Goal: Information Seeking & Learning: Learn about a topic

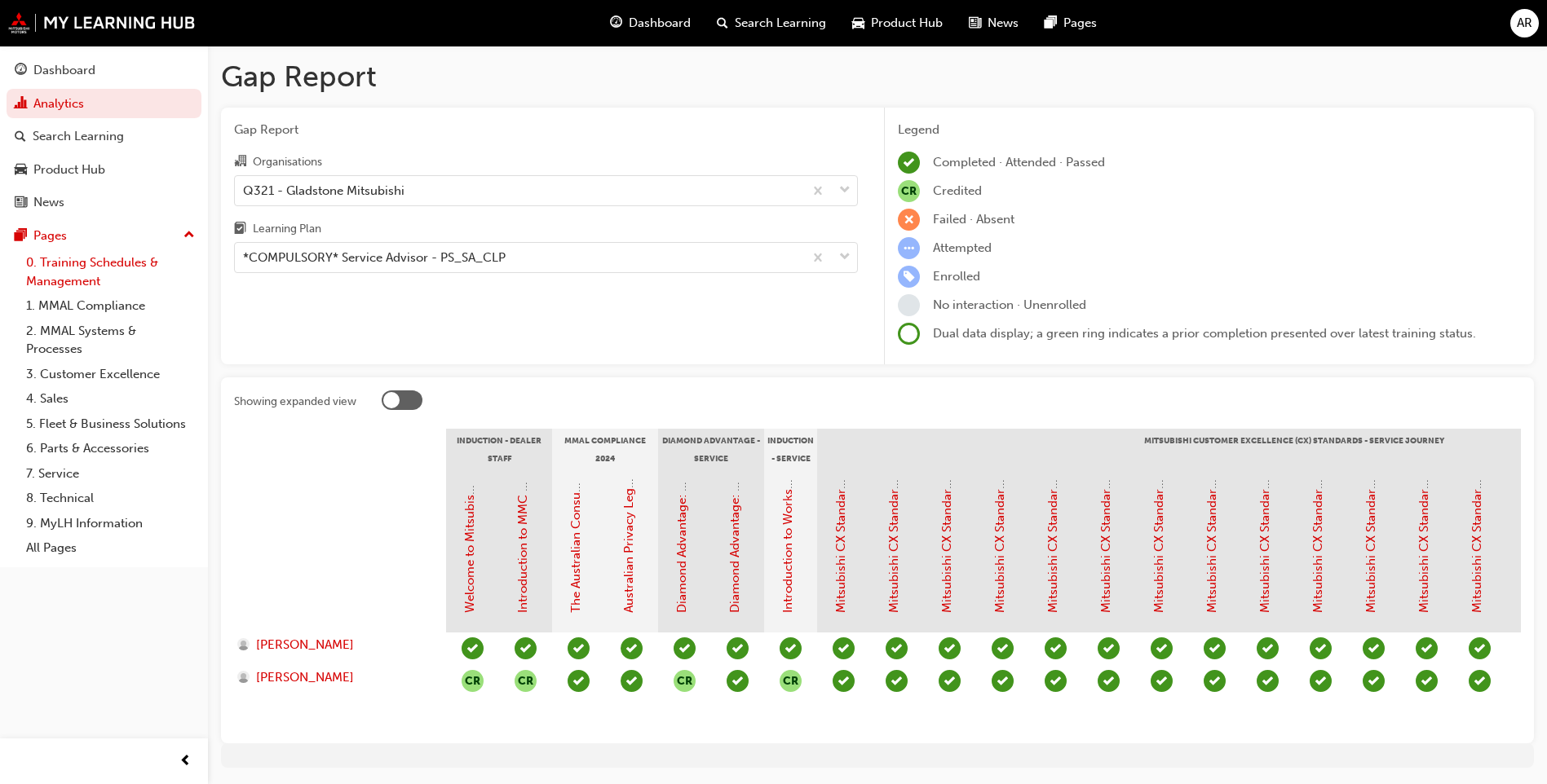
click at [66, 285] on link "0. Training Schedules & Management" at bounding box center [110, 271] width 181 height 43
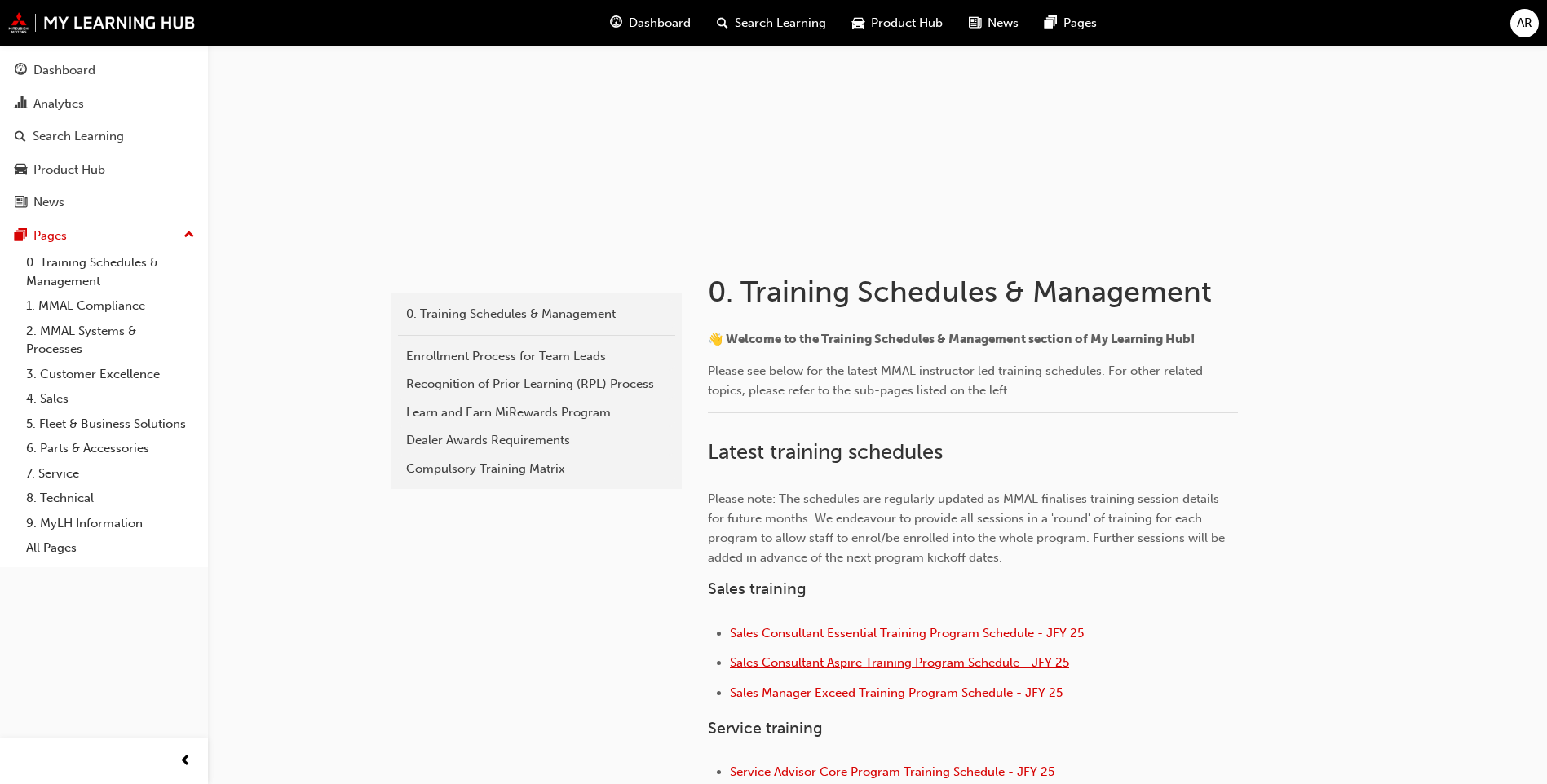
scroll to position [32, 0]
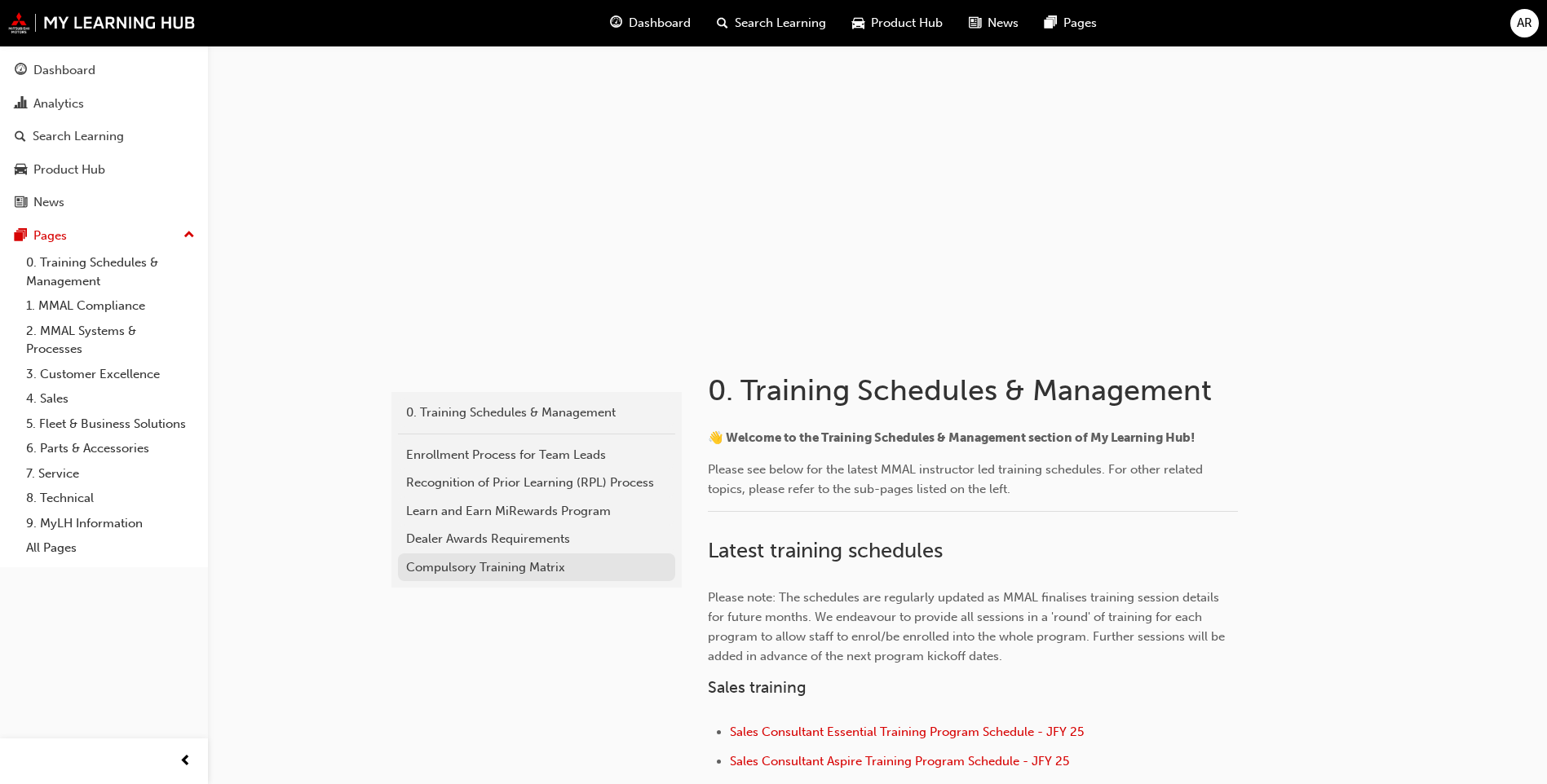
click at [442, 572] on div "Compulsory Training Matrix" at bounding box center [536, 568] width 261 height 18
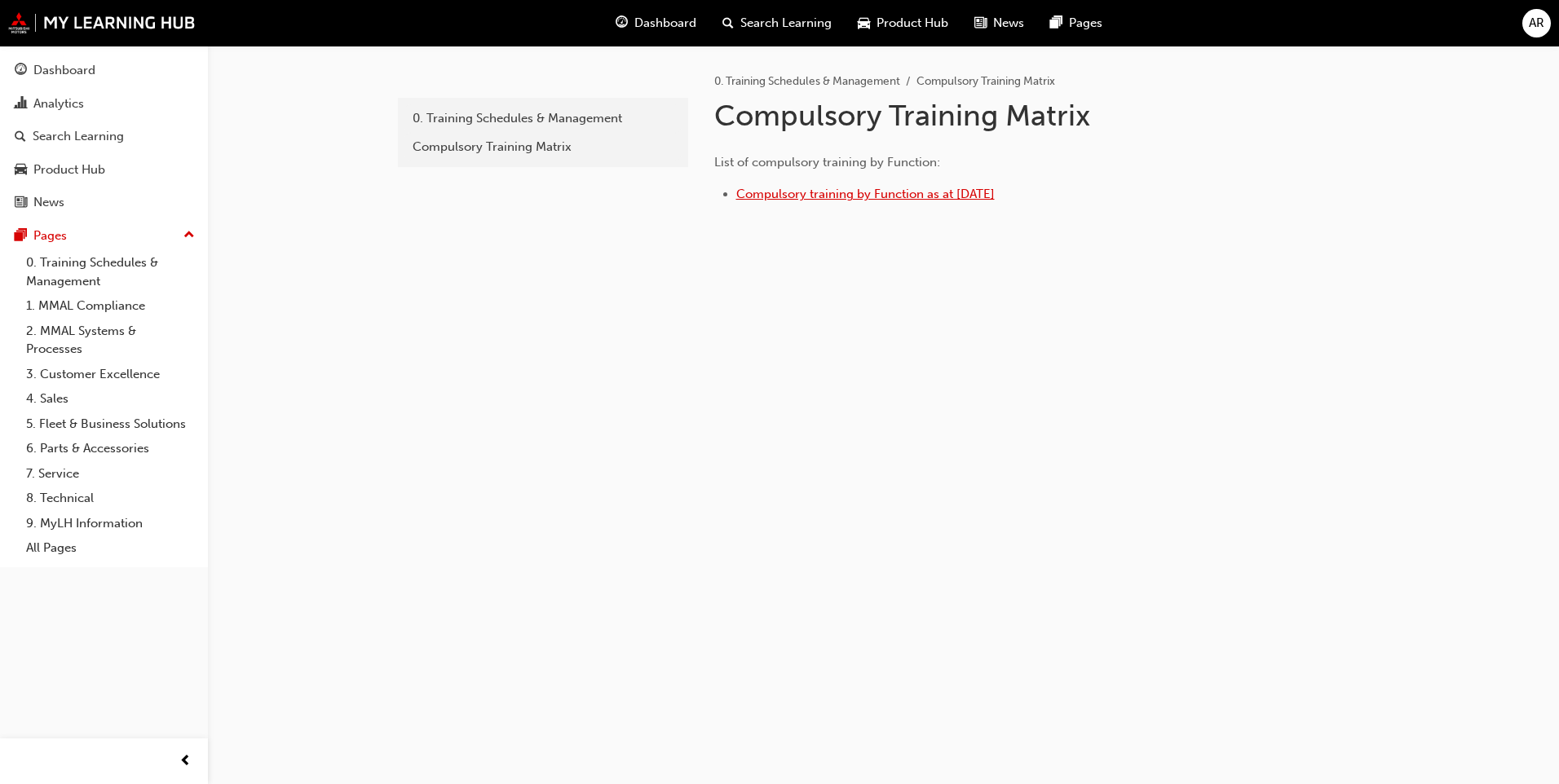
click at [865, 192] on span "Compulsory training by Function as at 30 June 2025" at bounding box center [866, 194] width 258 height 15
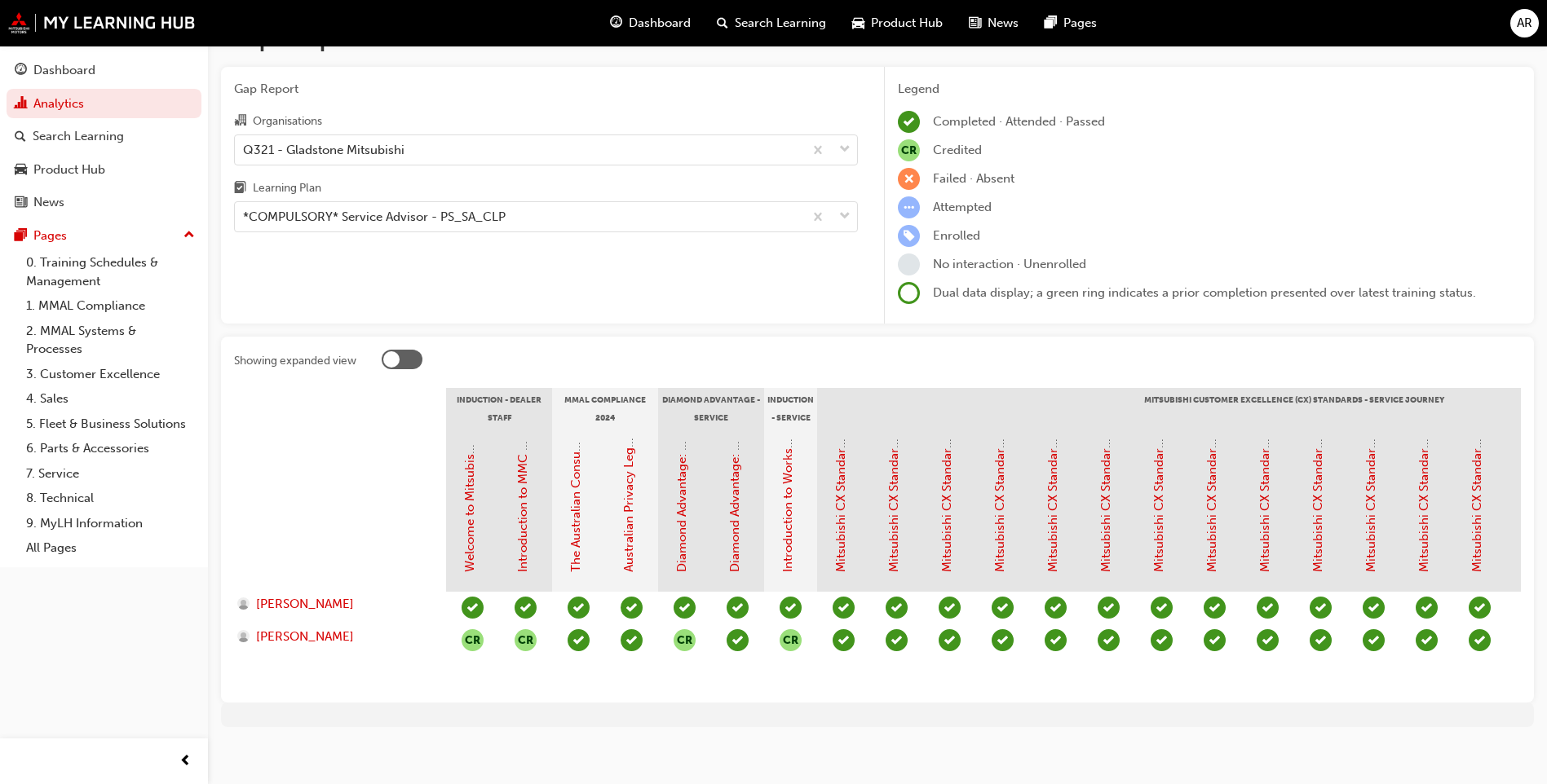
scroll to position [63, 0]
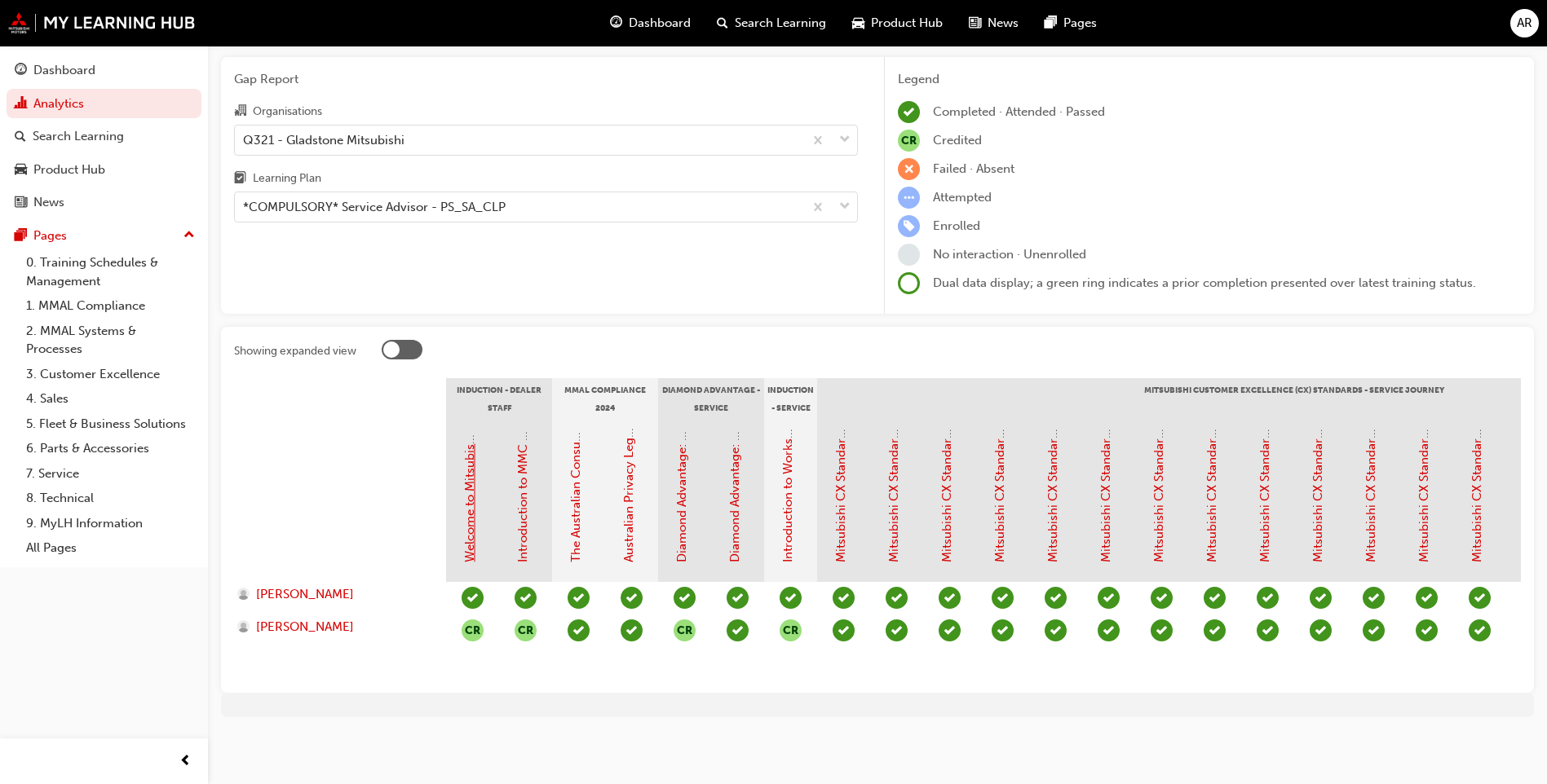
click at [471, 516] on link "Welcome to Mitsubishi Motors Australia - Video (Dealer Induction)" at bounding box center [470, 376] width 15 height 374
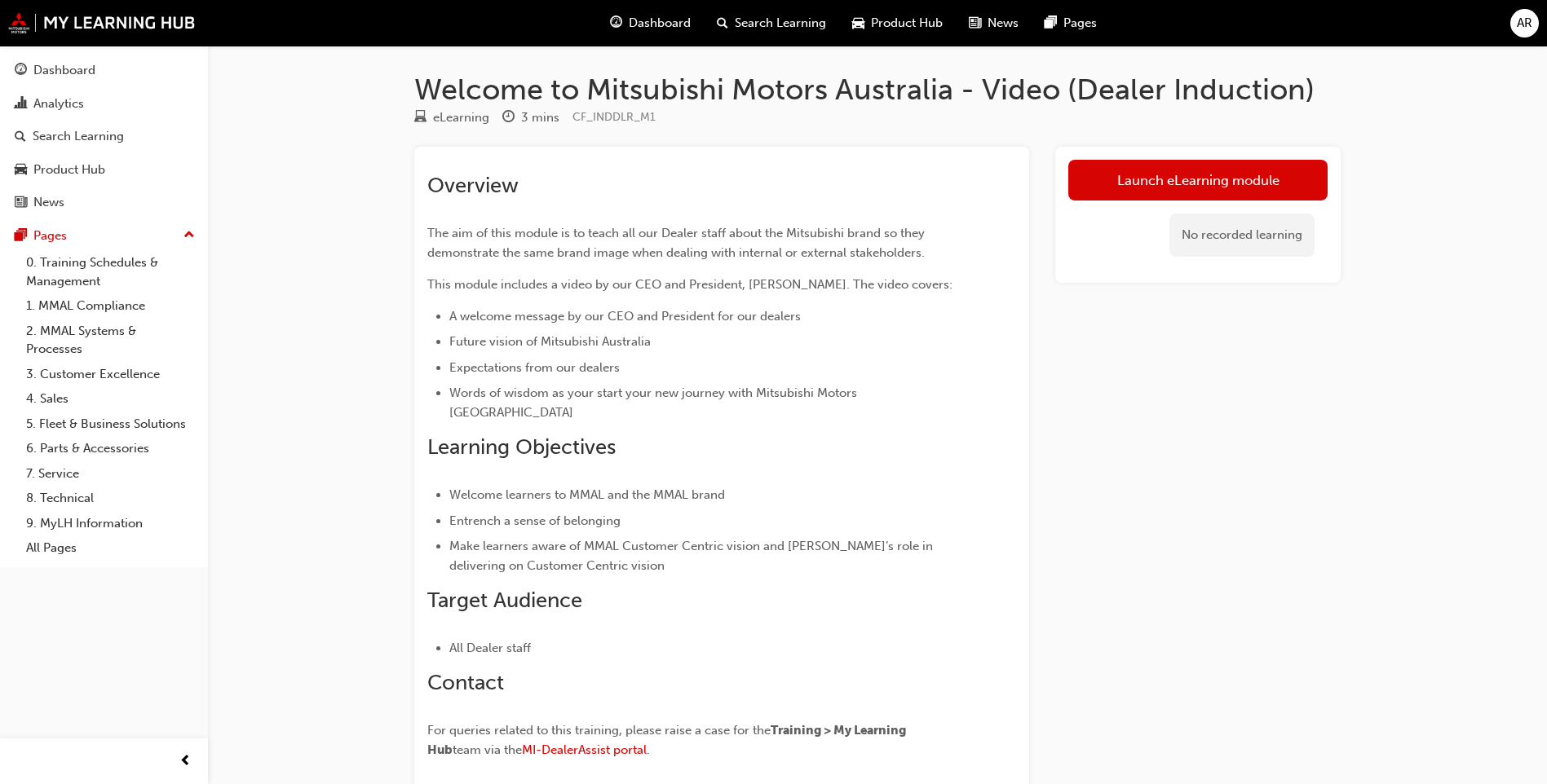
click at [1164, 149] on div "Launch eLearning module No recorded learning" at bounding box center [1198, 214] width 285 height 136
click at [1152, 186] on link "Launch eLearning module" at bounding box center [1198, 180] width 259 height 40
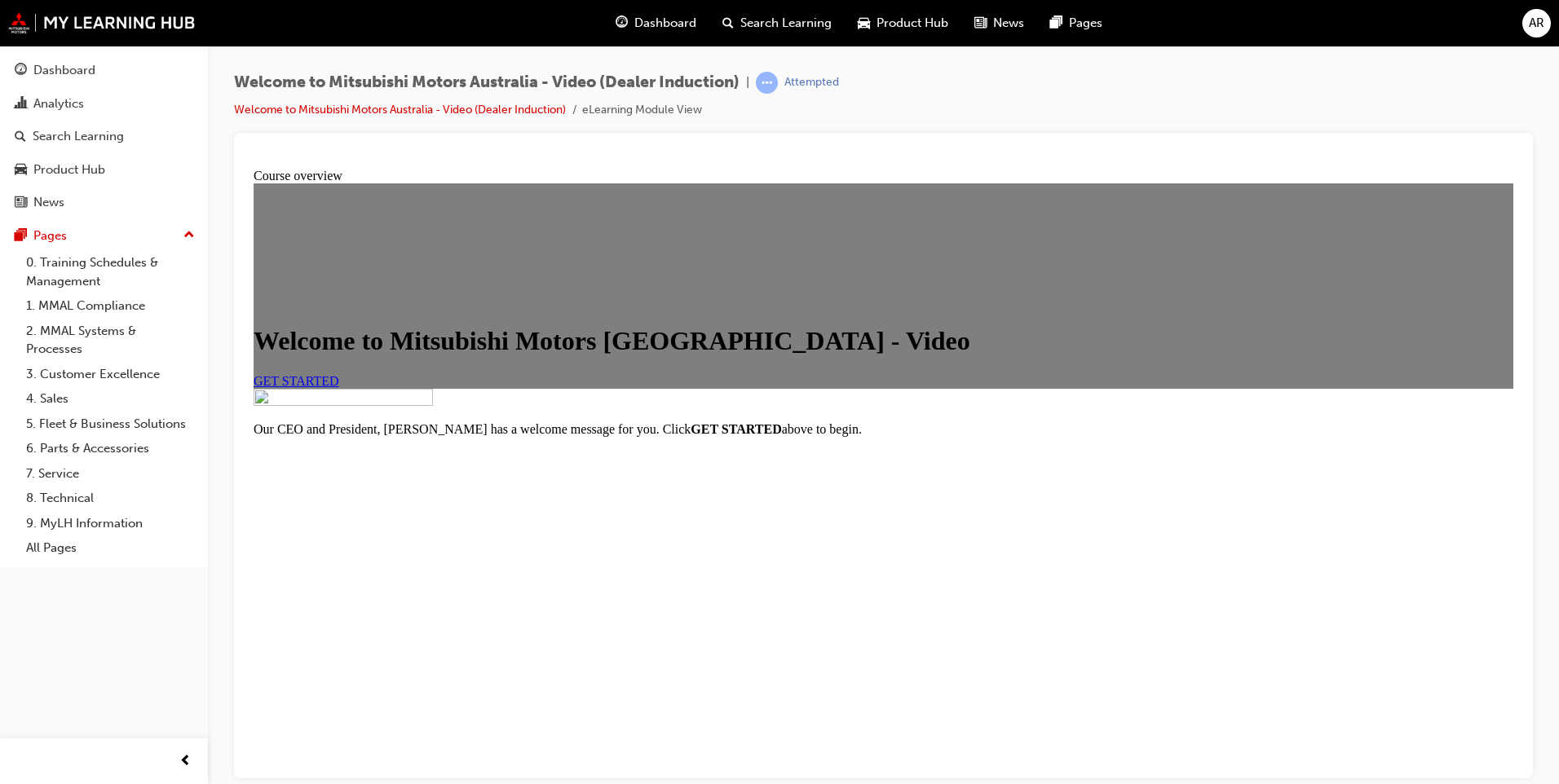
scroll to position [151, 0]
click at [339, 374] on link "GET STARTED" at bounding box center [296, 380] width 85 height 14
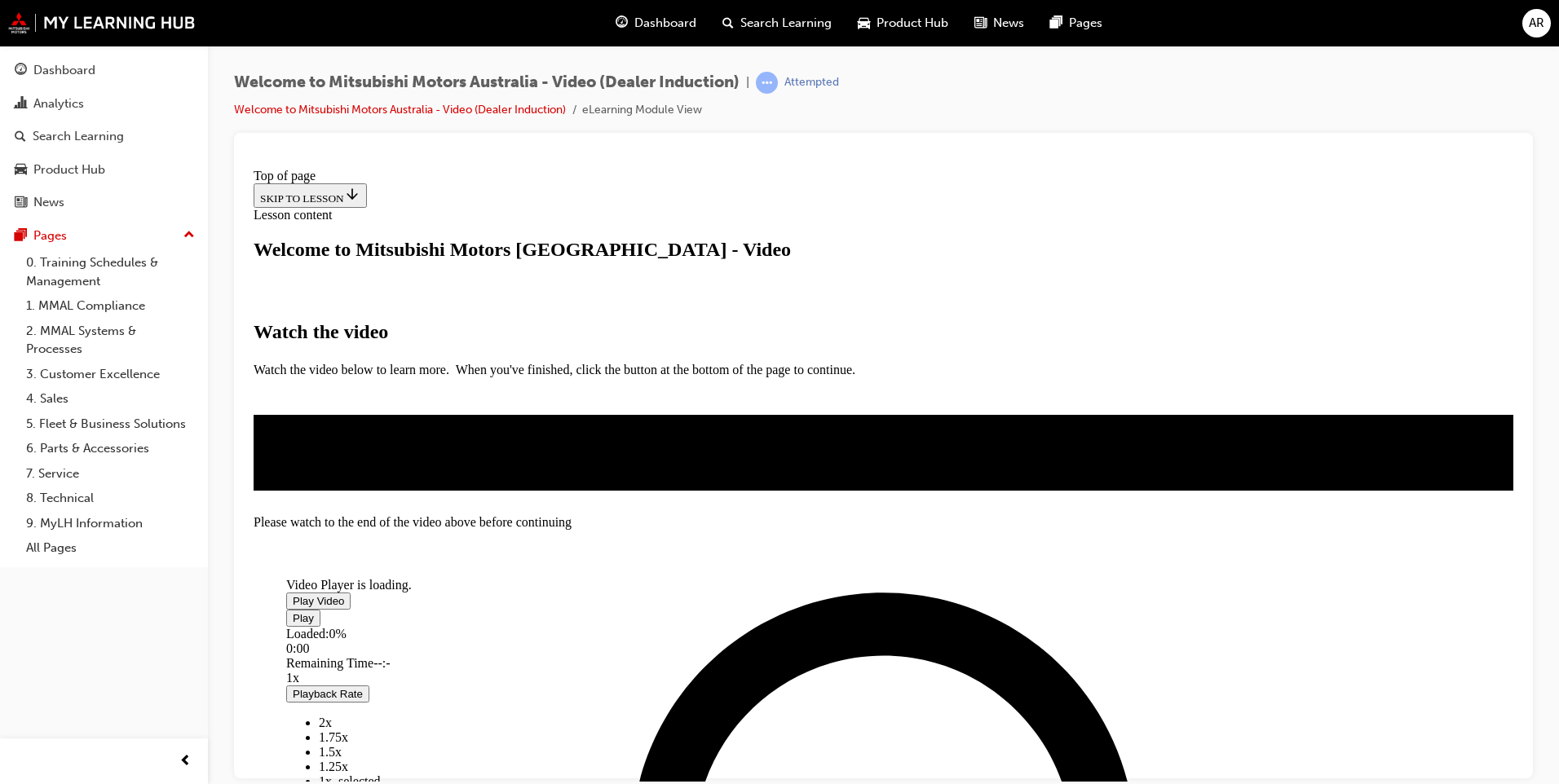
click at [293, 594] on span "Video player" at bounding box center [293, 600] width 0 height 12
click at [369, 700] on button "Playback Rate" at bounding box center [327, 708] width 83 height 17
click at [348, 745] on span "1.75x" at bounding box center [333, 751] width 29 height 14
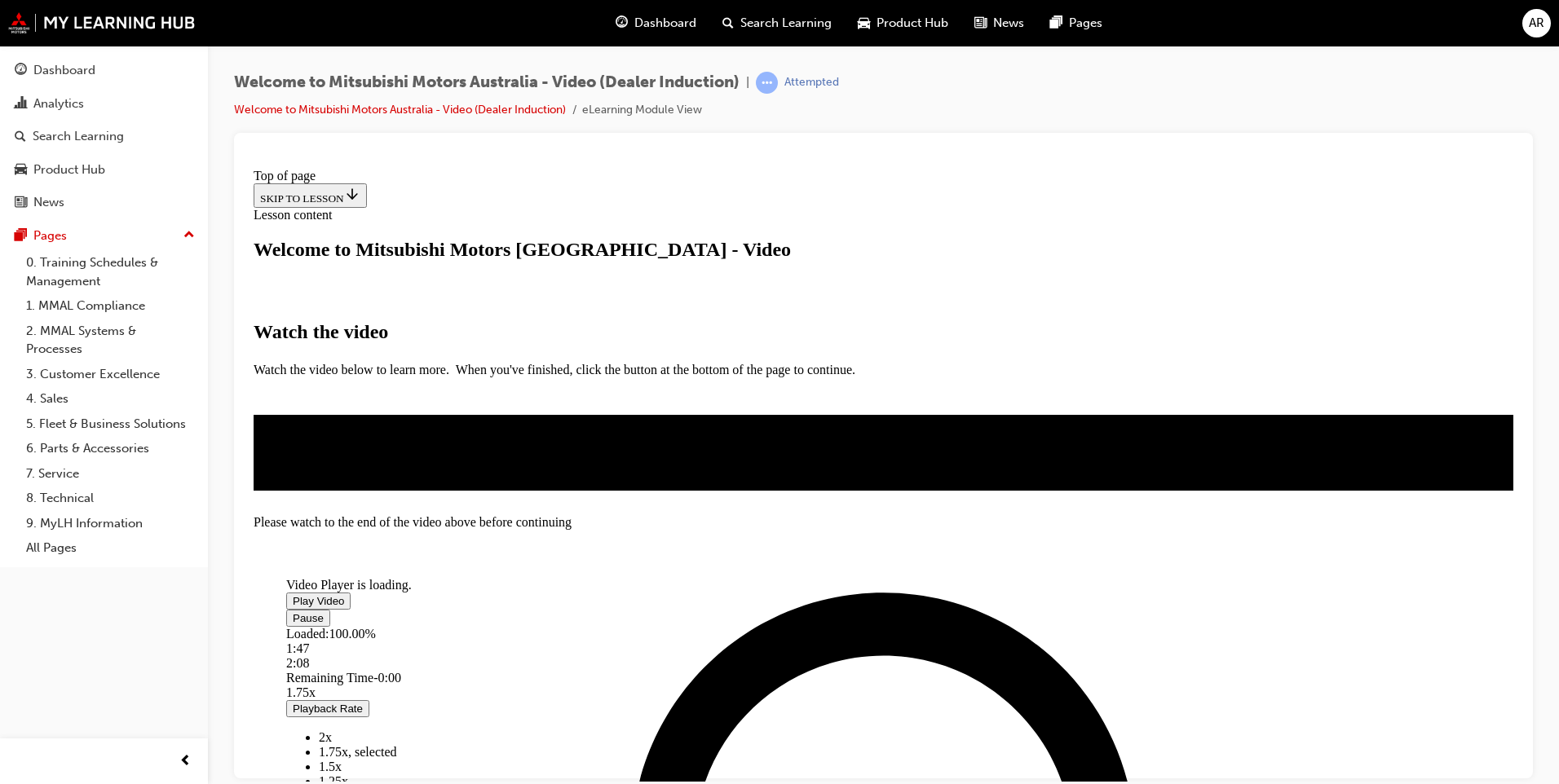
scroll to position [342, 0]
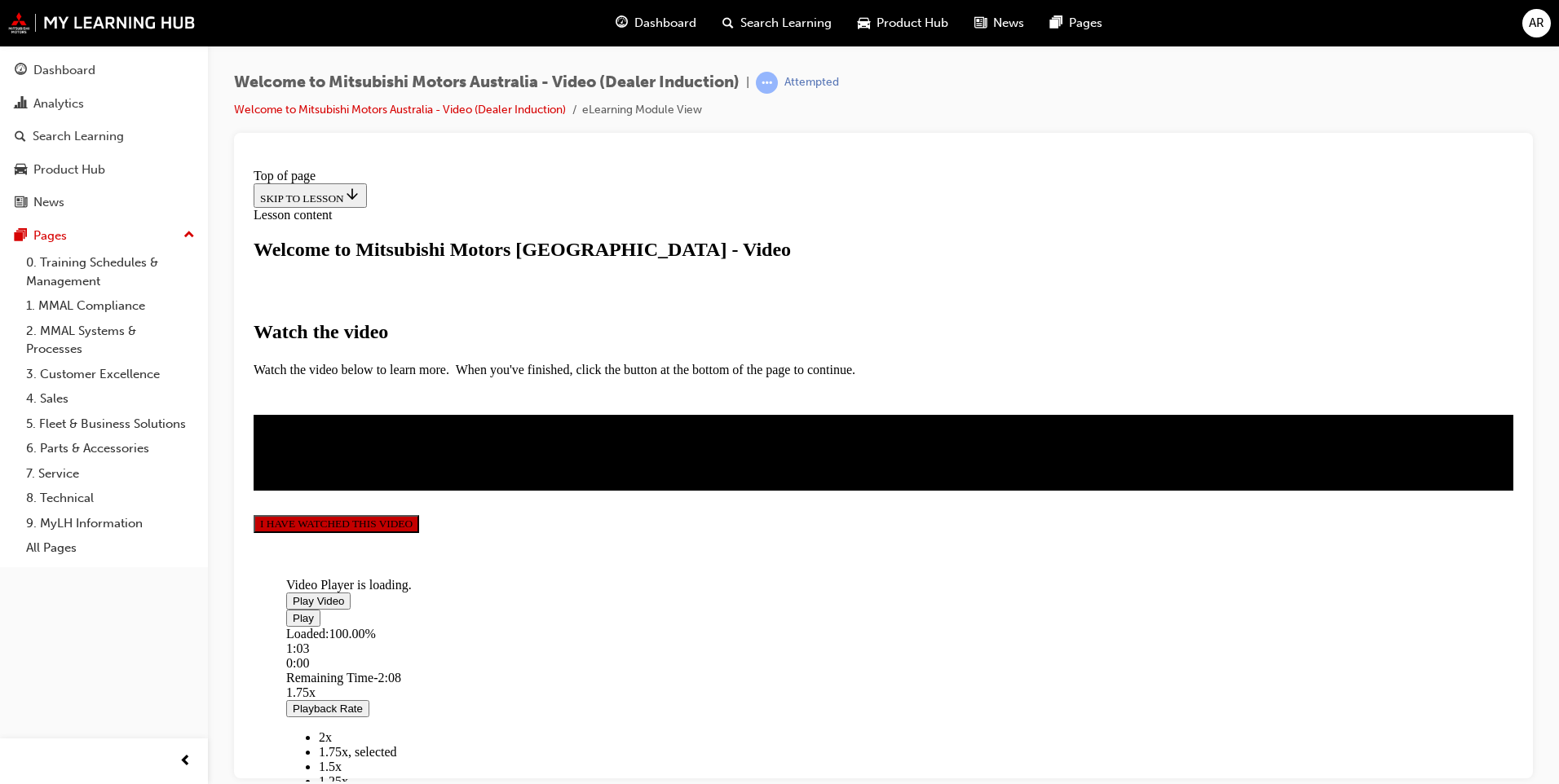
click at [419, 532] on button "I HAVE WATCHED THIS VIDEO" at bounding box center [336, 524] width 166 height 18
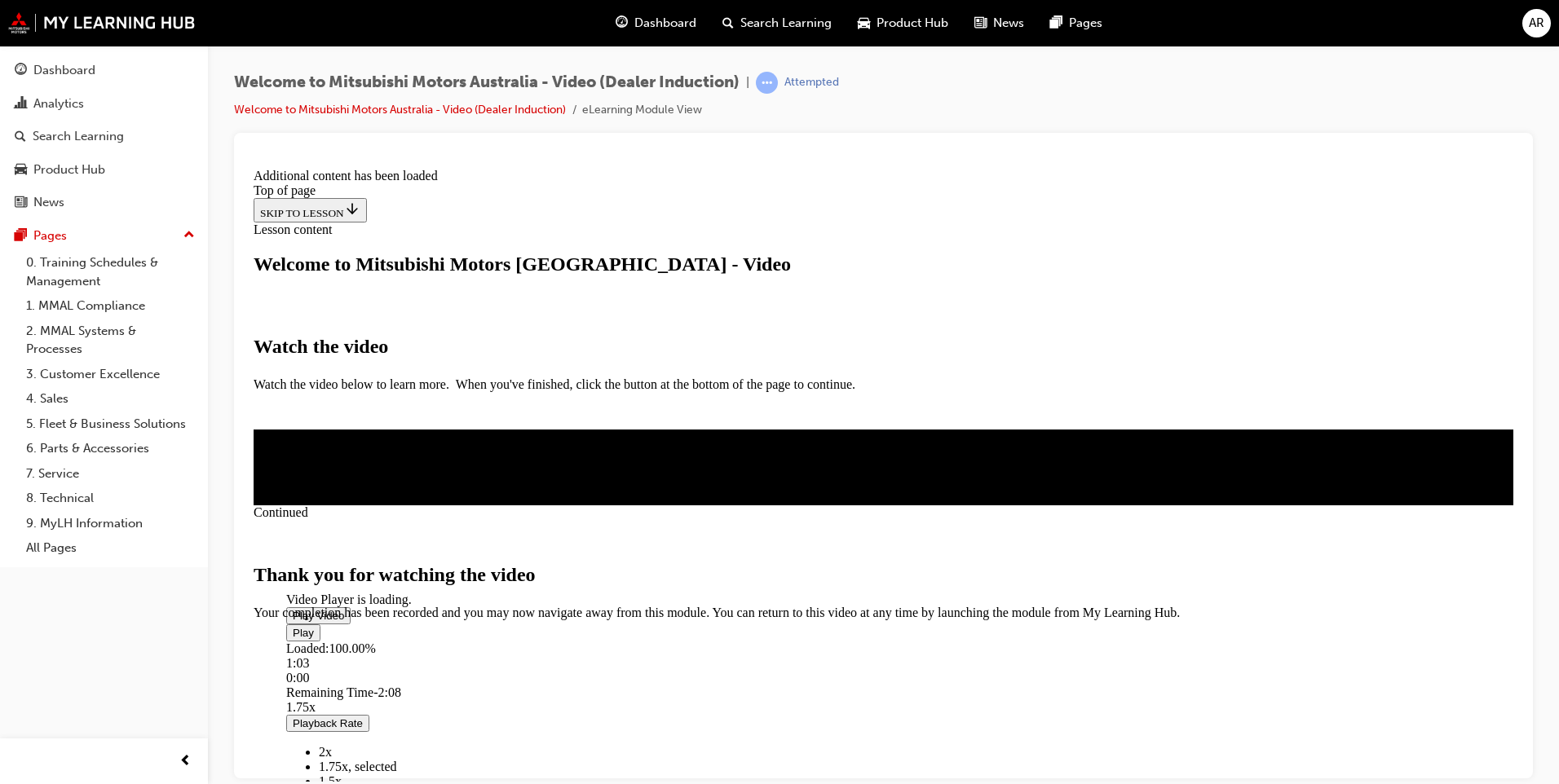
scroll to position [476, 0]
click at [354, 681] on span "CLOSE MODULE" at bounding box center [303, 688] width 100 height 14
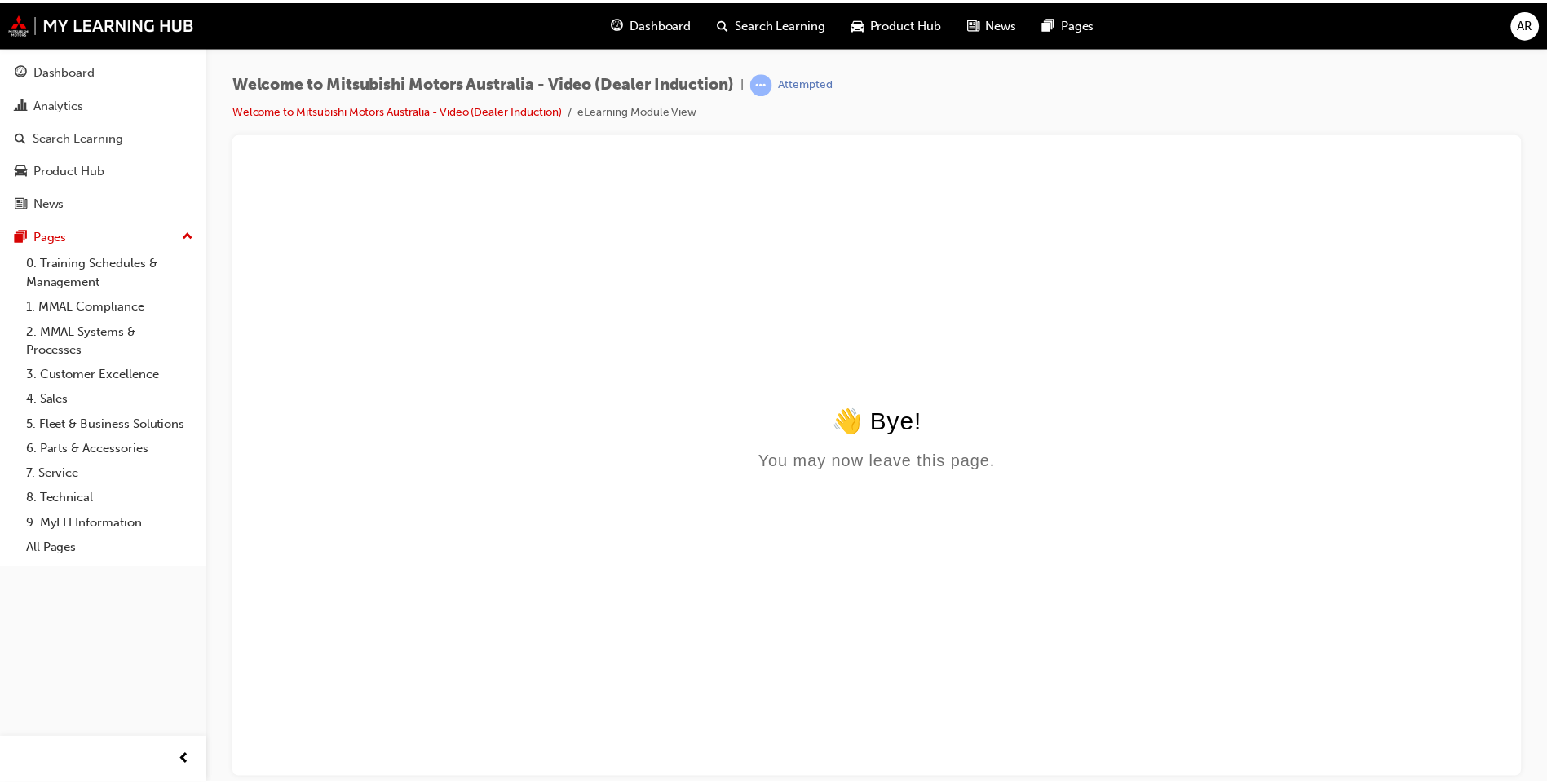
scroll to position [0, 0]
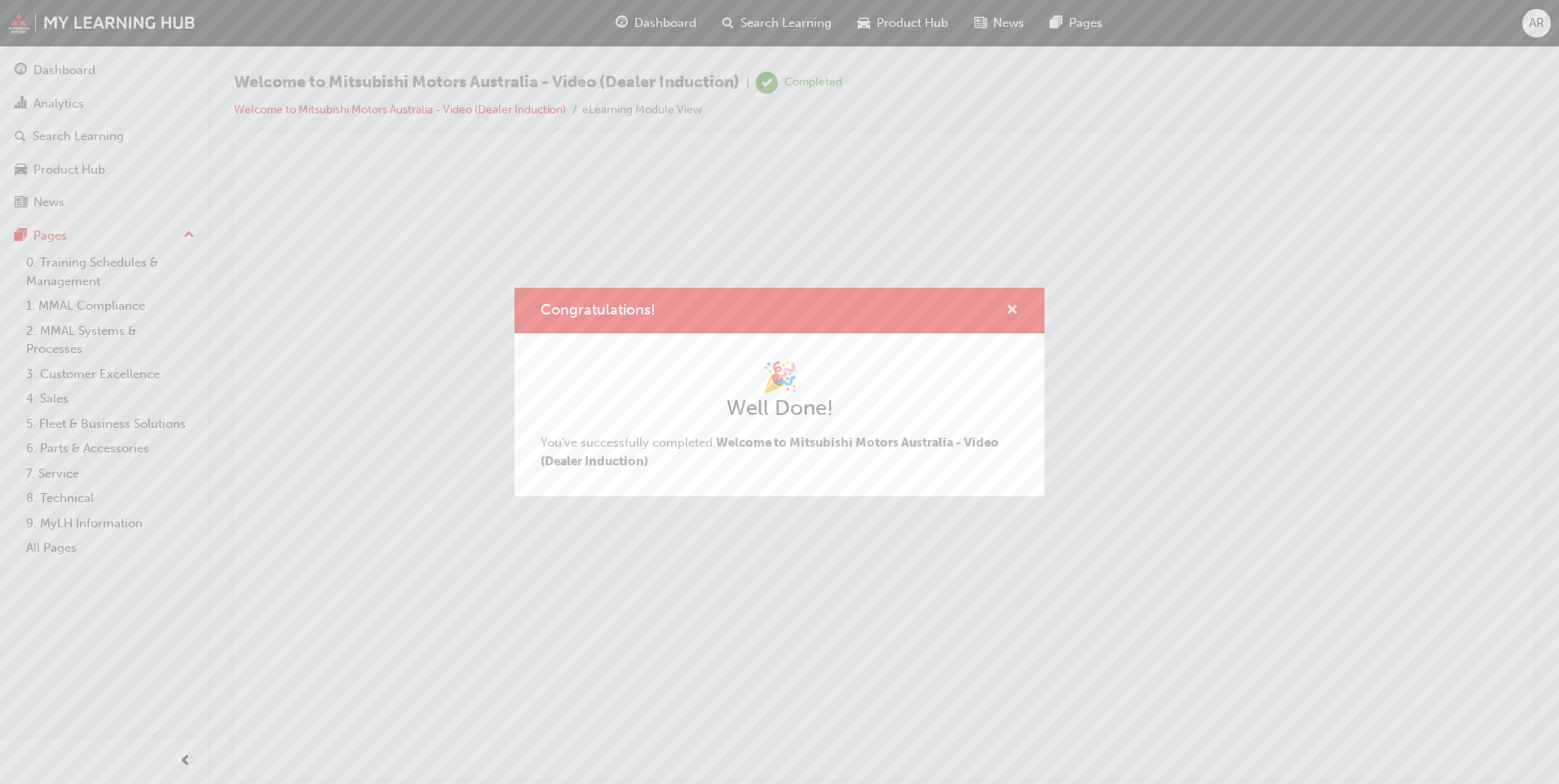
drag, startPoint x: 1010, startPoint y: 314, endPoint x: 757, endPoint y: 180, distance: 286.3
click at [1010, 314] on span "cross-icon" at bounding box center [1011, 311] width 12 height 15
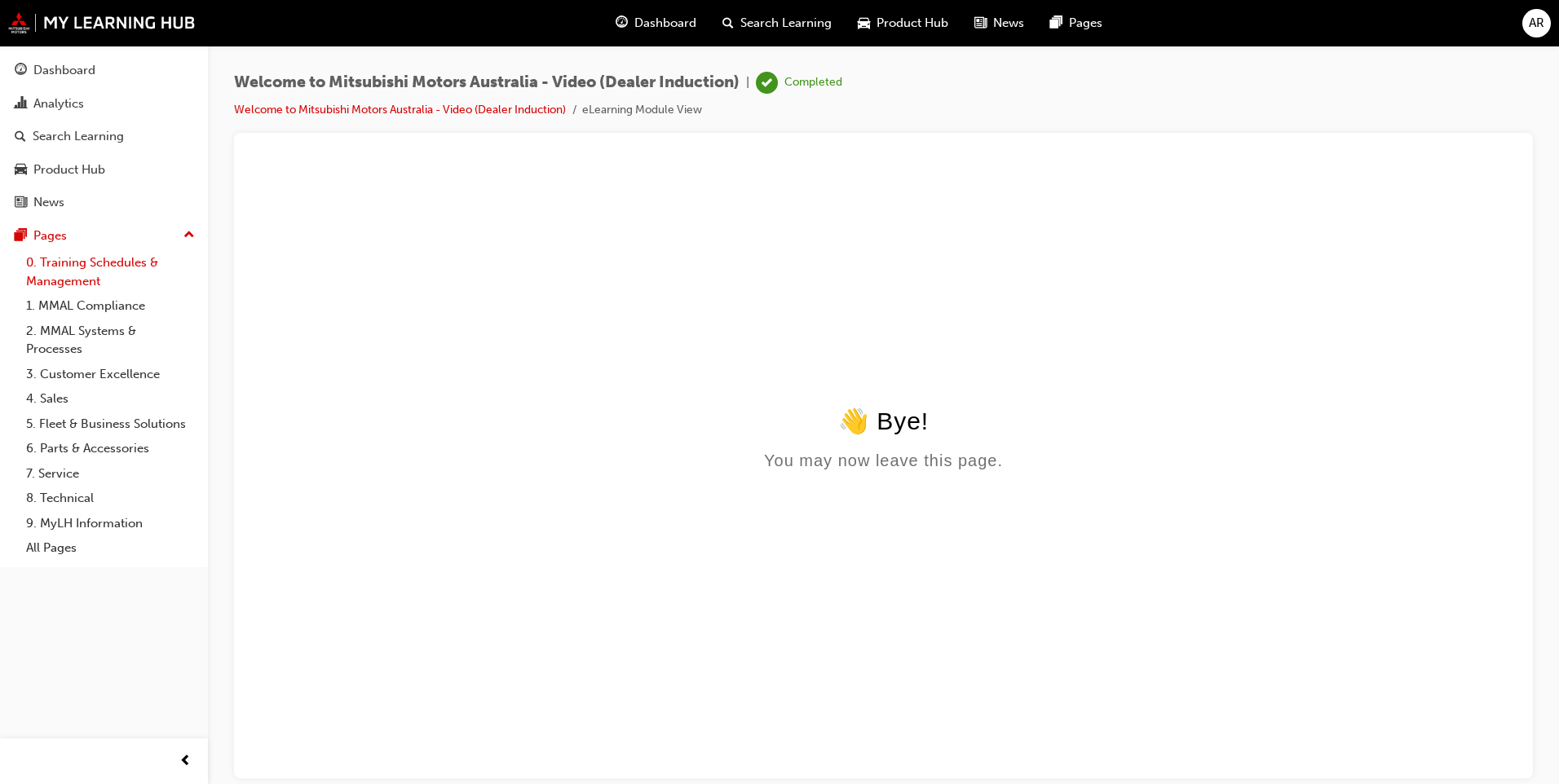
click at [109, 281] on link "0. Training Schedules & Management" at bounding box center [110, 271] width 181 height 43
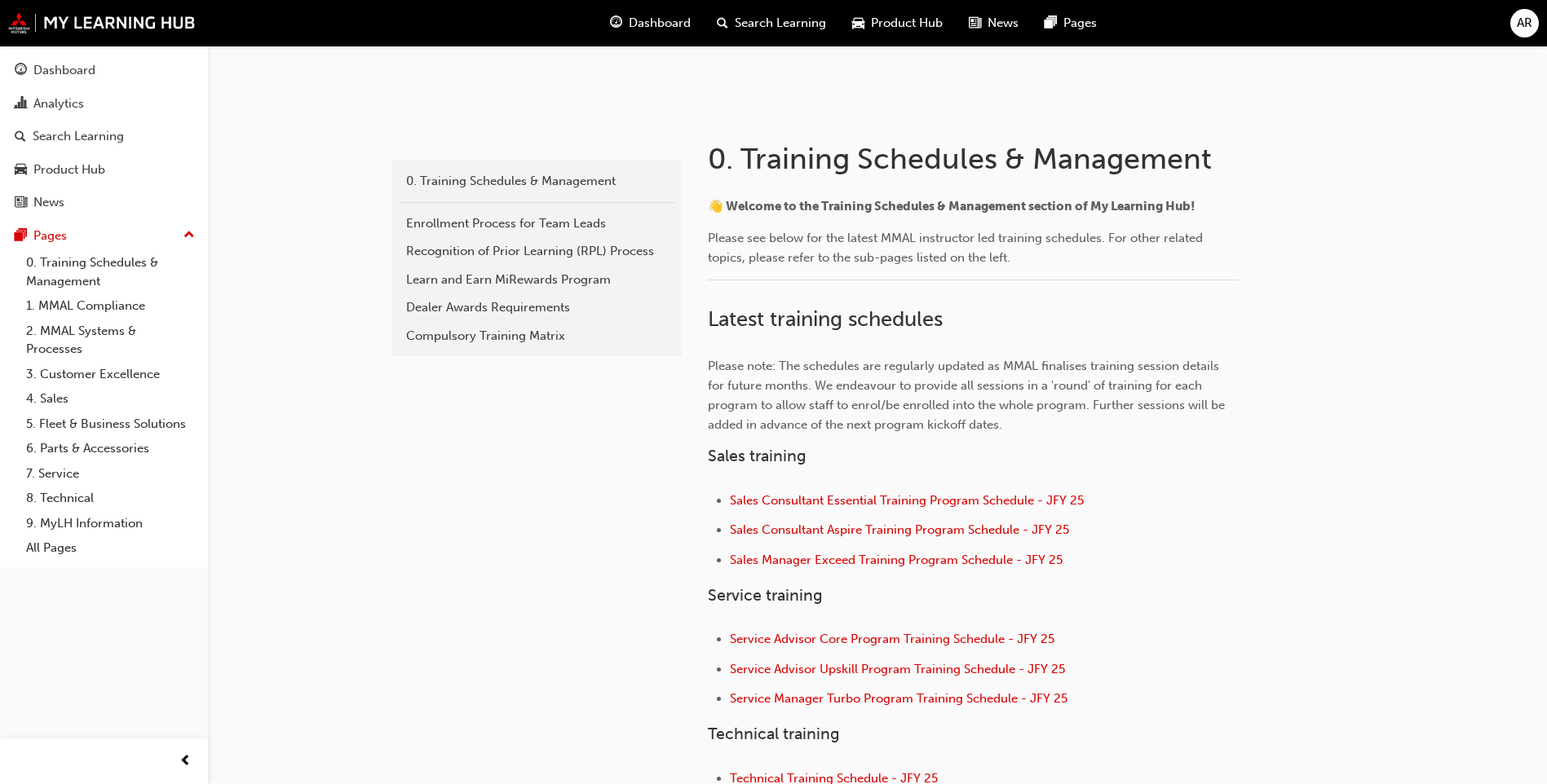
scroll to position [408, 0]
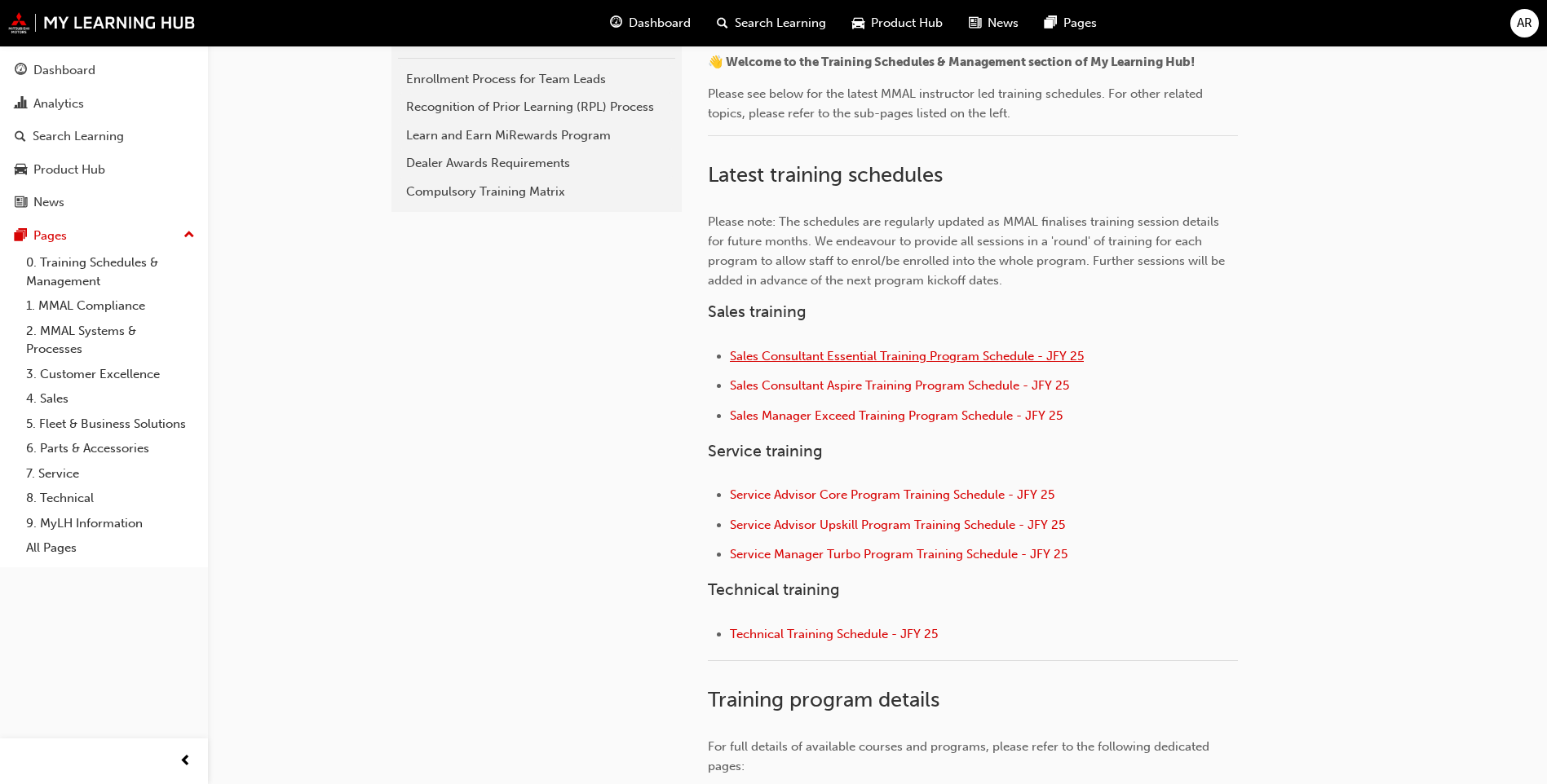
click at [876, 352] on span "Sales Consultant Essential Training Program Schedule - JFY 25" at bounding box center [907, 356] width 354 height 15
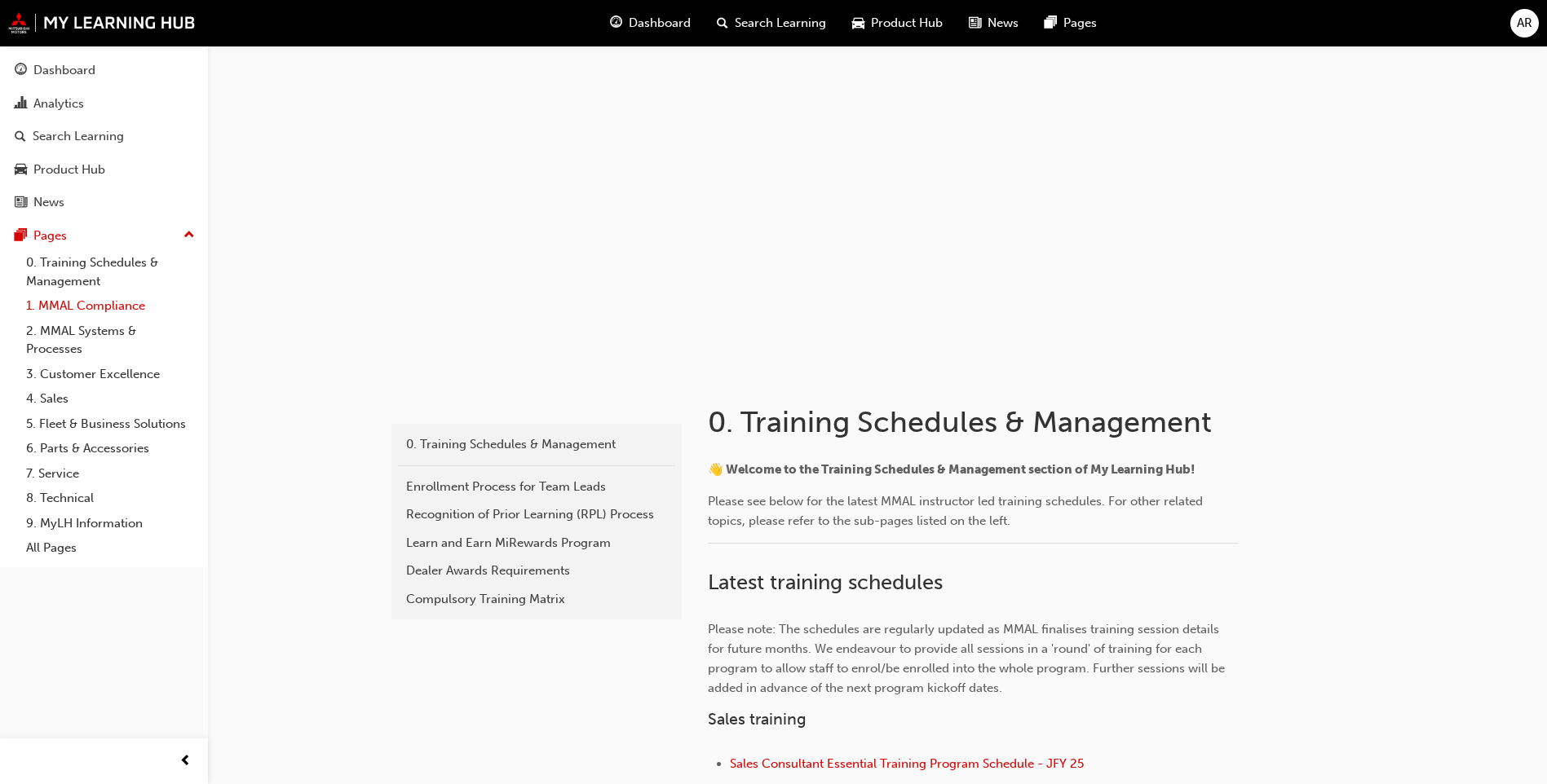
click at [82, 303] on link "1. MMAL Compliance" at bounding box center [110, 306] width 181 height 26
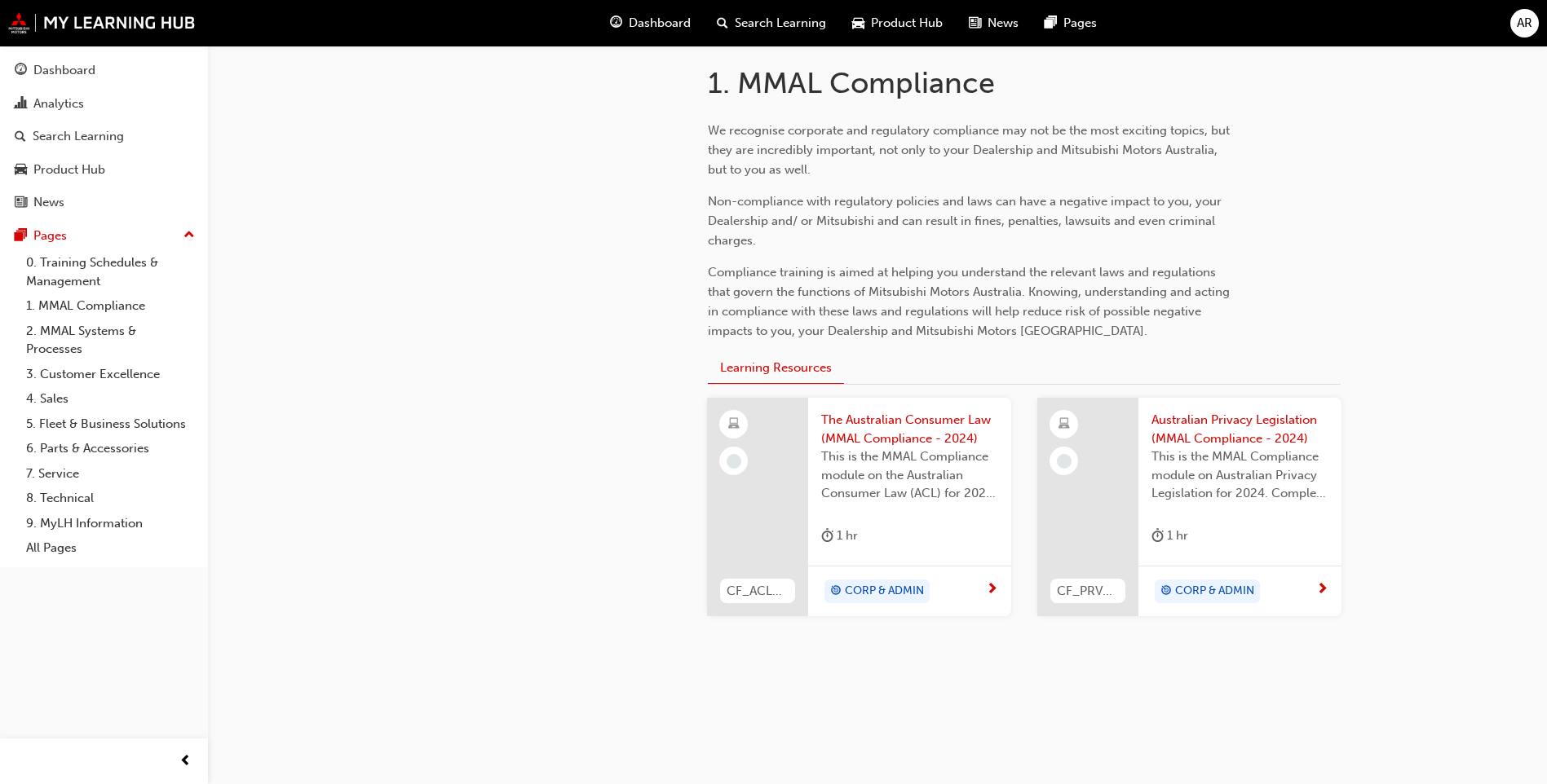
scroll to position [343, 0]
click at [892, 588] on span "CORP & ADMIN" at bounding box center [884, 588] width 79 height 18
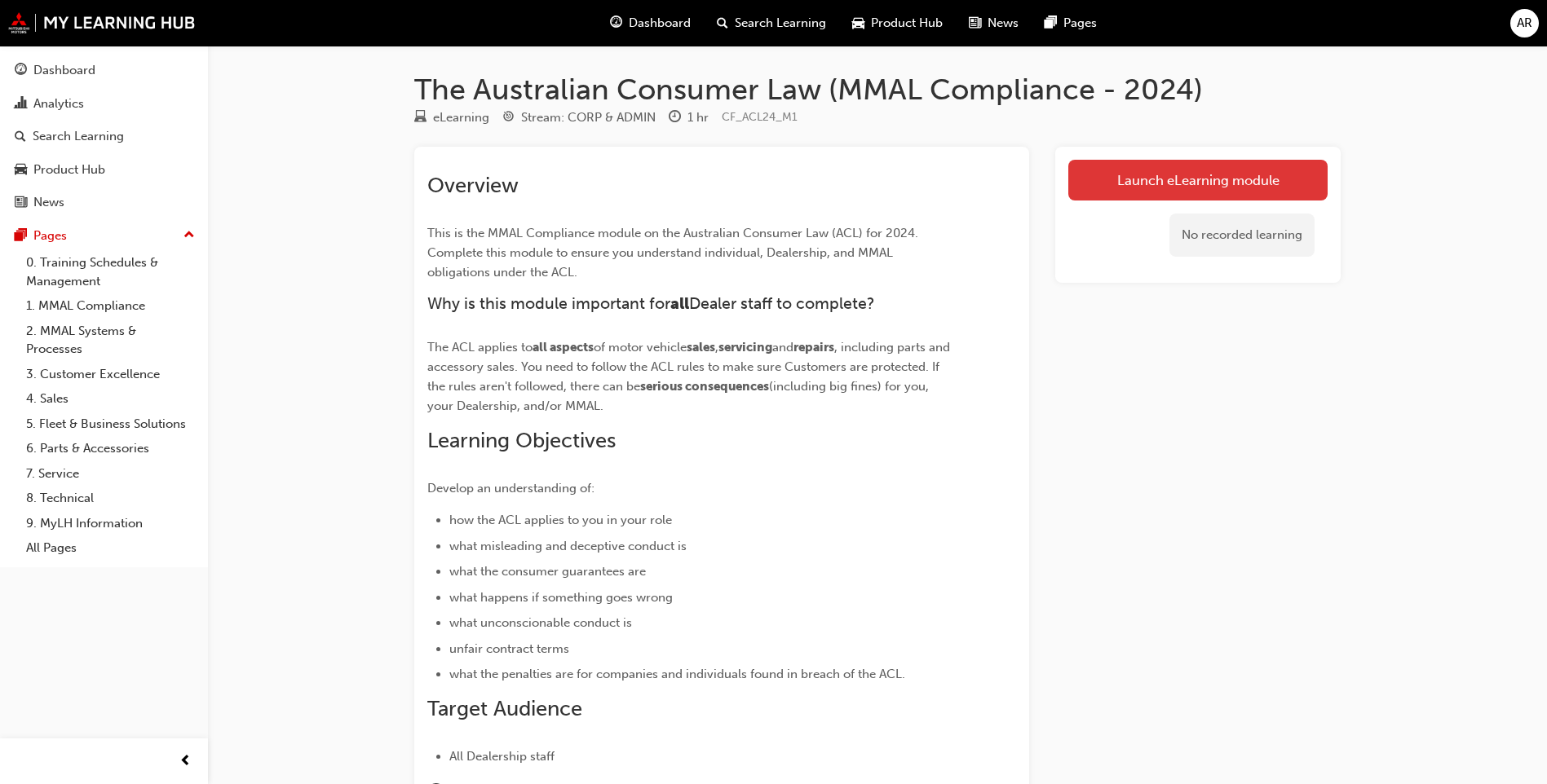
click at [1186, 177] on link "Launch eLearning module" at bounding box center [1198, 180] width 259 height 40
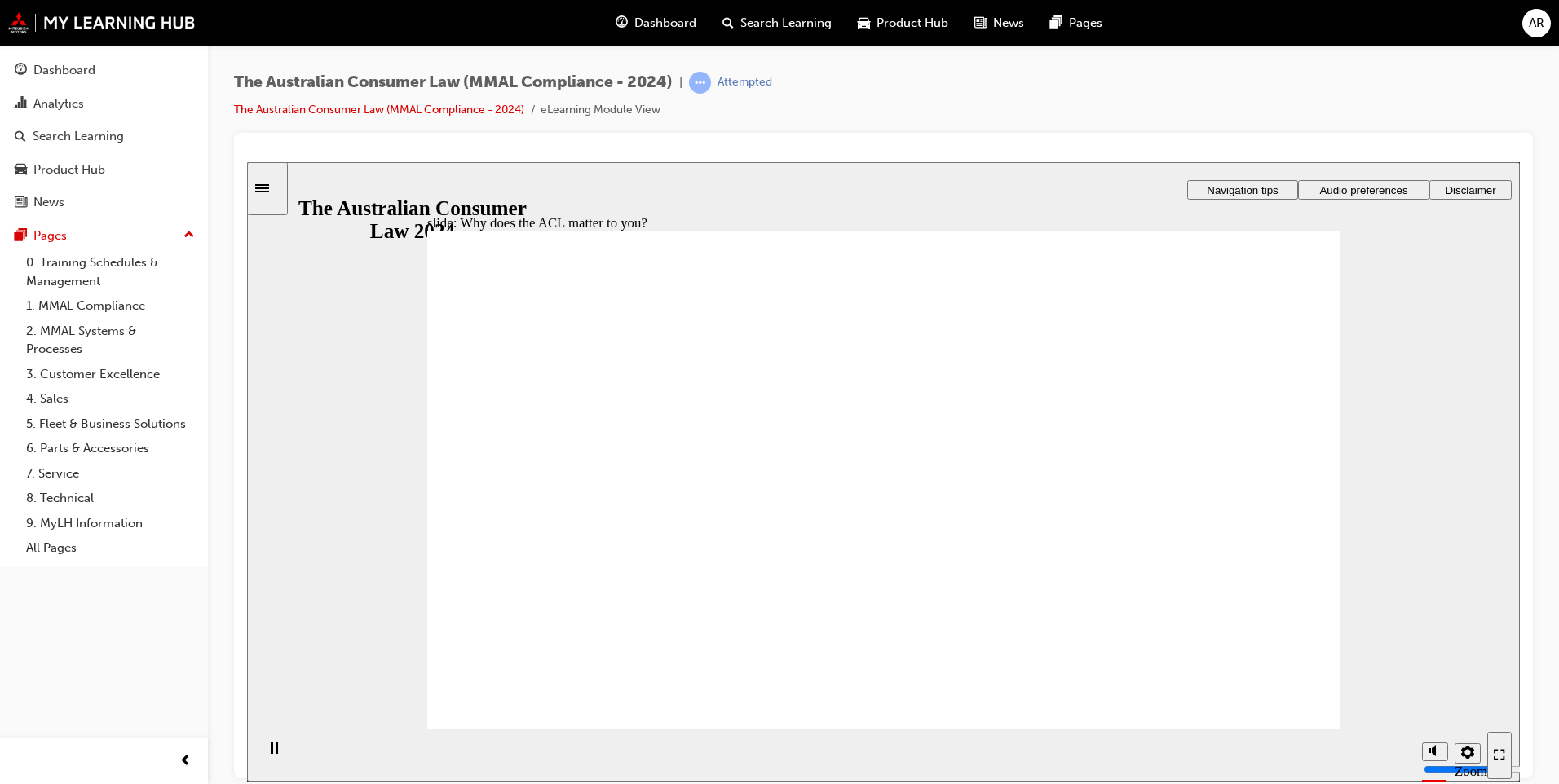
radio input "true"
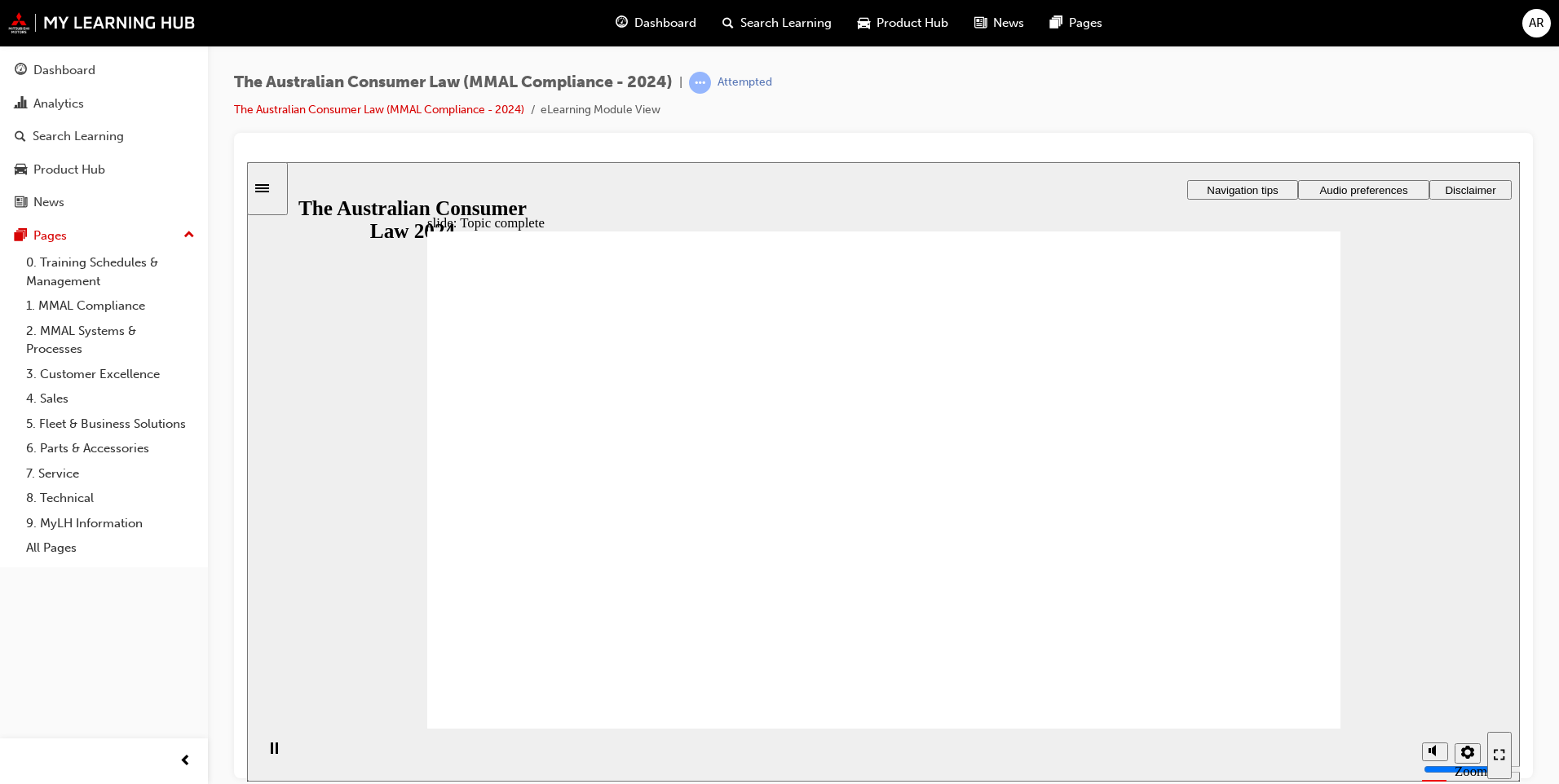
drag, startPoint x: 902, startPoint y: 353, endPoint x: 1037, endPoint y: 495, distance: 195.9
drag, startPoint x: 993, startPoint y: 415, endPoint x: 796, endPoint y: 560, distance: 244.6
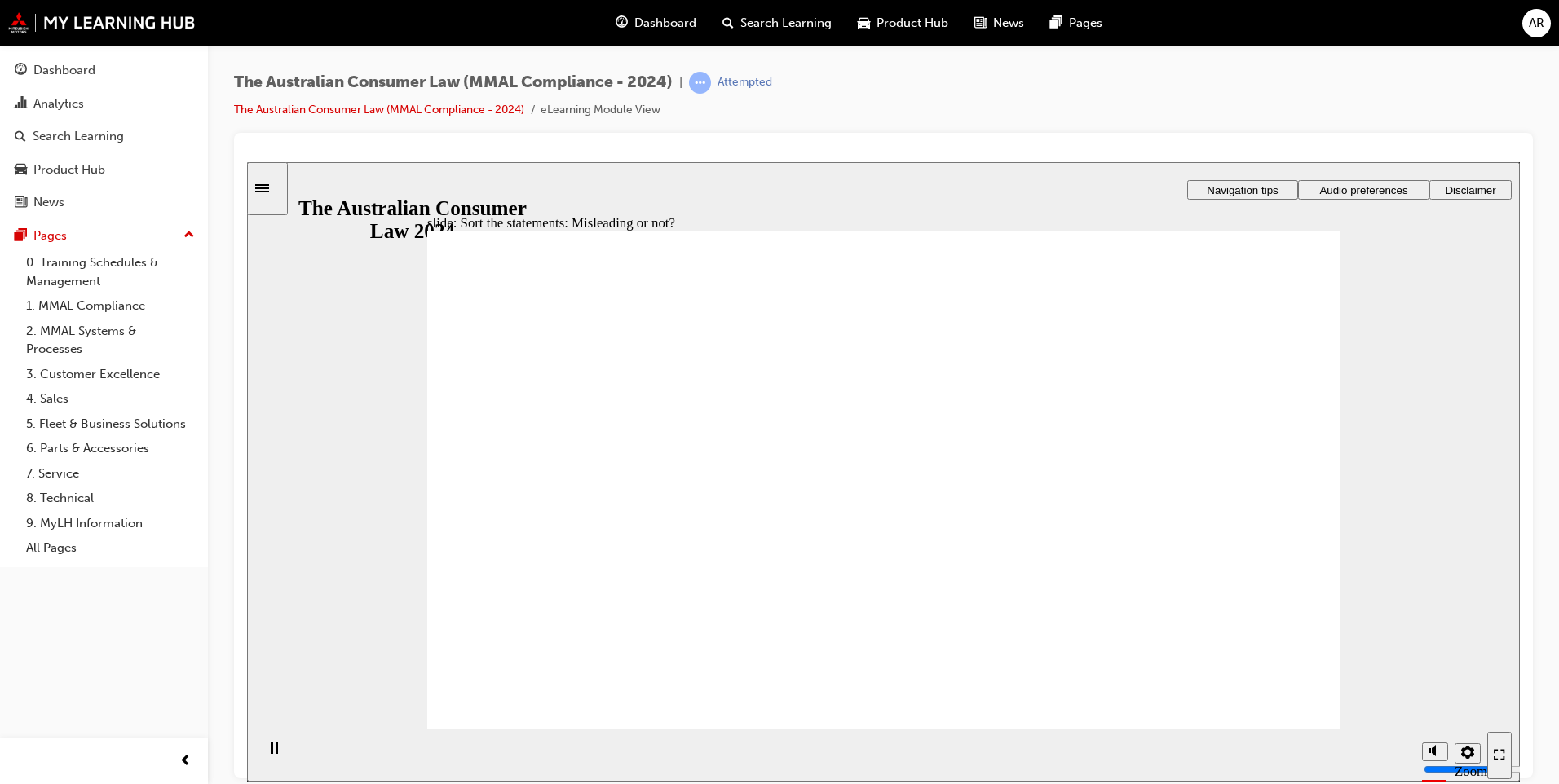
drag, startPoint x: 741, startPoint y: 527, endPoint x: 938, endPoint y: 382, distance: 244.6
drag, startPoint x: 938, startPoint y: 382, endPoint x: 1154, endPoint y: 603, distance: 309.0
drag, startPoint x: 907, startPoint y: 376, endPoint x: 709, endPoint y: 538, distance: 255.8
drag, startPoint x: 931, startPoint y: 382, endPoint x: 1023, endPoint y: 538, distance: 181.1
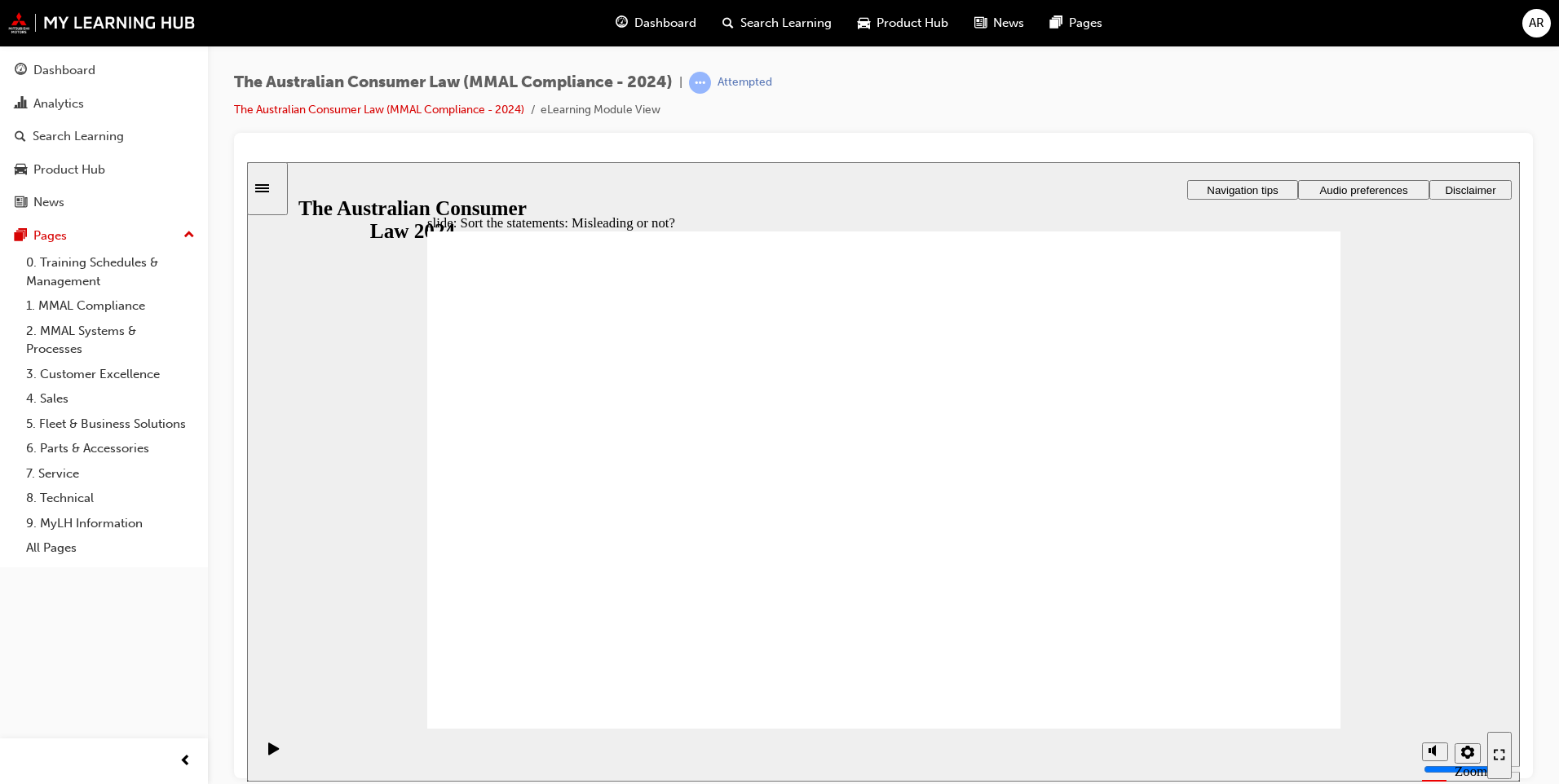
drag, startPoint x: 929, startPoint y: 387, endPoint x: 745, endPoint y: 541, distance: 239.9
drag, startPoint x: 922, startPoint y: 364, endPoint x: 775, endPoint y: 500, distance: 200.3
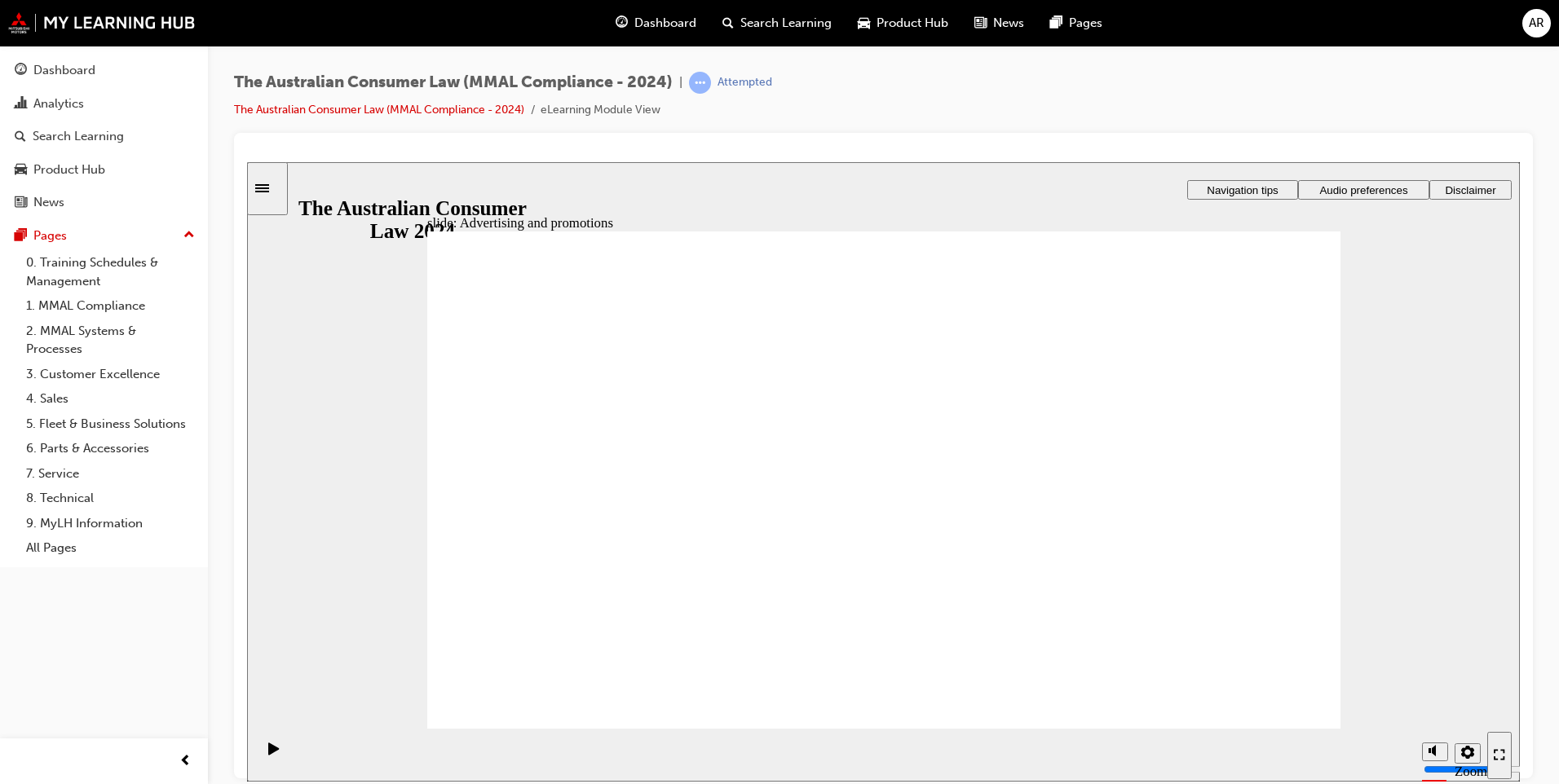
drag, startPoint x: 1130, startPoint y: 483, endPoint x: 1165, endPoint y: 483, distance: 35.0
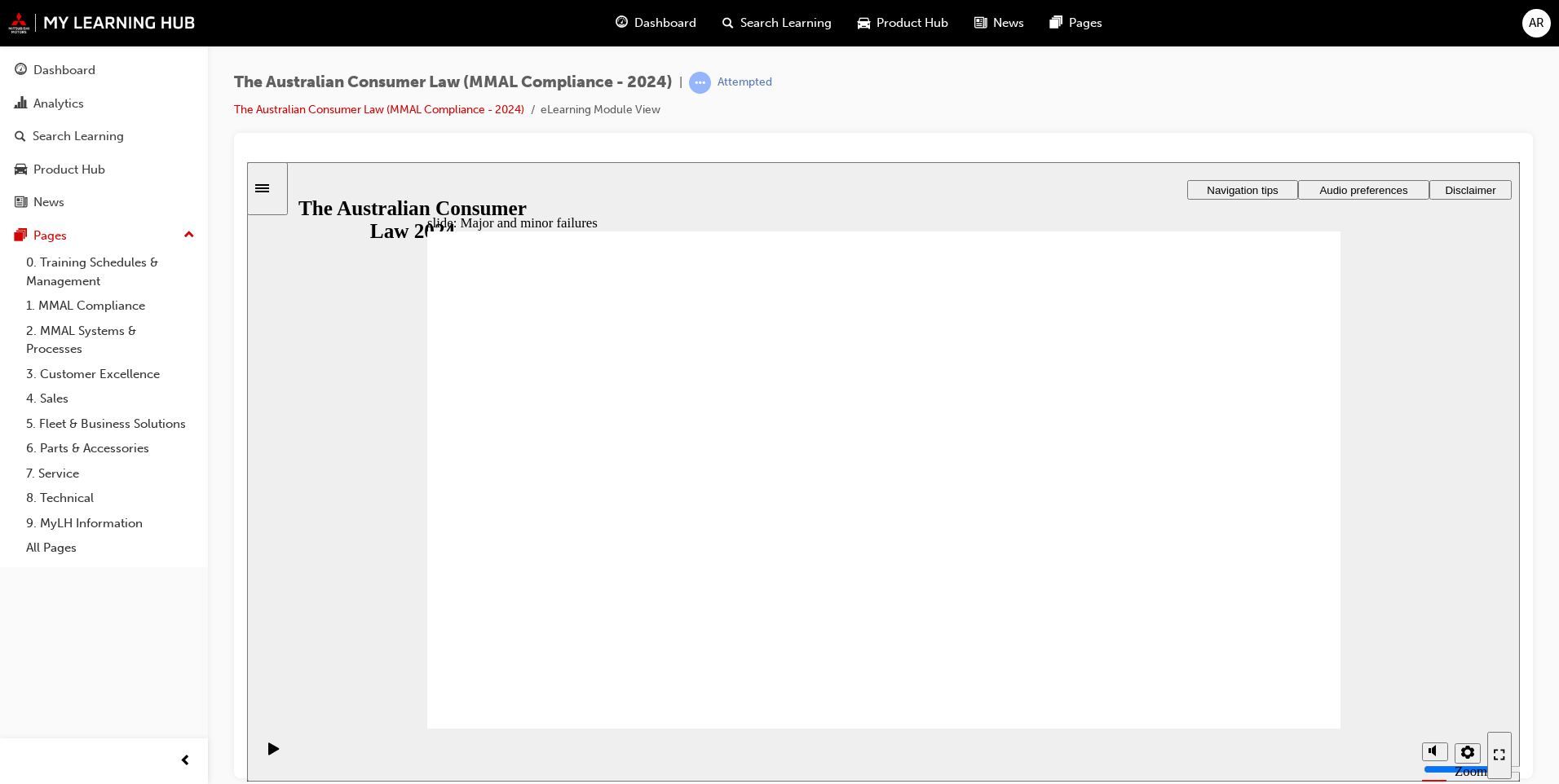
drag, startPoint x: 918, startPoint y: 411, endPoint x: 1251, endPoint y: 604, distance: 384.9
drag, startPoint x: 926, startPoint y: 382, endPoint x: 1138, endPoint y: 559, distance: 276.2
drag, startPoint x: 1133, startPoint y: 555, endPoint x: 606, endPoint y: 548, distance: 527.0
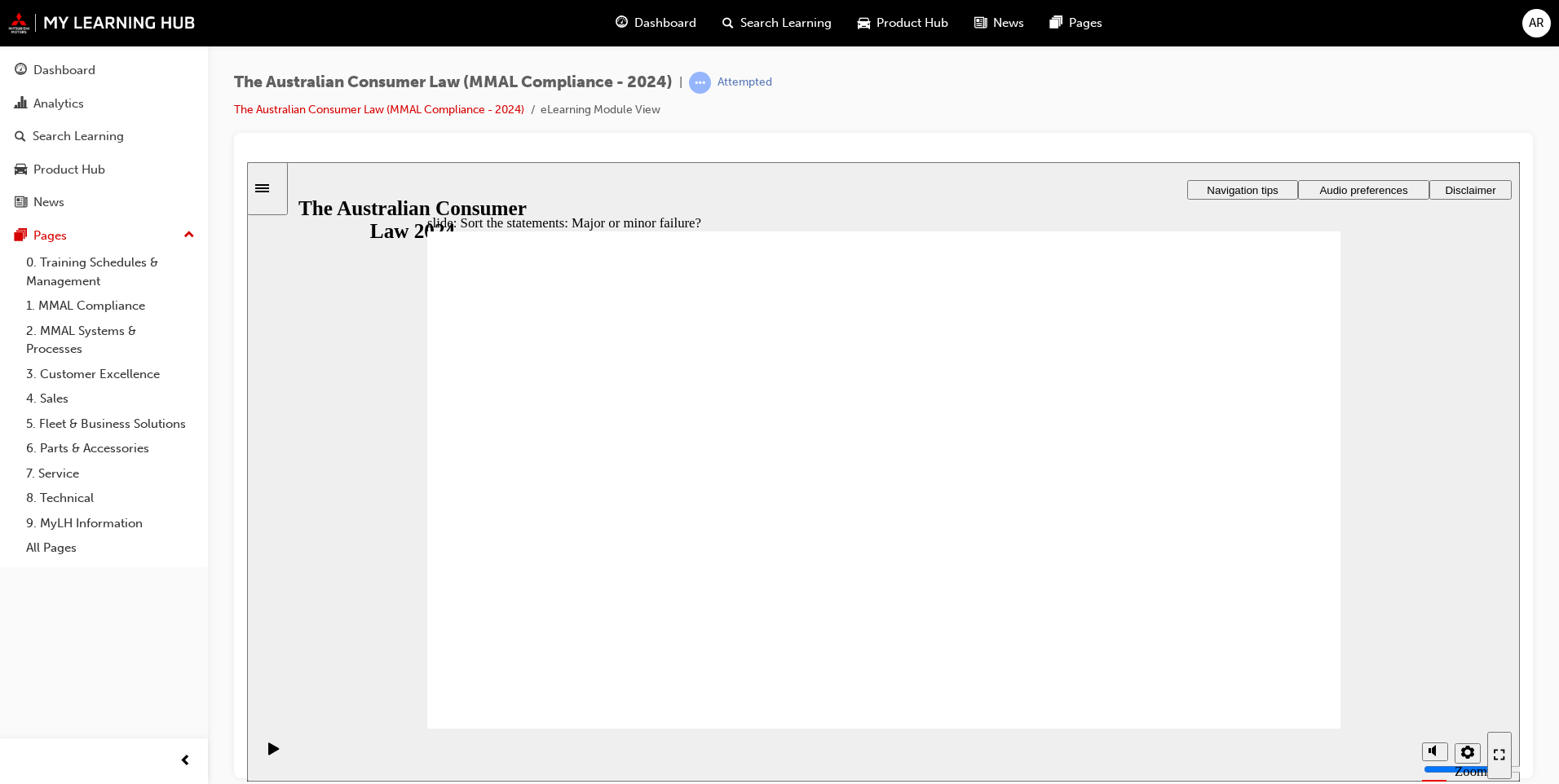
drag, startPoint x: 899, startPoint y: 429, endPoint x: 1180, endPoint y: 625, distance: 342.6
drag, startPoint x: 891, startPoint y: 374, endPoint x: 615, endPoint y: 554, distance: 329.5
drag, startPoint x: 872, startPoint y: 387, endPoint x: 594, endPoint y: 574, distance: 335.0
drag, startPoint x: 866, startPoint y: 393, endPoint x: 1153, endPoint y: 567, distance: 335.6
drag, startPoint x: 1179, startPoint y: 589, endPoint x: 590, endPoint y: 602, distance: 589.1
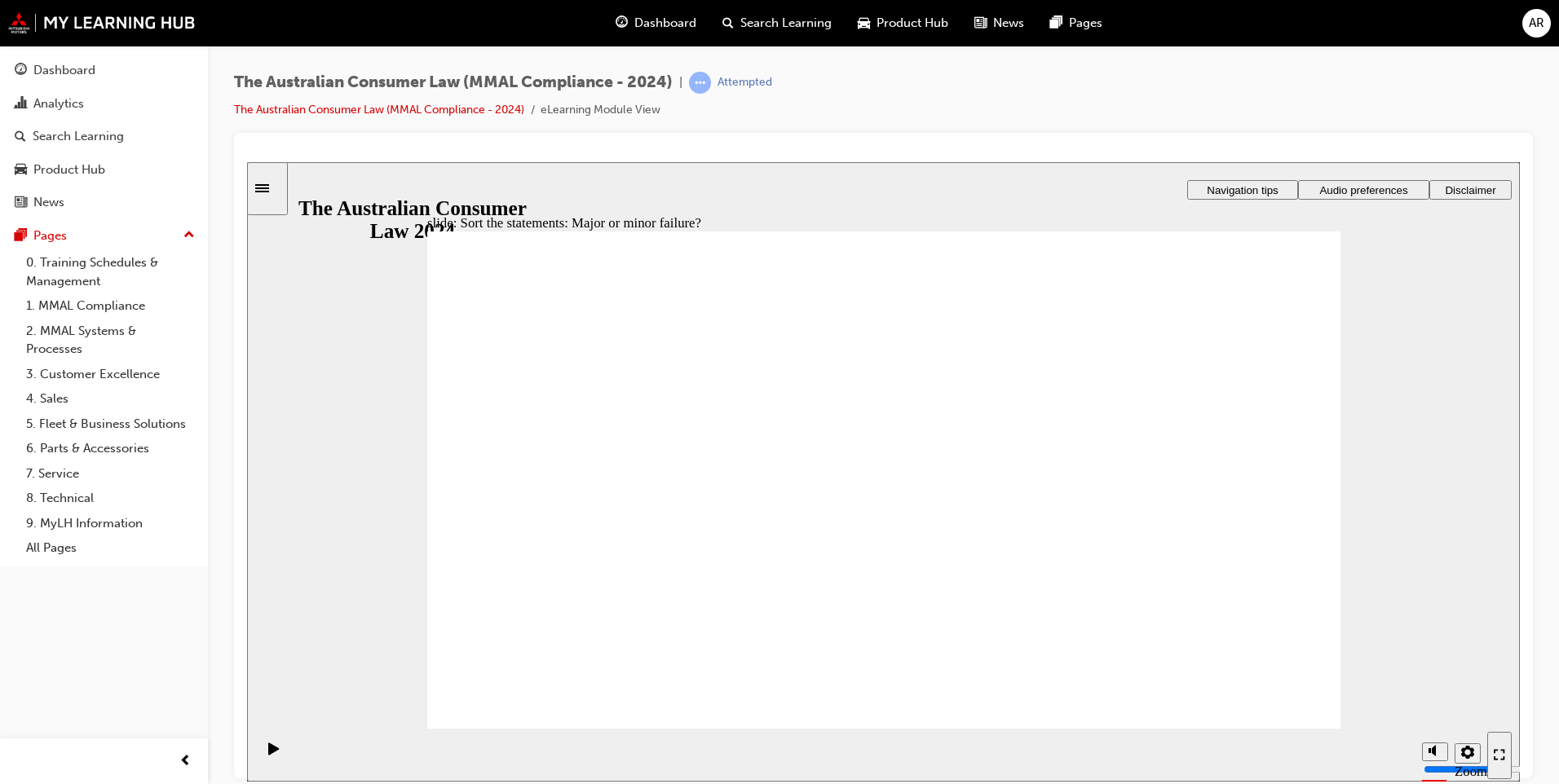
drag, startPoint x: 923, startPoint y: 390, endPoint x: 691, endPoint y: 571, distance: 294.3
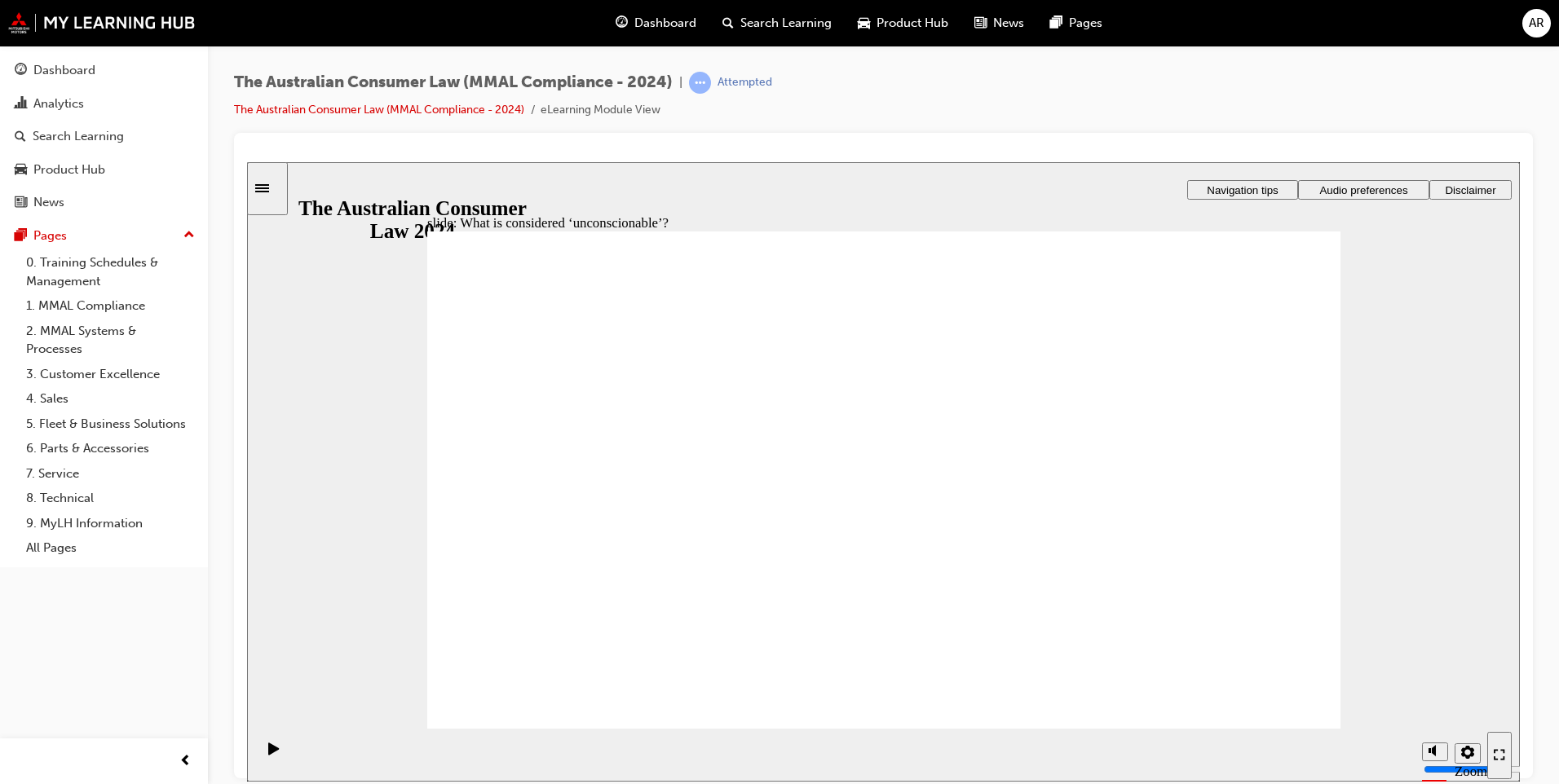
drag, startPoint x: 897, startPoint y: 388, endPoint x: 652, endPoint y: 529, distance: 282.7
drag, startPoint x: 891, startPoint y: 419, endPoint x: 652, endPoint y: 559, distance: 277.0
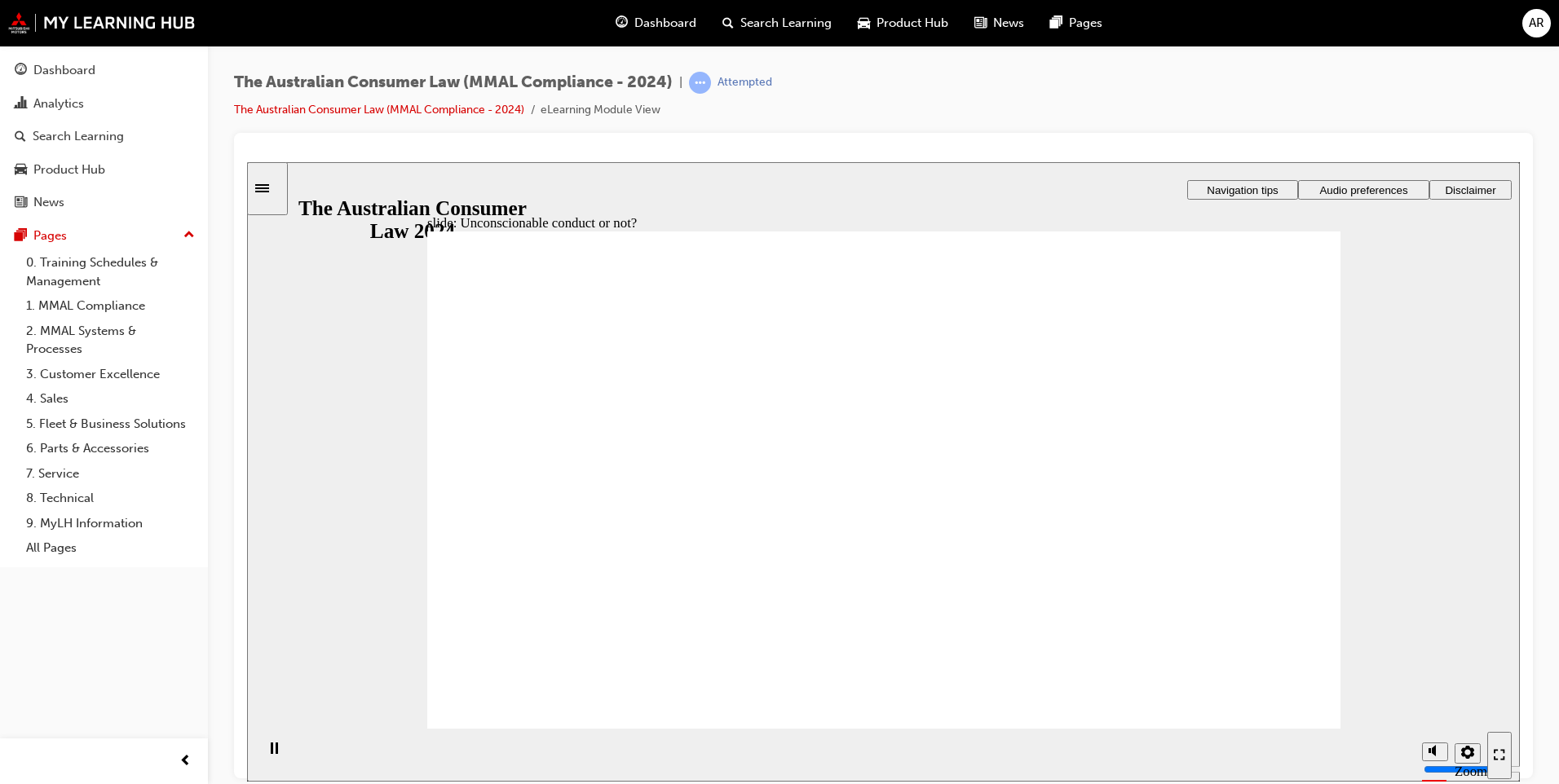
drag, startPoint x: 849, startPoint y: 412, endPoint x: 1127, endPoint y: 559, distance: 314.5
drag, startPoint x: 856, startPoint y: 417, endPoint x: 671, endPoint y: 528, distance: 215.7
drag, startPoint x: 847, startPoint y: 380, endPoint x: 663, endPoint y: 513, distance: 227.0
drag, startPoint x: 927, startPoint y: 416, endPoint x: 653, endPoint y: 572, distance: 315.3
drag, startPoint x: 899, startPoint y: 418, endPoint x: 1200, endPoint y: 581, distance: 342.3
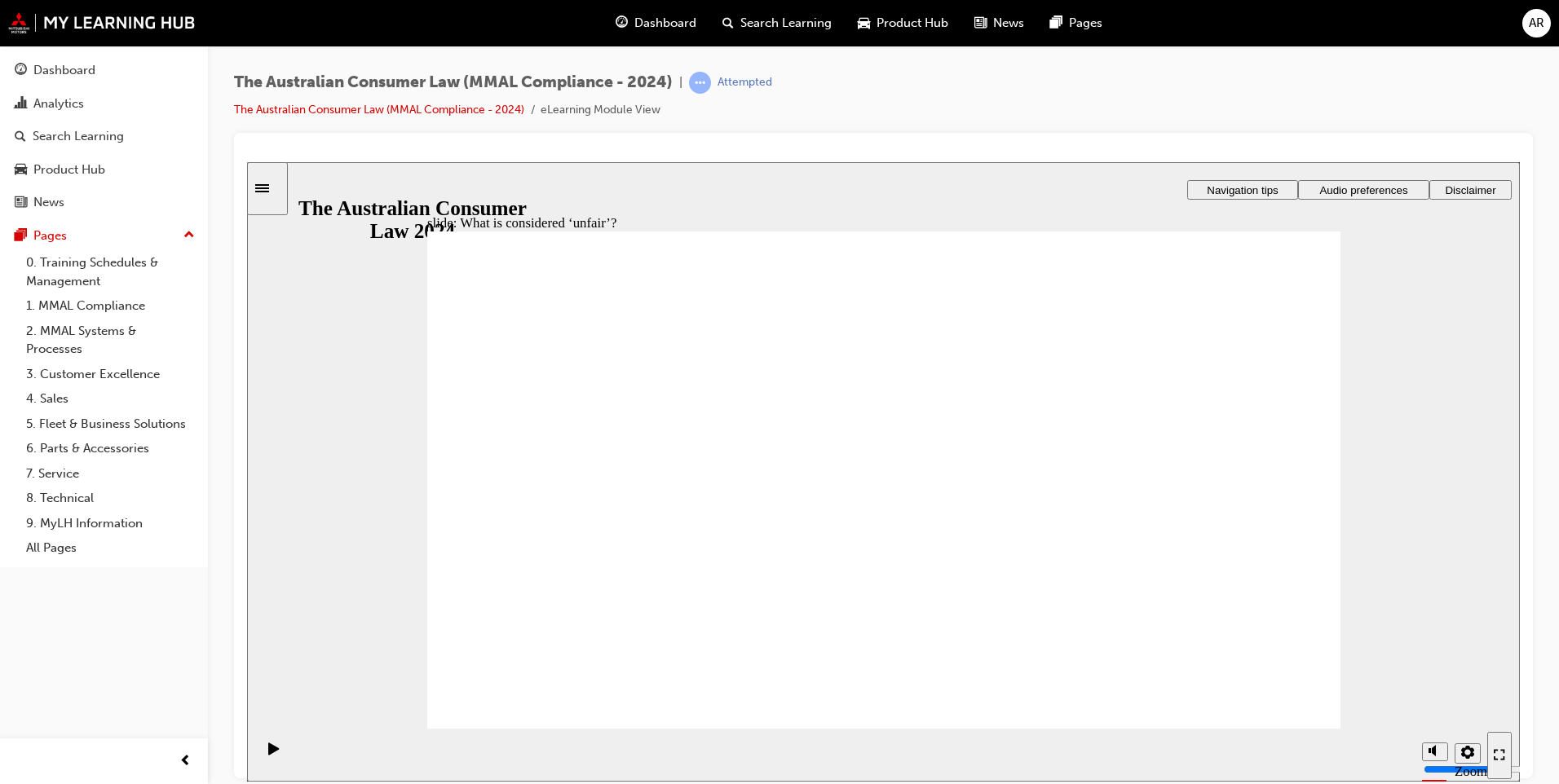
drag, startPoint x: 921, startPoint y: 375, endPoint x: 1170, endPoint y: 510, distance: 283.2
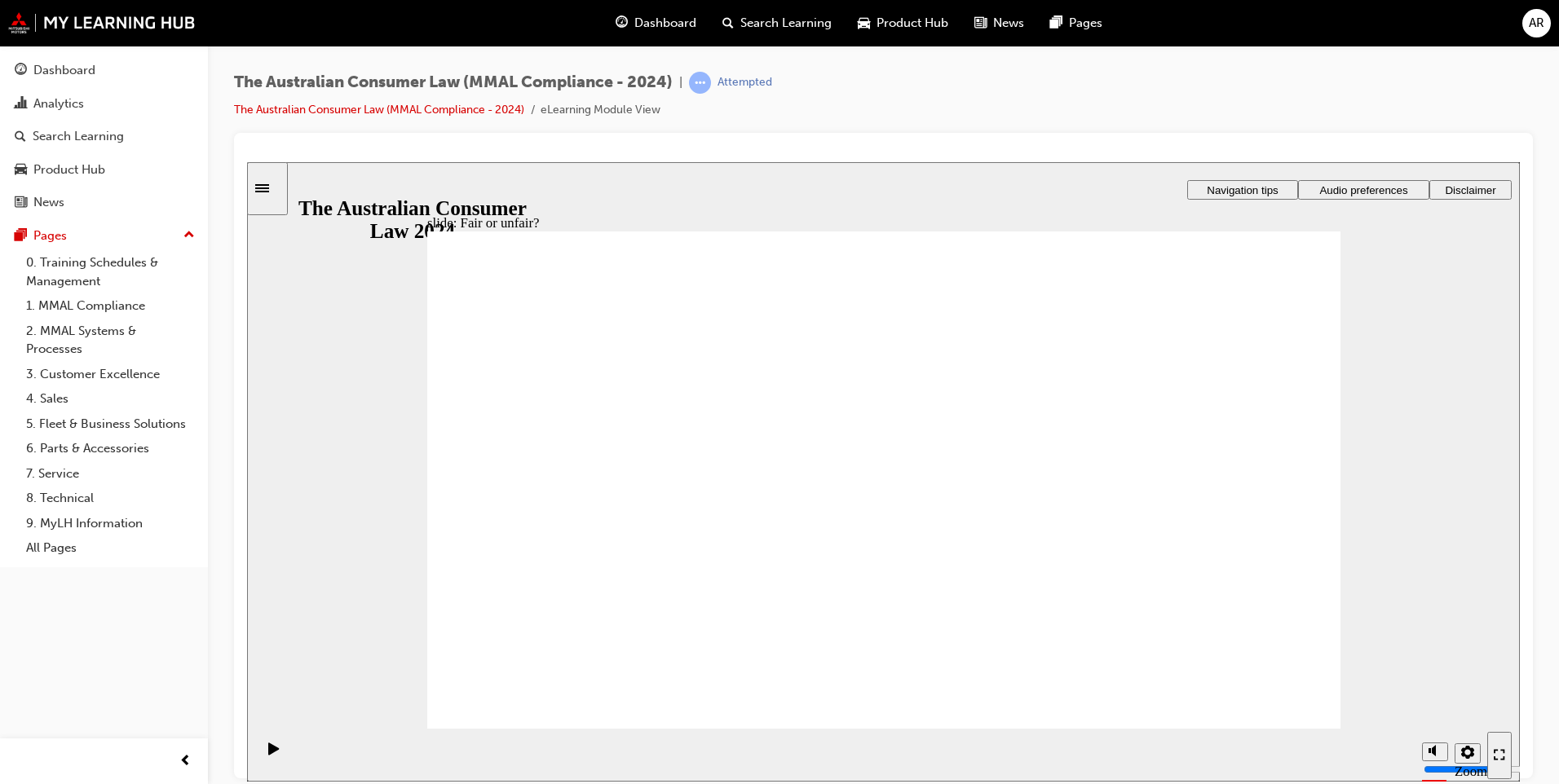
drag, startPoint x: 855, startPoint y: 382, endPoint x: 600, endPoint y: 533, distance: 296.4
drag, startPoint x: 862, startPoint y: 386, endPoint x: 1241, endPoint y: 583, distance: 427.1
drag, startPoint x: 901, startPoint y: 406, endPoint x: 1117, endPoint y: 524, distance: 246.1
drag, startPoint x: 936, startPoint y: 385, endPoint x: 1078, endPoint y: 527, distance: 200.8
drag, startPoint x: 930, startPoint y: 397, endPoint x: 695, endPoint y: 546, distance: 278.3
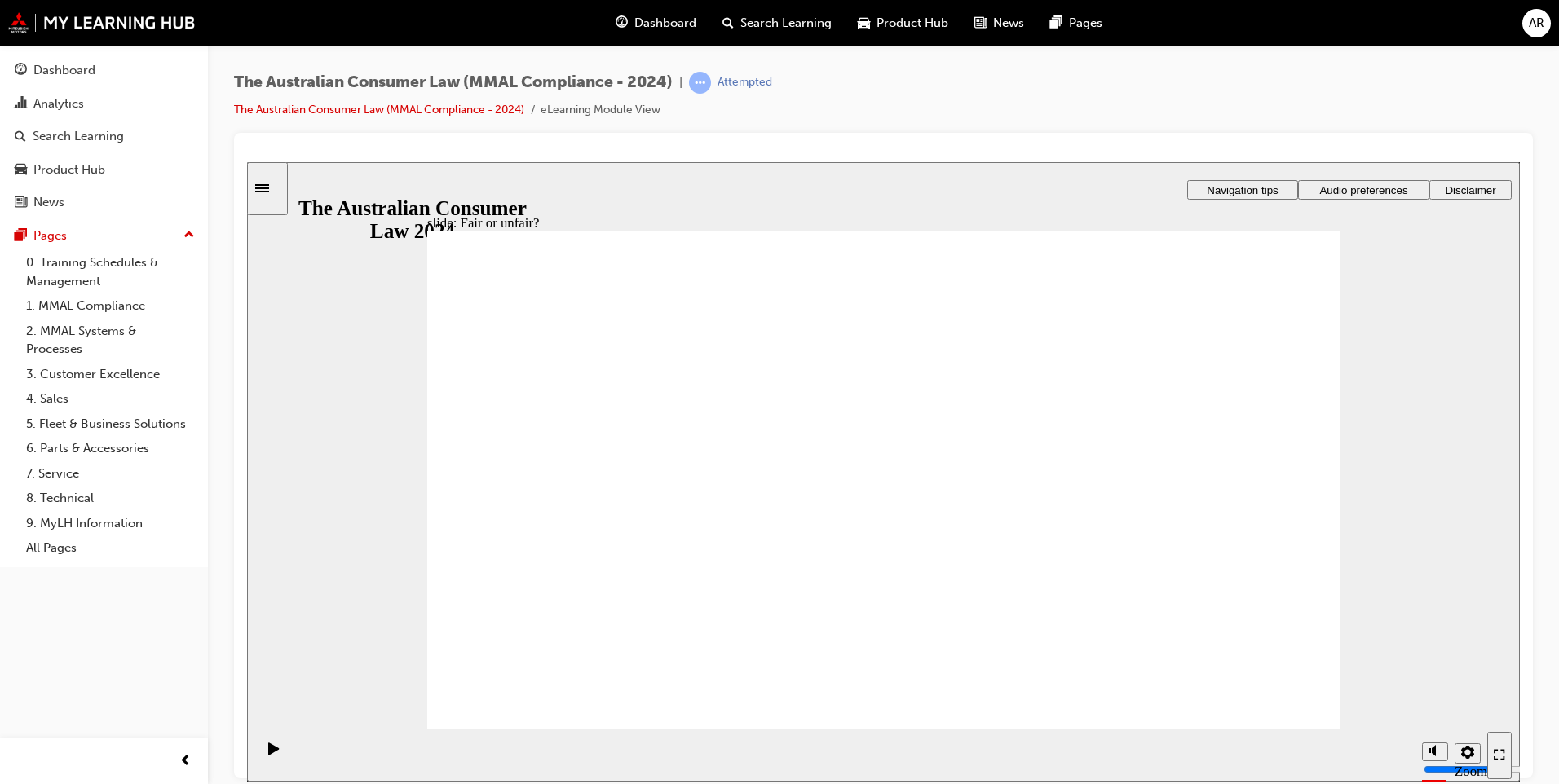
drag, startPoint x: 834, startPoint y: 409, endPoint x: 1101, endPoint y: 541, distance: 297.8
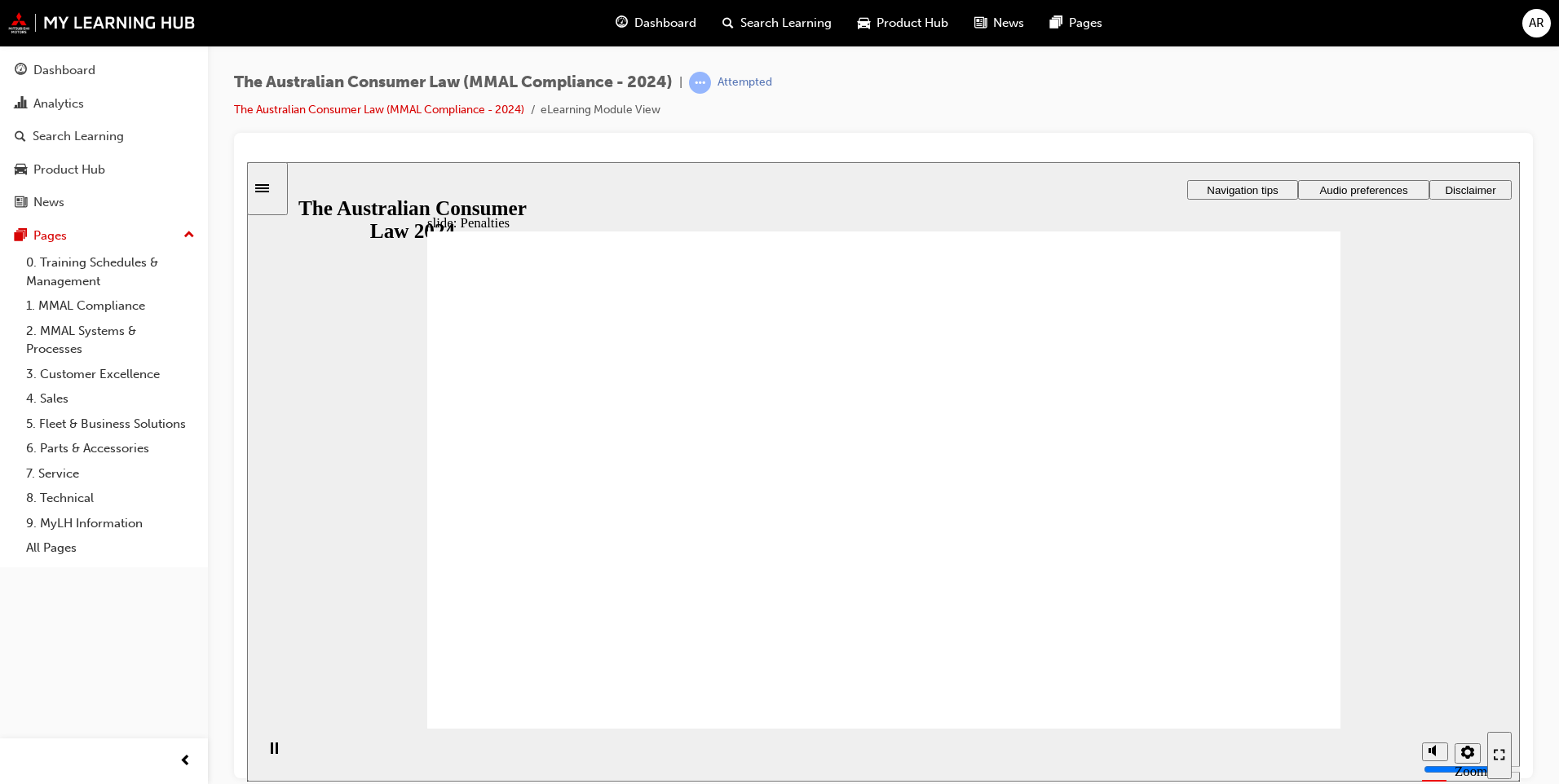
drag, startPoint x: 1199, startPoint y: 331, endPoint x: 1169, endPoint y: 379, distance: 56.6
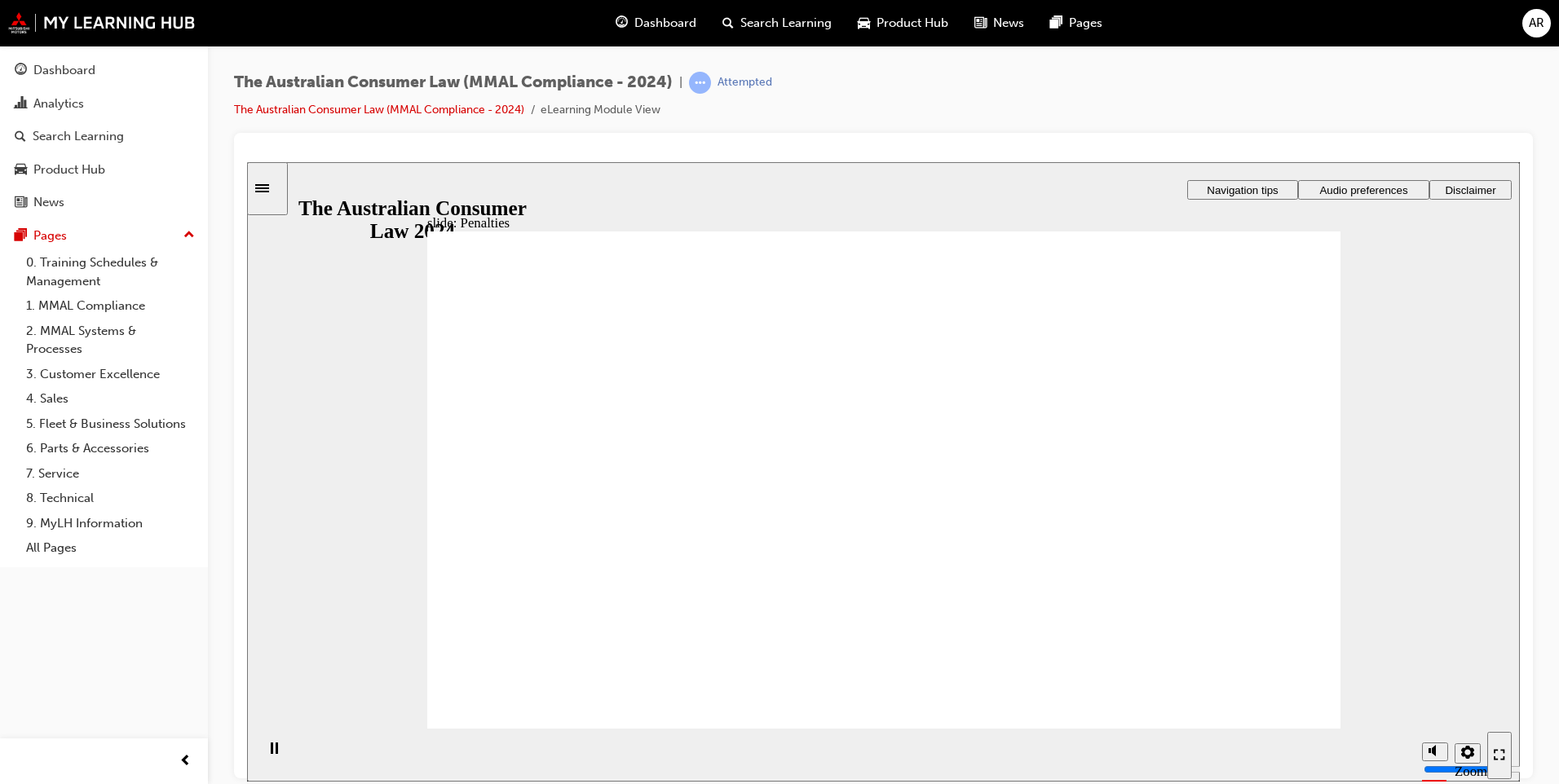
drag, startPoint x: 1203, startPoint y: 507, endPoint x: 1205, endPoint y: 522, distance: 15.1
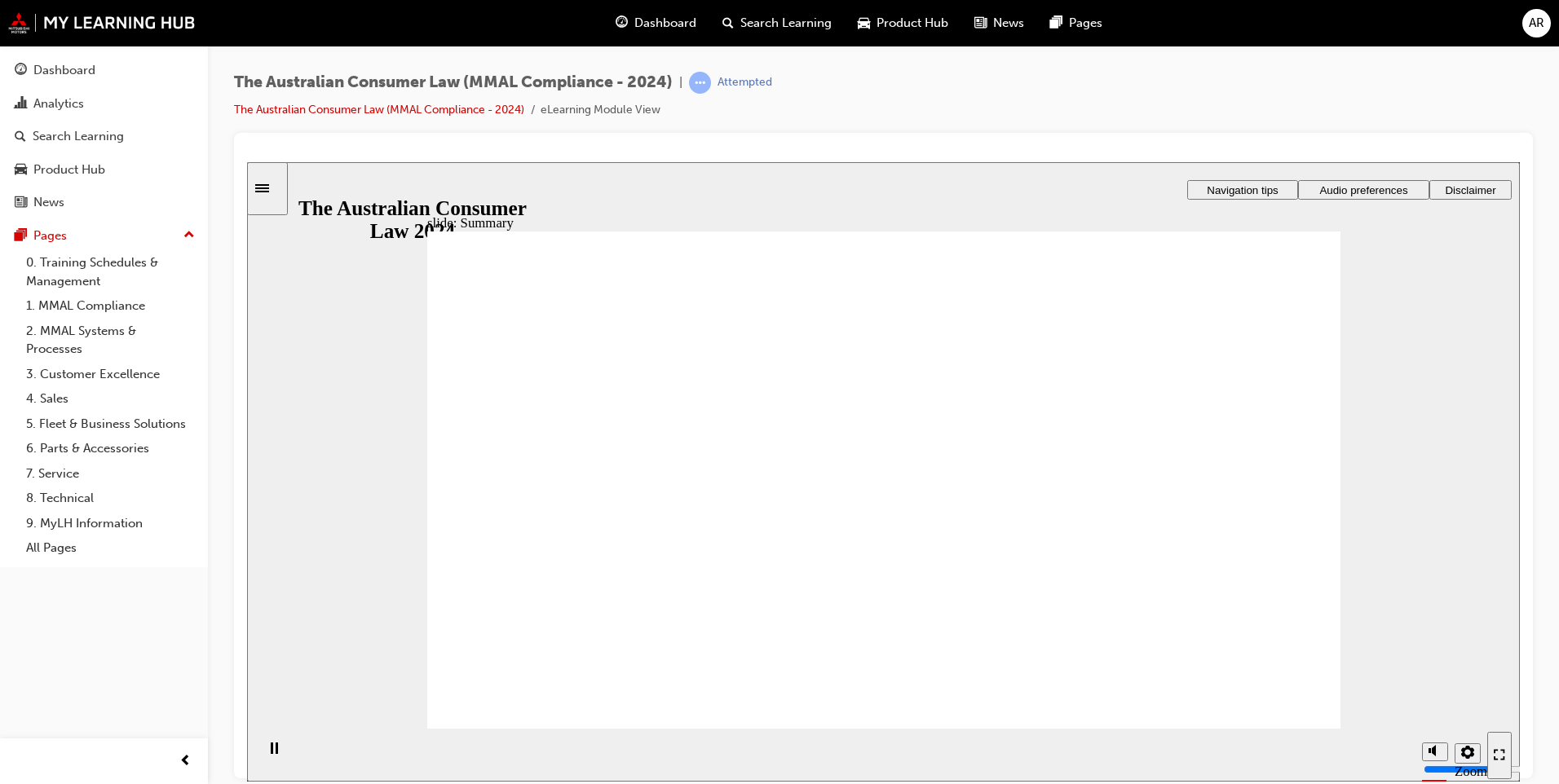
drag, startPoint x: 740, startPoint y: 600, endPoint x: 751, endPoint y: 601, distance: 11.0
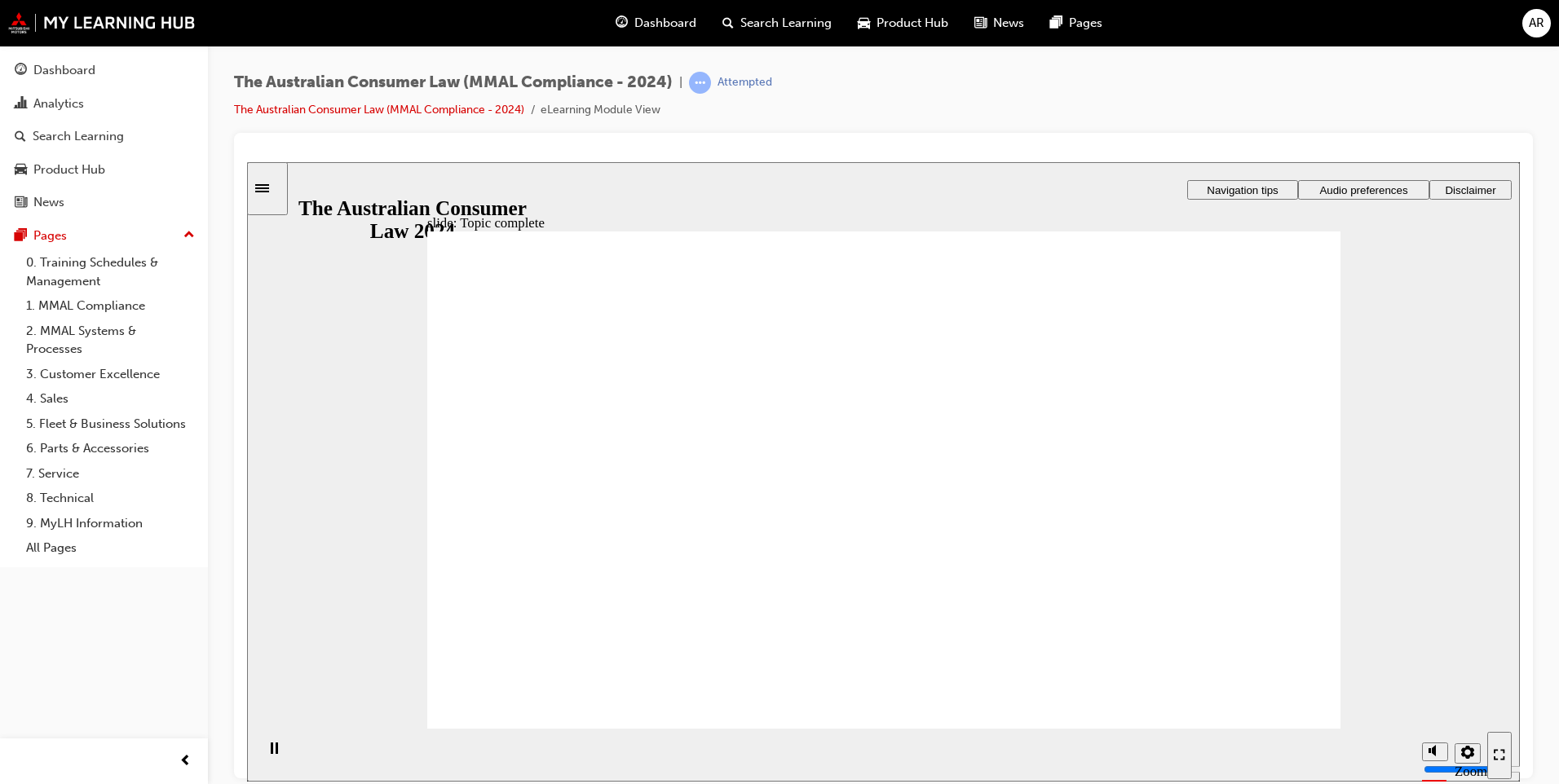
radio input "true"
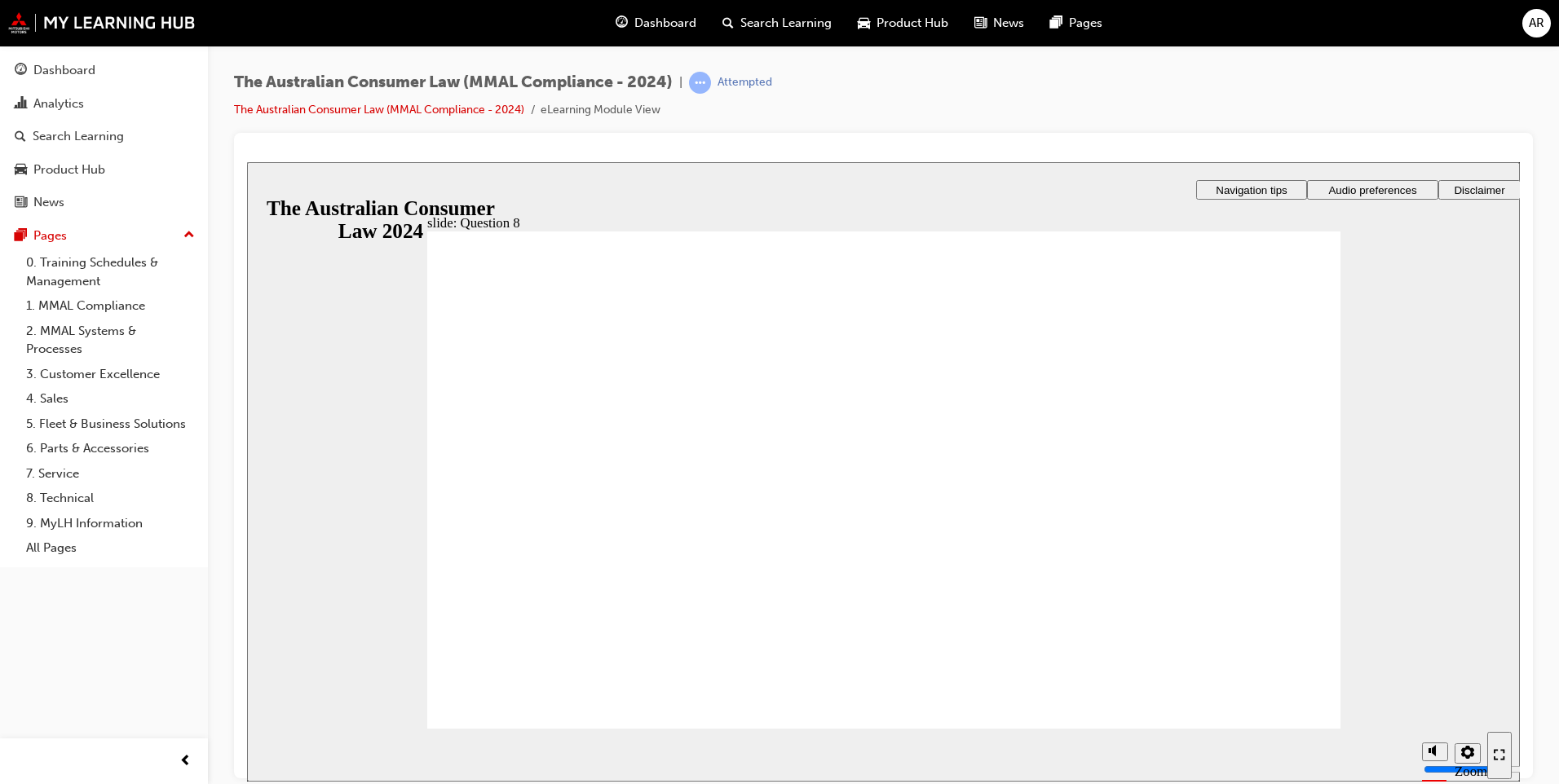
radio input "true"
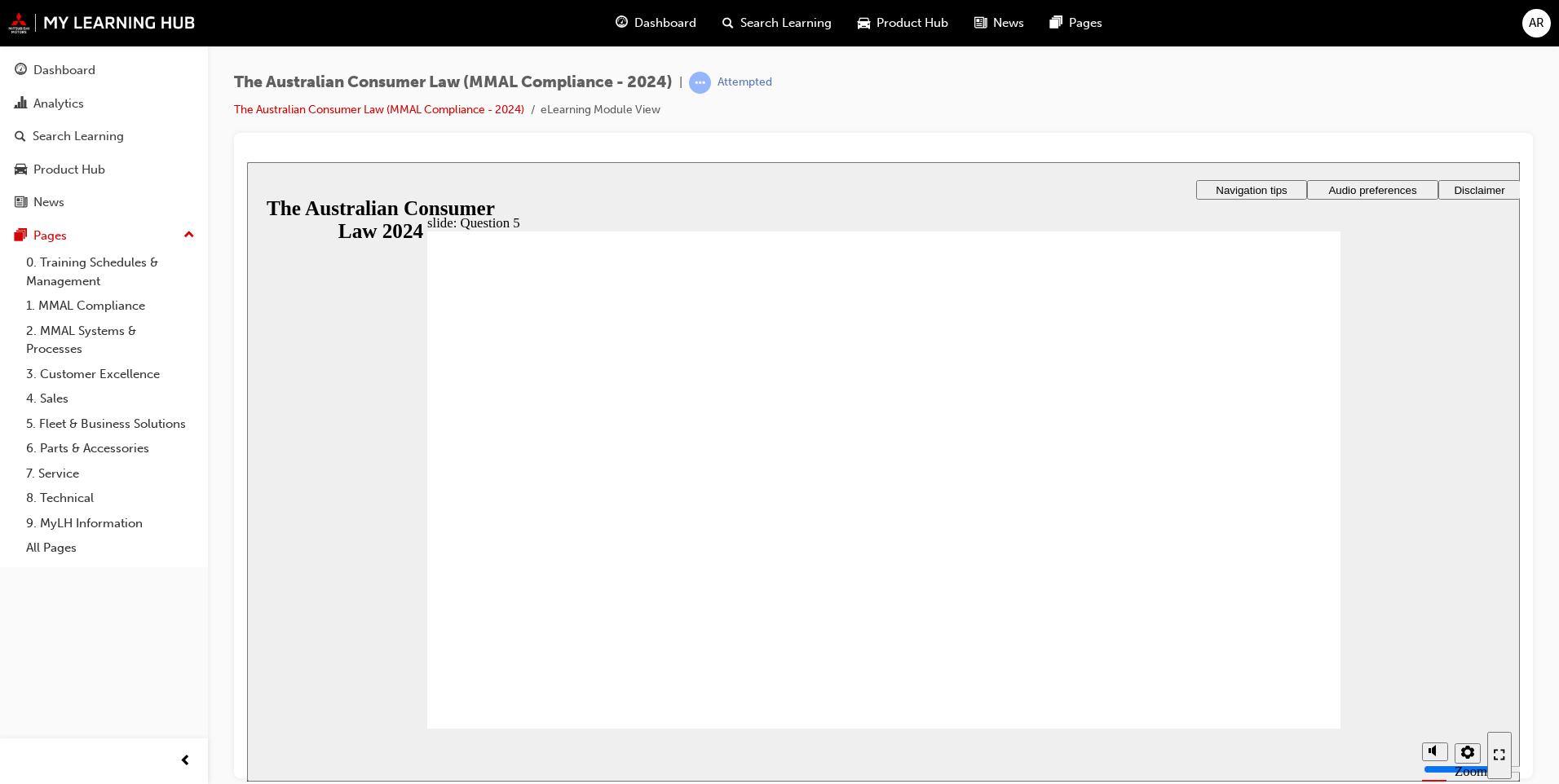
checkbox input "true"
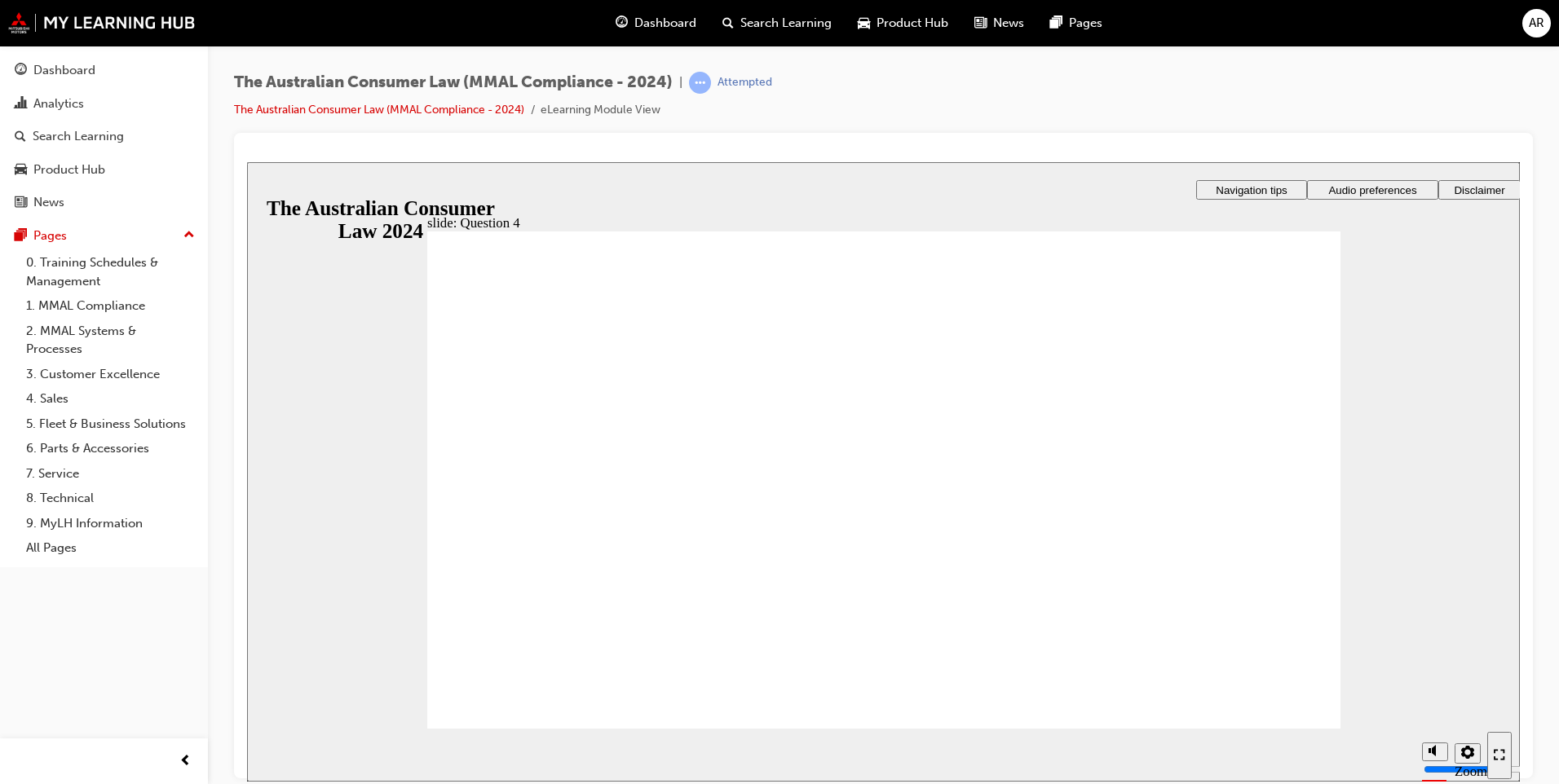
checkbox input "true"
radio input "true"
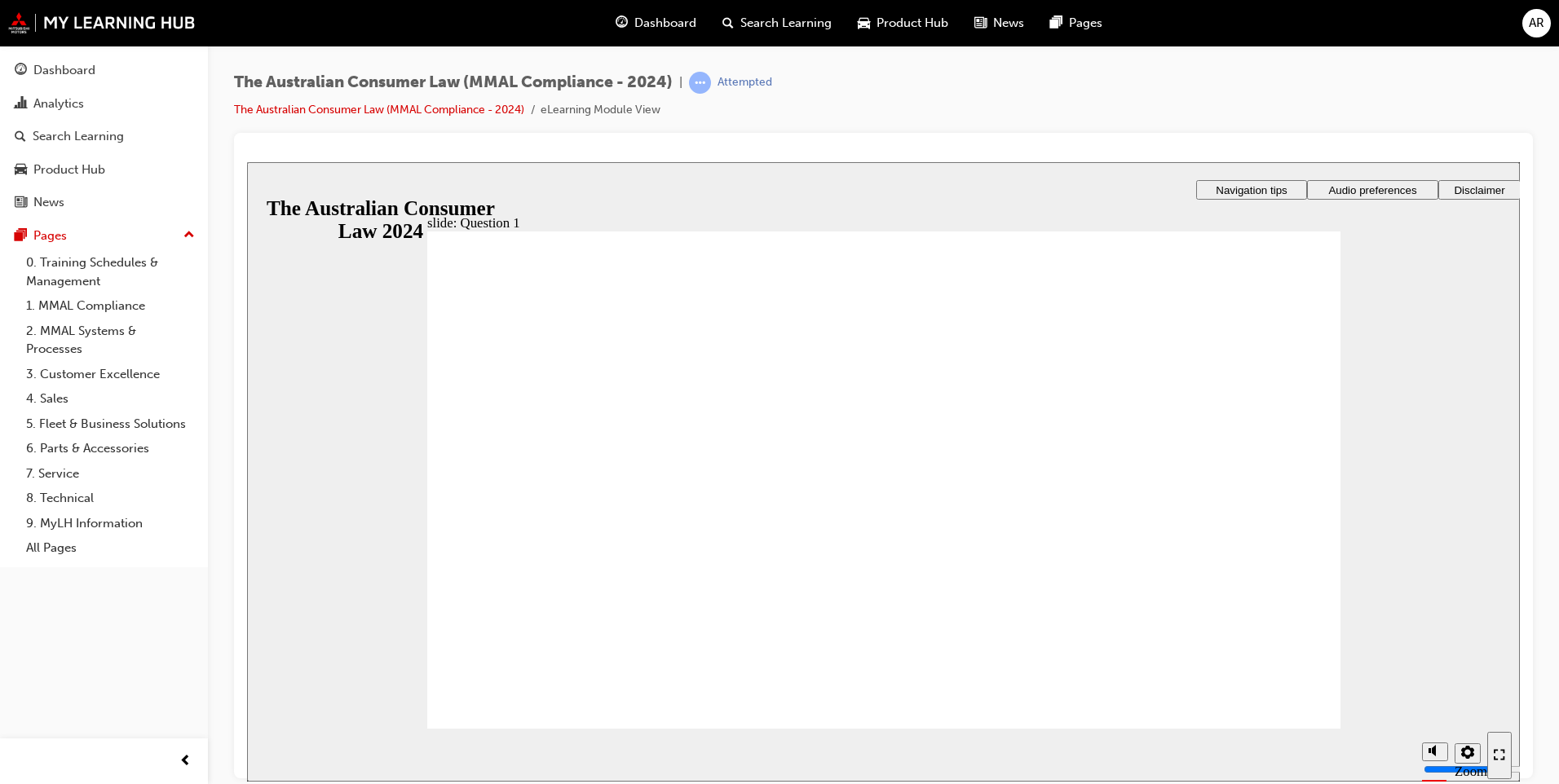
radio input "true"
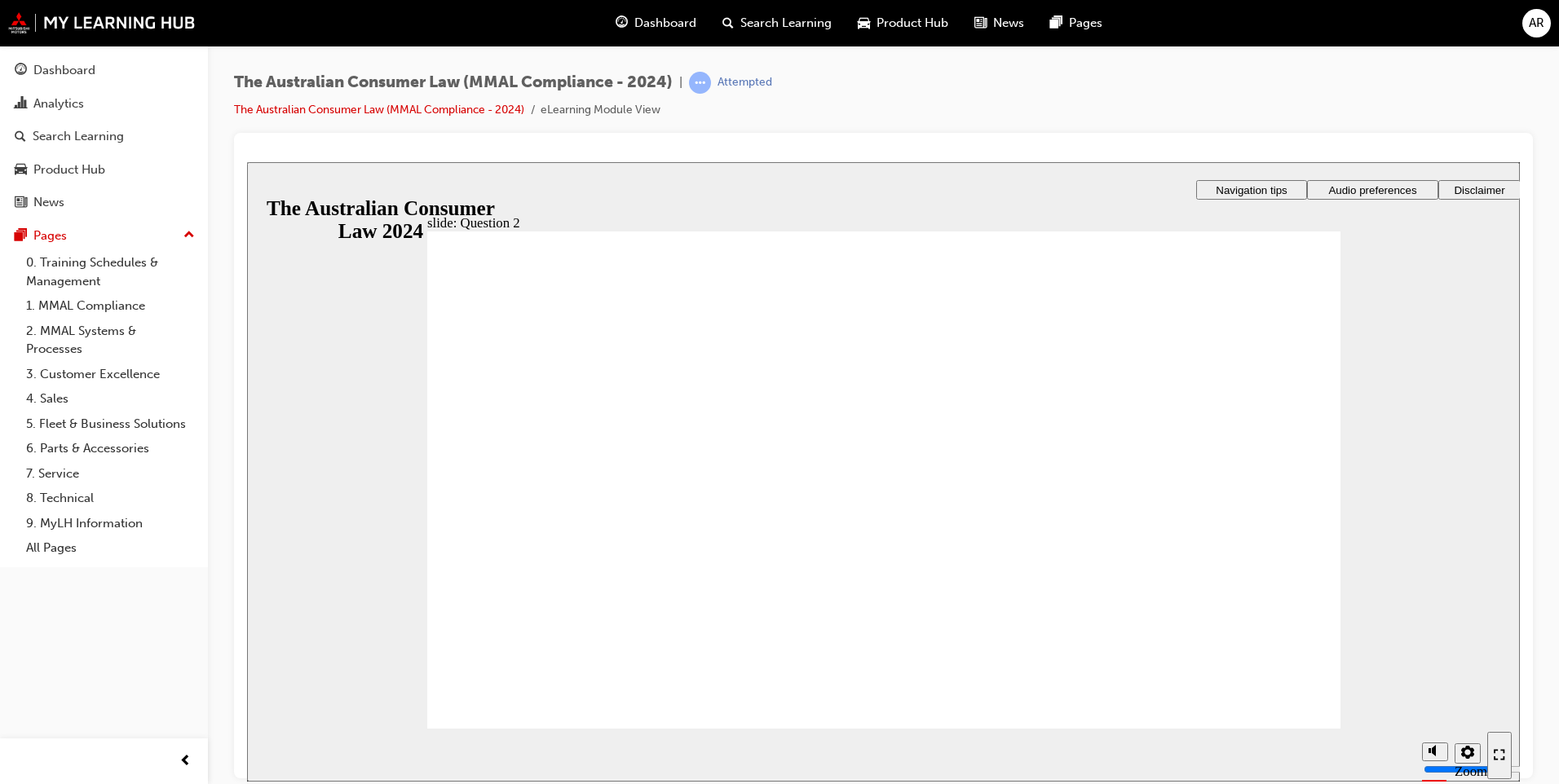
radio input "true"
drag, startPoint x: 558, startPoint y: 493, endPoint x: 501, endPoint y: 704, distance: 218.6
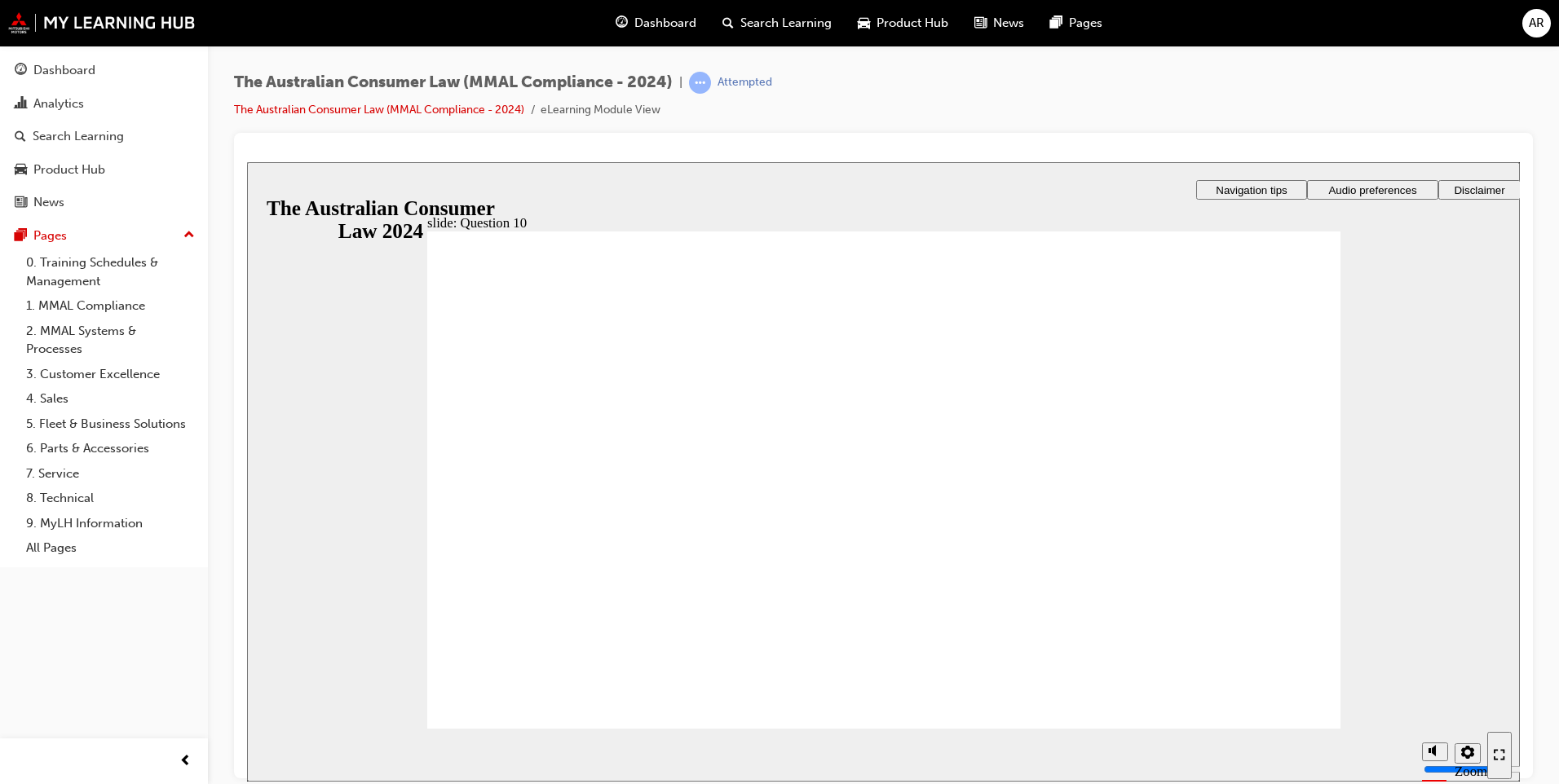
checkbox input "true"
checkbox input "false"
checkbox input "true"
drag, startPoint x: 456, startPoint y: 514, endPoint x: 574, endPoint y: 678, distance: 202.0
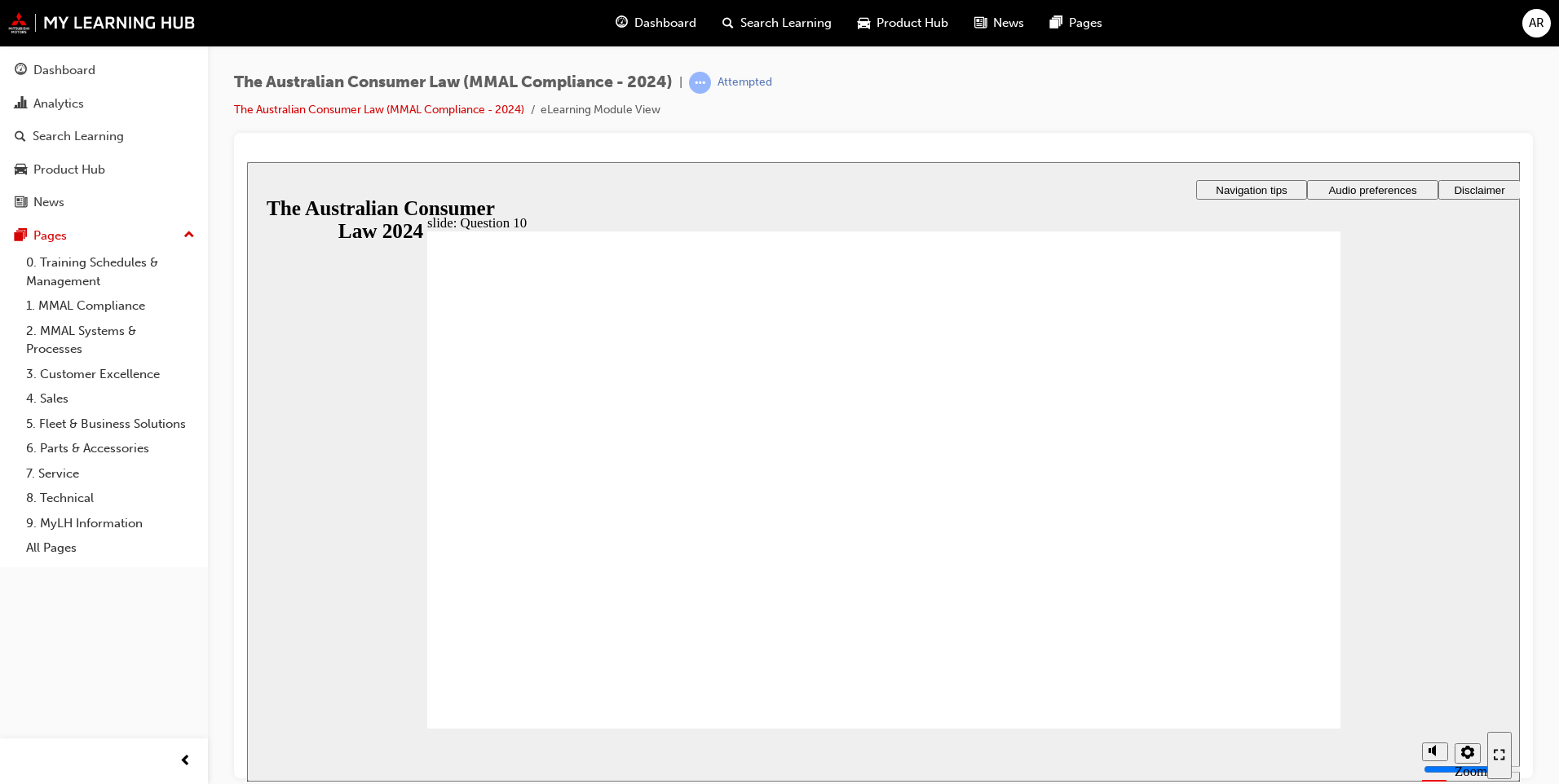
checkbox input "true"
drag, startPoint x: 463, startPoint y: 454, endPoint x: 535, endPoint y: 680, distance: 237.2
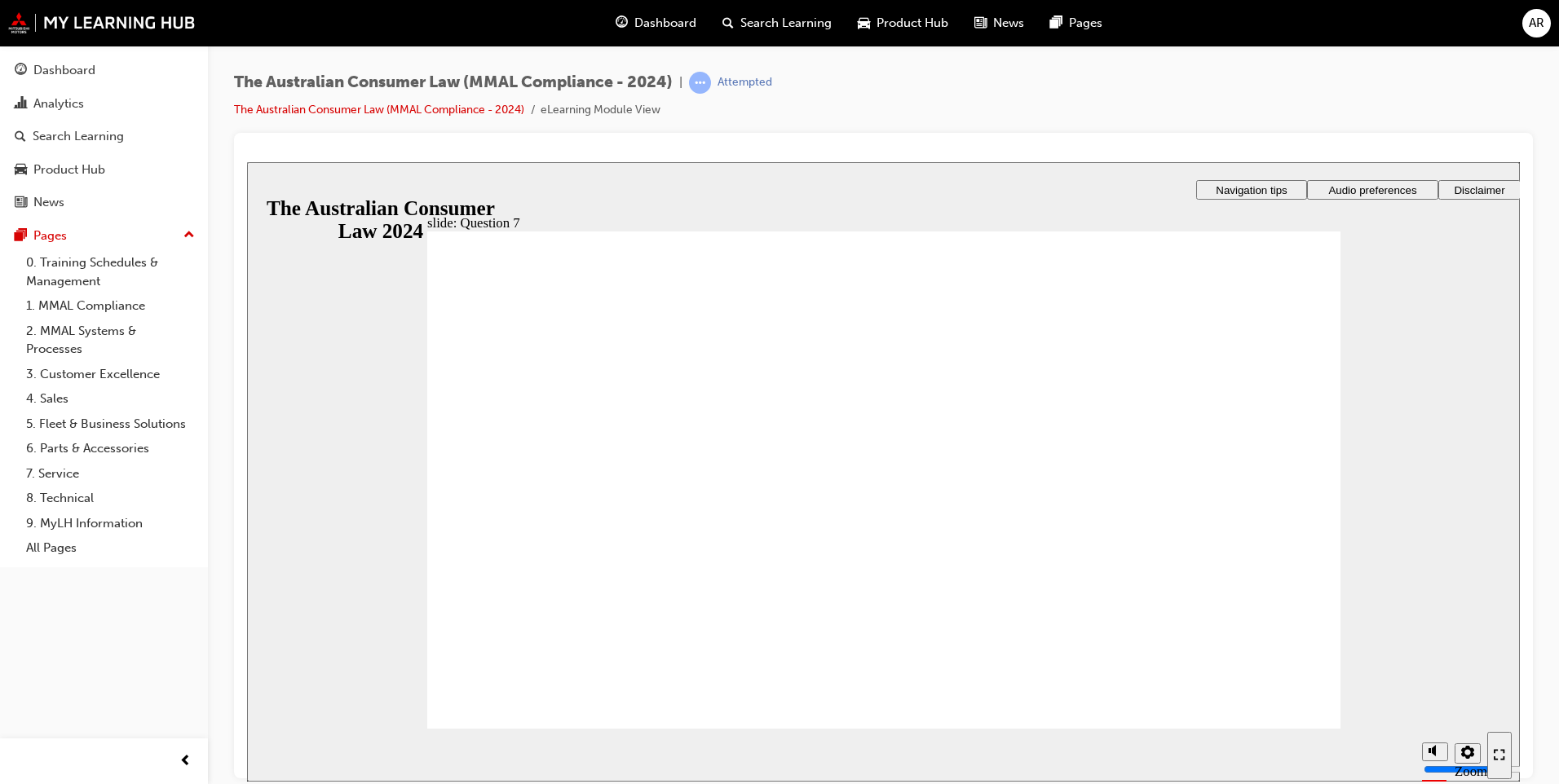
drag, startPoint x: 455, startPoint y: 398, endPoint x: 461, endPoint y: 408, distance: 11.7
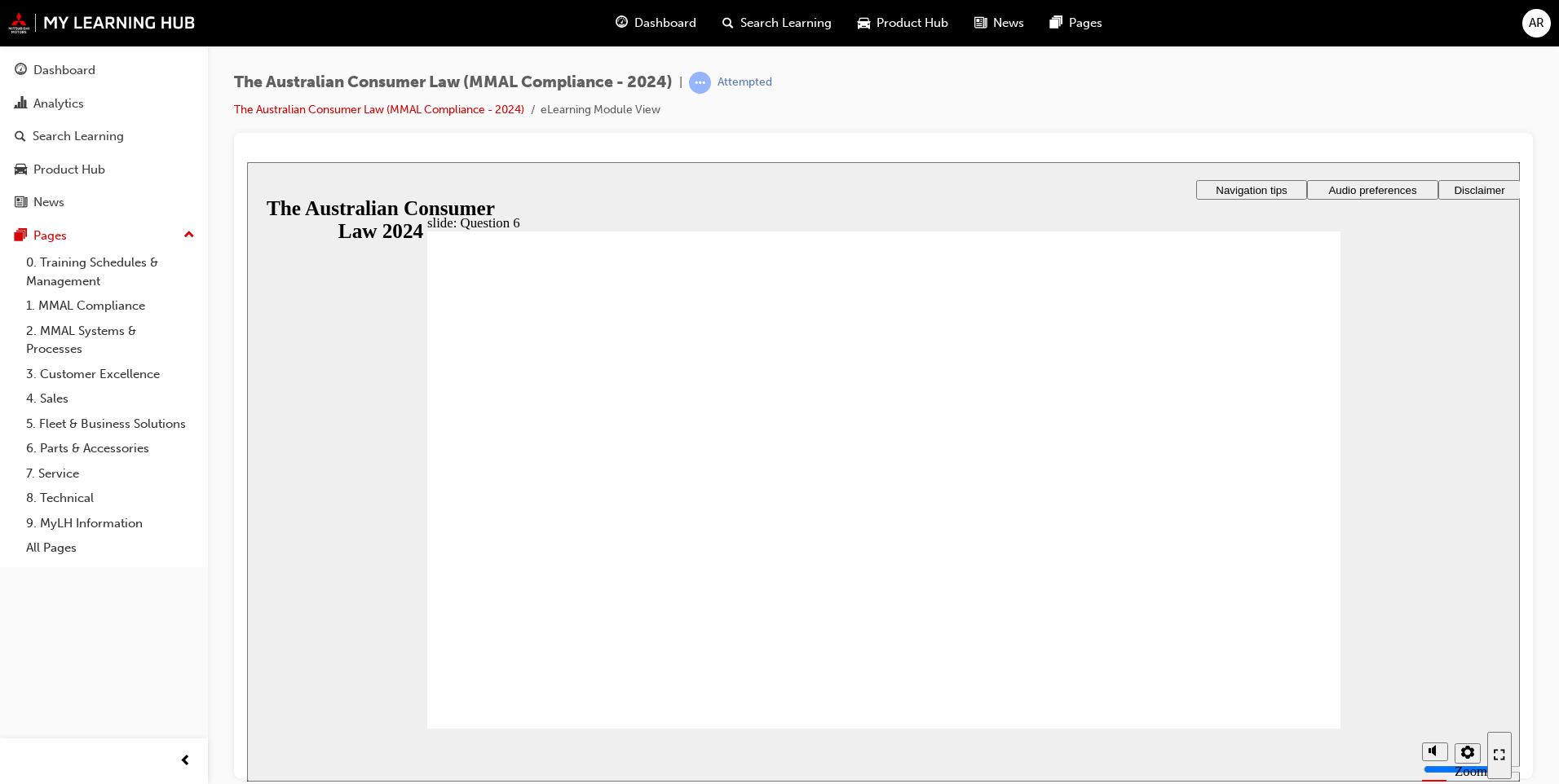
radio input "true"
checkbox input "true"
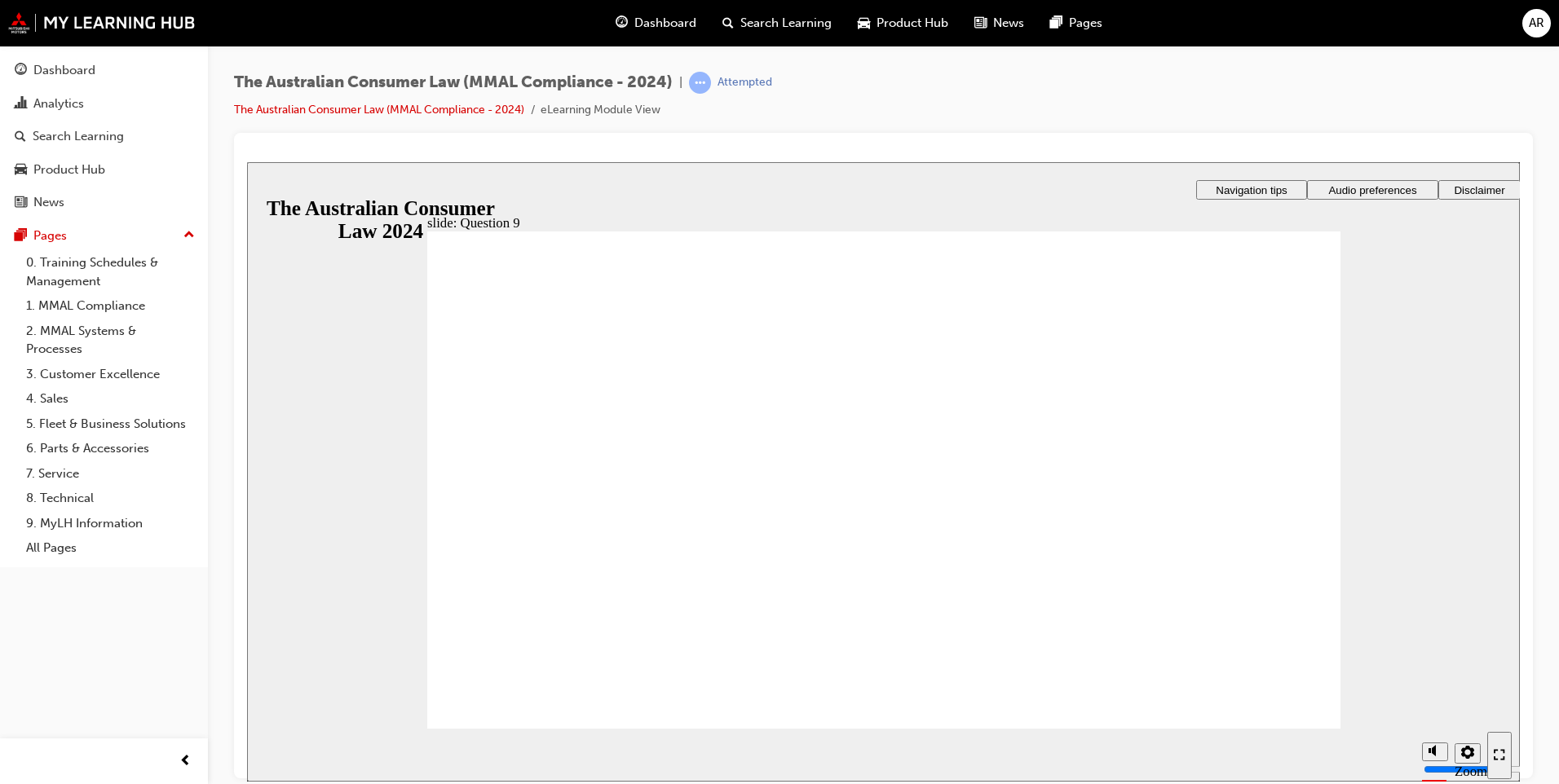
checkbox input "true"
checkbox input "false"
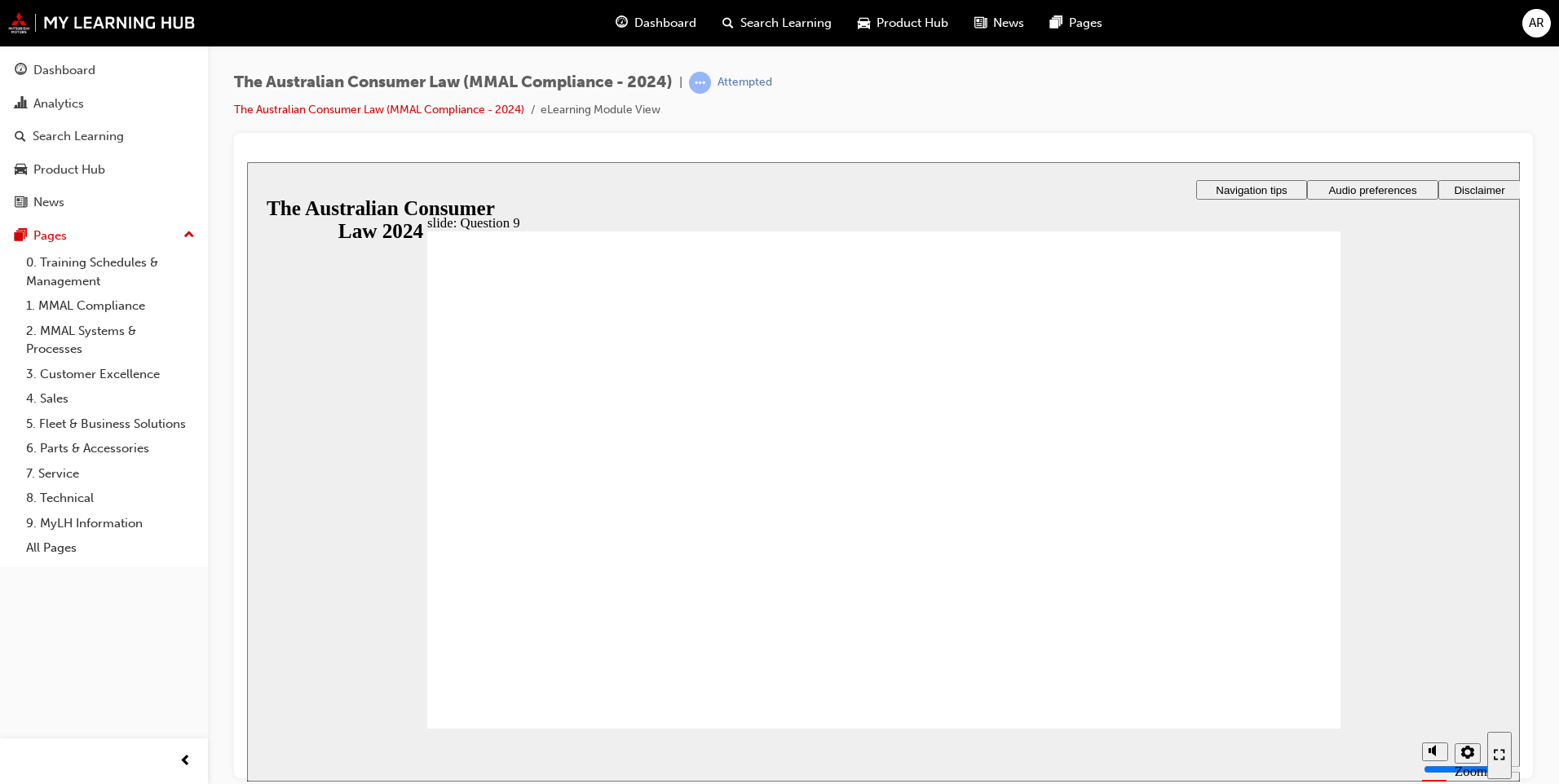
checkbox input "true"
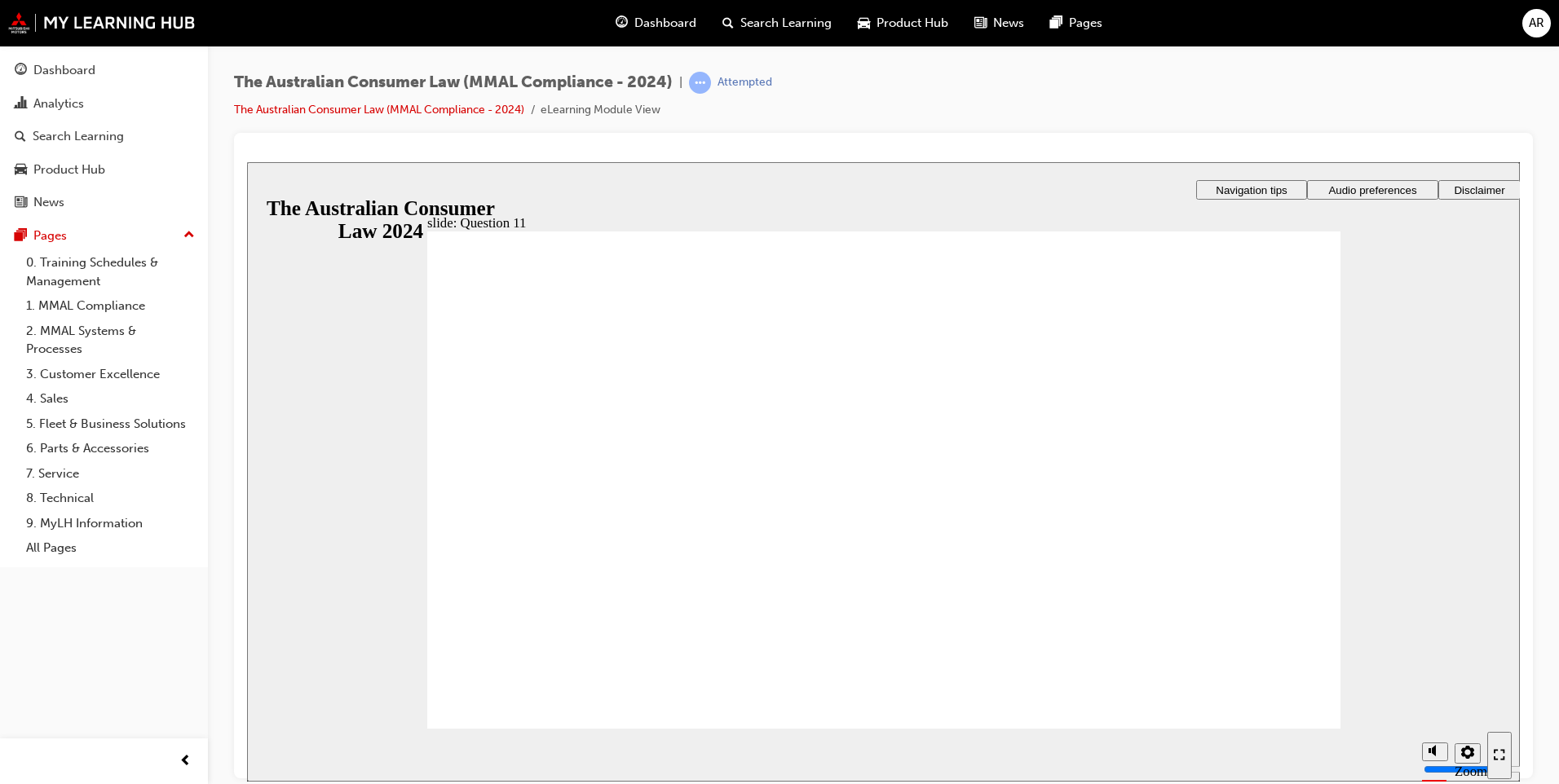
checkbox input "true"
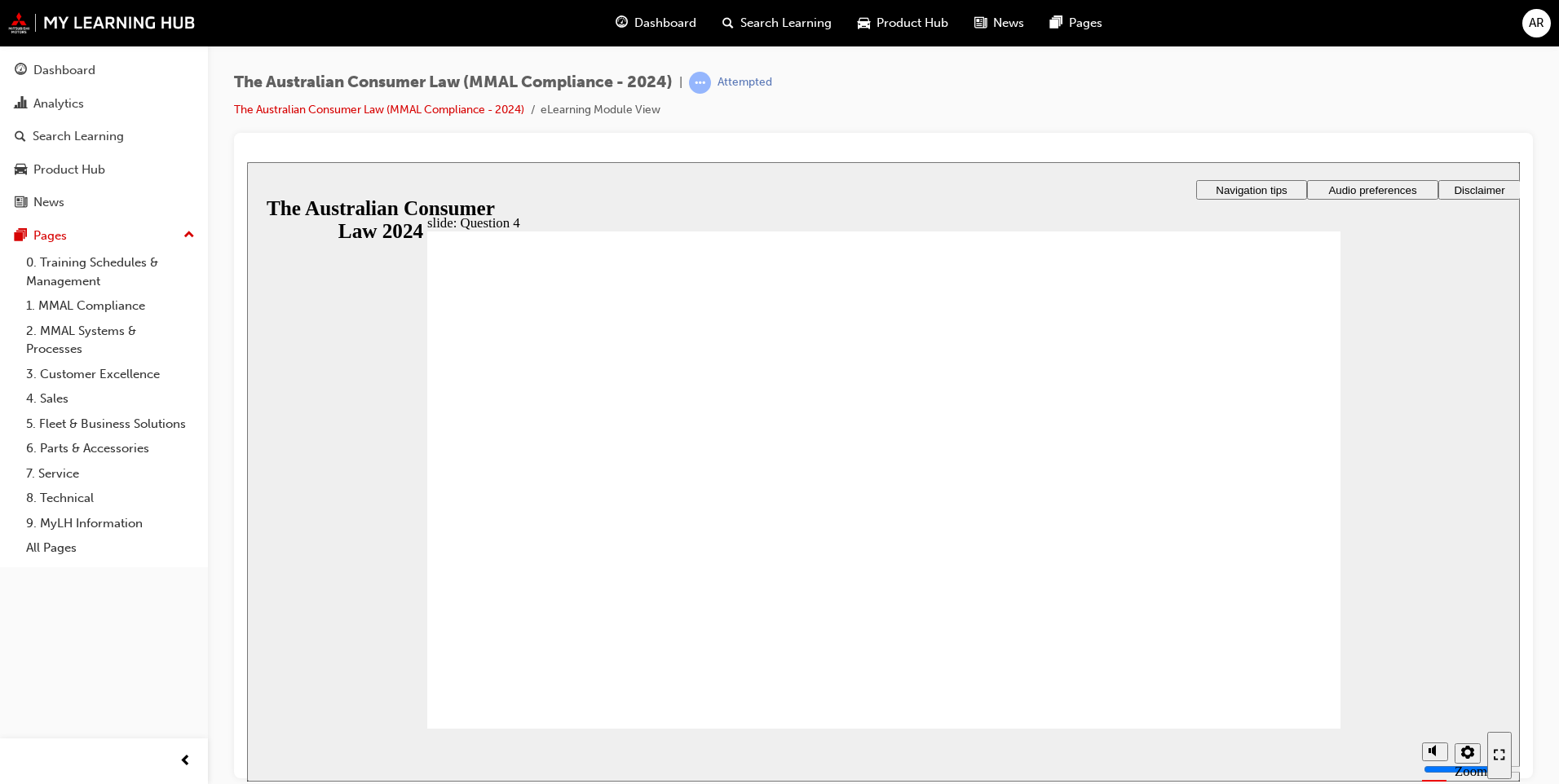
checkbox input "true"
radio input "false"
radio input "true"
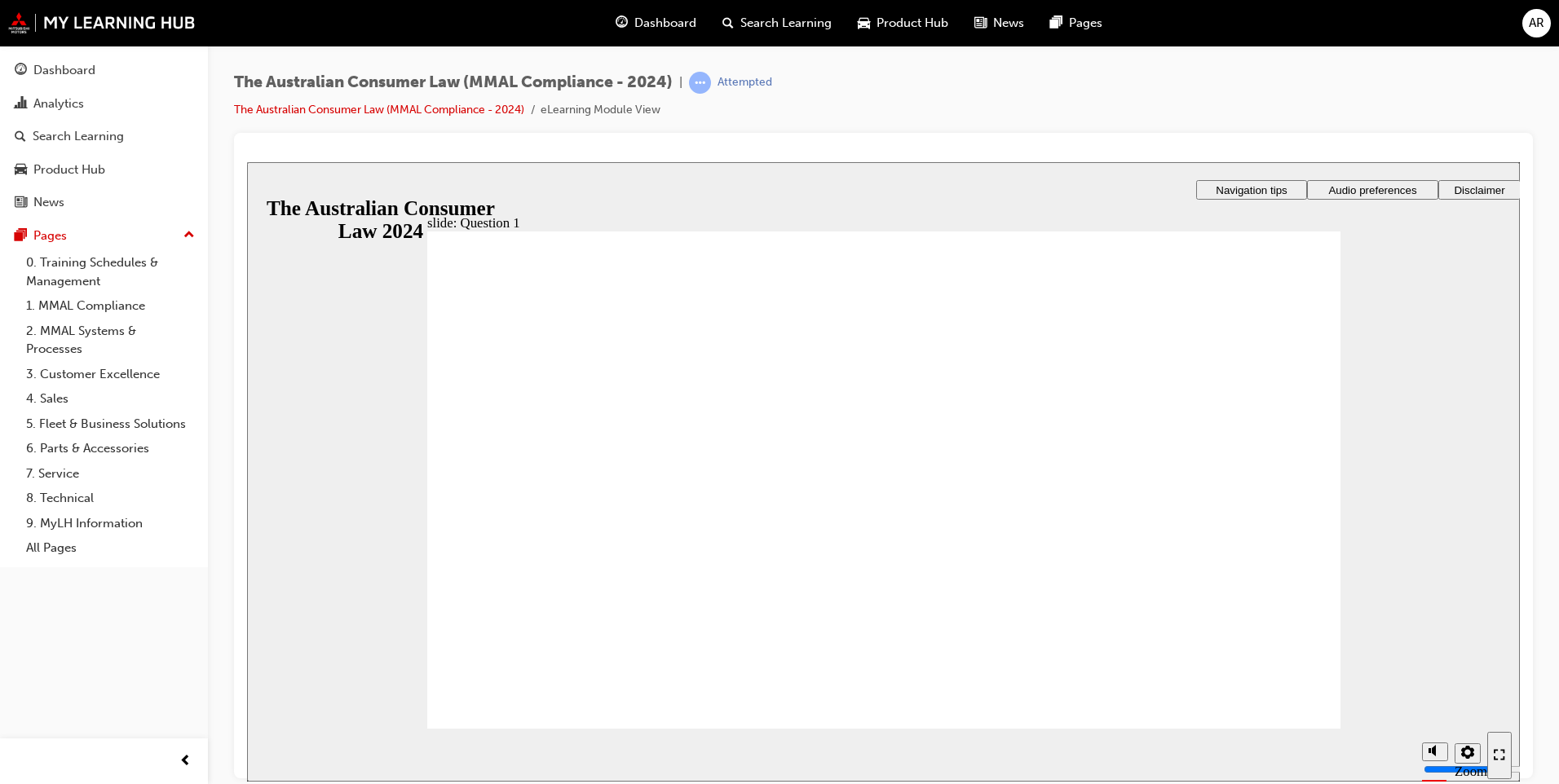
radio input "true"
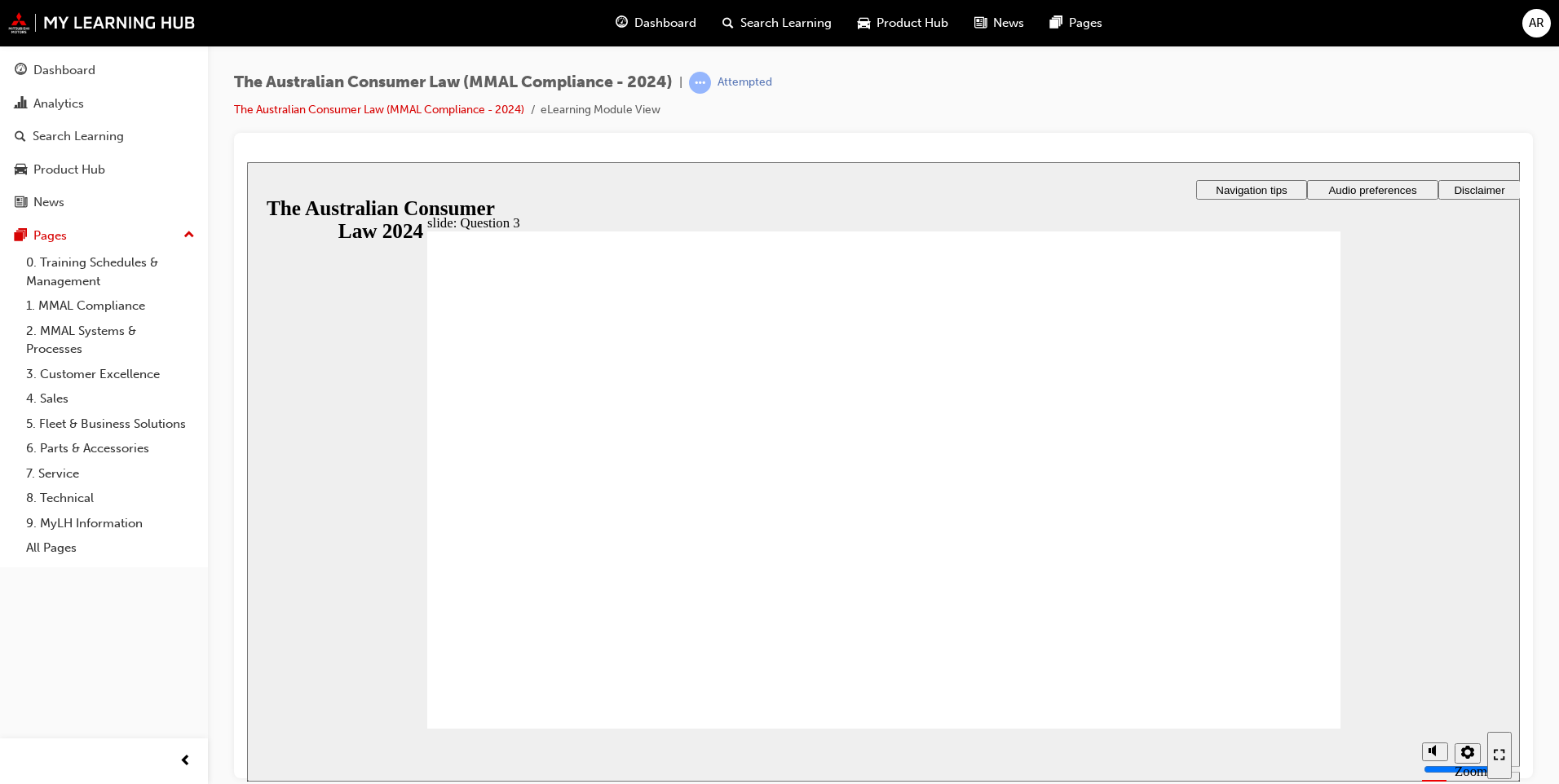
checkbox input "true"
click at [1270, 728] on section "Playback Speed 2 1.75 1.5 1.25 Normal" at bounding box center [883, 755] width 1272 height 53
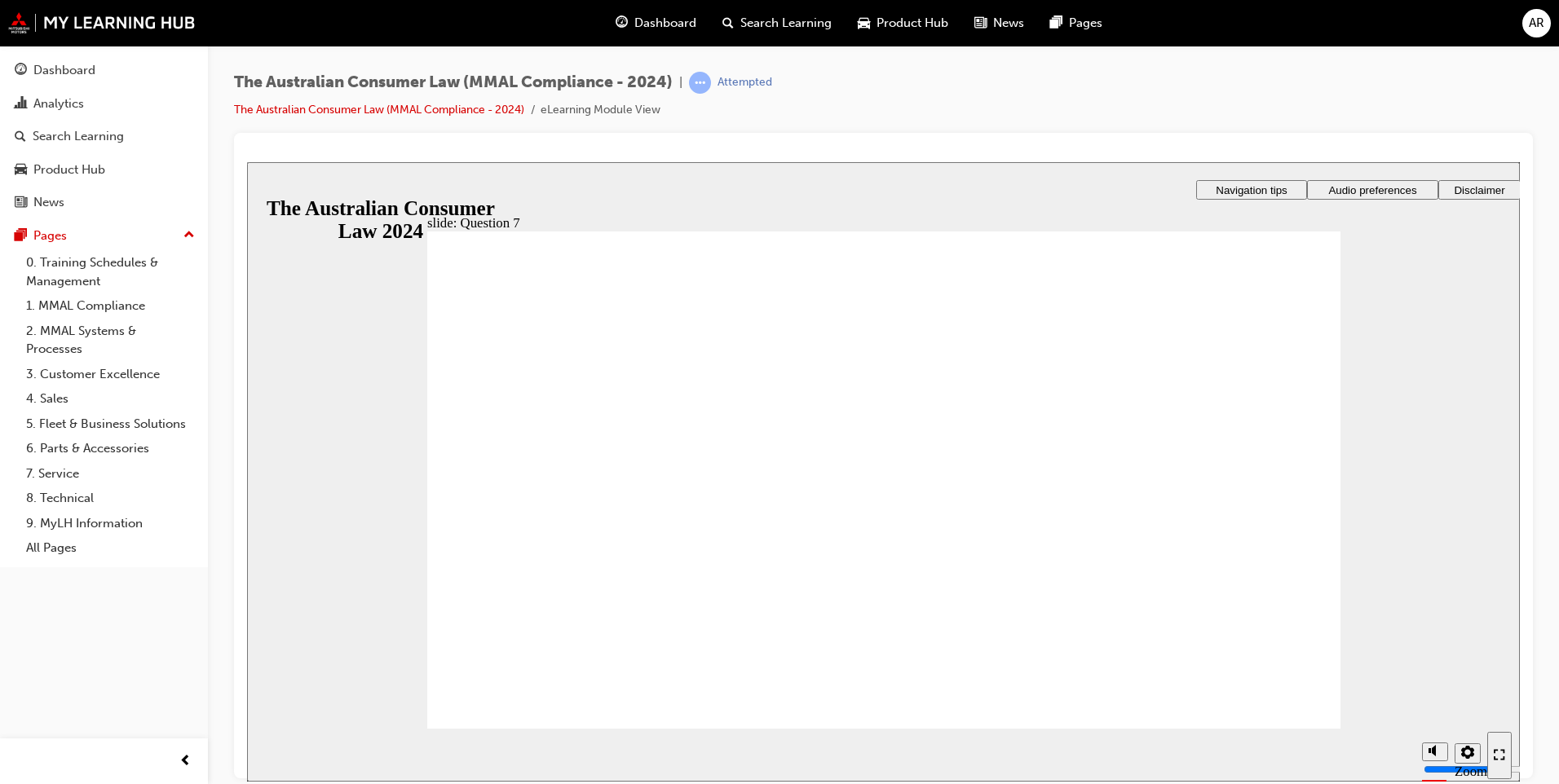
radio input "true"
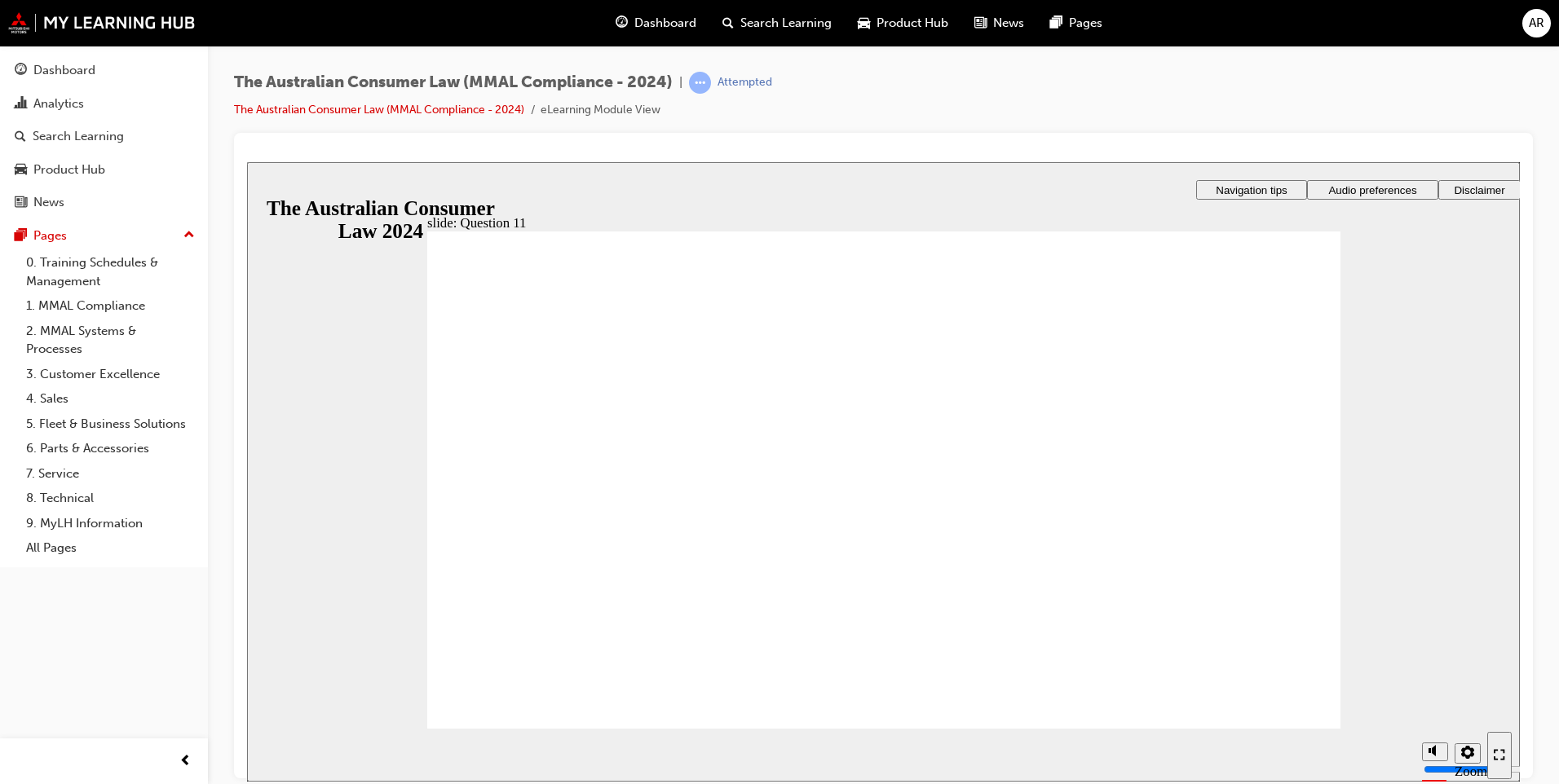
checkbox input "true"
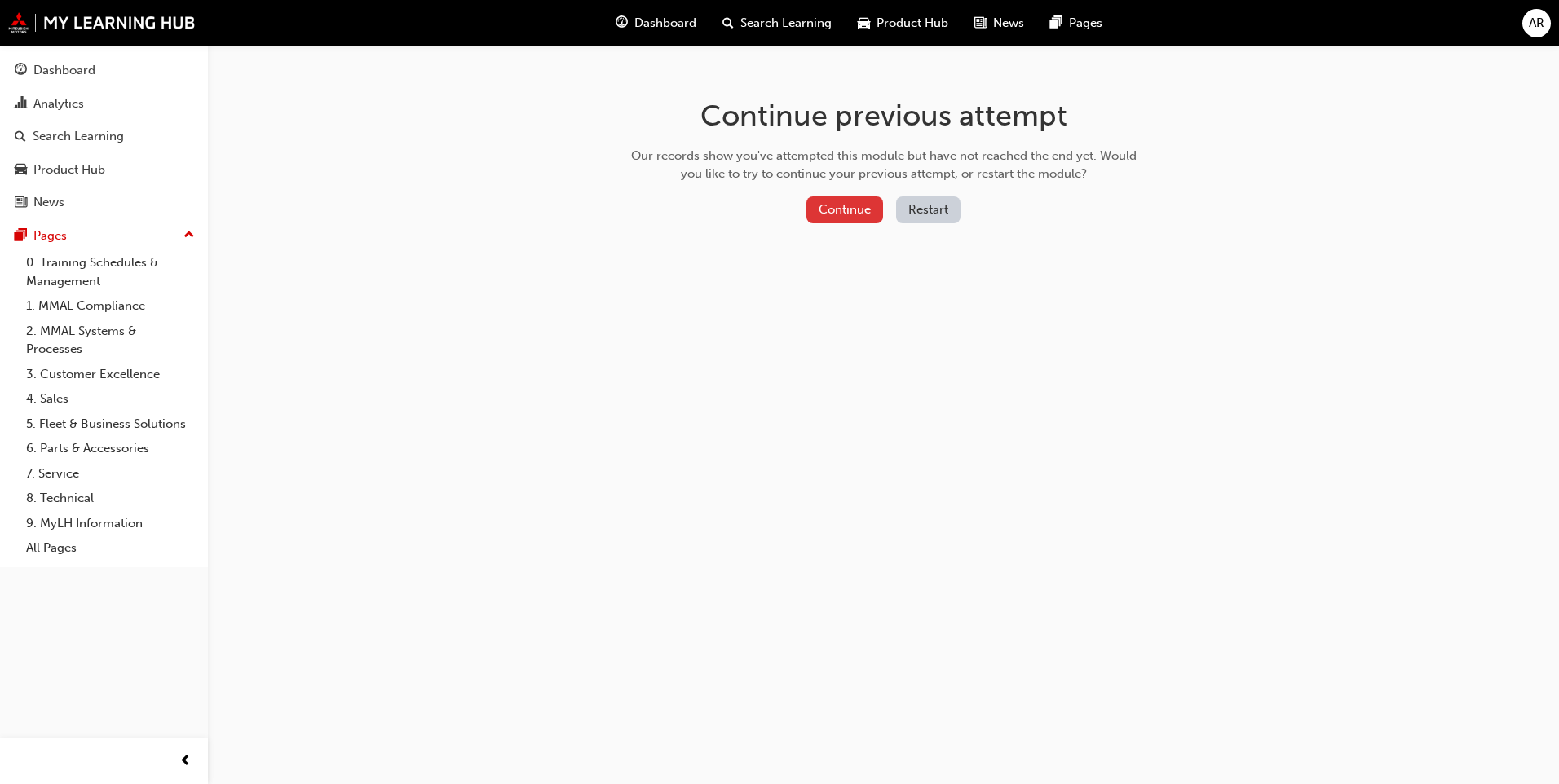
click at [853, 217] on button "Continue" at bounding box center [845, 209] width 77 height 27
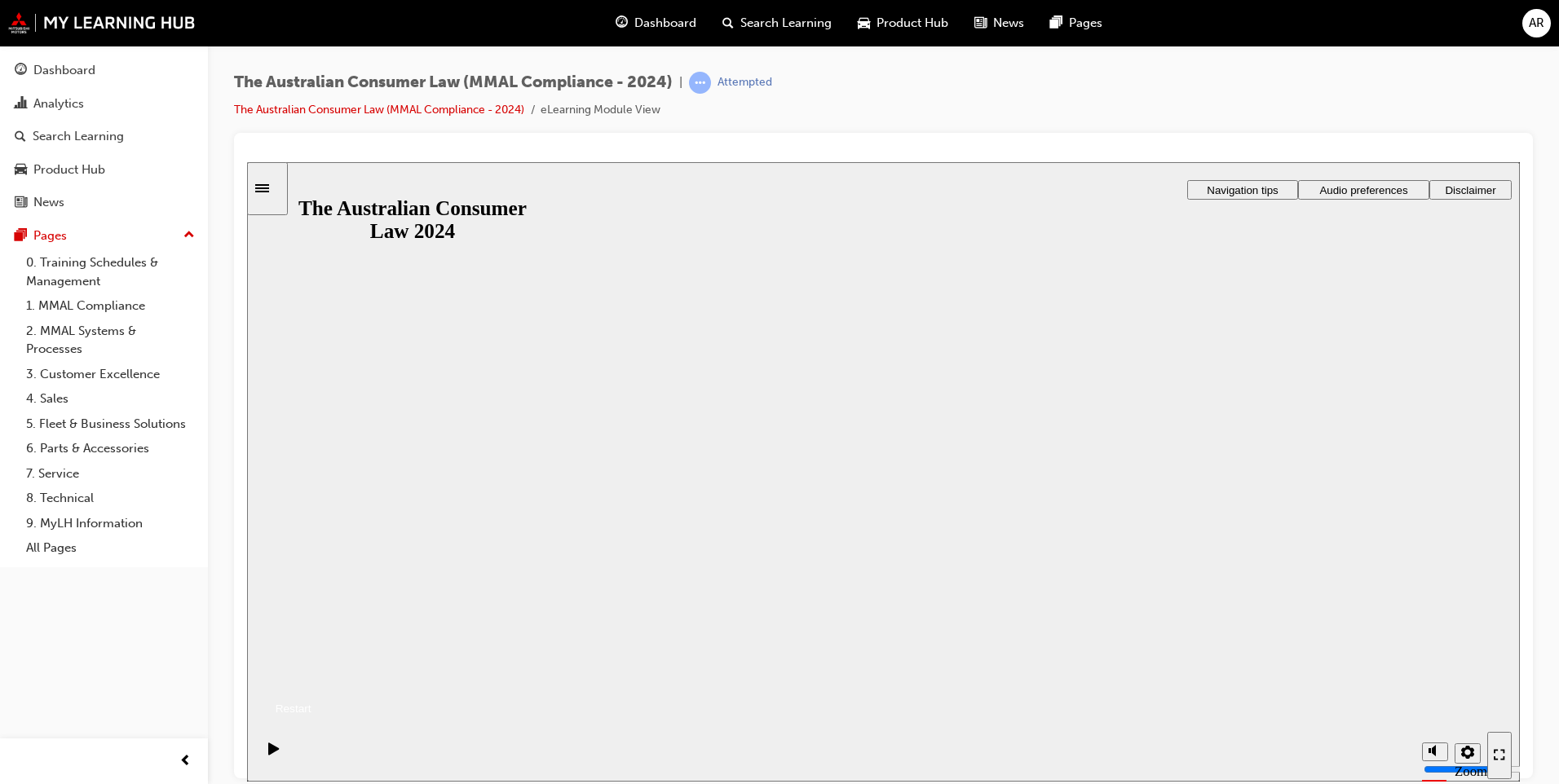
click at [311, 678] on button "Resume" at bounding box center [279, 688] width 64 height 21
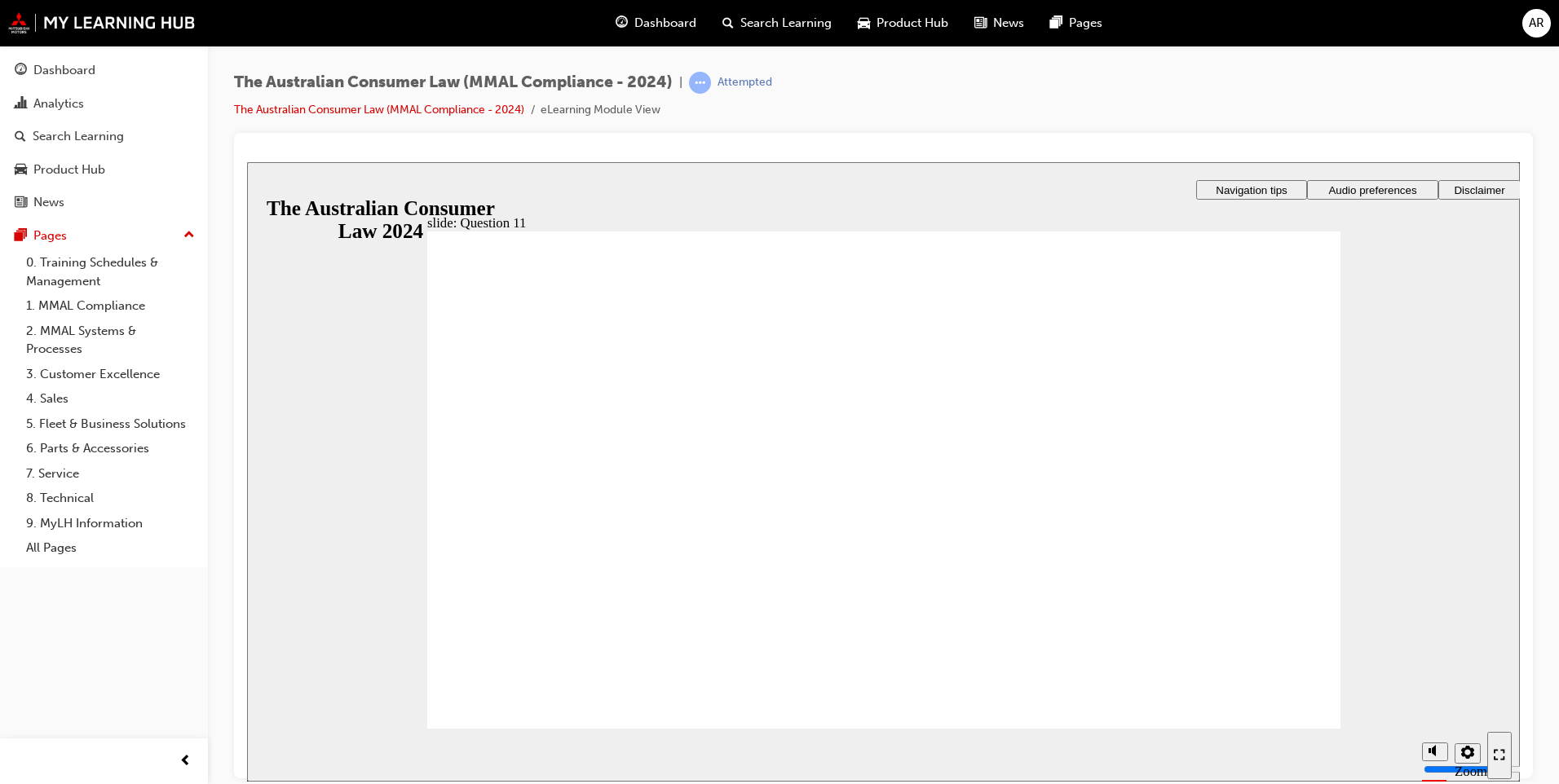
radio input "true"
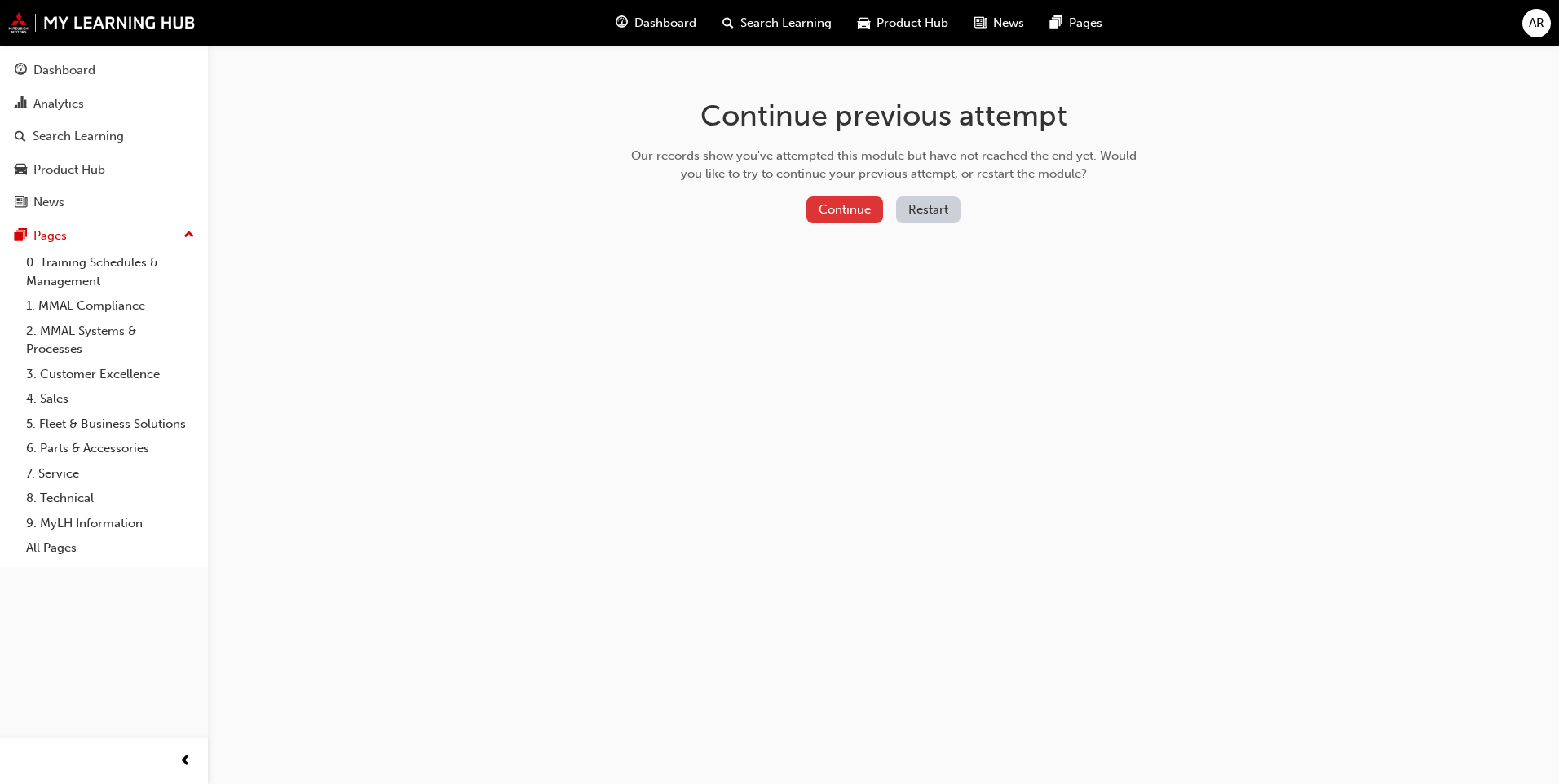
click at [839, 212] on button "Continue" at bounding box center [845, 209] width 77 height 27
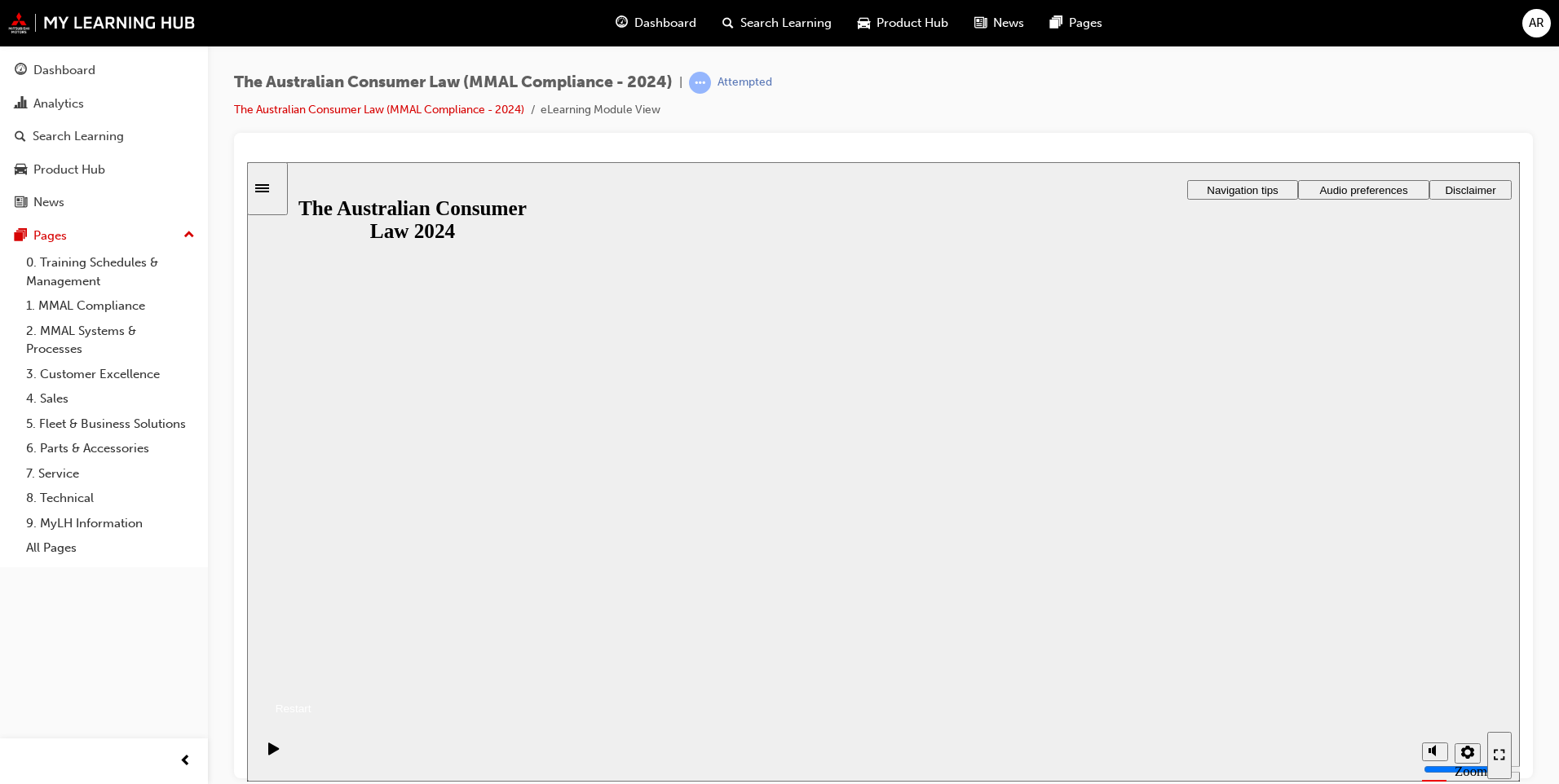
click at [311, 678] on button "Resume" at bounding box center [279, 688] width 64 height 21
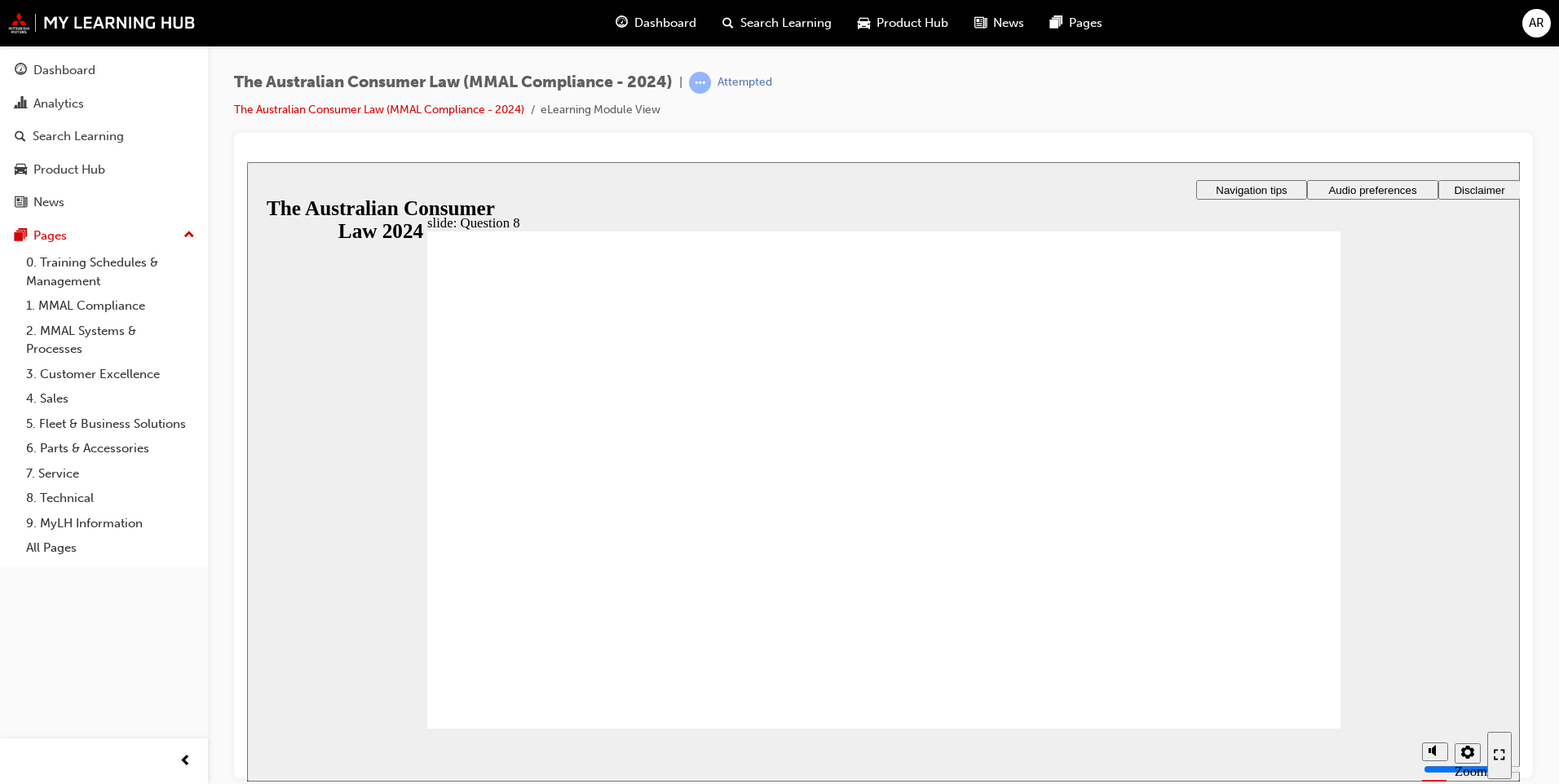
checkbox input "true"
checkbox input "false"
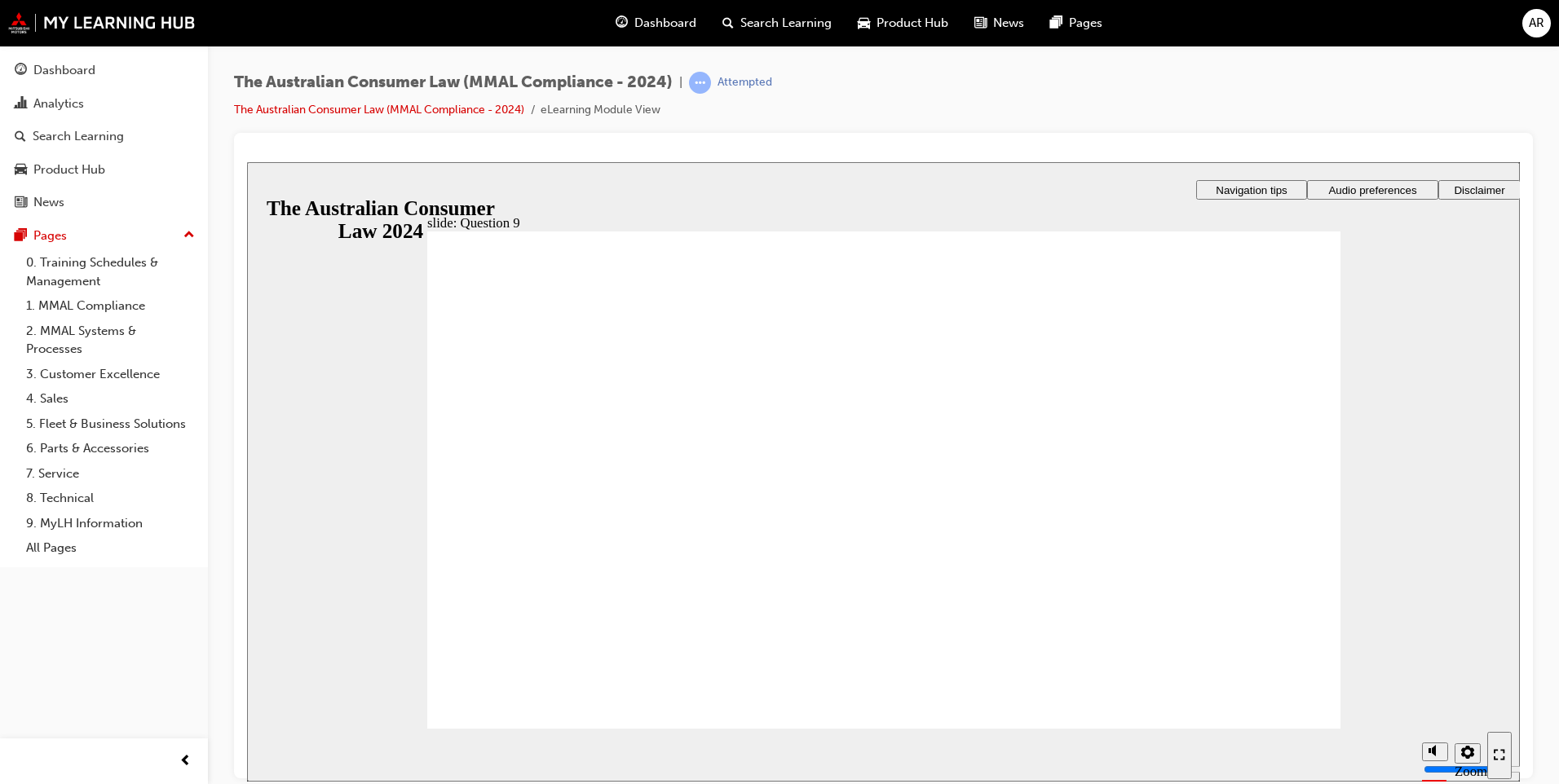
checkbox input "true"
radio input "true"
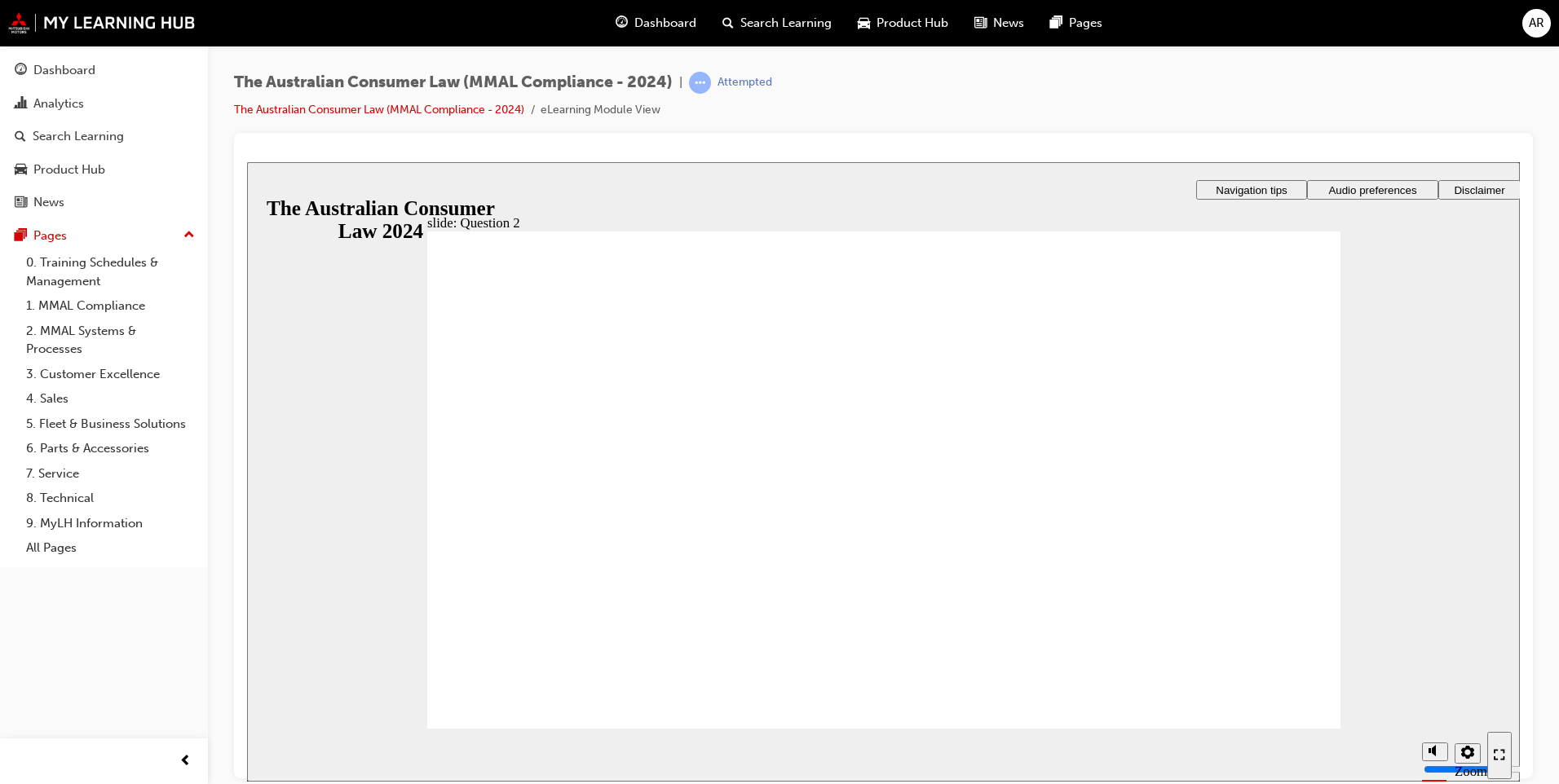
checkbox input "true"
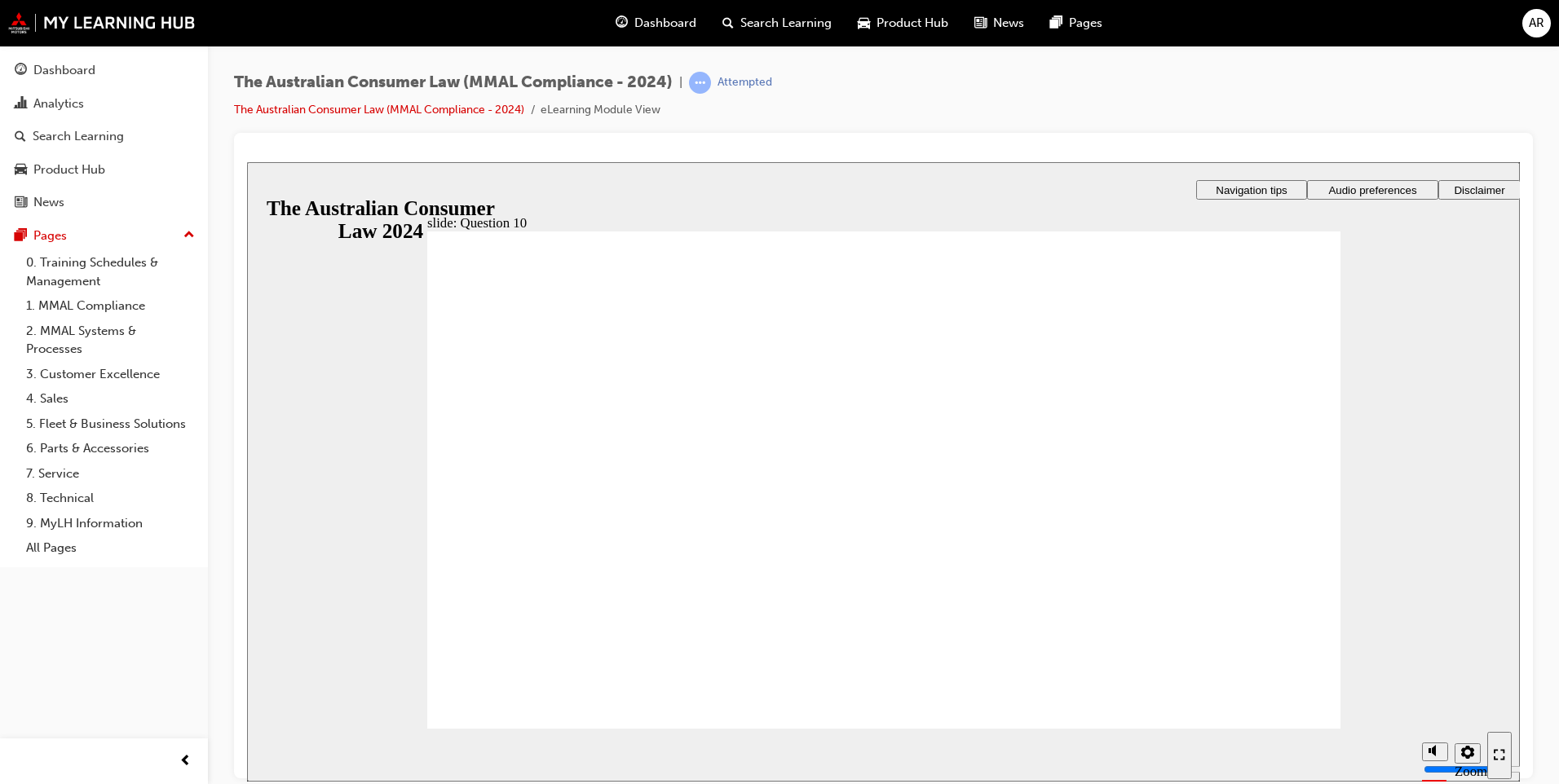
radio input "true"
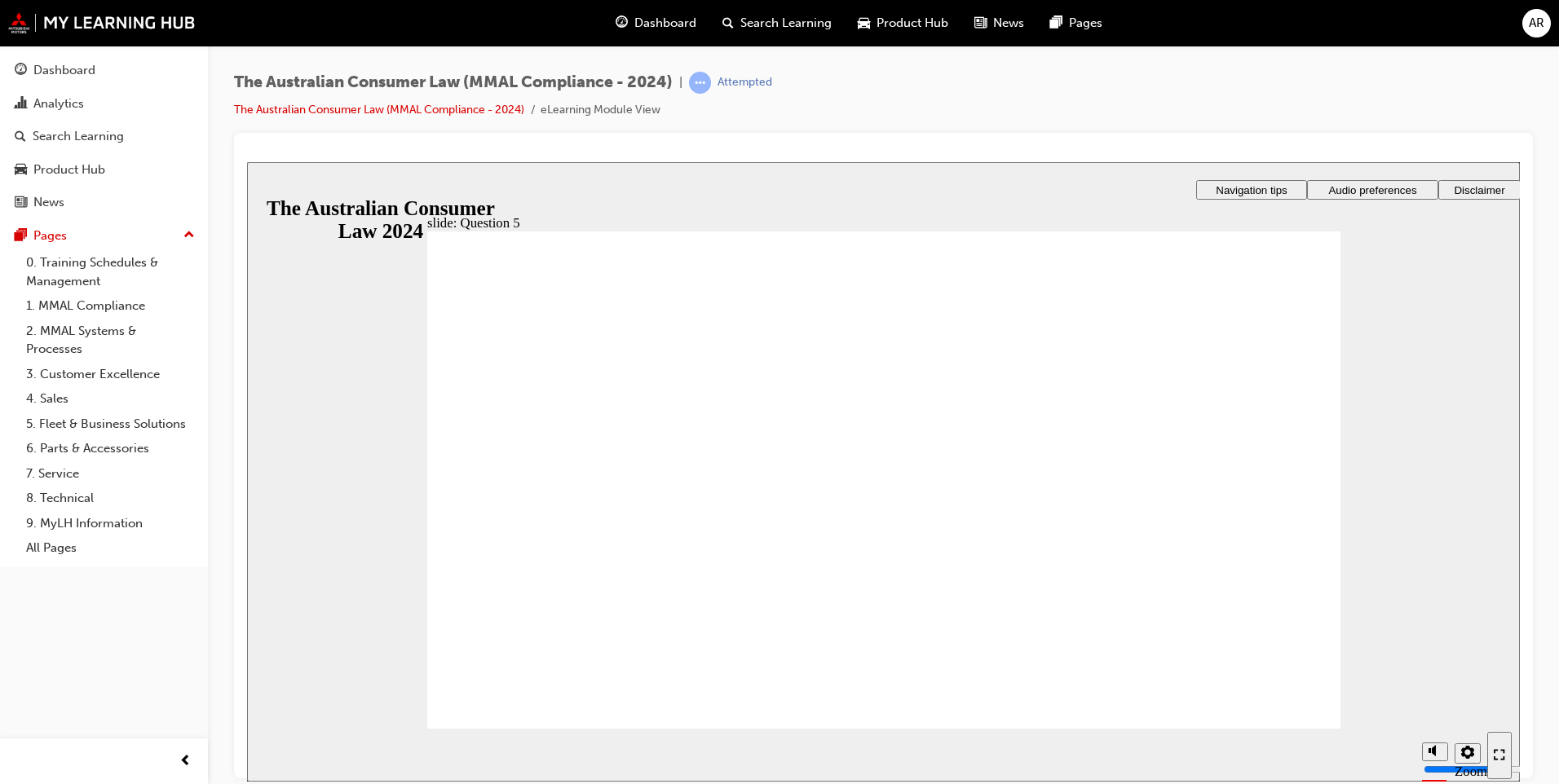
radio input "true"
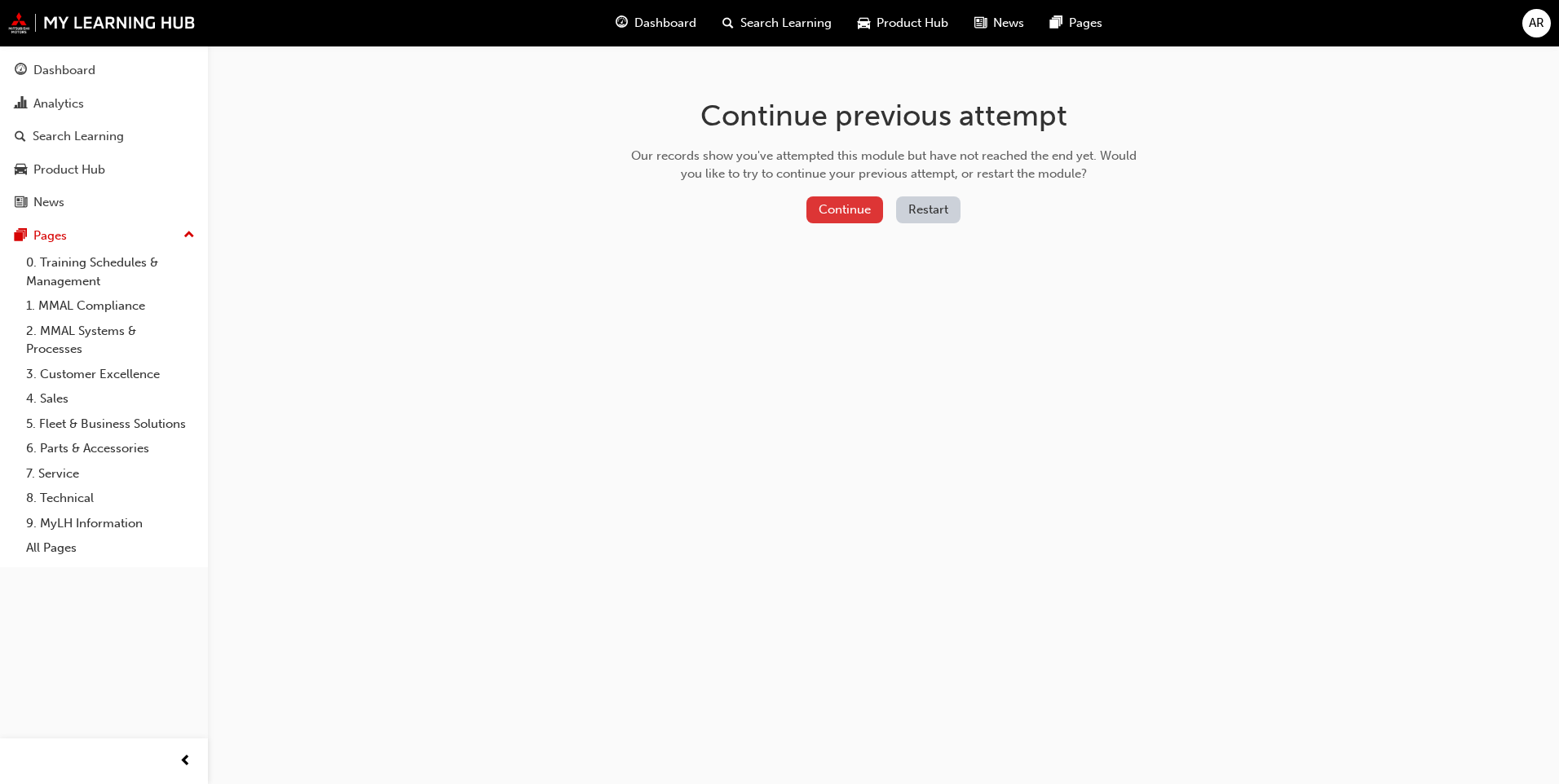
click at [856, 205] on button "Continue" at bounding box center [845, 209] width 77 height 27
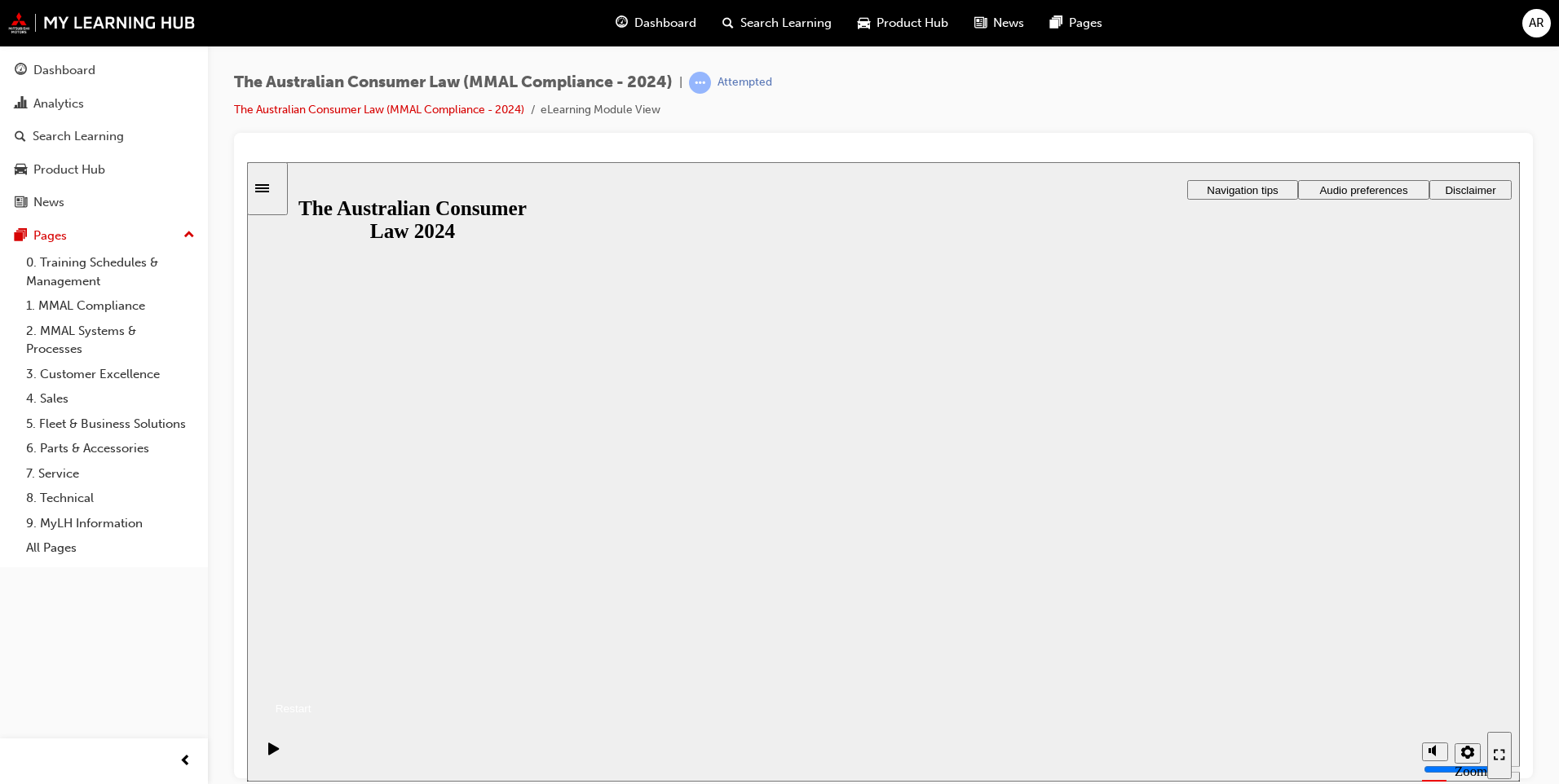
click at [311, 678] on button "Resume" at bounding box center [279, 688] width 64 height 21
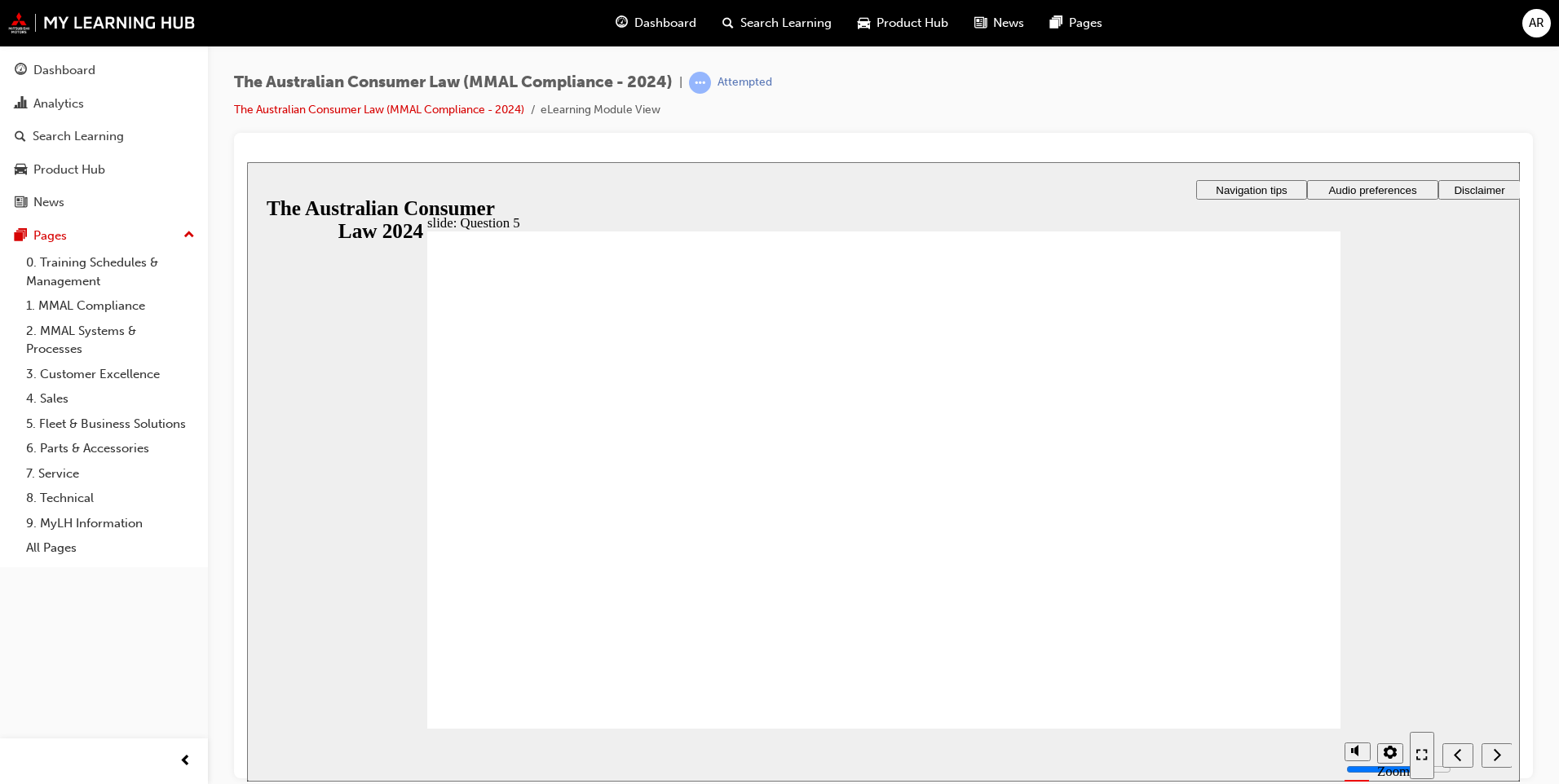
radio input "false"
radio input "true"
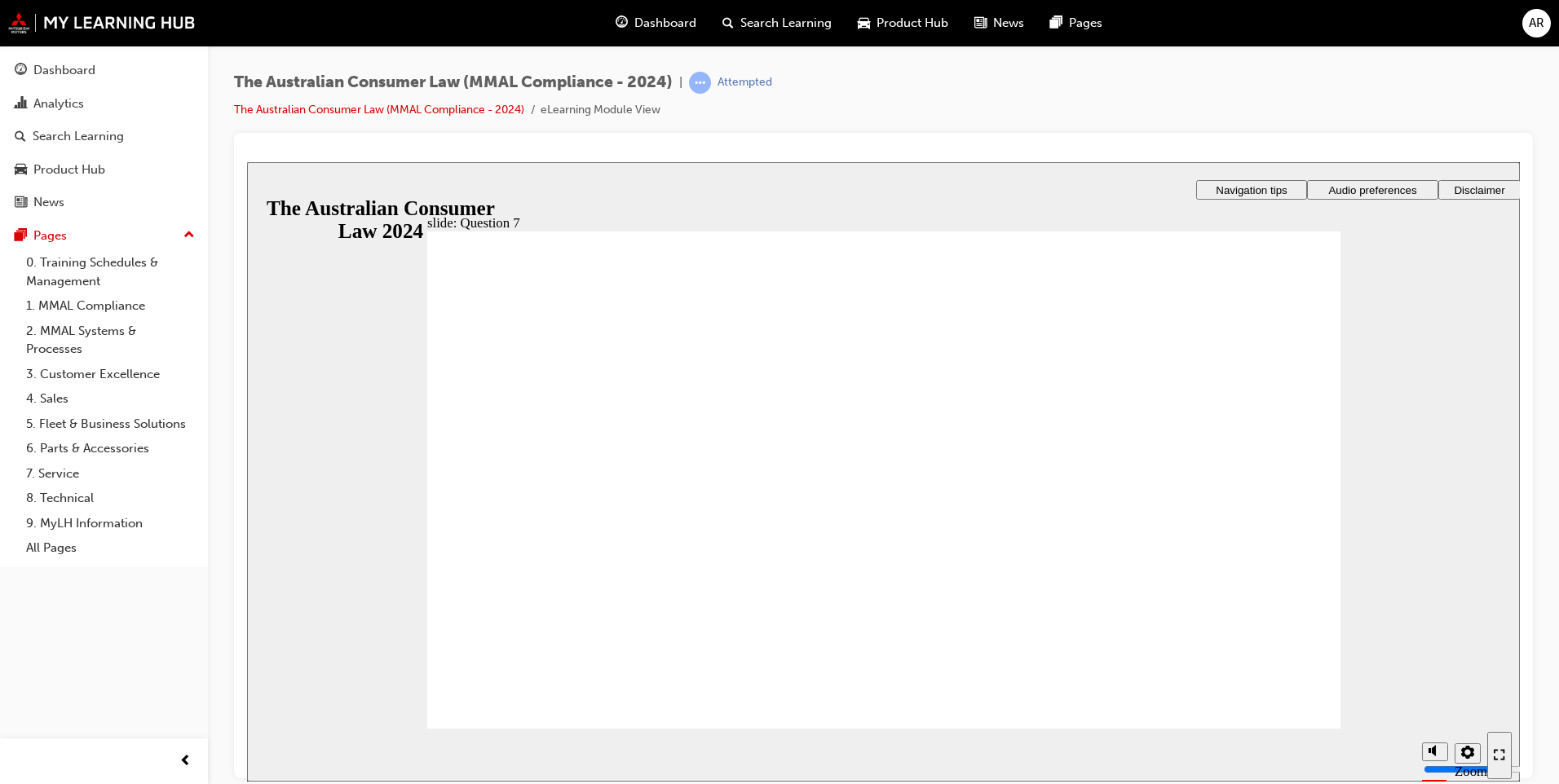
checkbox input "true"
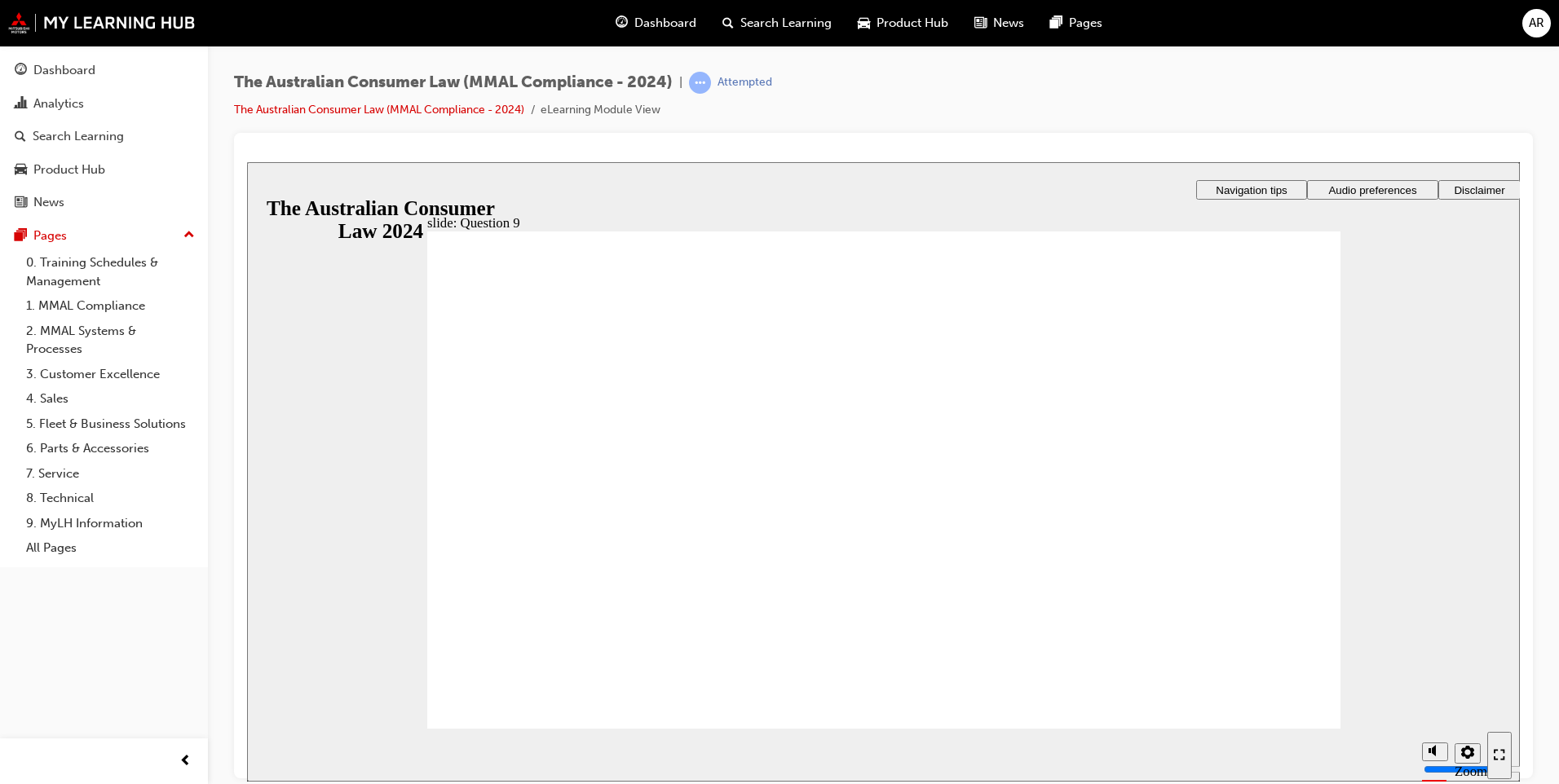
checkbox input "true"
radio input "true"
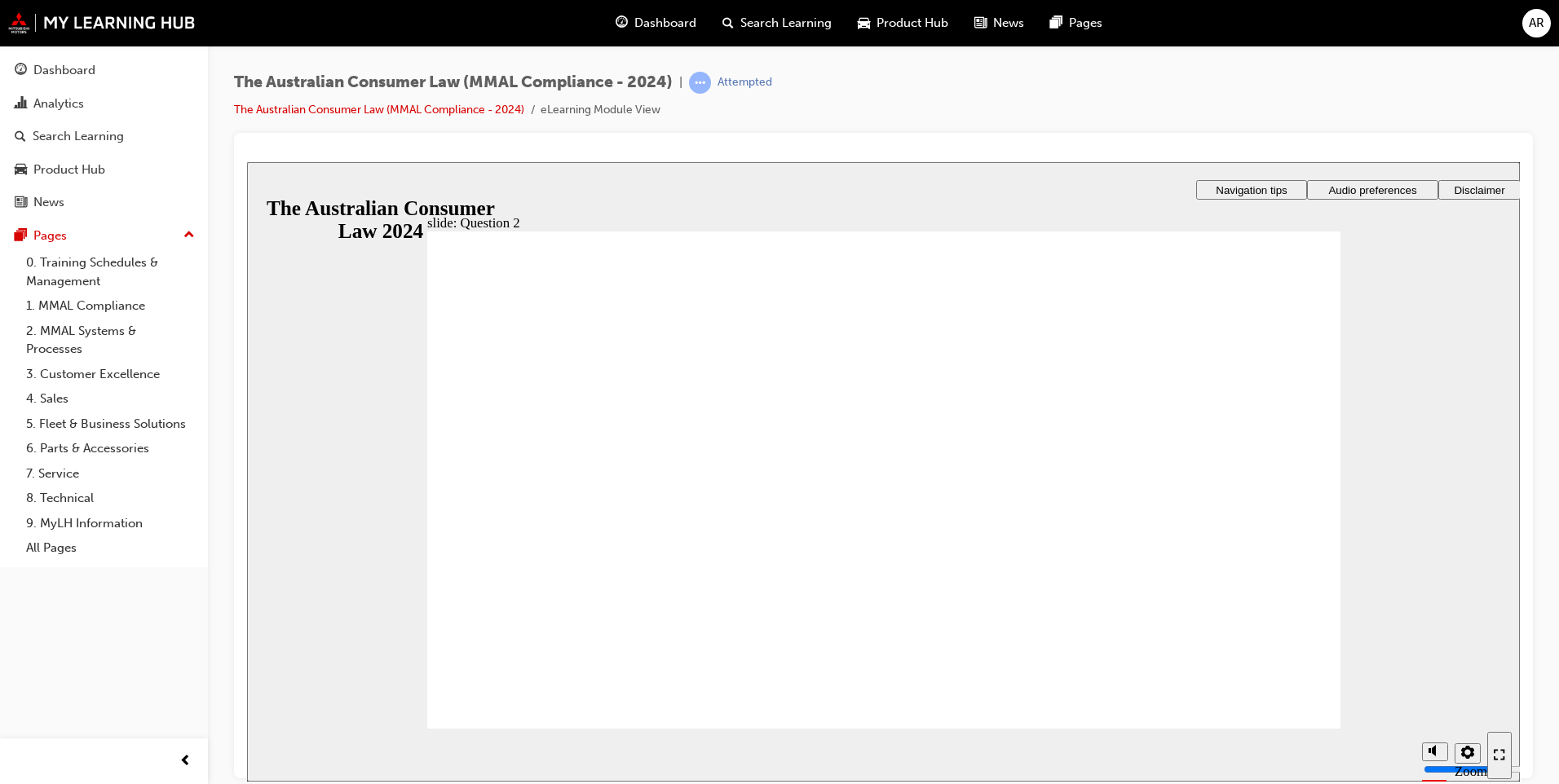
radio input "true"
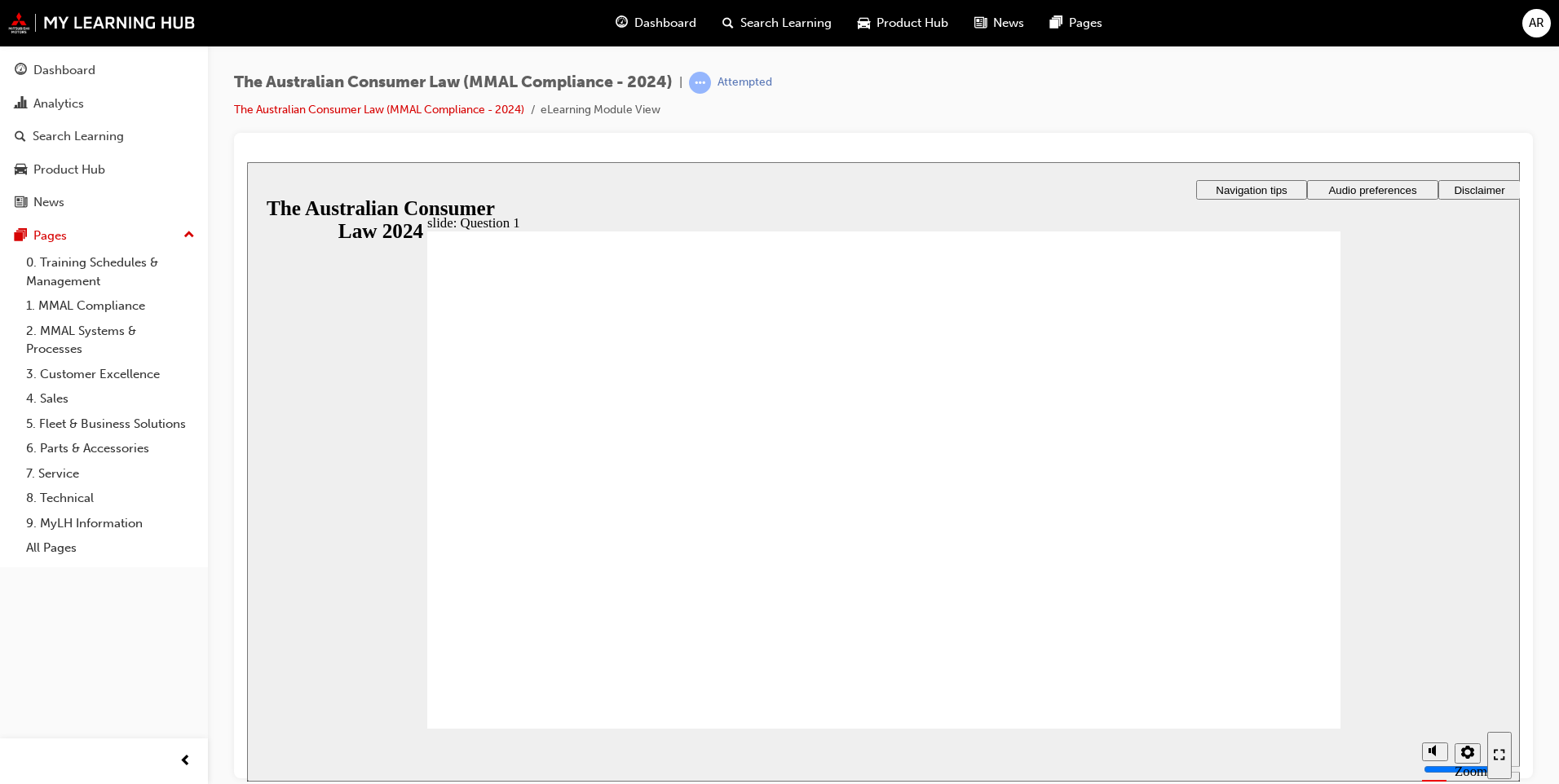
radio input "true"
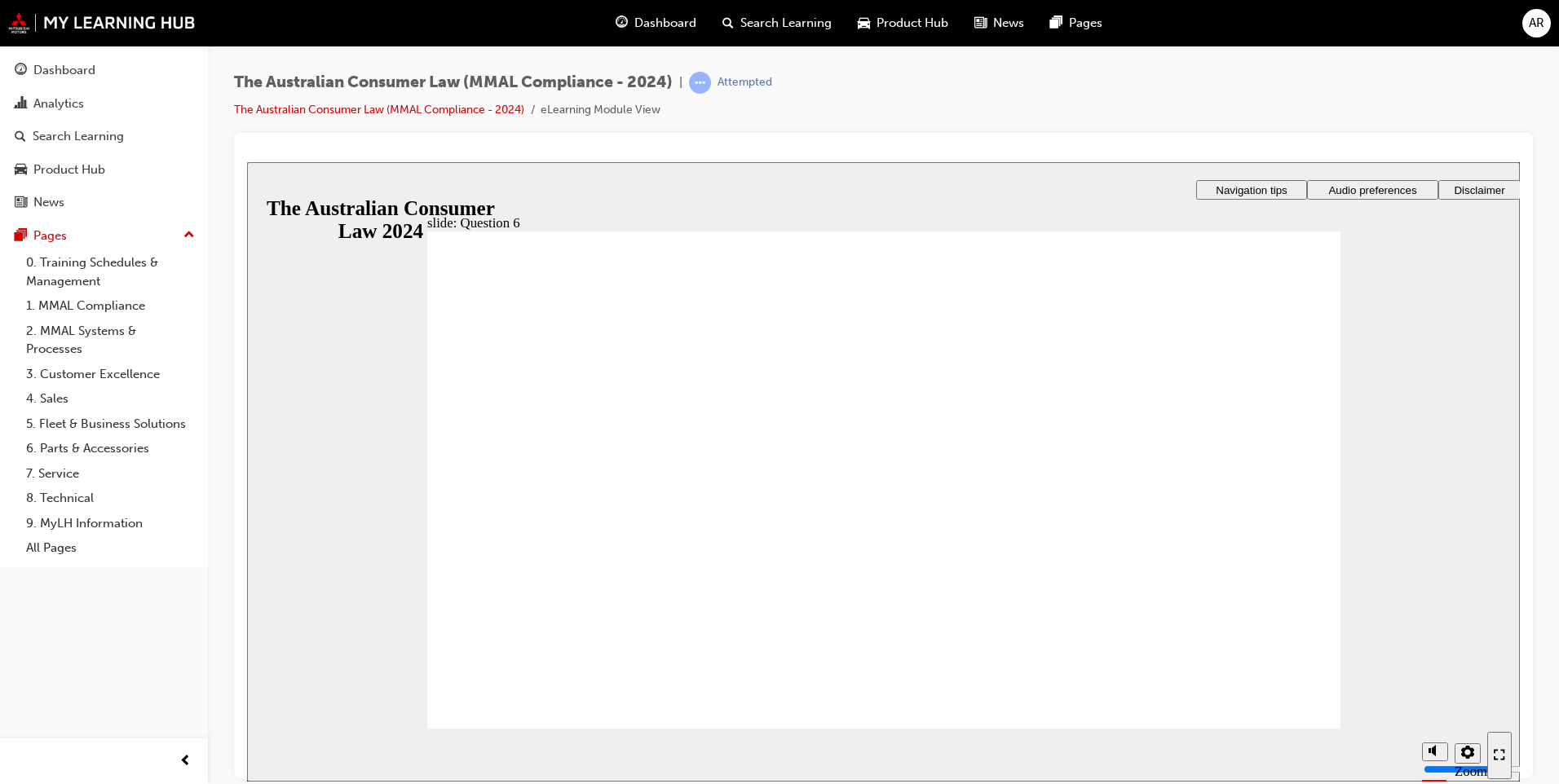
checkbox input "true"
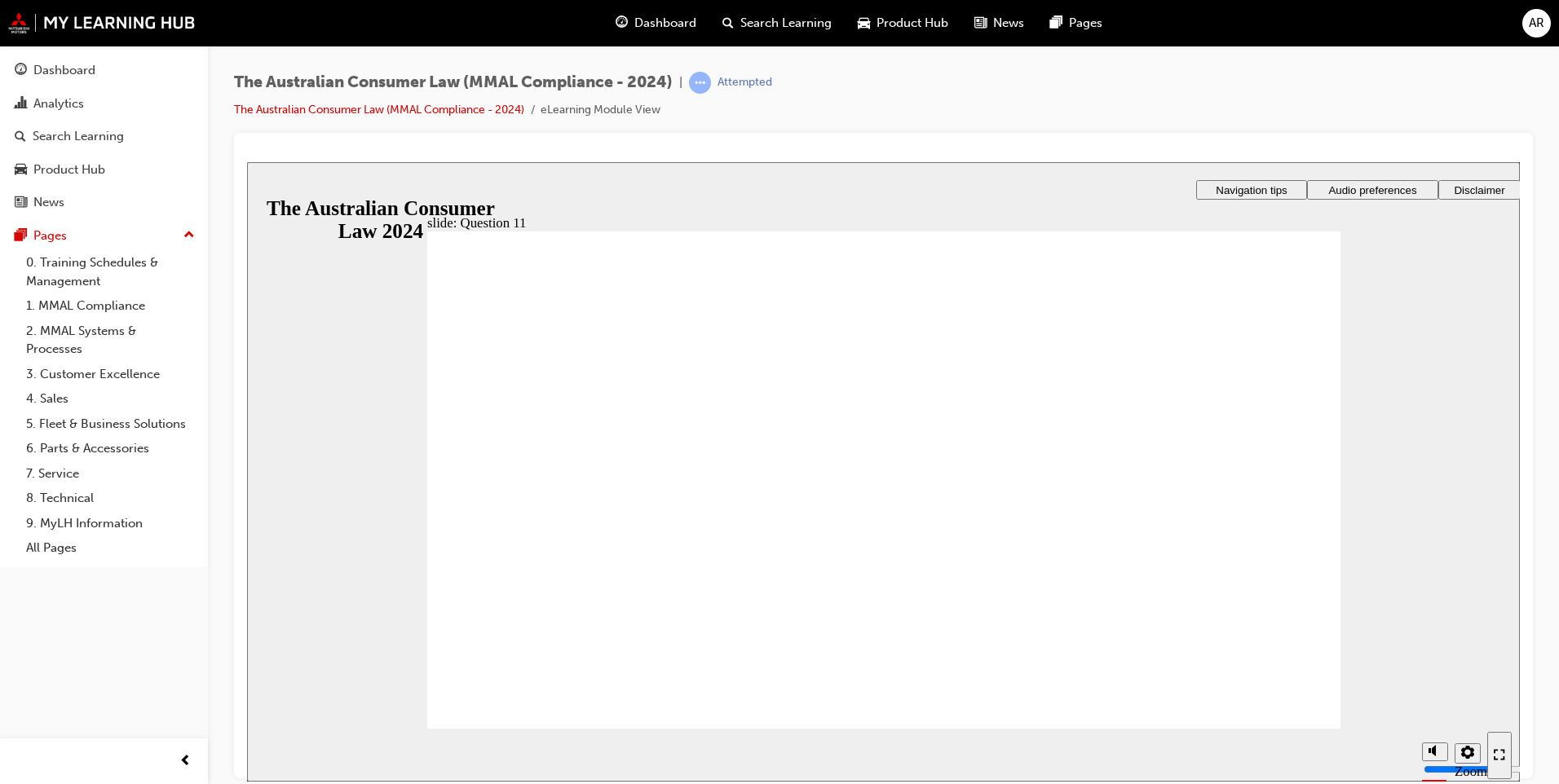
checkbox input "true"
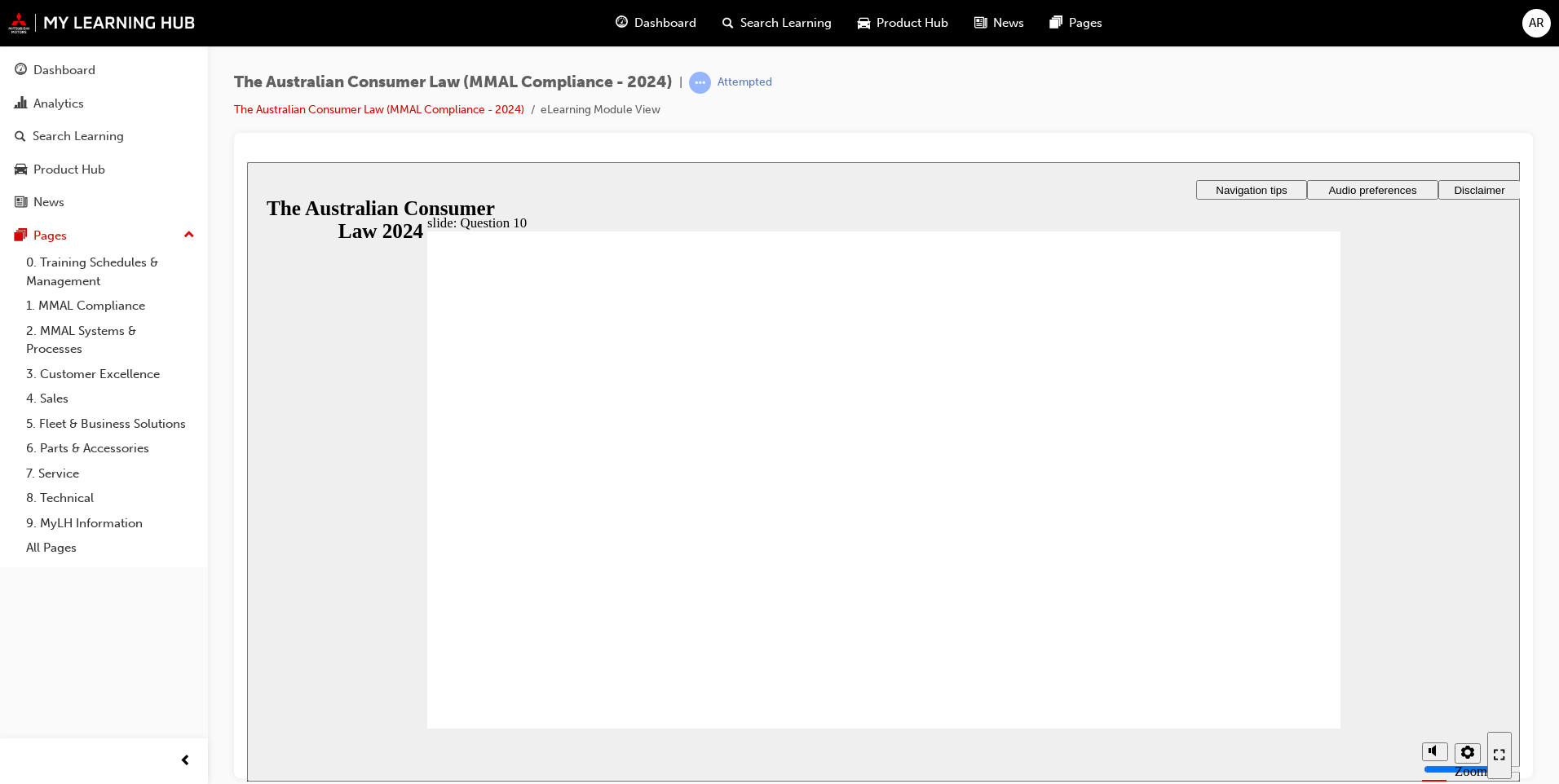
checkbox input "true"
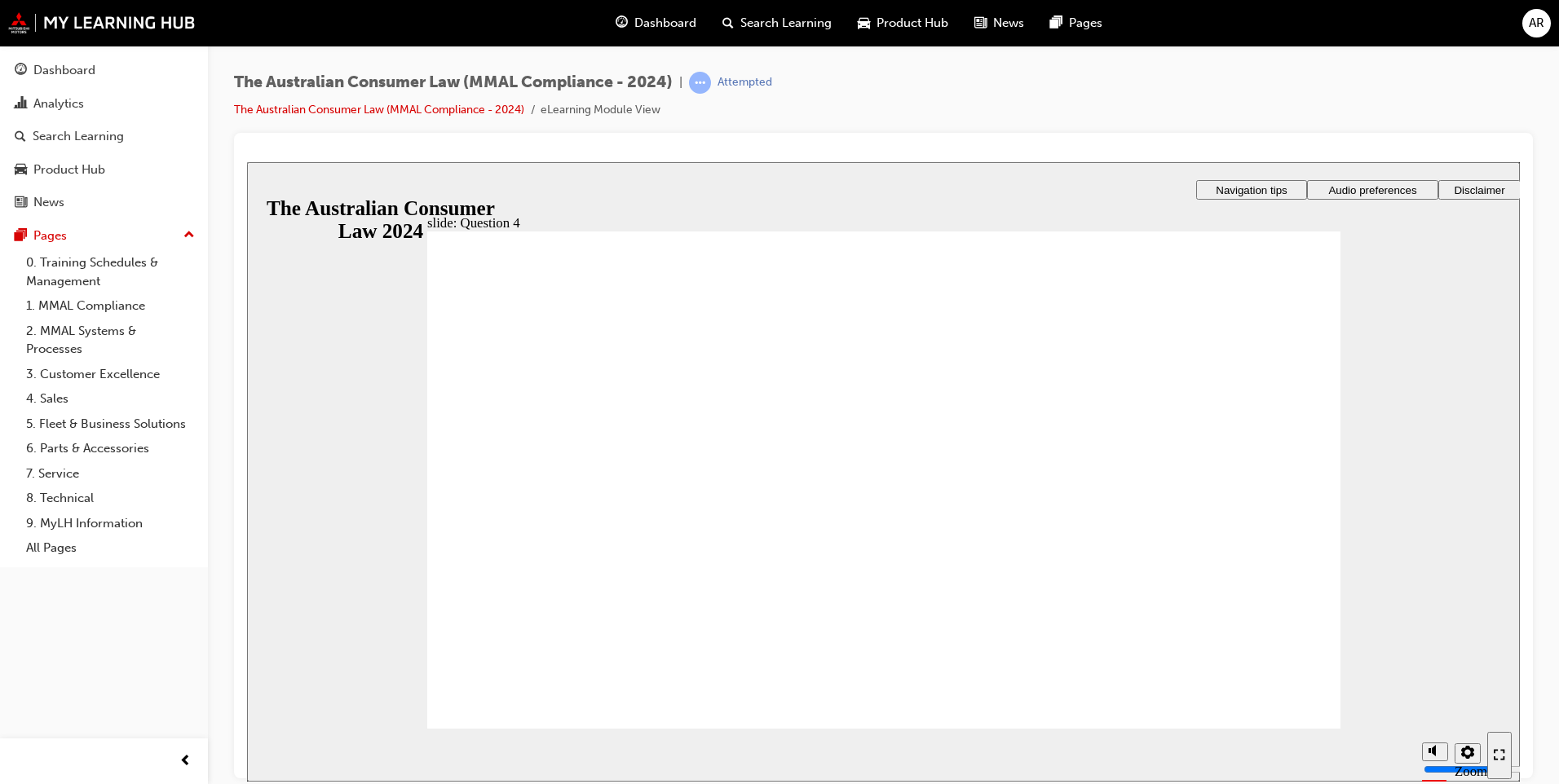
checkbox input "true"
drag, startPoint x: 493, startPoint y: 678, endPoint x: 525, endPoint y: 683, distance: 32.4
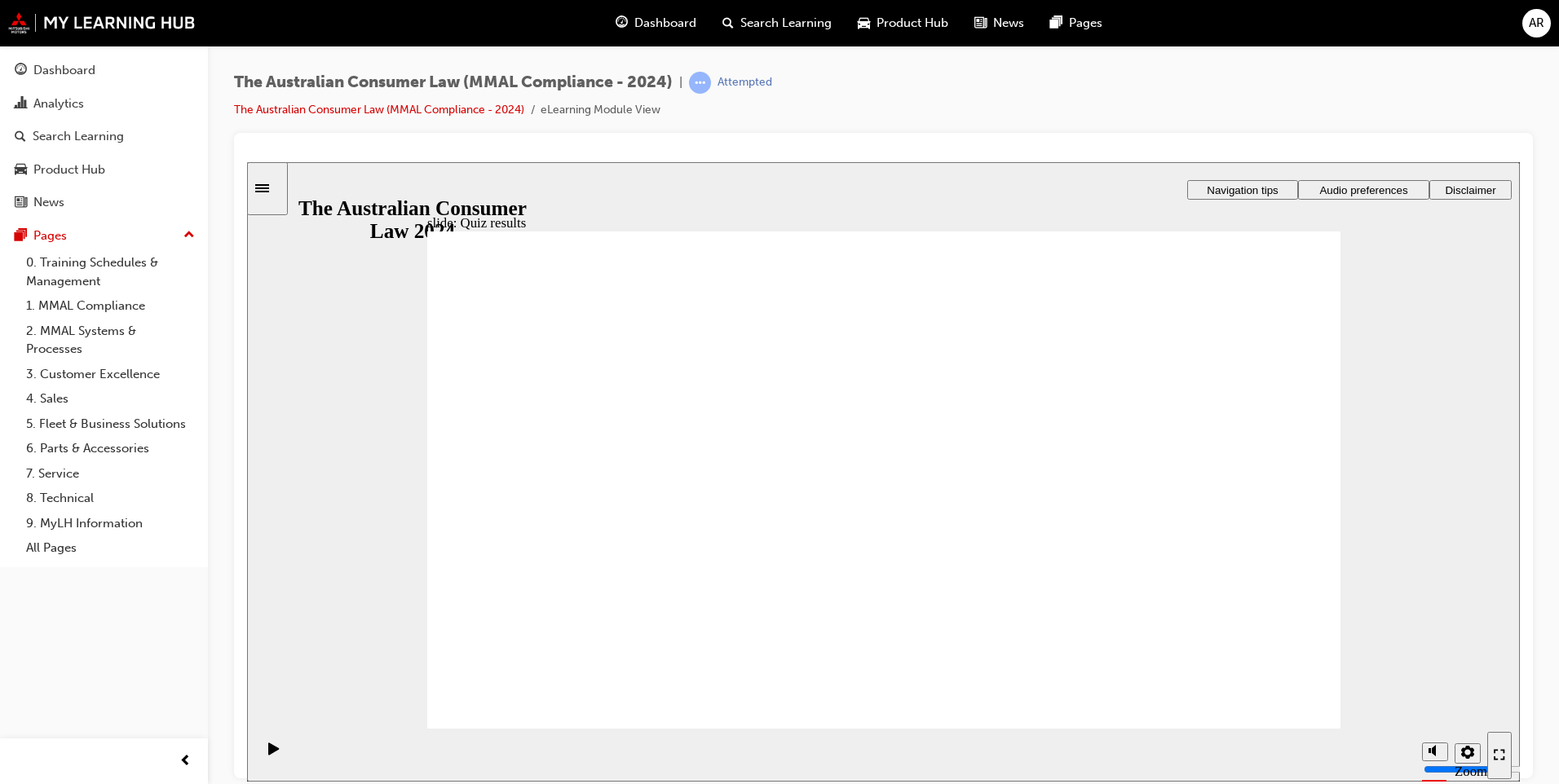
checkbox input "true"
checkbox input "false"
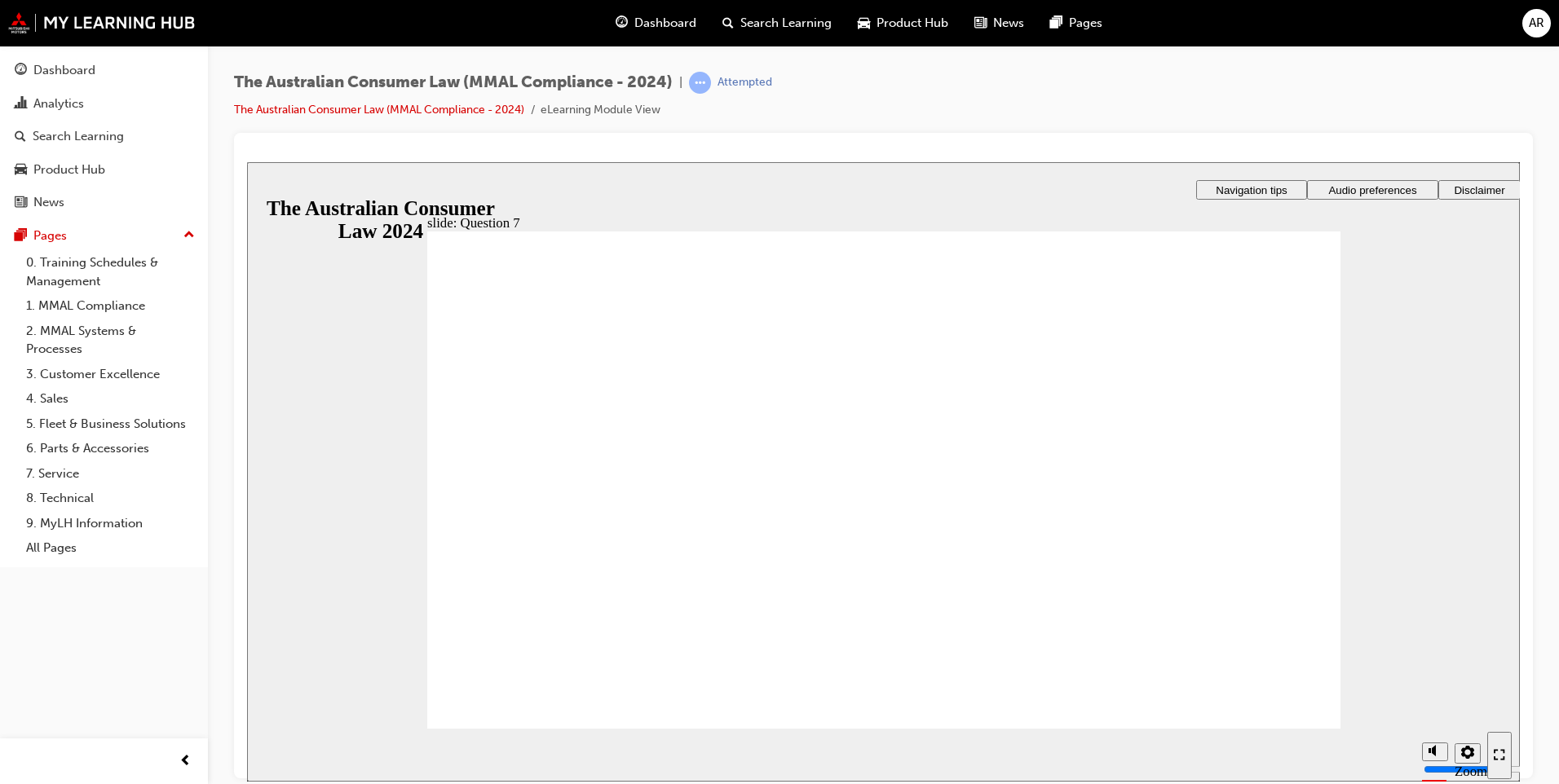
radio input "true"
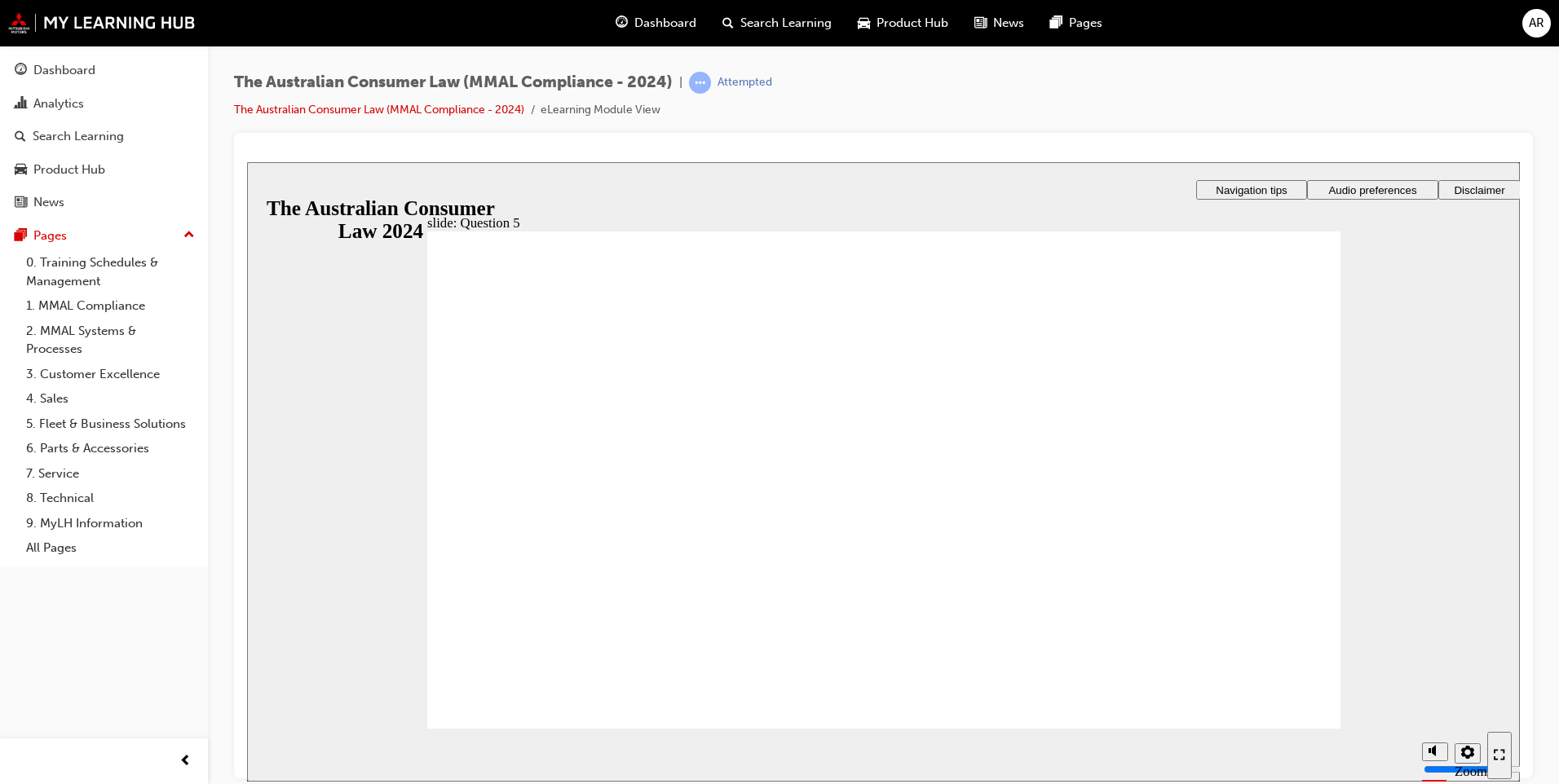
radio input "true"
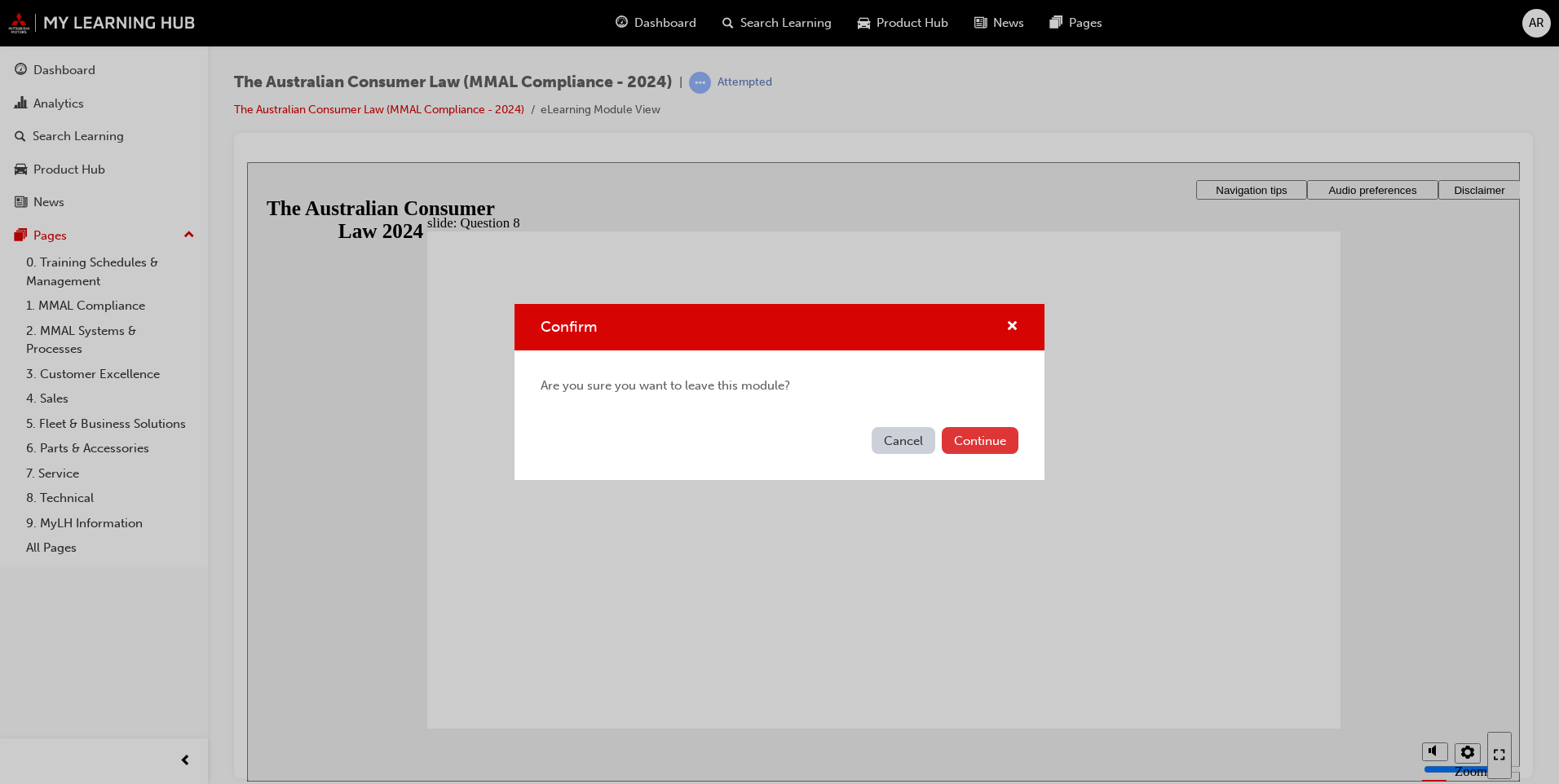
click at [980, 441] on button "Continue" at bounding box center [980, 440] width 77 height 27
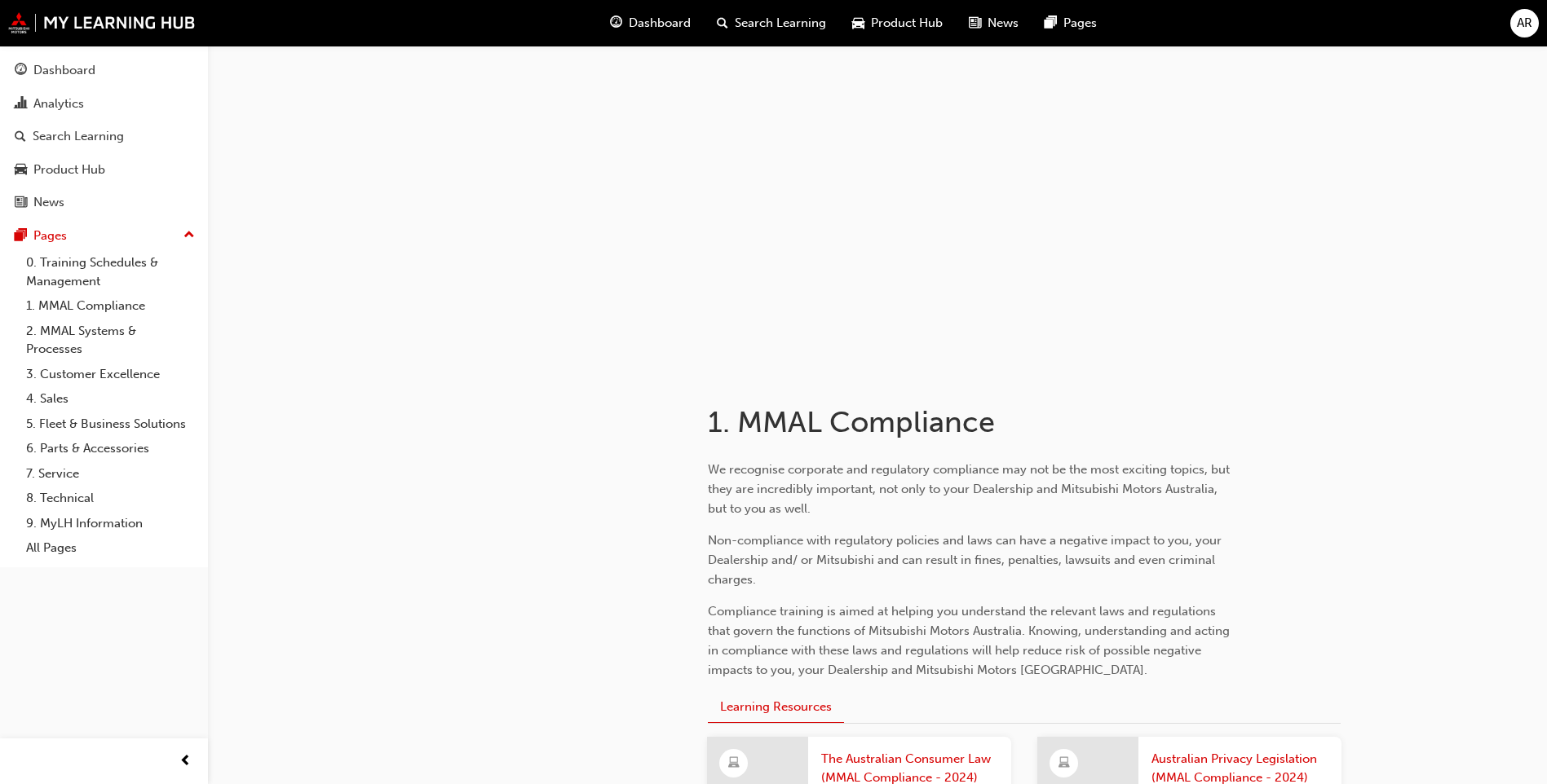
scroll to position [326, 0]
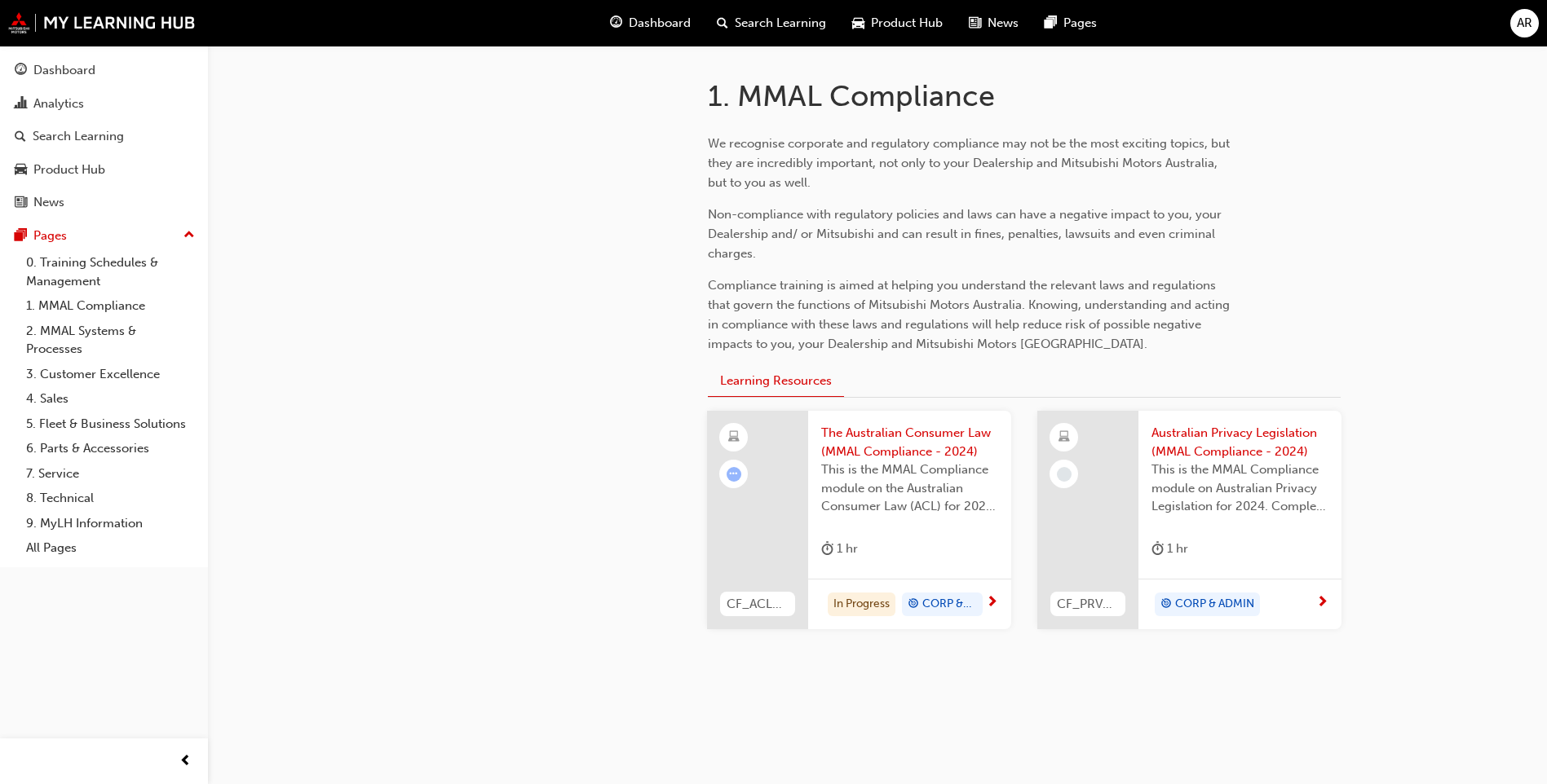
click at [913, 434] on span "The Australian Consumer Law (MMAL Compliance - 2024)" at bounding box center [909, 442] width 177 height 37
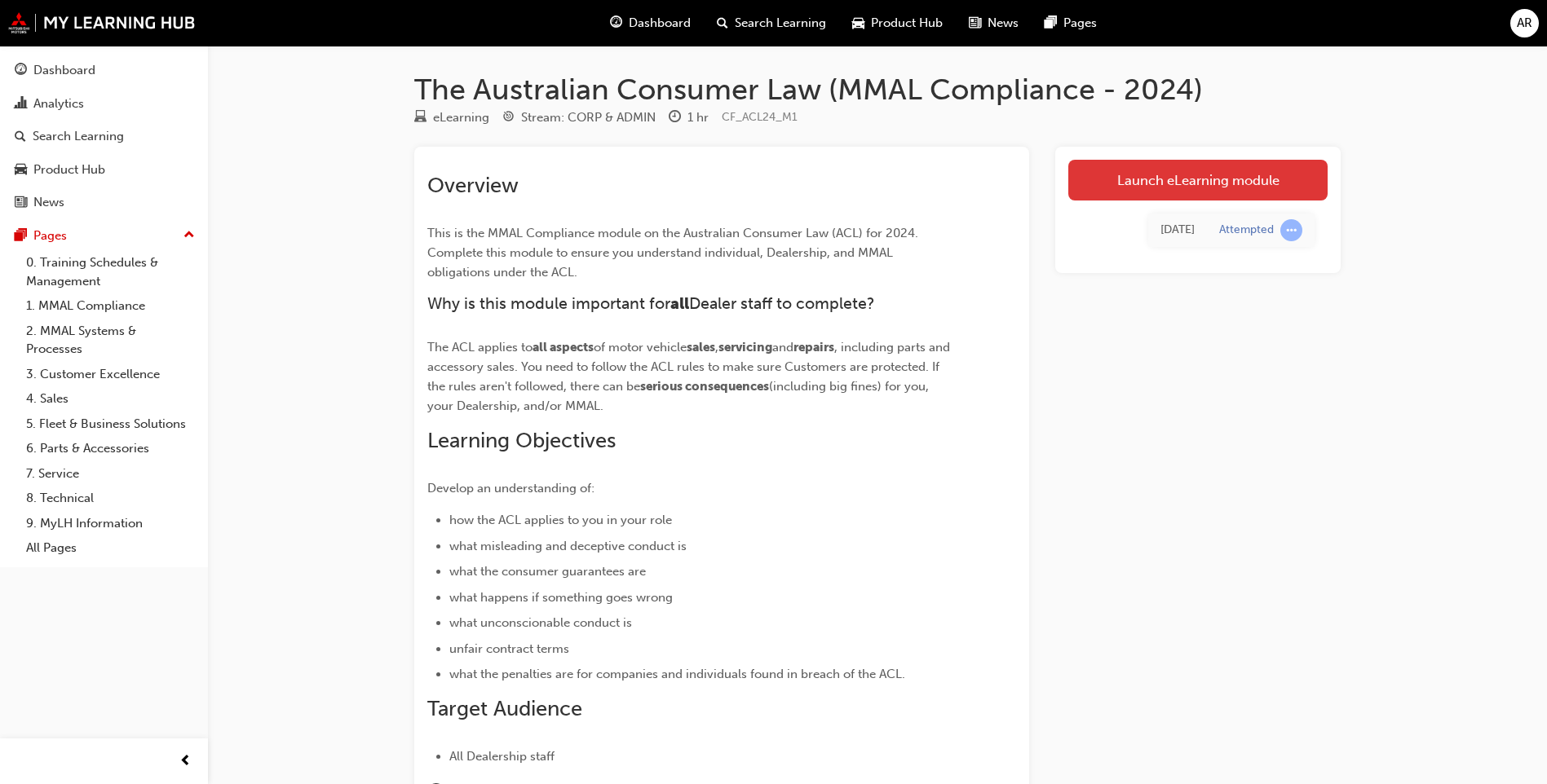
click at [1190, 181] on link "Launch eLearning module" at bounding box center [1198, 180] width 259 height 40
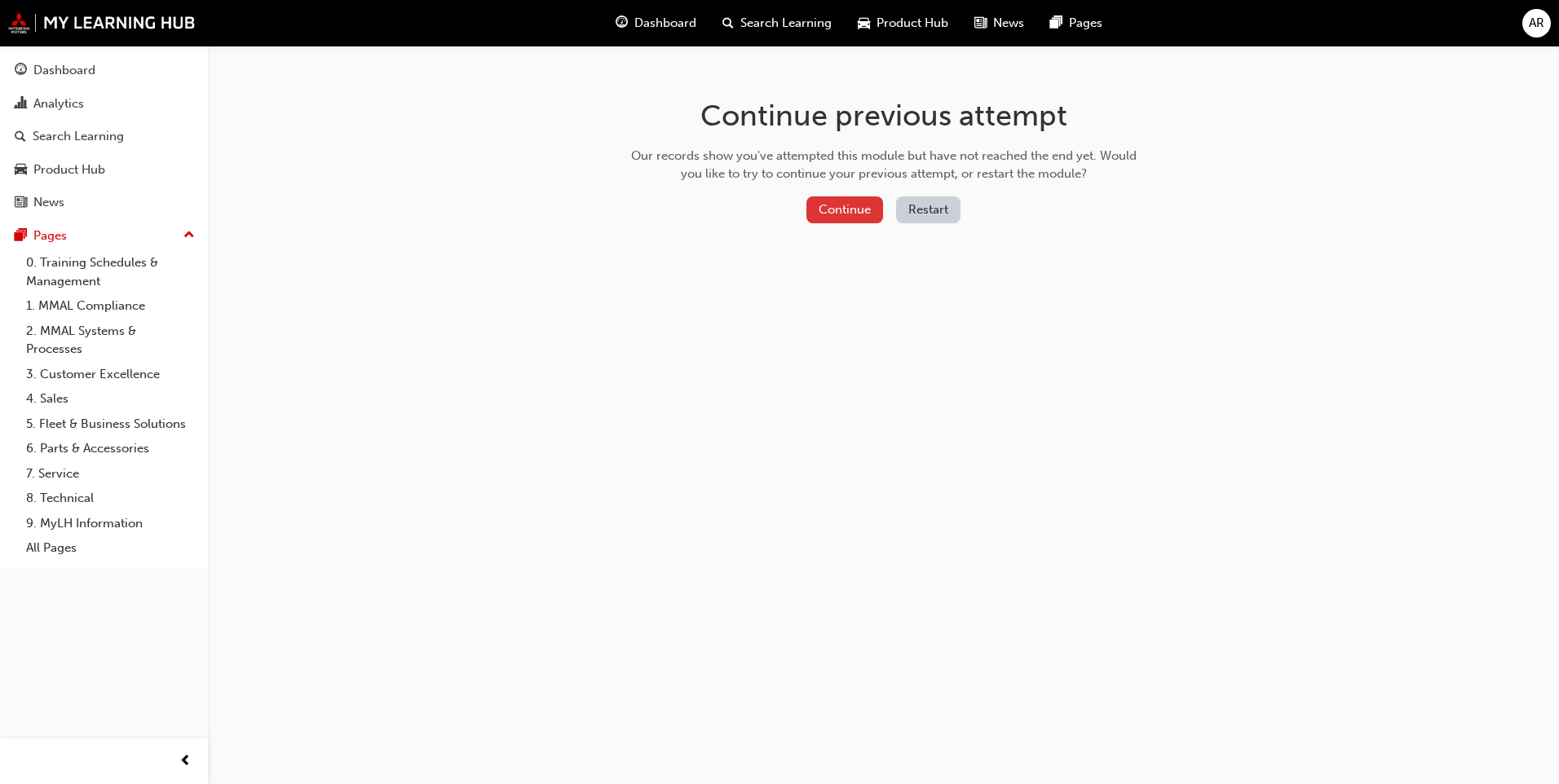
click at [848, 209] on button "Continue" at bounding box center [845, 209] width 77 height 27
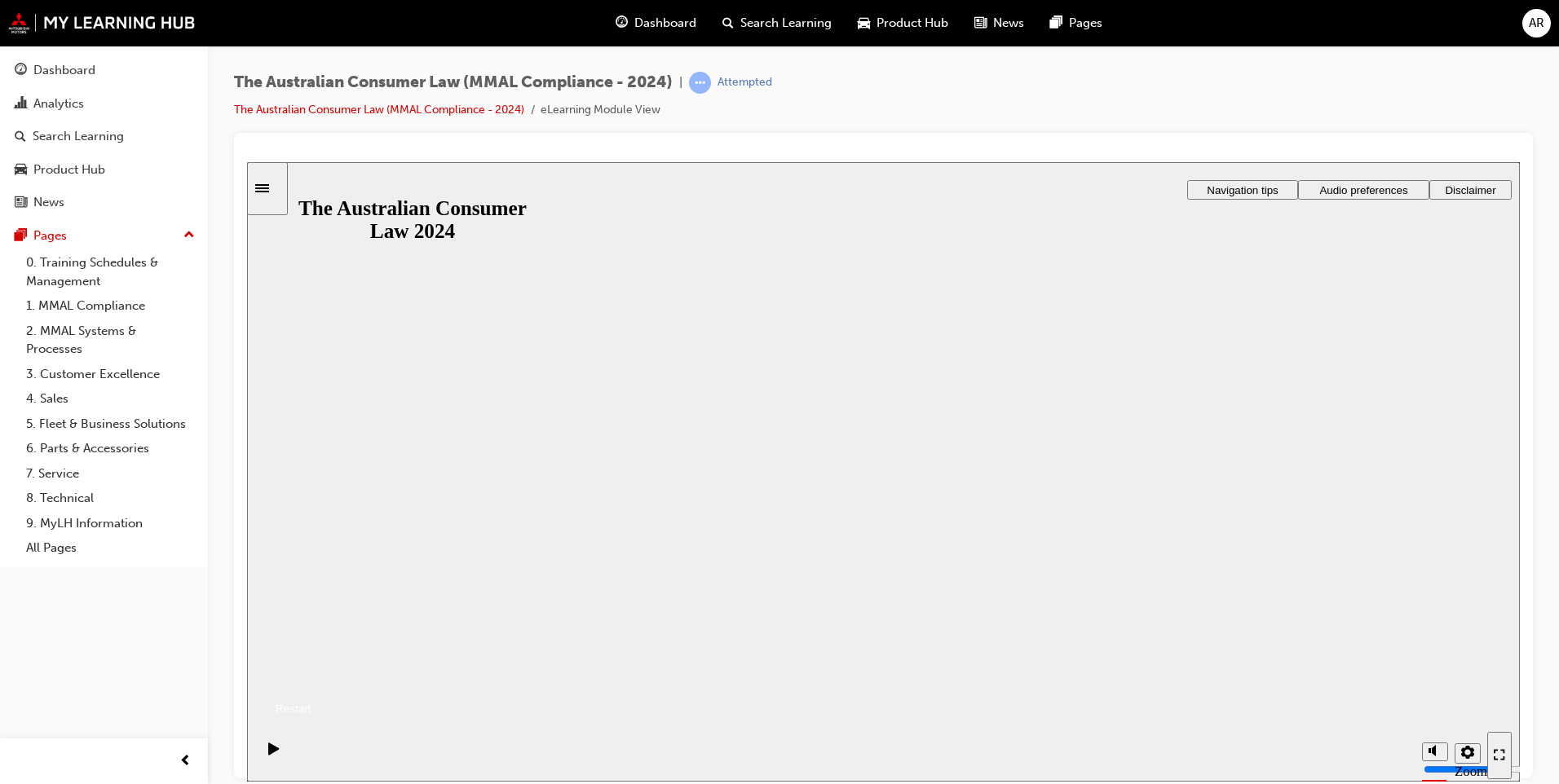
click at [311, 678] on button "Resume" at bounding box center [279, 688] width 64 height 21
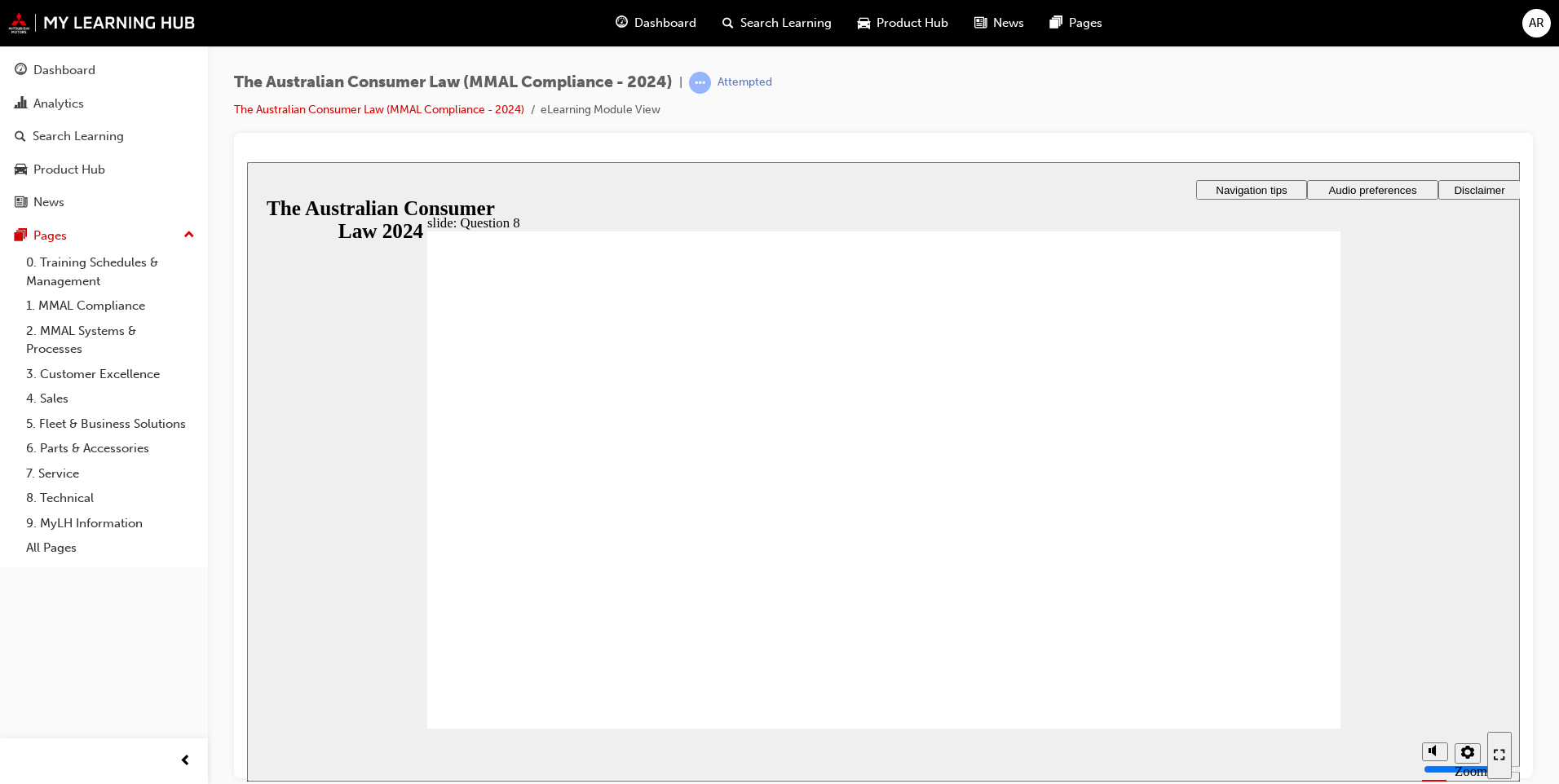
radio input "true"
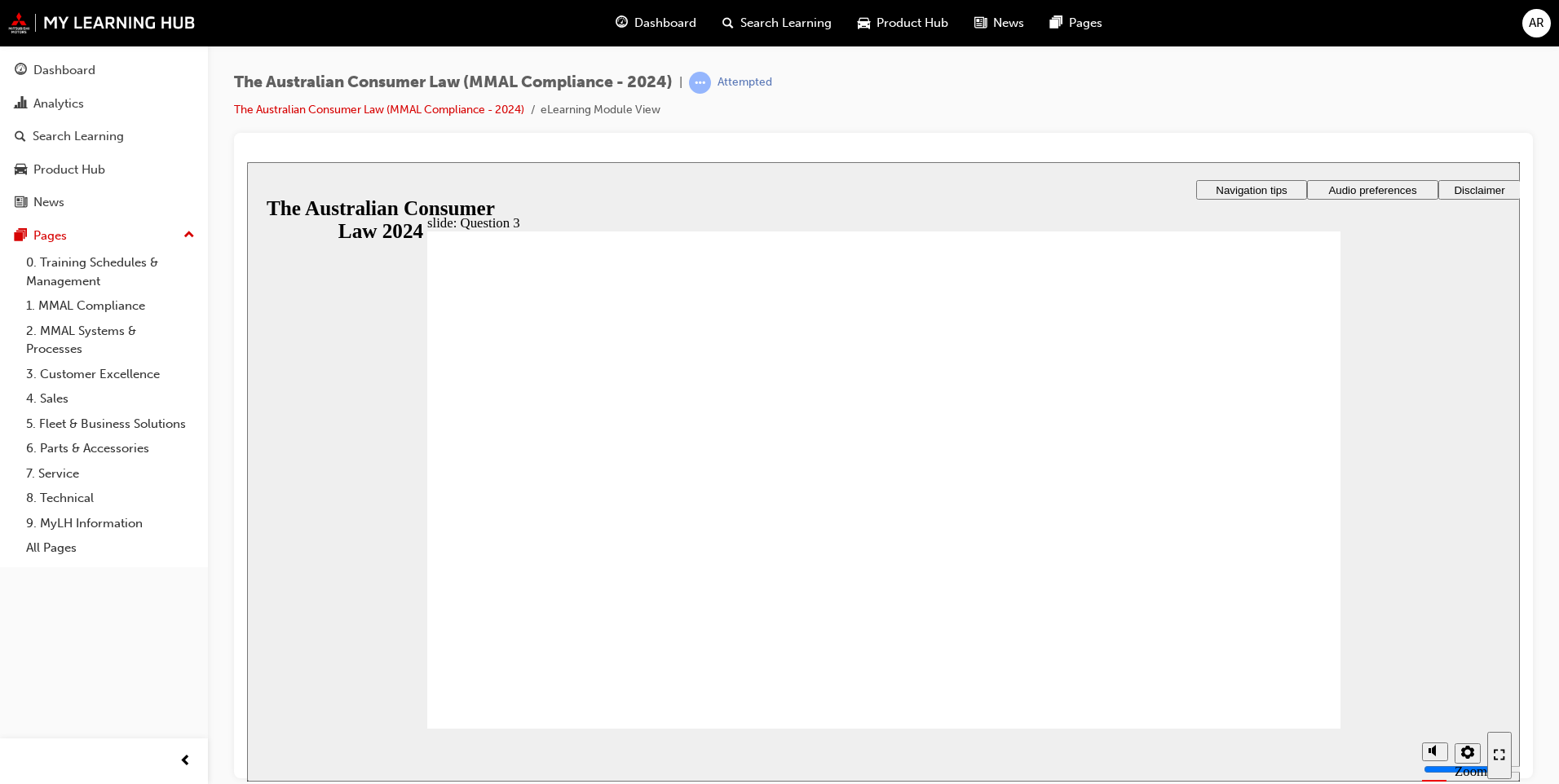
drag, startPoint x: 463, startPoint y: 458, endPoint x: 552, endPoint y: 704, distance: 261.6
checkbox input "true"
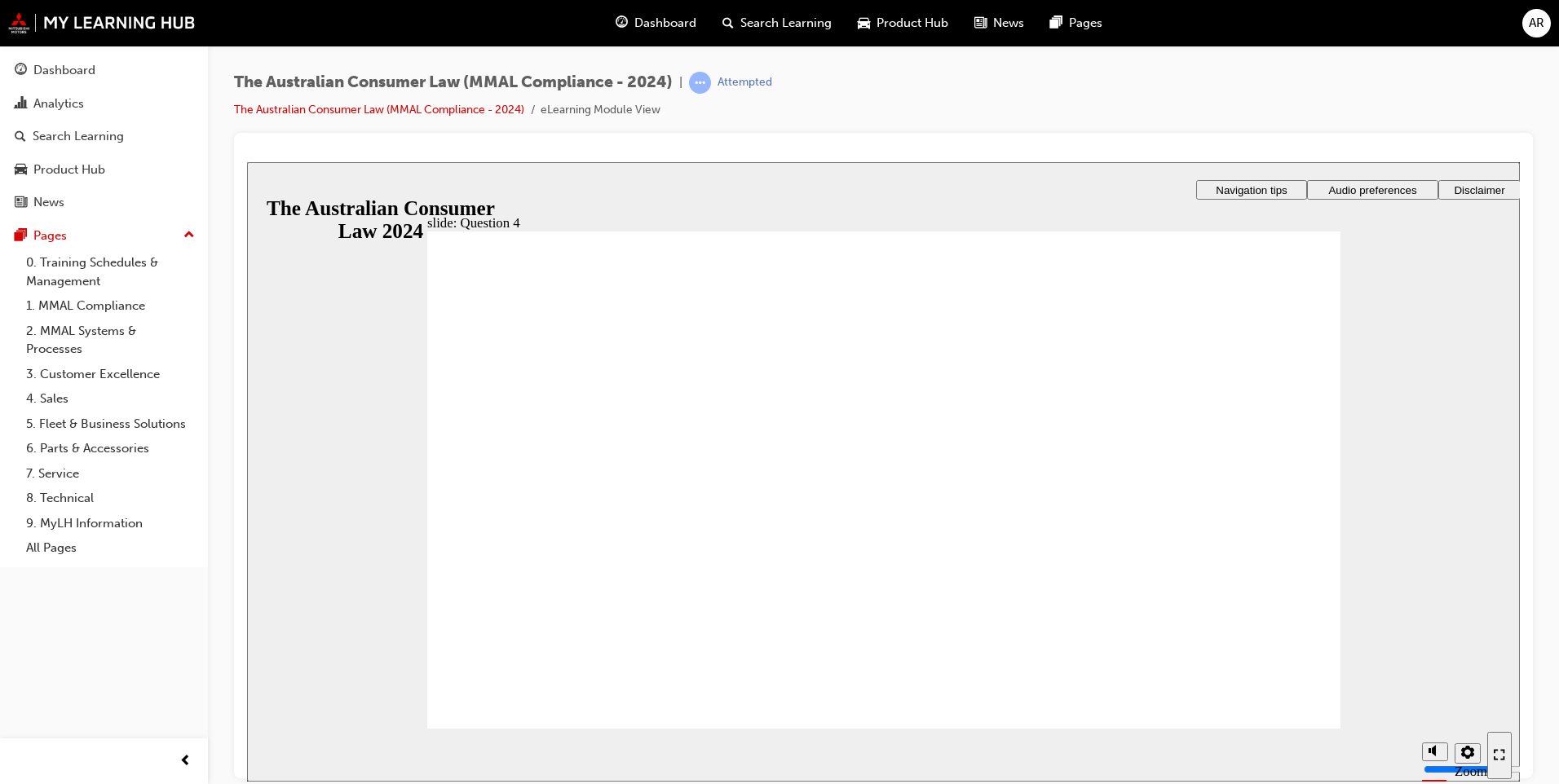
checkbox input "true"
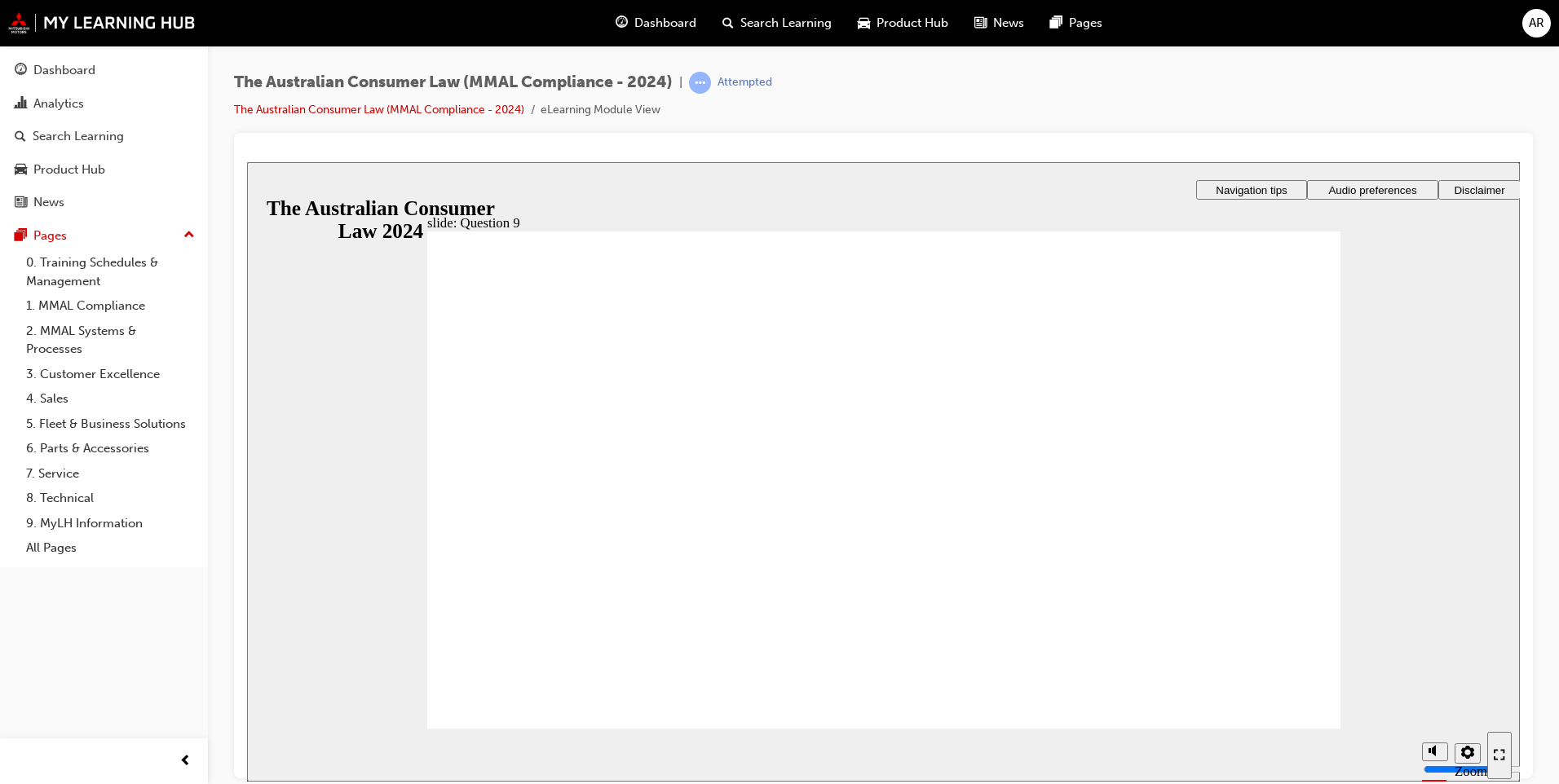
checkbox input "true"
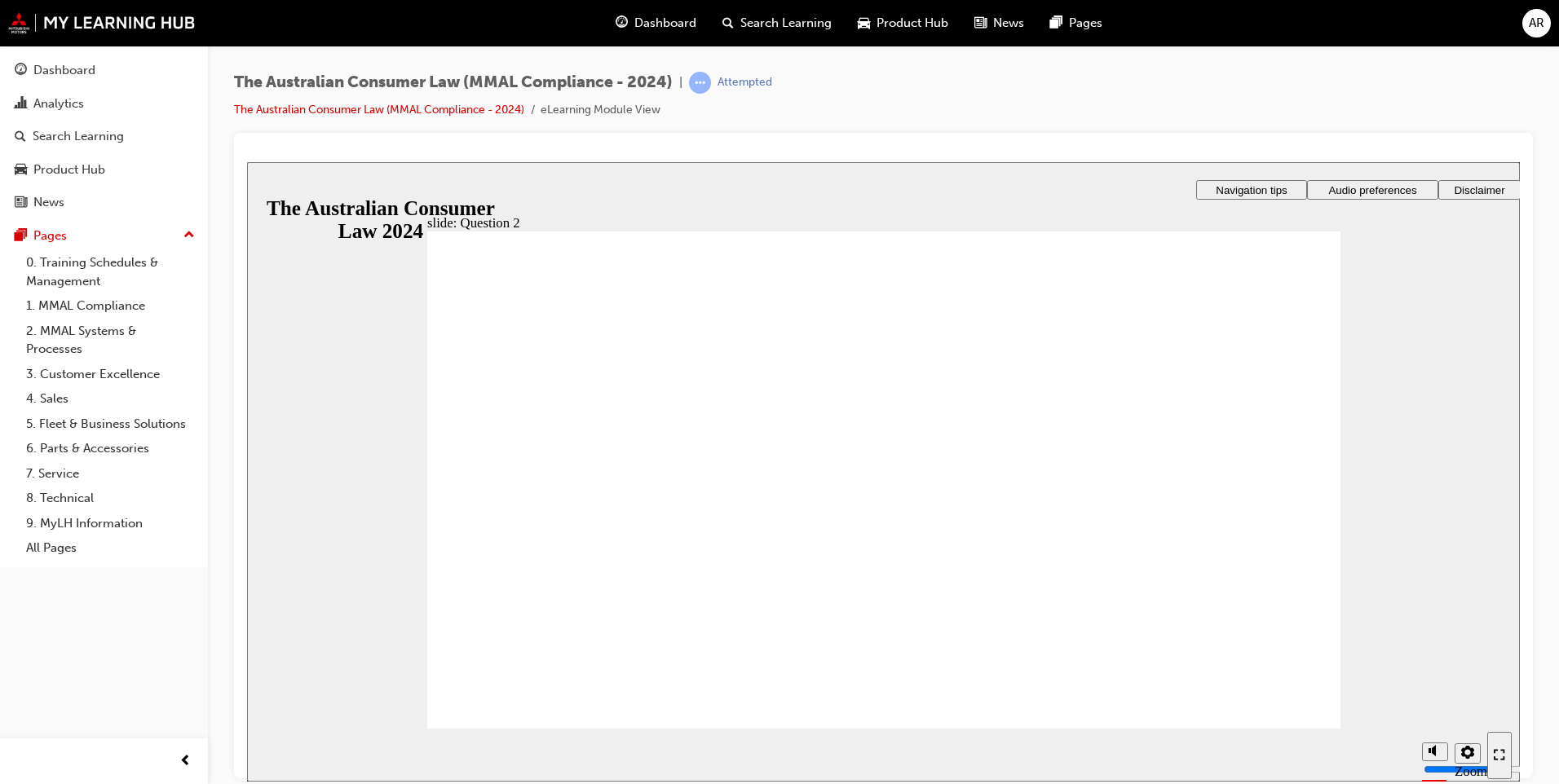
radio input "true"
checkbox input "true"
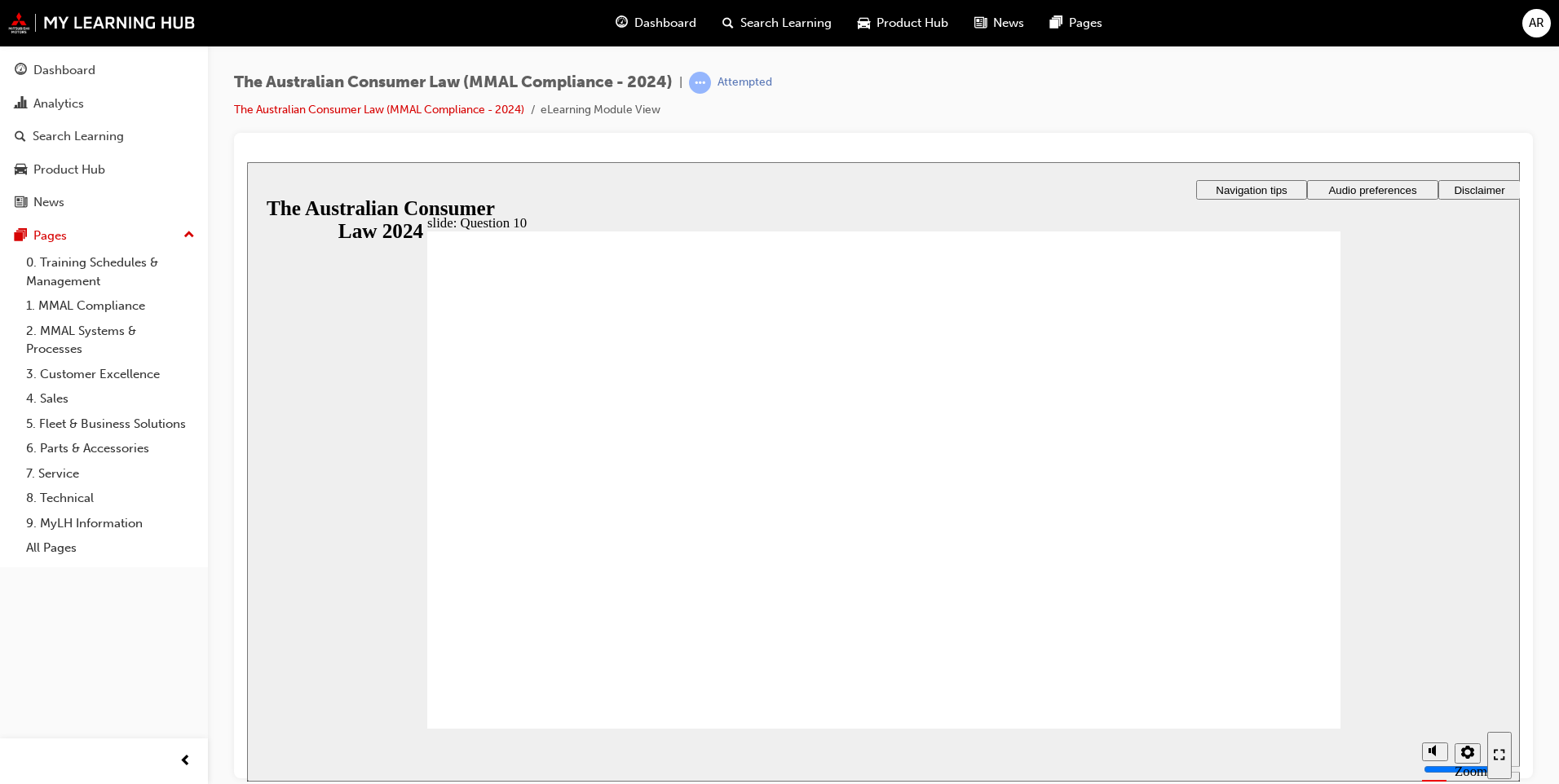
checkbox input "true"
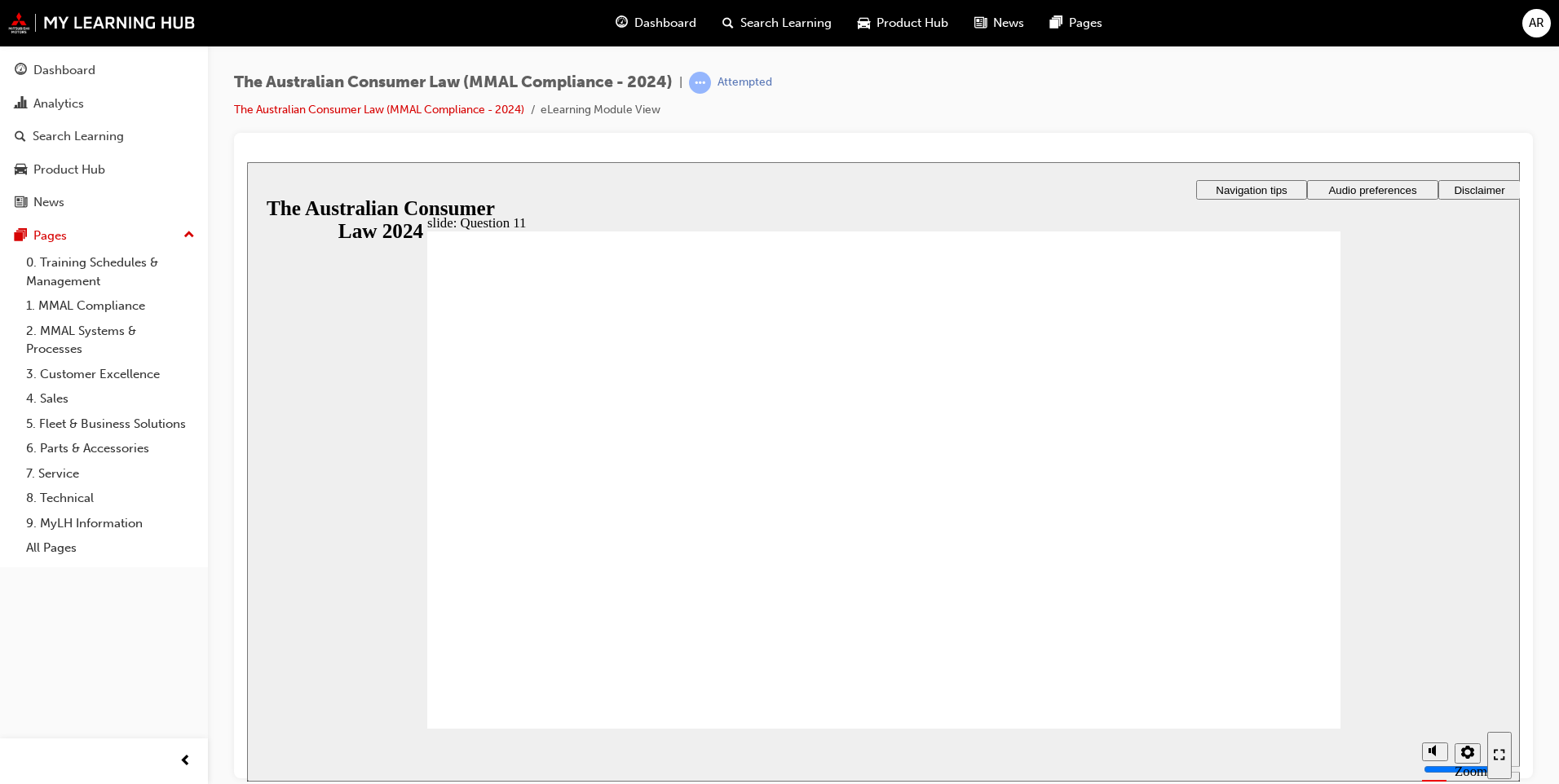
checkbox input "true"
radio input "true"
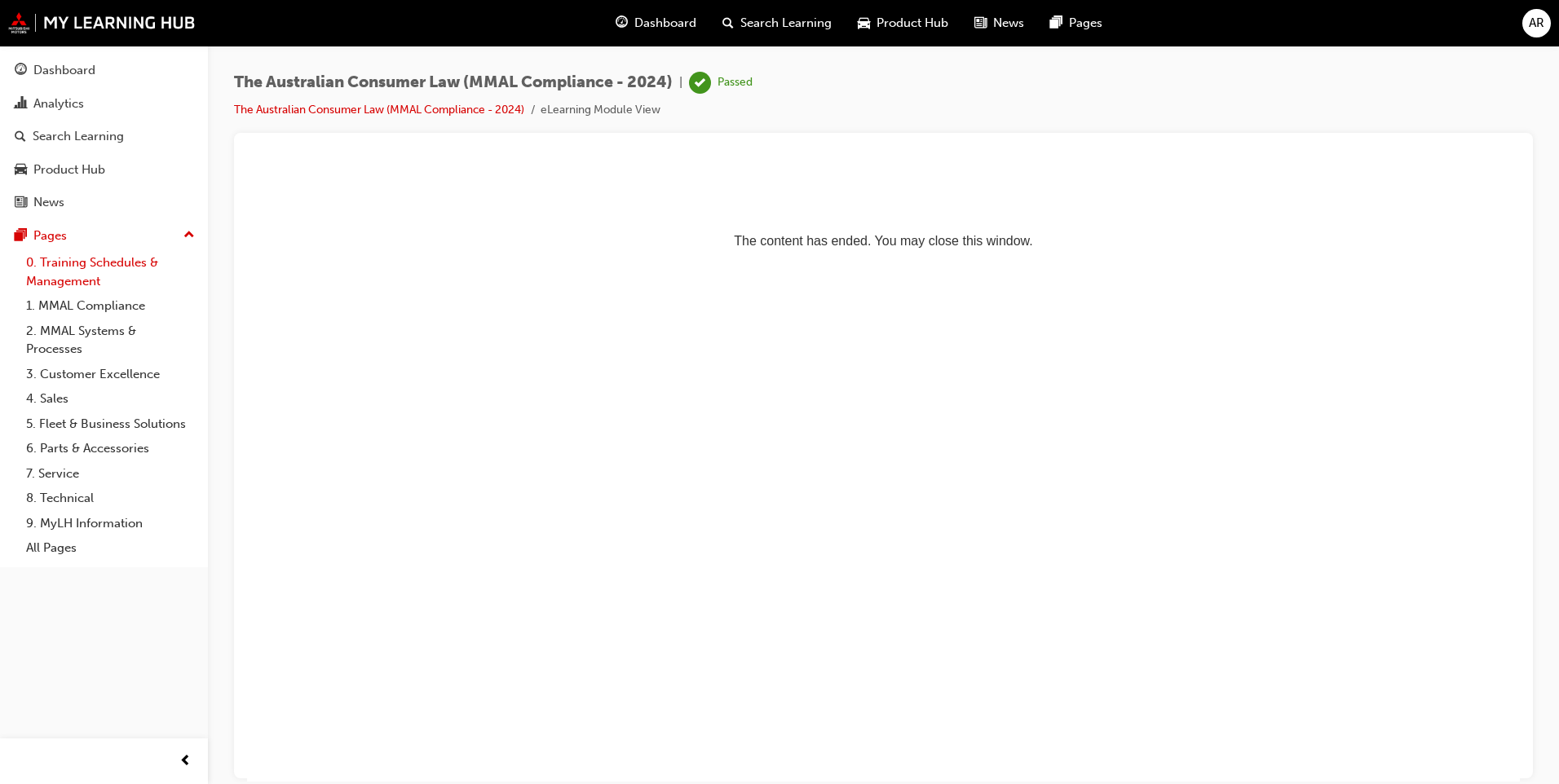
click at [92, 274] on link "0. Training Schedules & Management" at bounding box center [110, 271] width 181 height 43
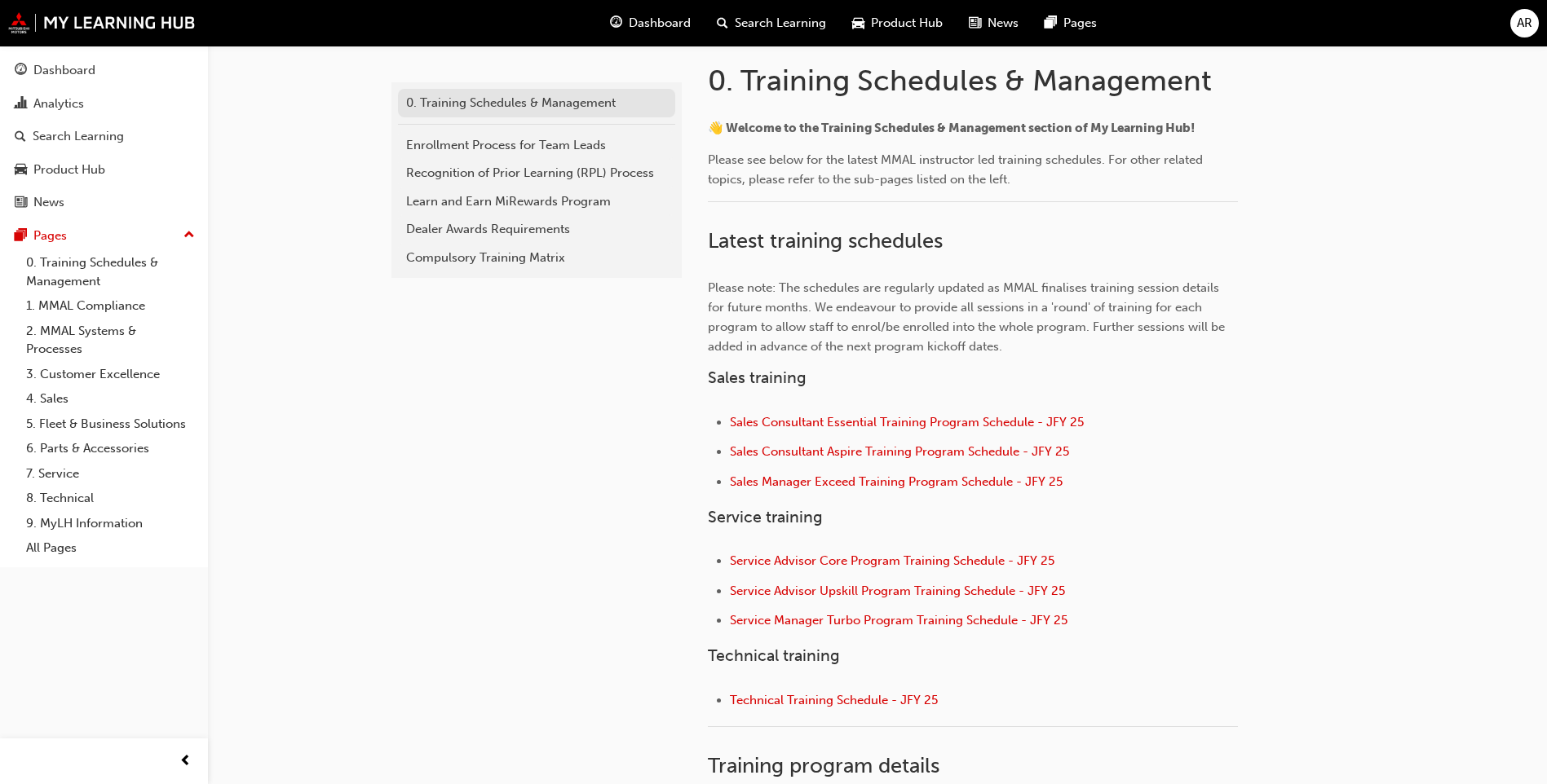
scroll to position [489, 0]
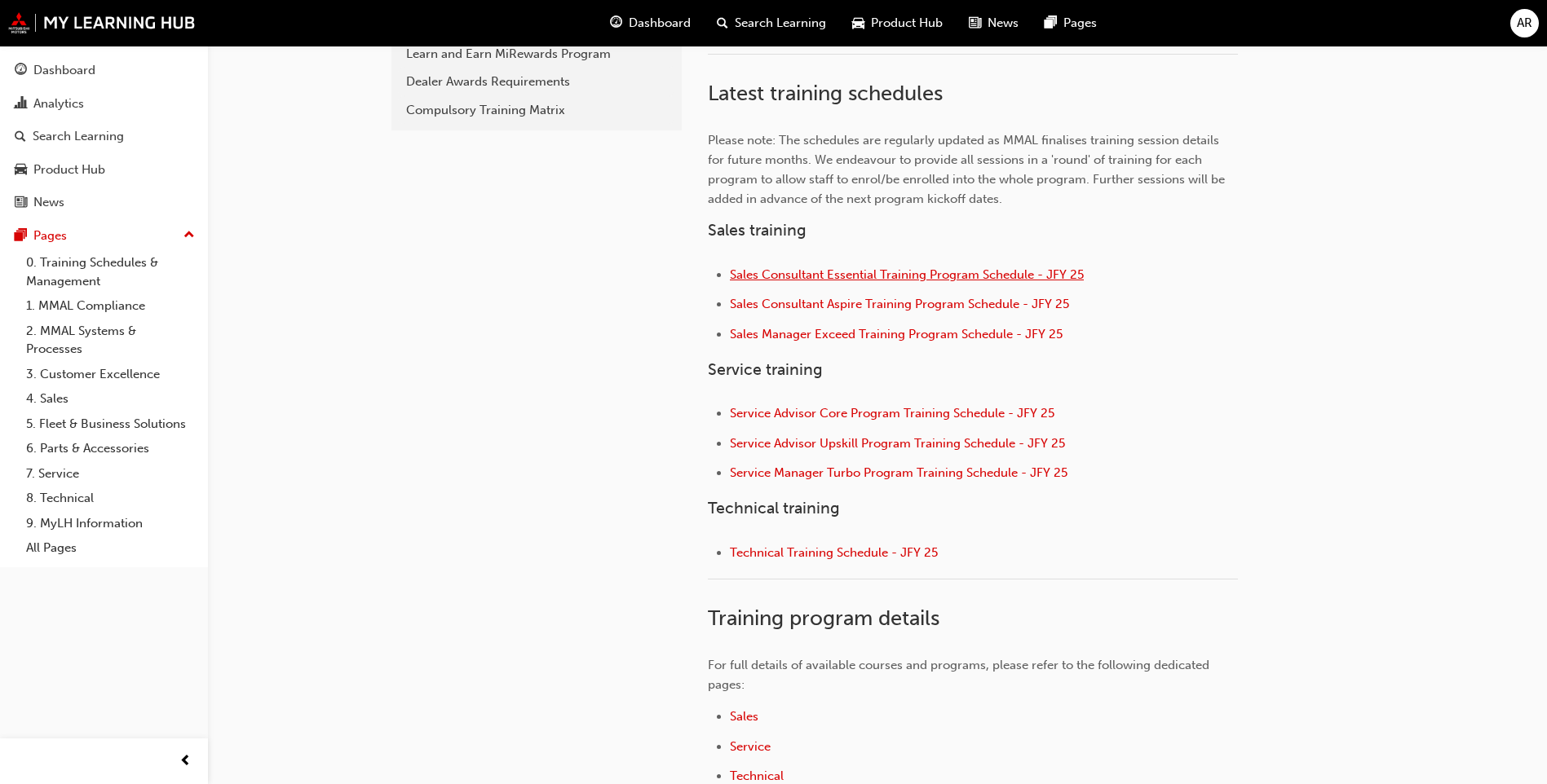
click at [842, 278] on span "Sales Consultant Essential Training Program Schedule - JFY 25" at bounding box center [907, 275] width 354 height 15
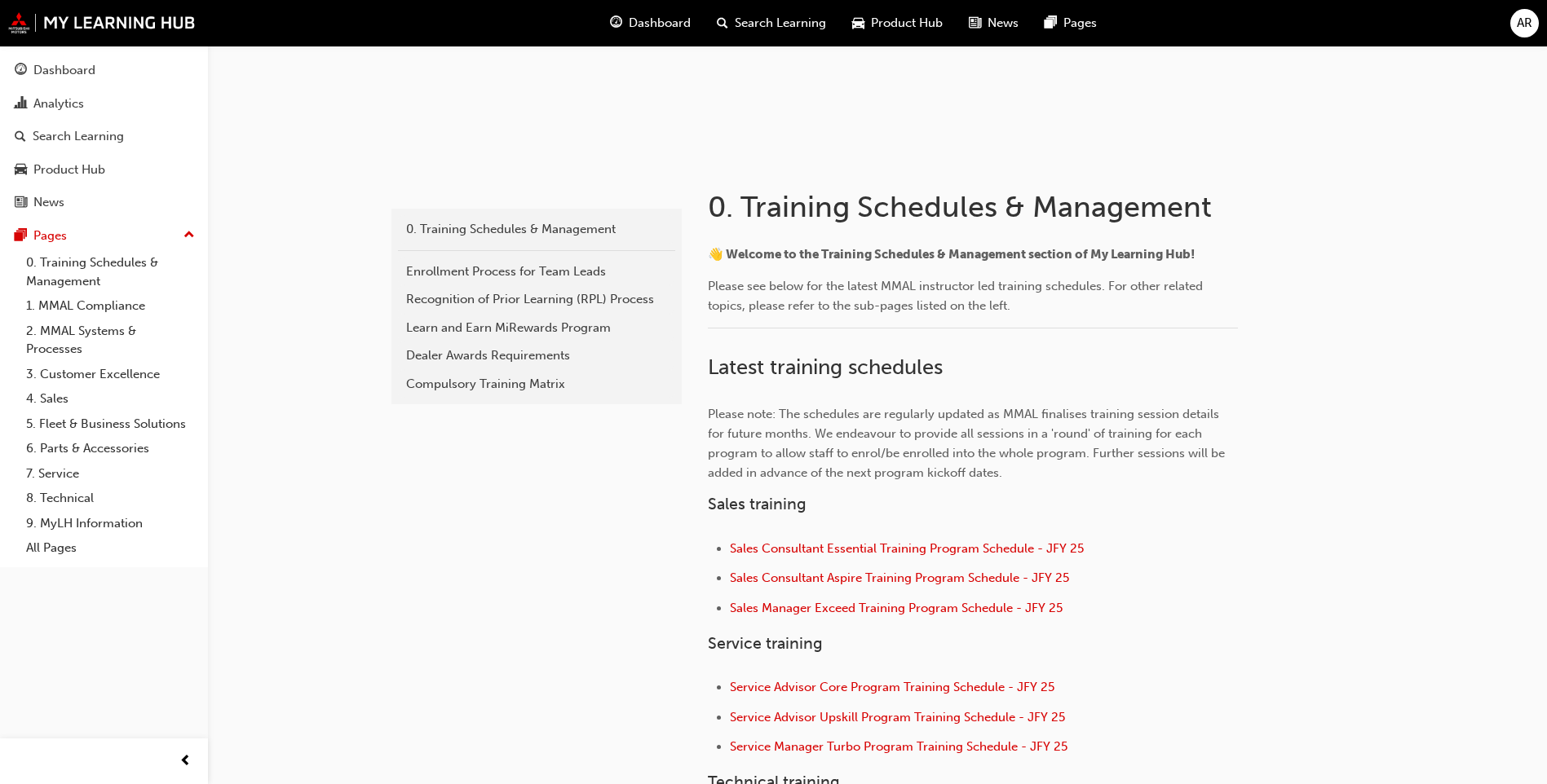
scroll to position [32, 0]
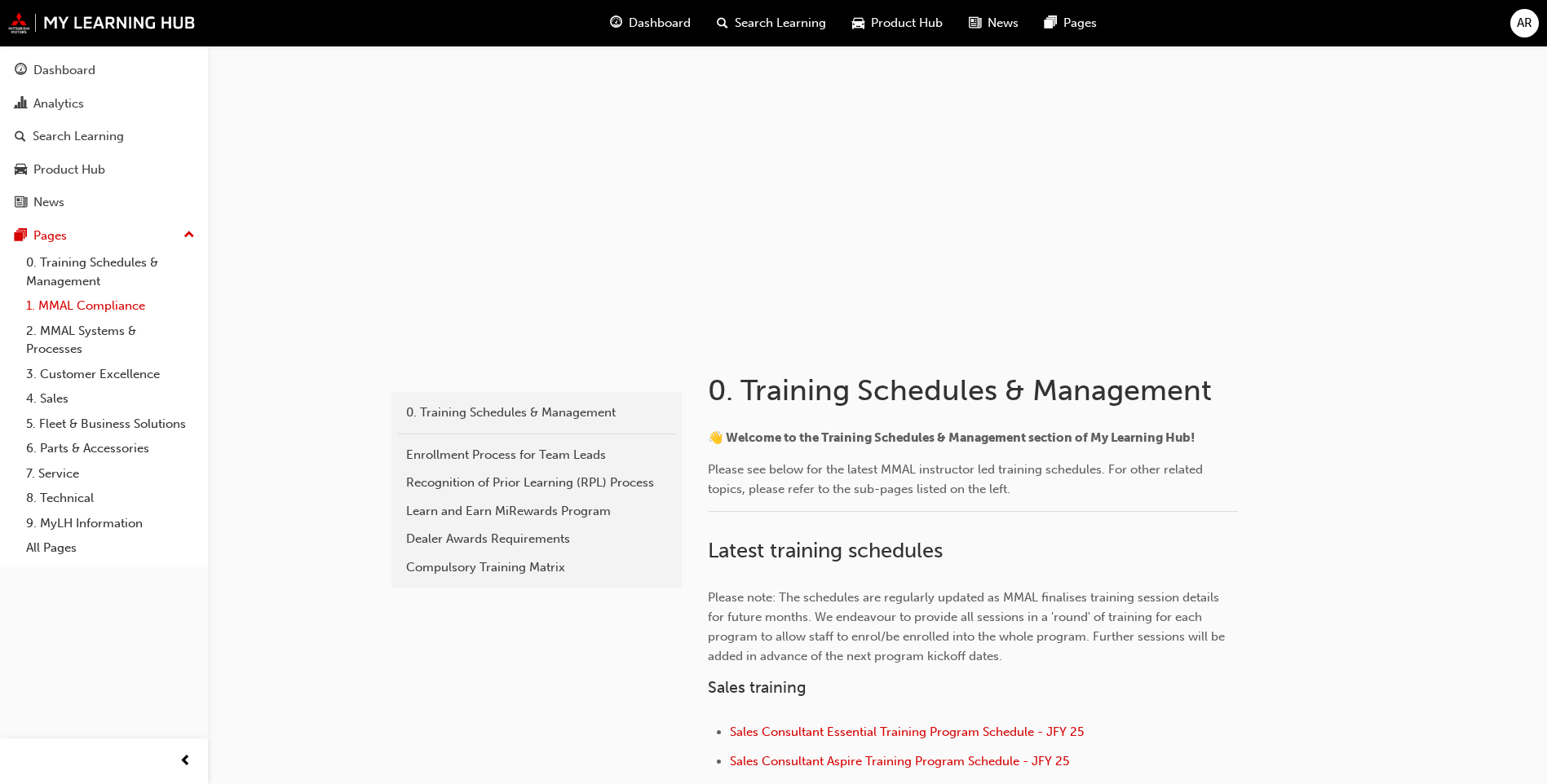
click at [63, 302] on link "1. MMAL Compliance" at bounding box center [110, 306] width 181 height 26
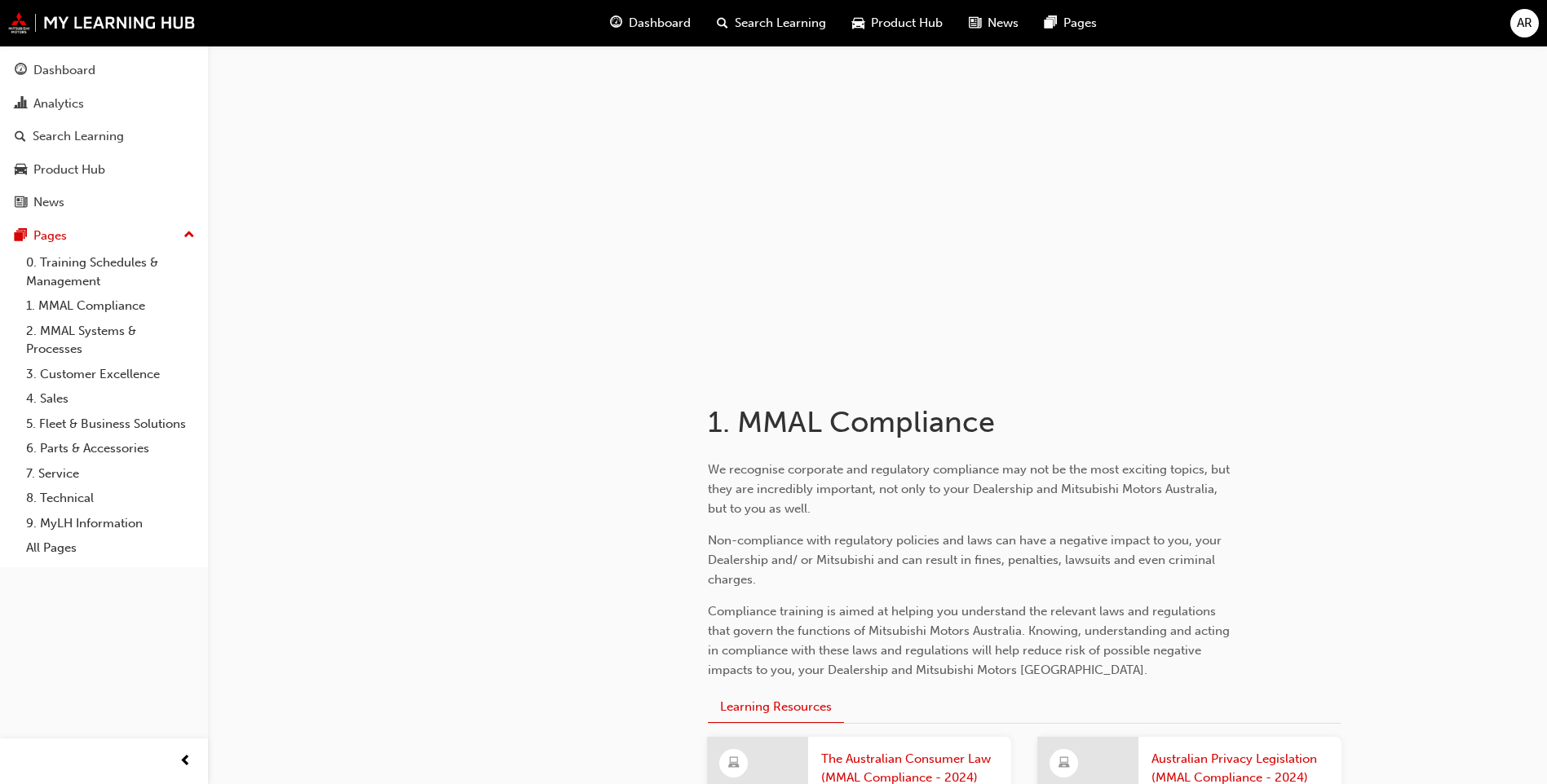
scroll to position [245, 0]
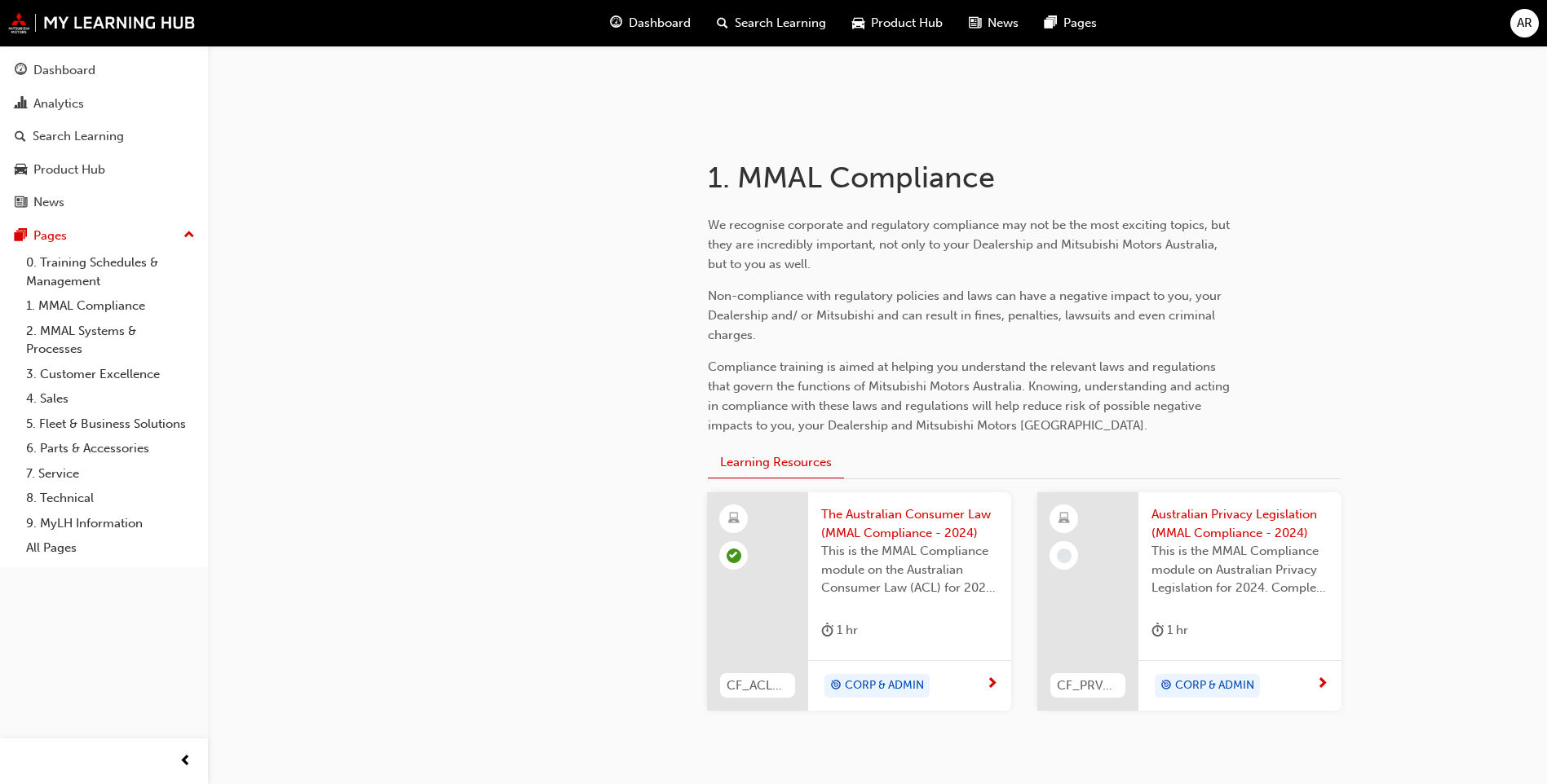
click at [1228, 522] on span "Australian Privacy Legislation (MMAL Compliance - 2024)" at bounding box center [1240, 524] width 177 height 37
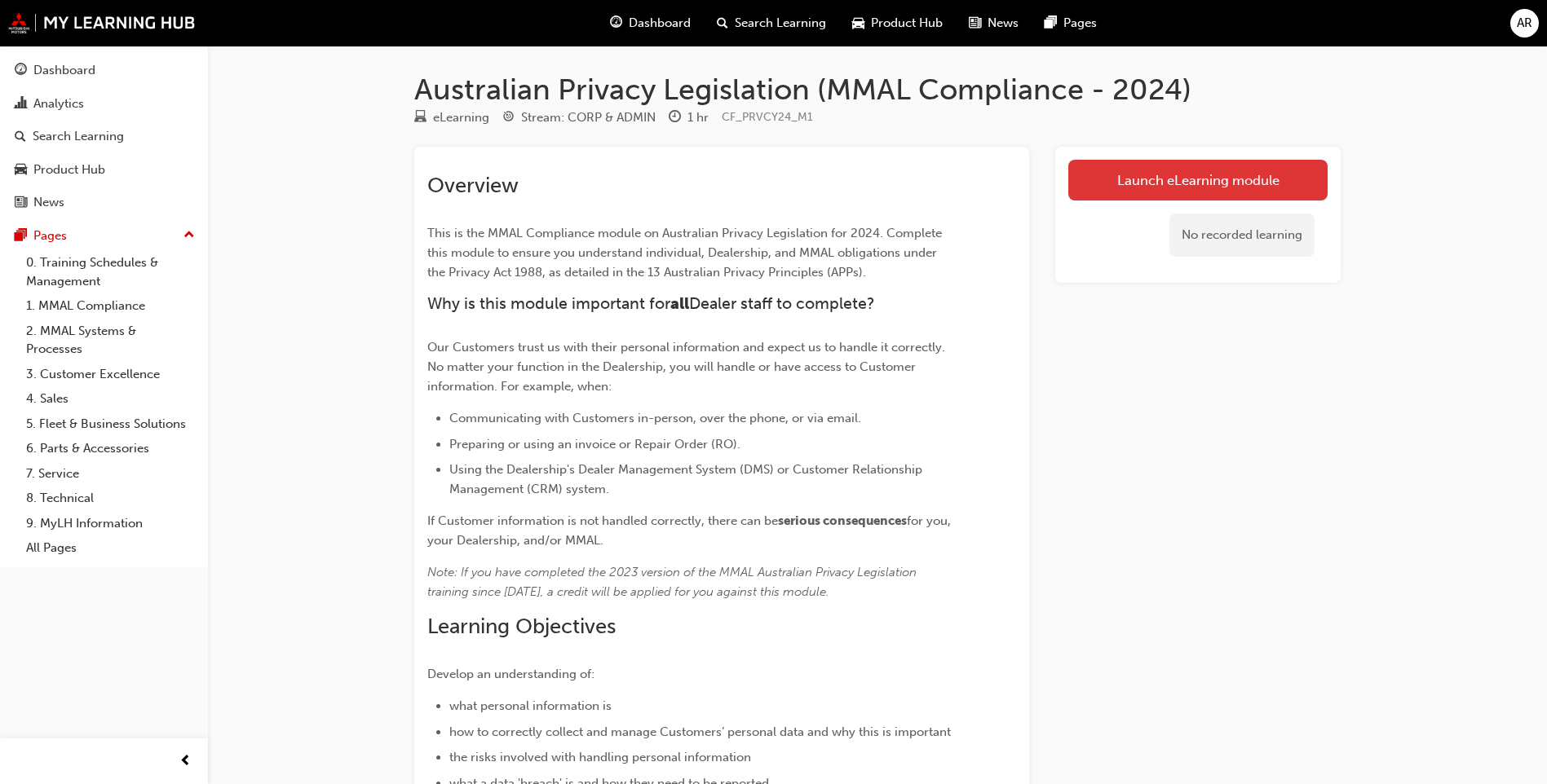
click at [1129, 183] on link "Launch eLearning module" at bounding box center [1198, 180] width 259 height 40
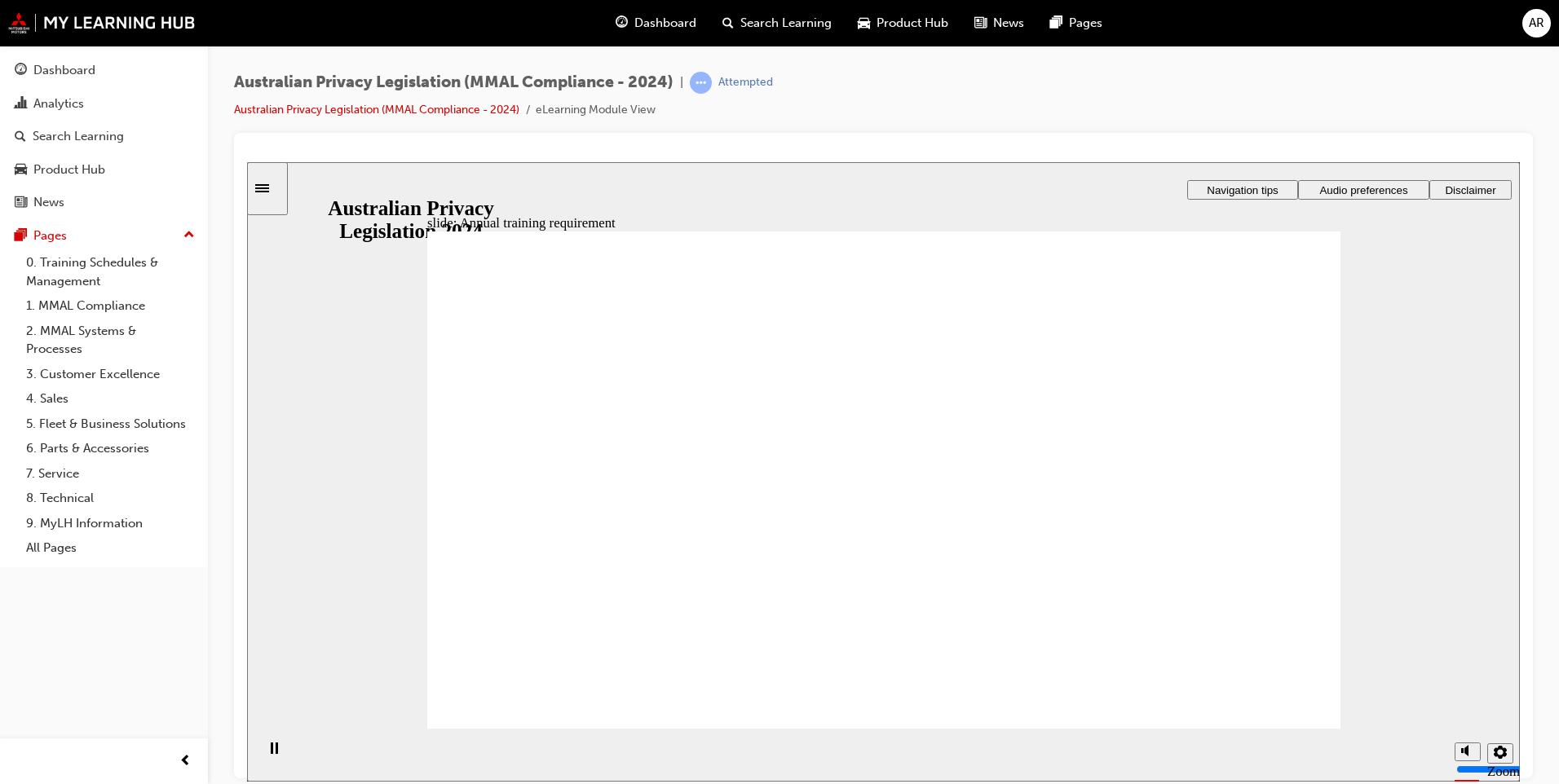
checkbox input "true"
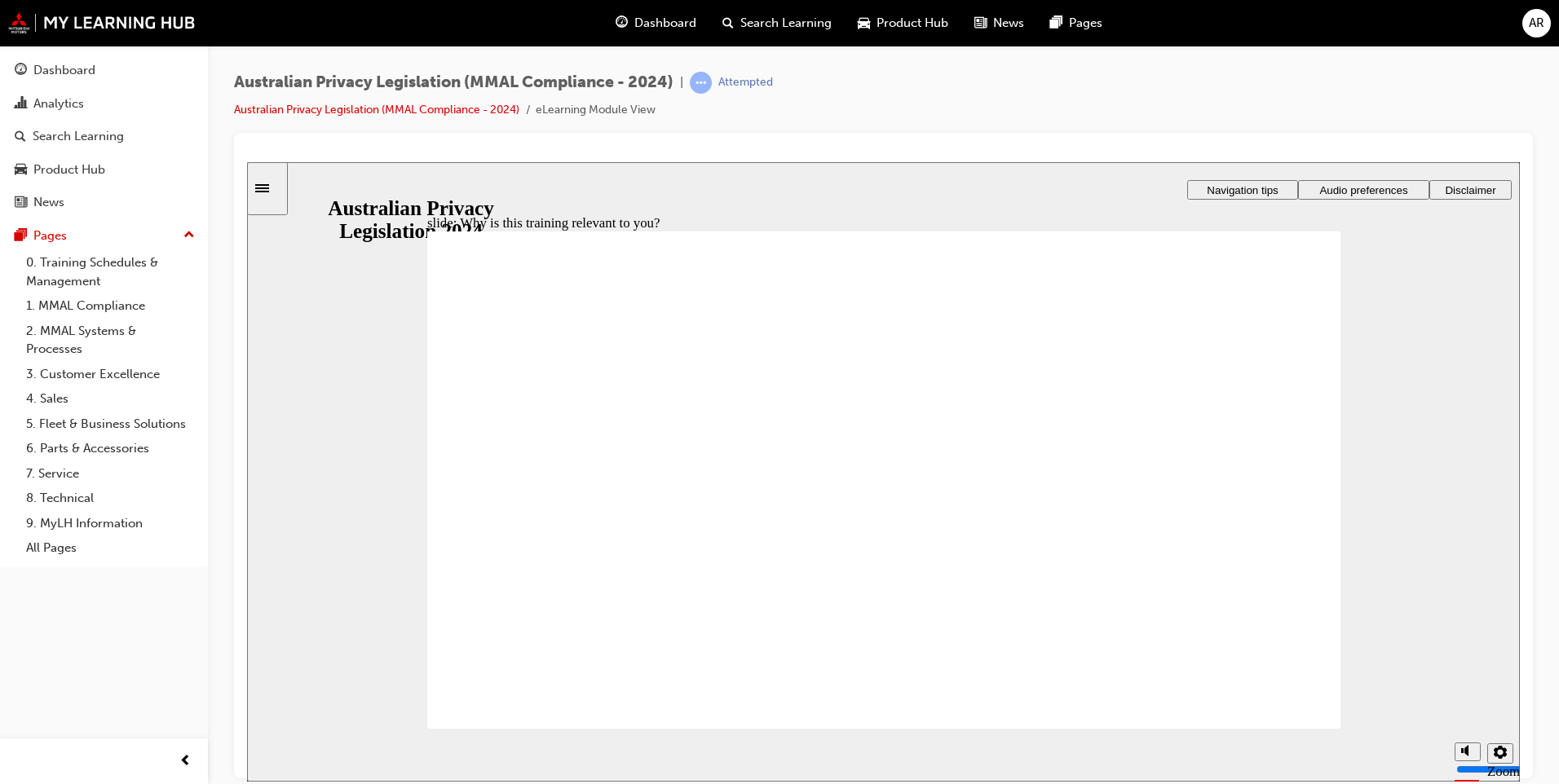
checkbox input "true"
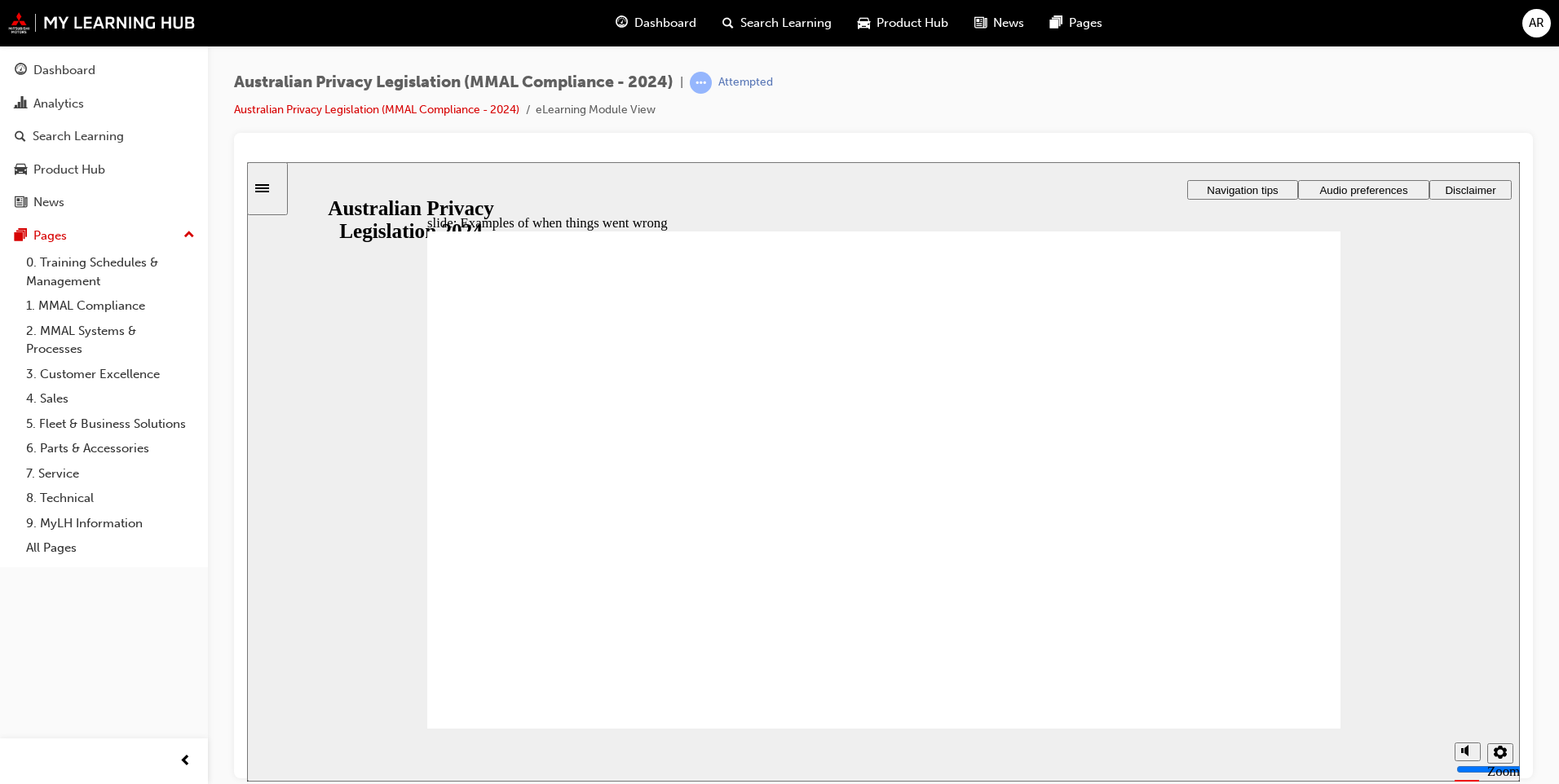
radio input "true"
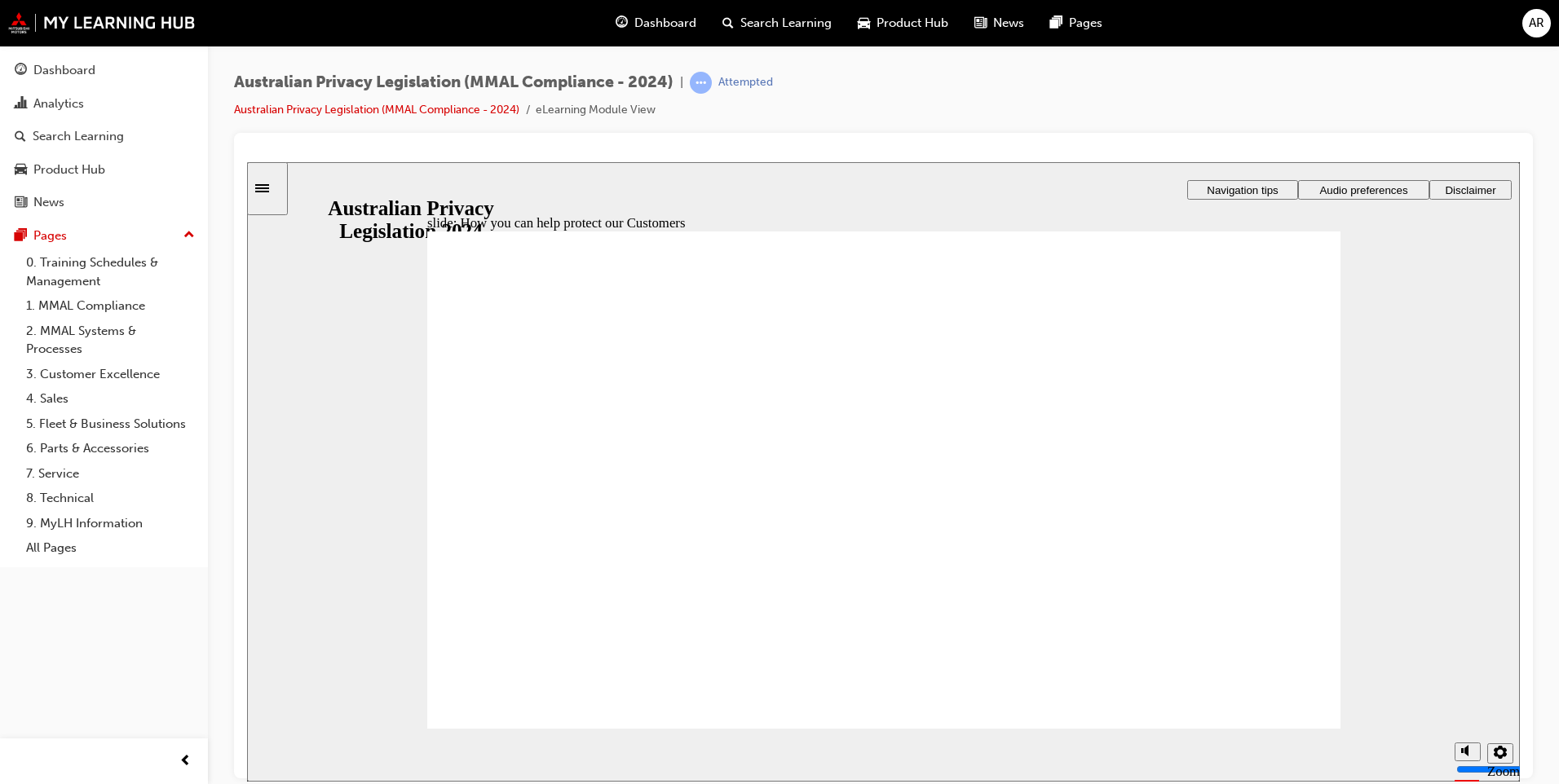
radio input "true"
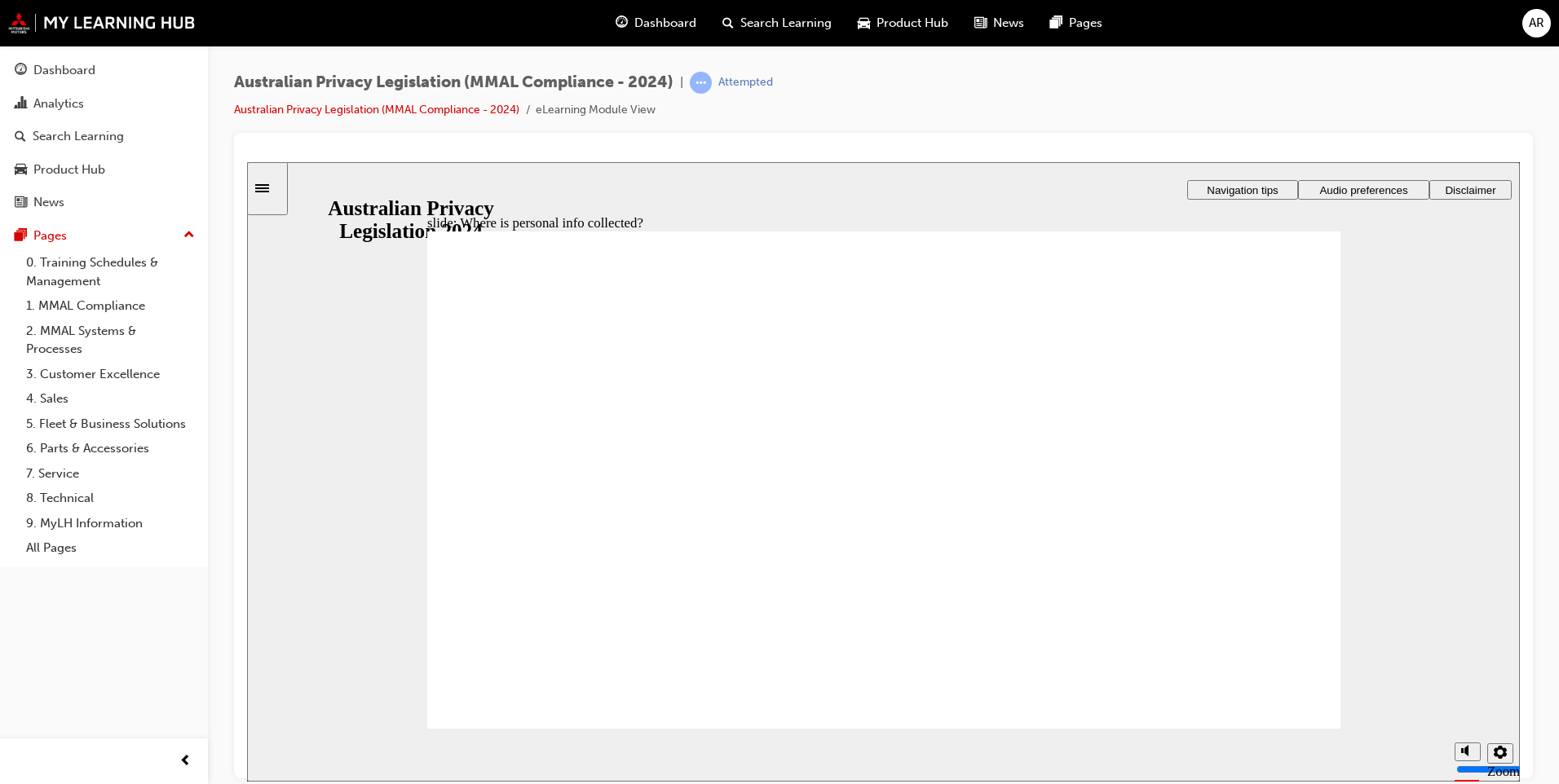
drag, startPoint x: 899, startPoint y: 451, endPoint x: 1098, endPoint y: 565, distance: 229.3
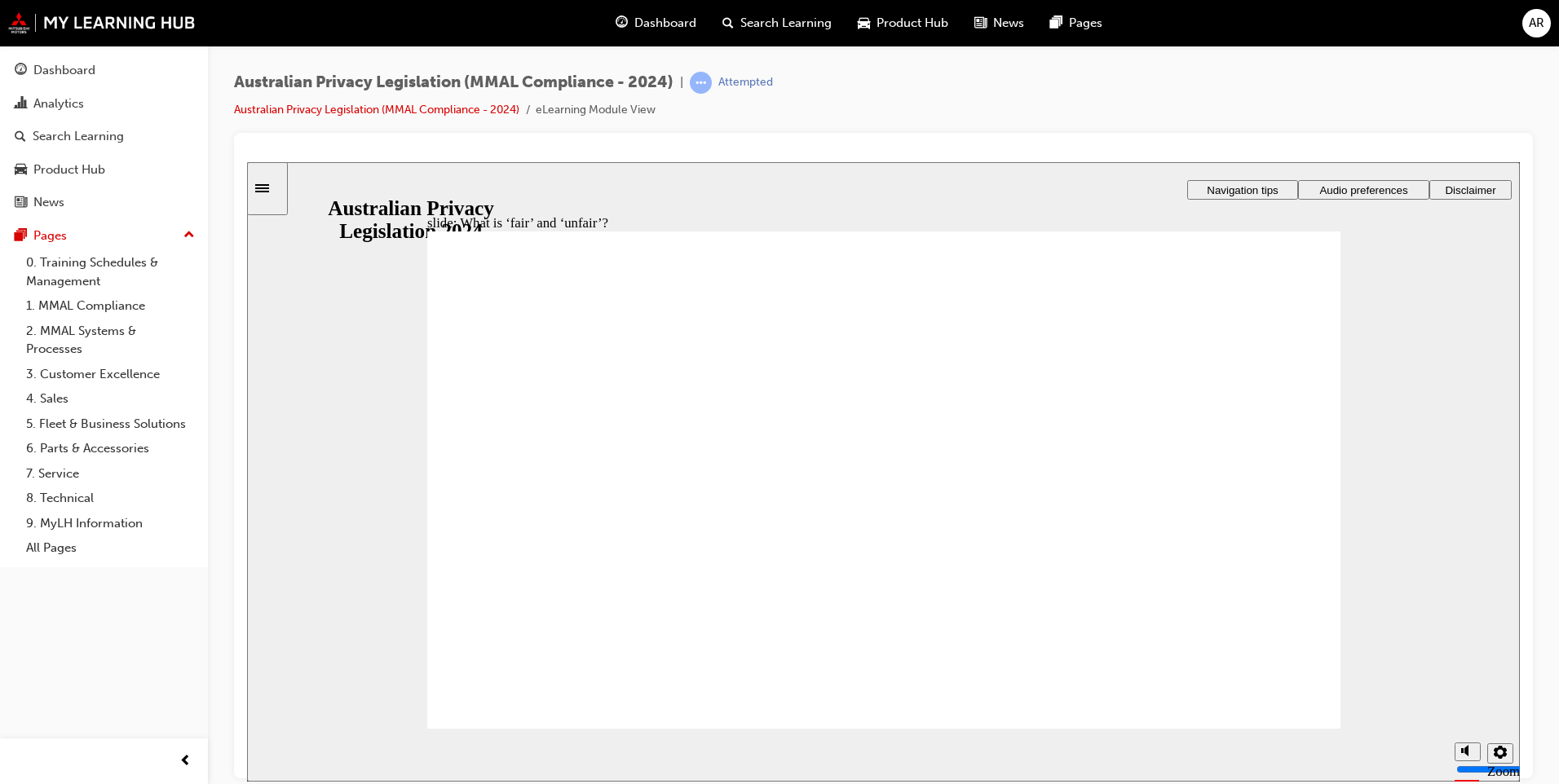
drag, startPoint x: 918, startPoint y: 459, endPoint x: 664, endPoint y: 571, distance: 277.6
drag, startPoint x: 894, startPoint y: 448, endPoint x: 630, endPoint y: 541, distance: 279.9
drag, startPoint x: 686, startPoint y: 532, endPoint x: 890, endPoint y: 394, distance: 246.3
drag, startPoint x: 866, startPoint y: 445, endPoint x: 1121, endPoint y: 540, distance: 272.1
drag, startPoint x: 927, startPoint y: 476, endPoint x: 1085, endPoint y: 574, distance: 185.9
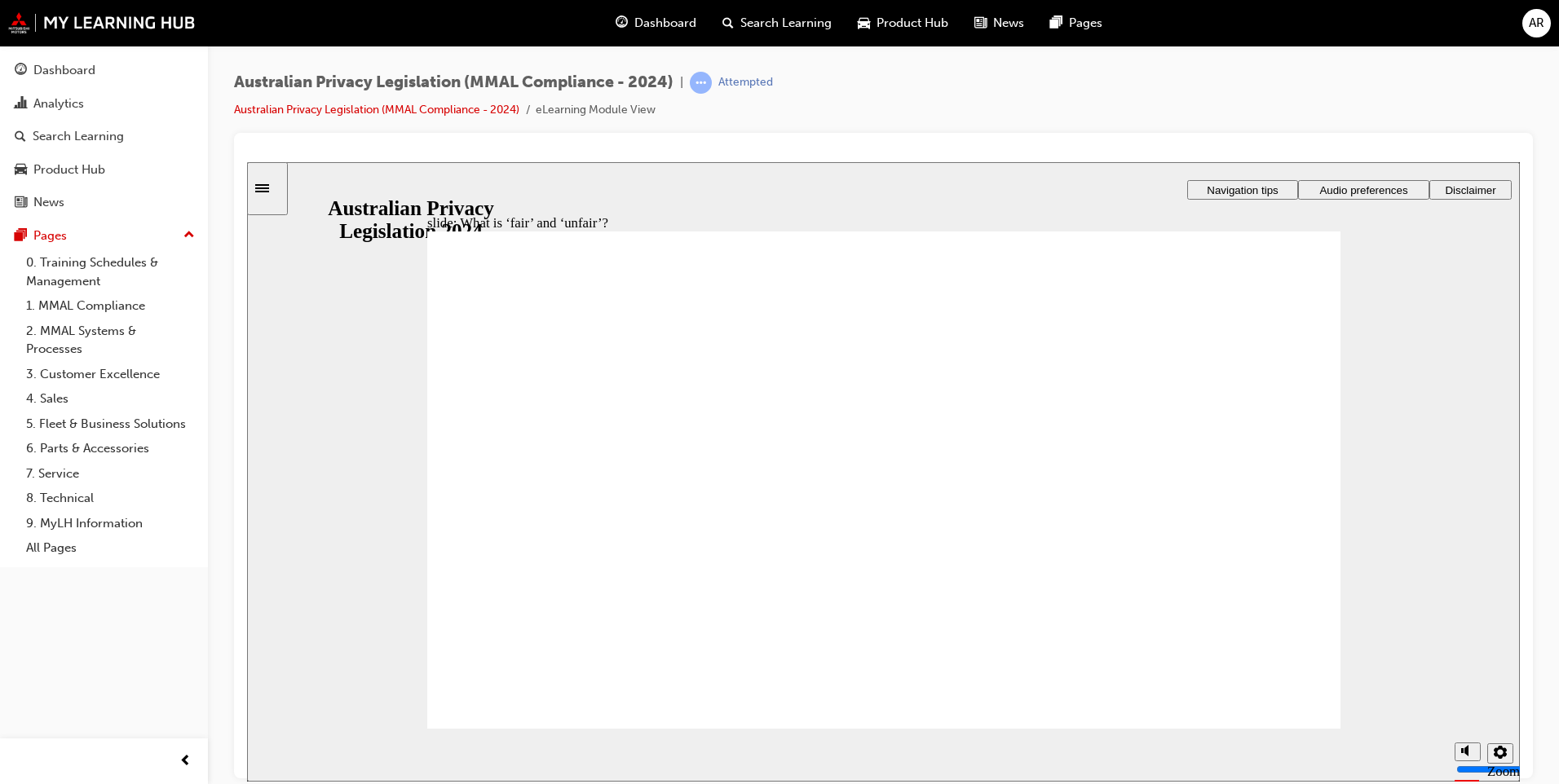
drag, startPoint x: 888, startPoint y: 474, endPoint x: 689, endPoint y: 566, distance: 219.2
drag, startPoint x: 870, startPoint y: 480, endPoint x: 746, endPoint y: 562, distance: 148.7
drag, startPoint x: 900, startPoint y: 467, endPoint x: 685, endPoint y: 596, distance: 250.7
drag, startPoint x: 685, startPoint y: 597, endPoint x: 1261, endPoint y: 557, distance: 577.4
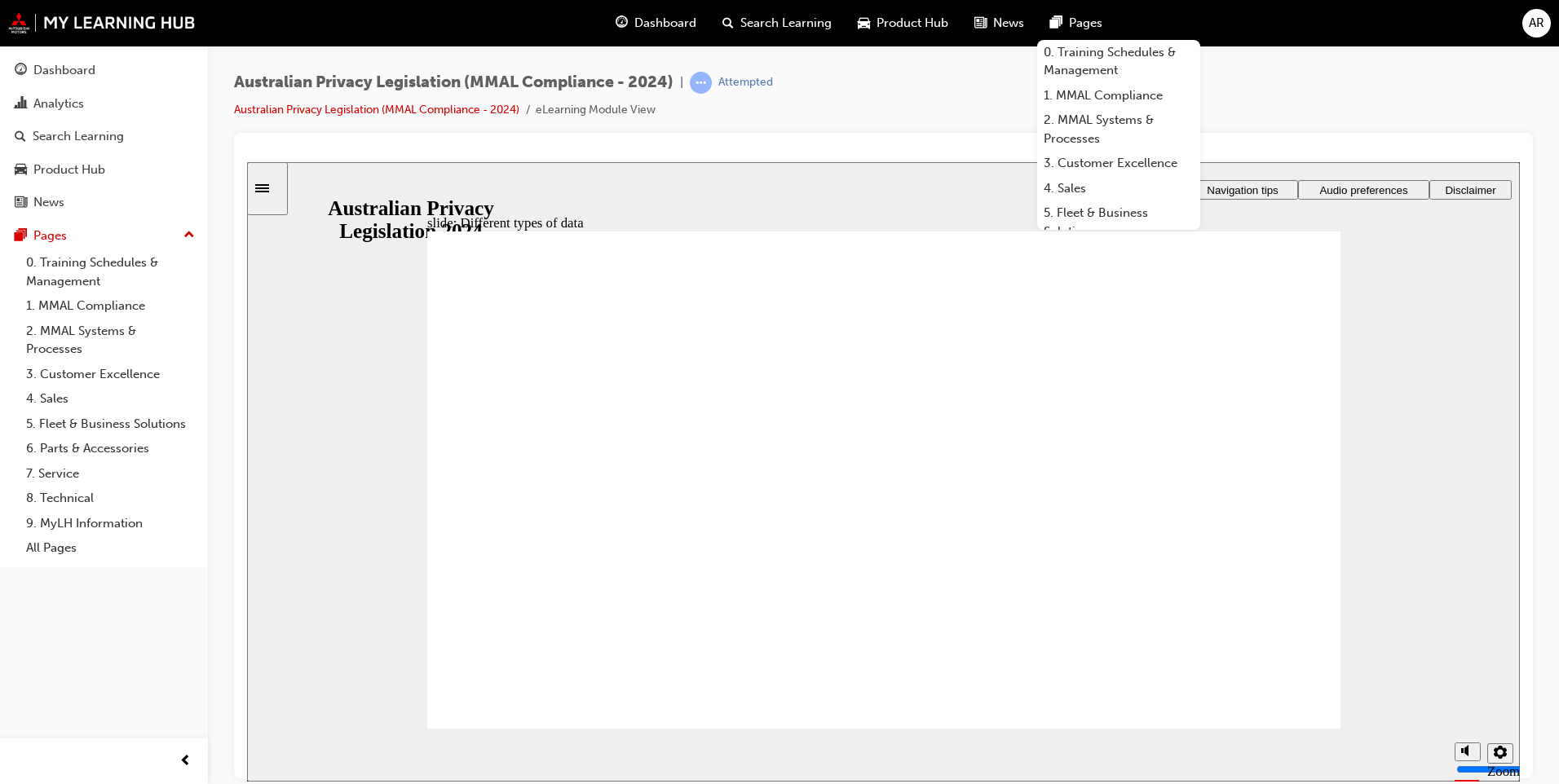
checkbox input "true"
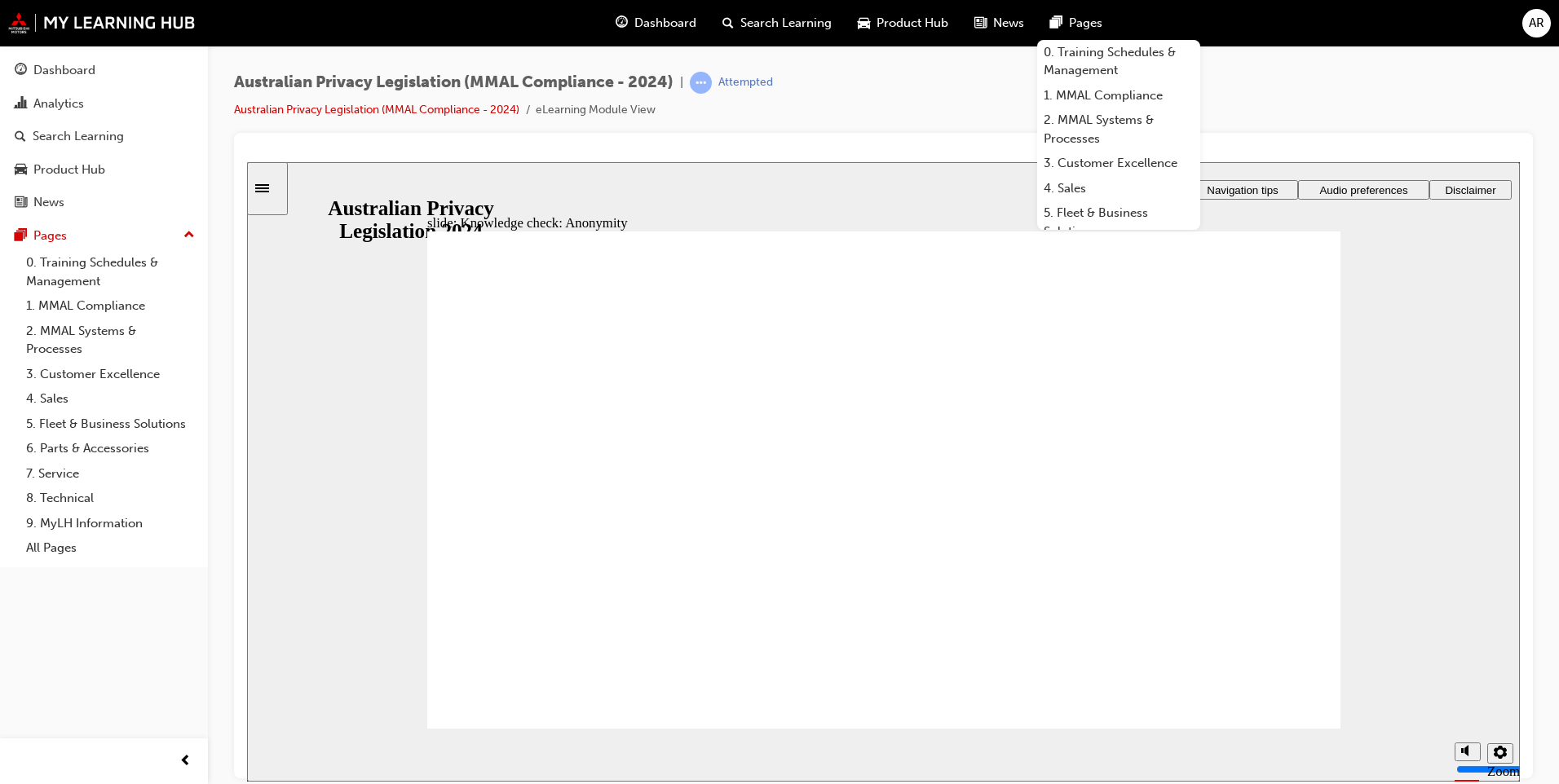
checkbox input "true"
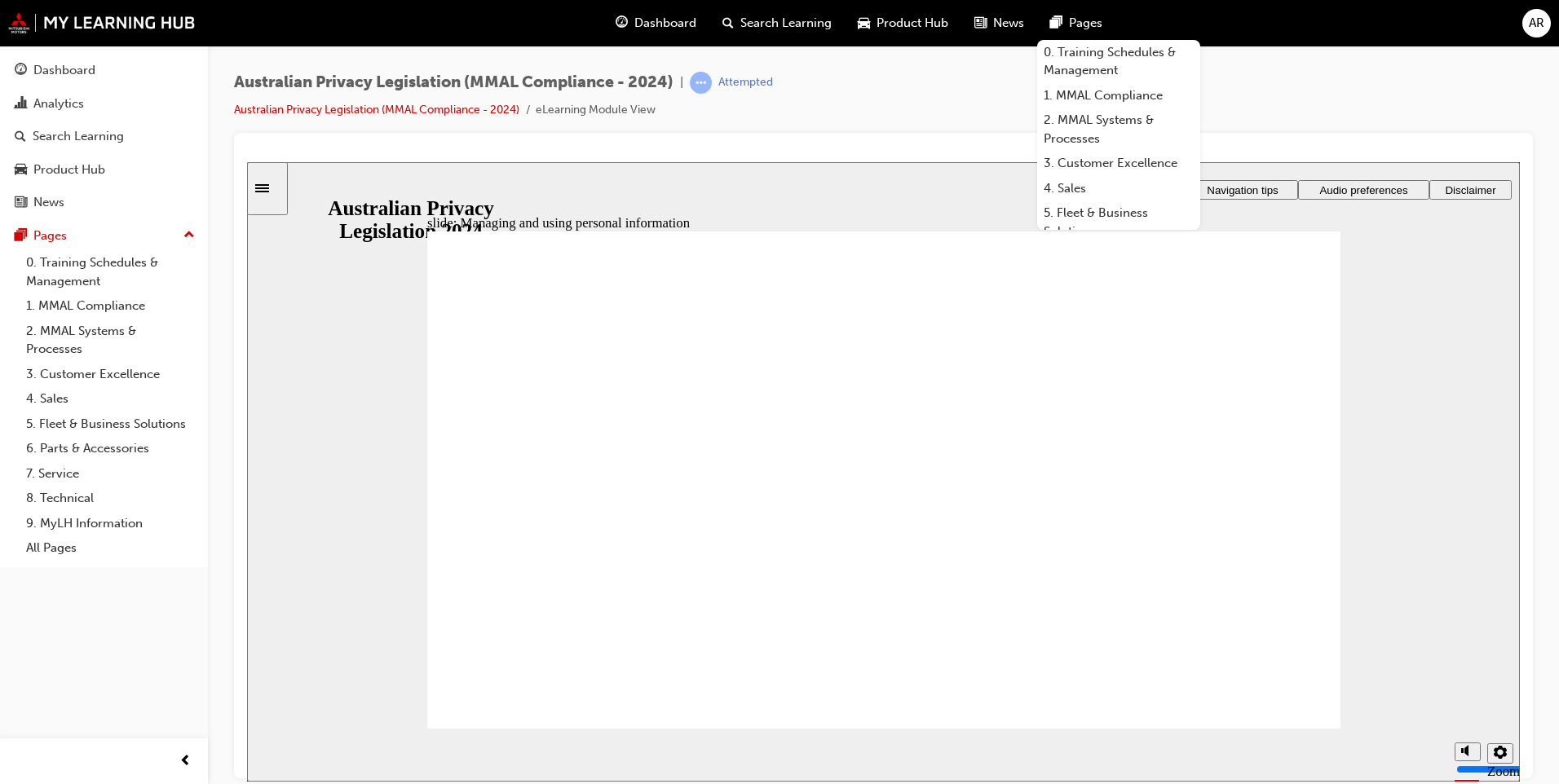
checkbox input "true"
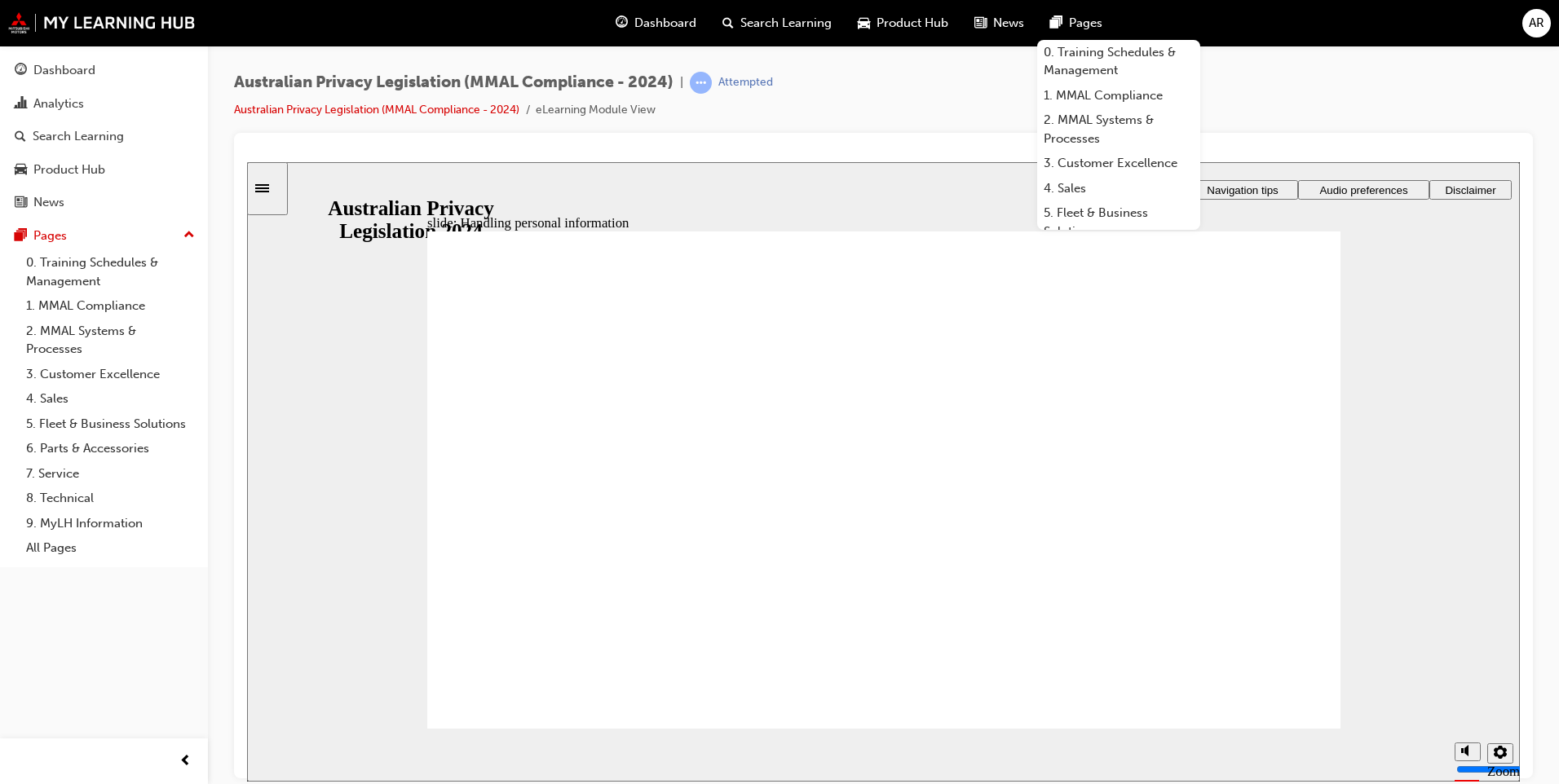
checkbox input "false"
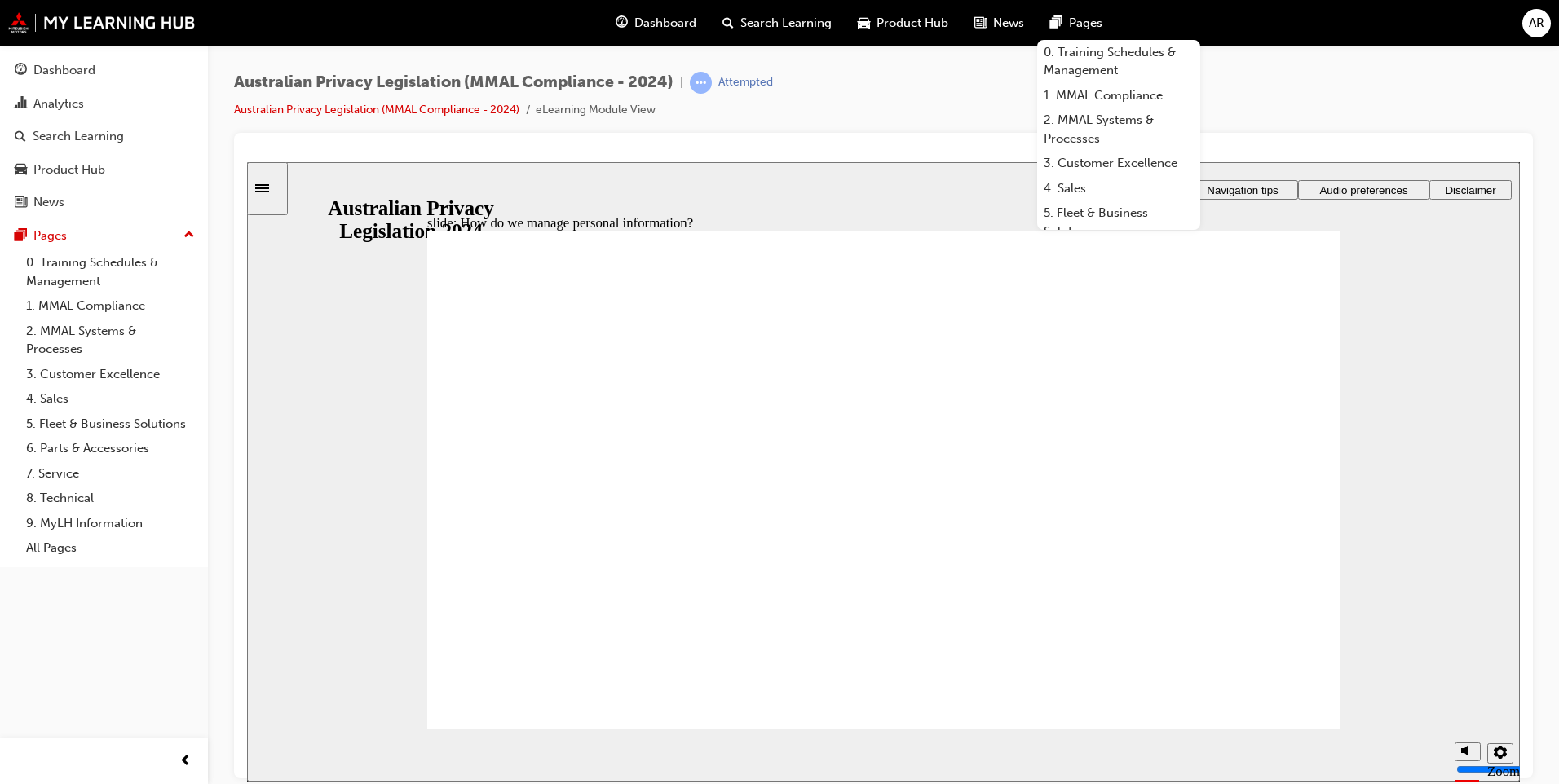
drag, startPoint x: 1073, startPoint y: 583, endPoint x: 1102, endPoint y: 564, distance: 34.7
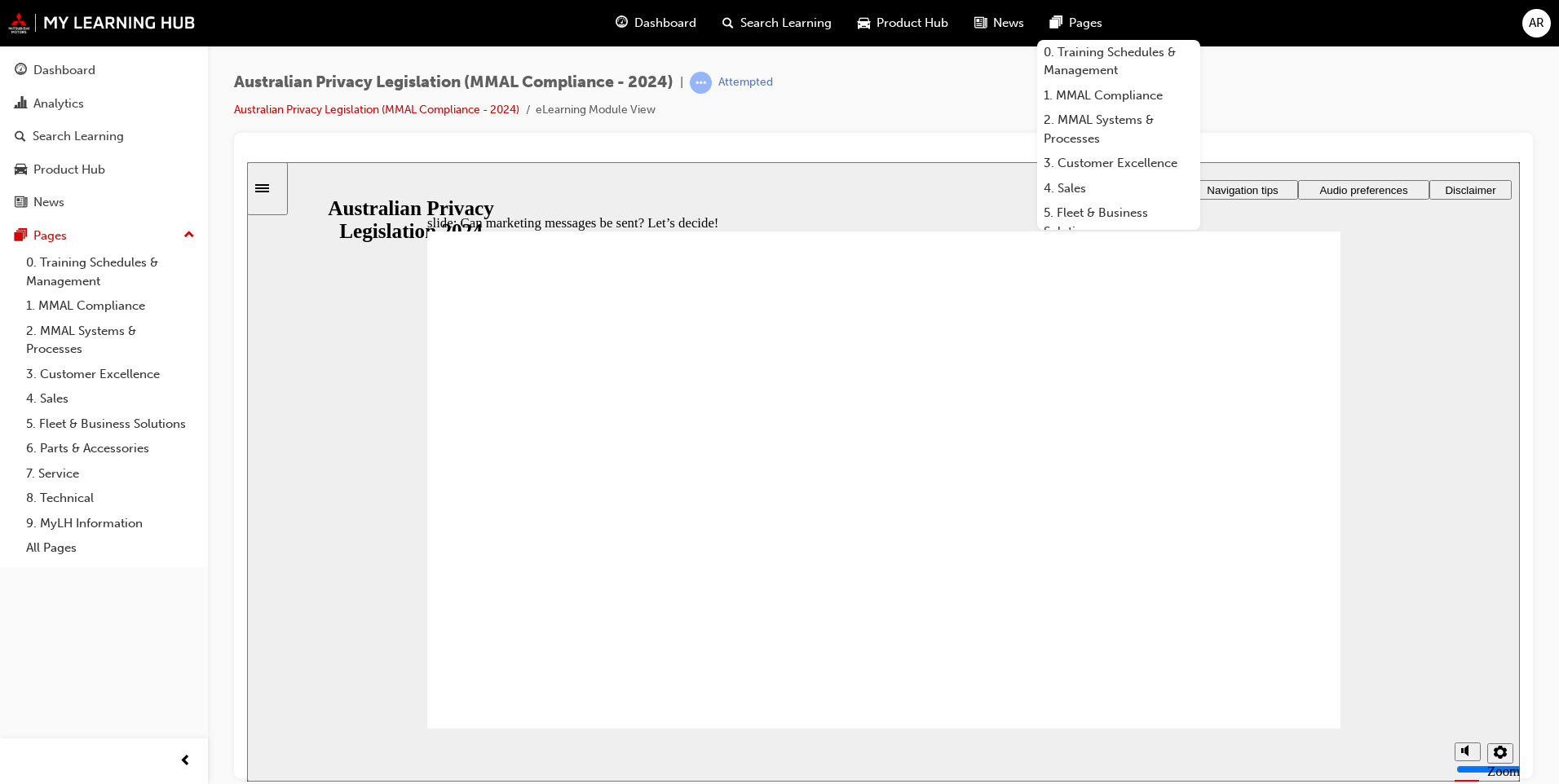
drag, startPoint x: 627, startPoint y: 458, endPoint x: 619, endPoint y: 595, distance: 137.2
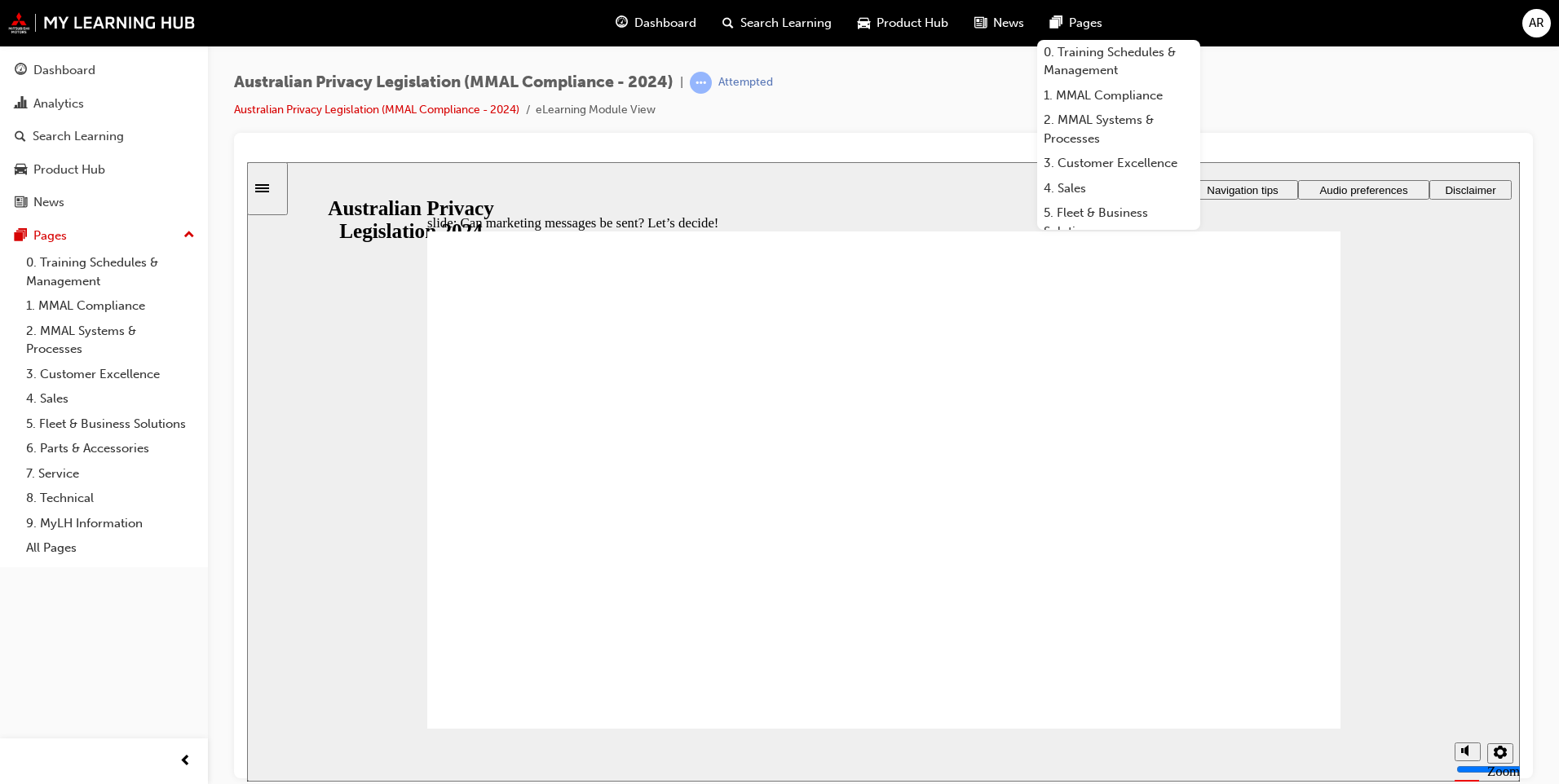
radio input "true"
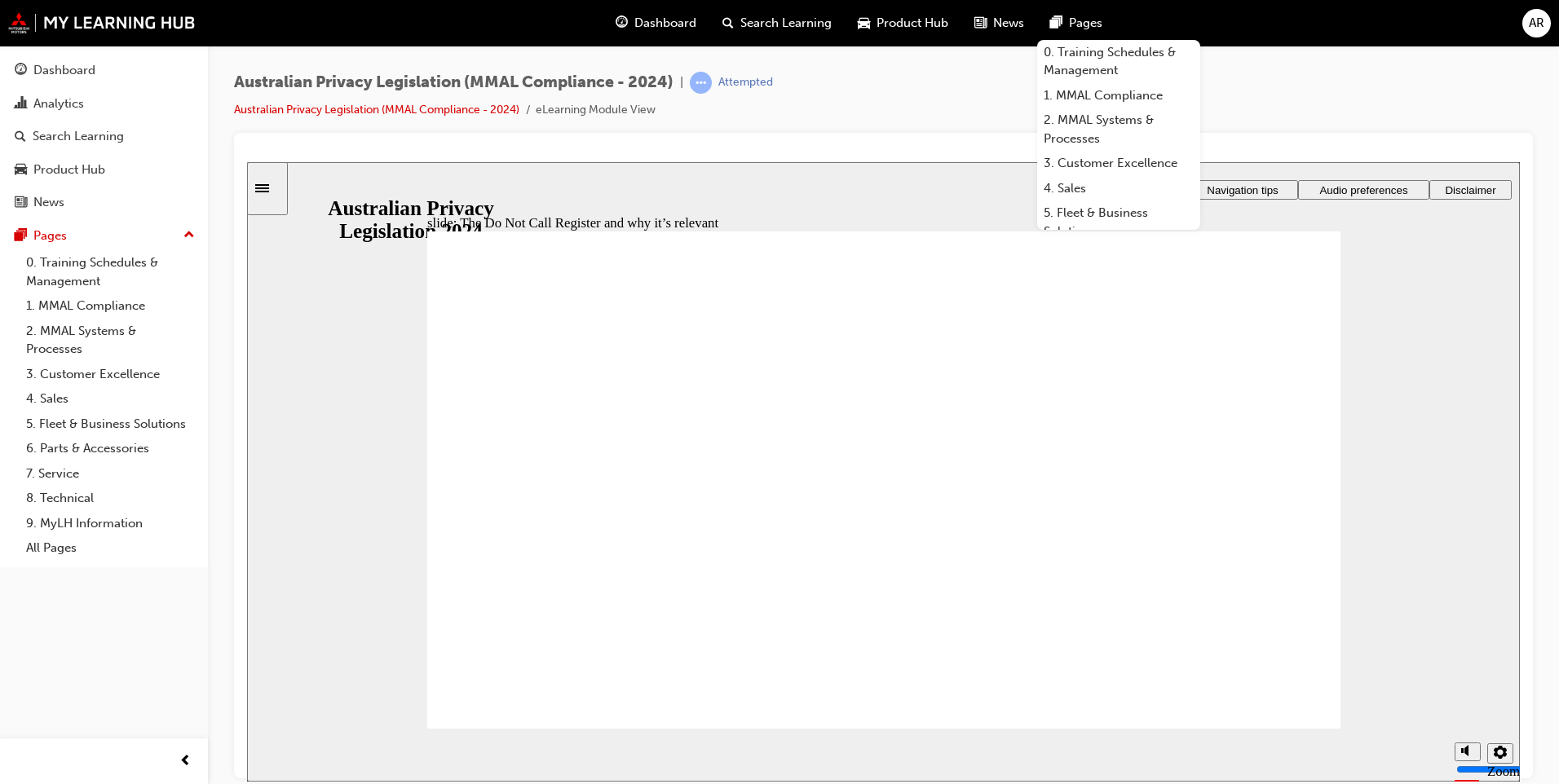
radio input "true"
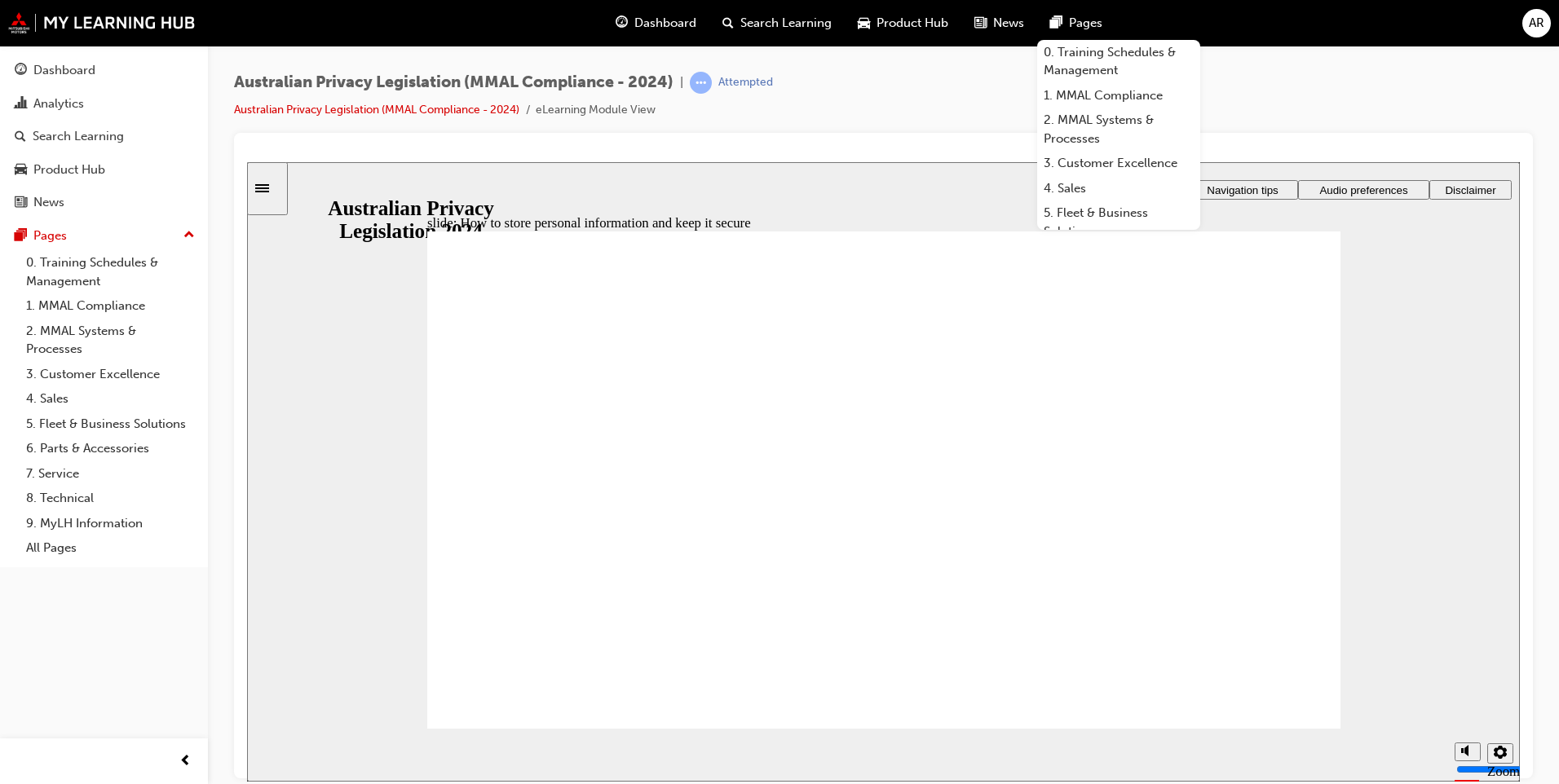
radio input "true"
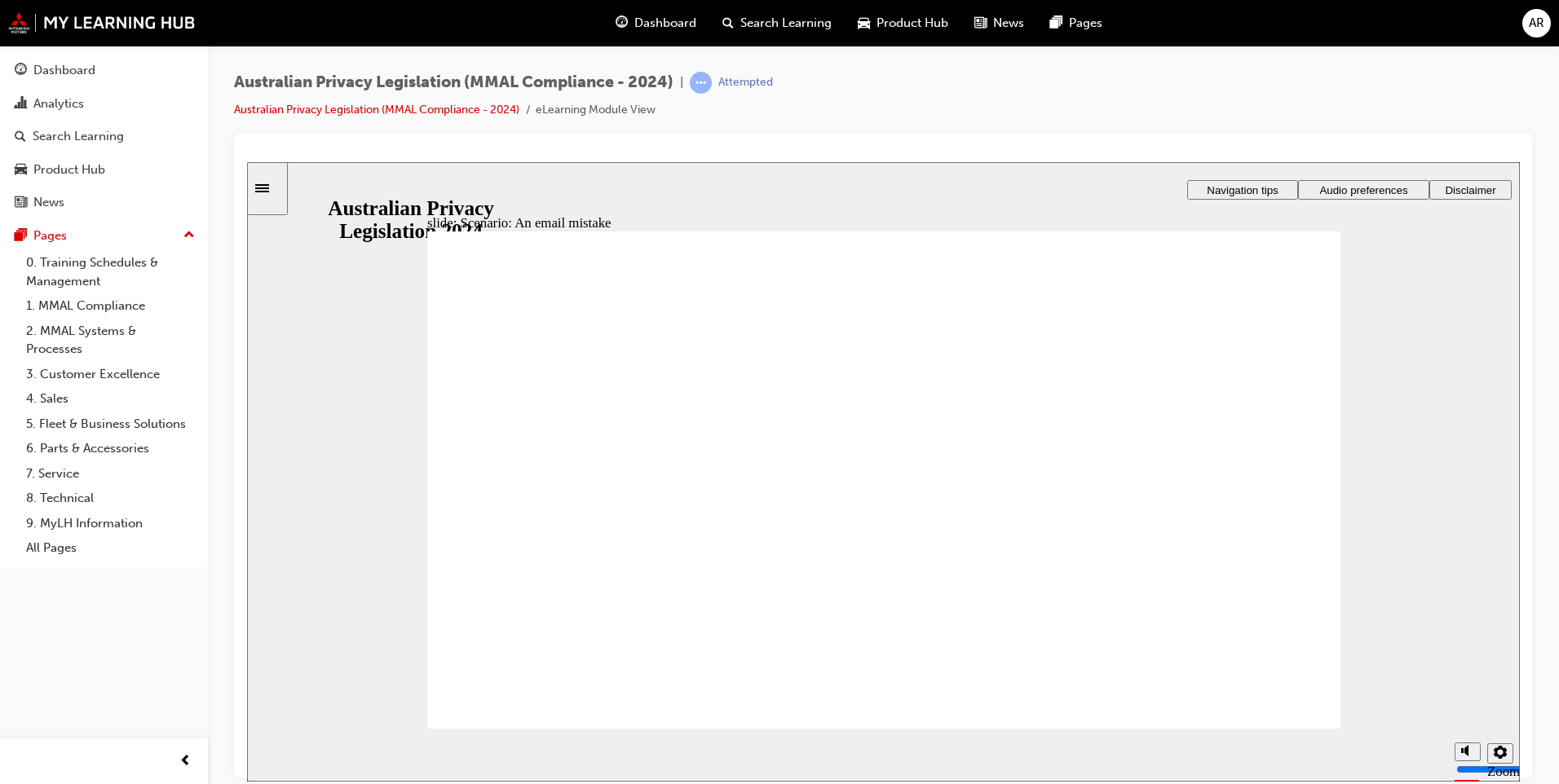
radio input "true"
drag, startPoint x: 667, startPoint y: 409, endPoint x: 720, endPoint y: 397, distance: 54.3
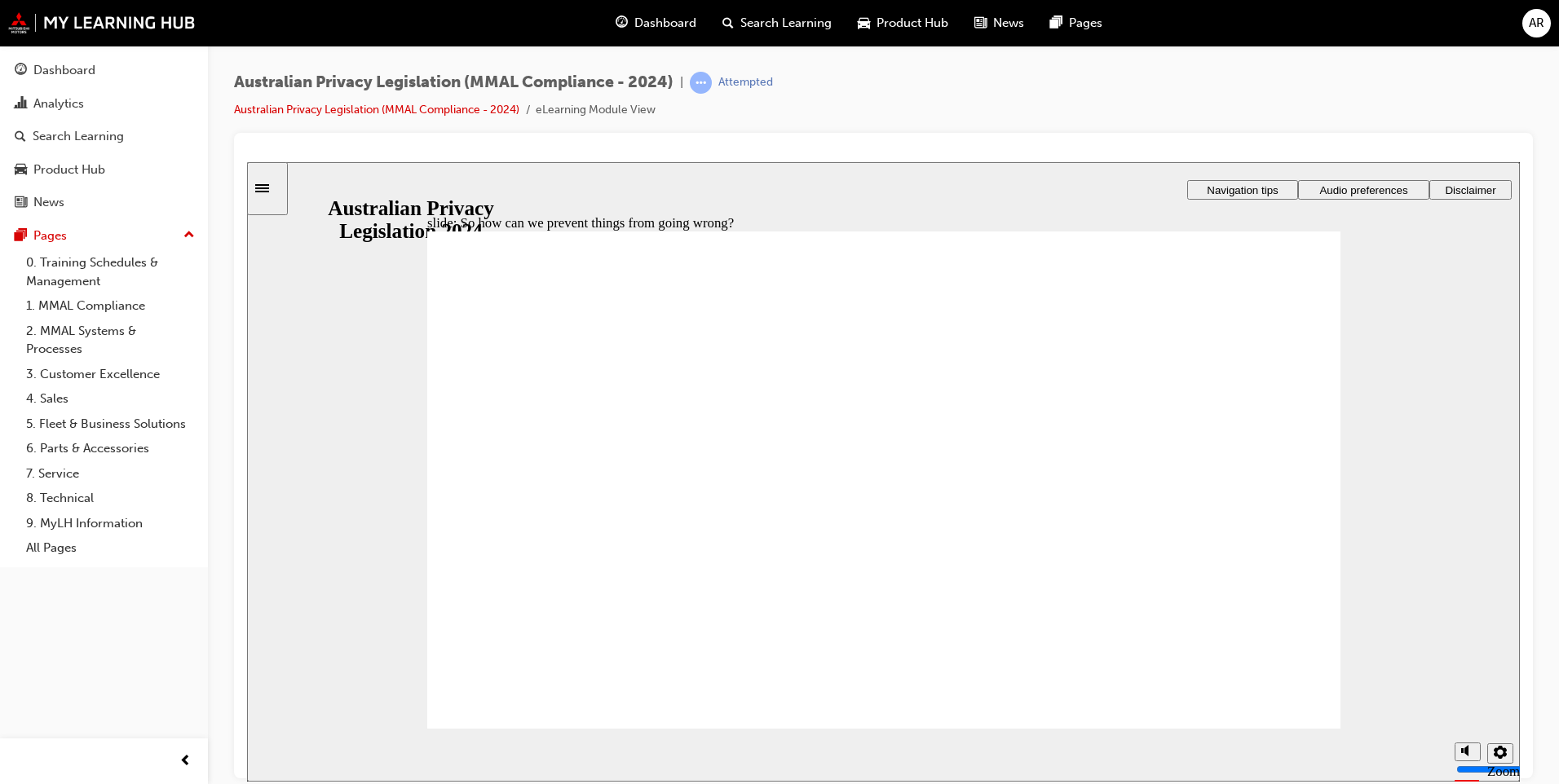
drag, startPoint x: 873, startPoint y: 386, endPoint x: 887, endPoint y: 387, distance: 14.0
radio input "true"
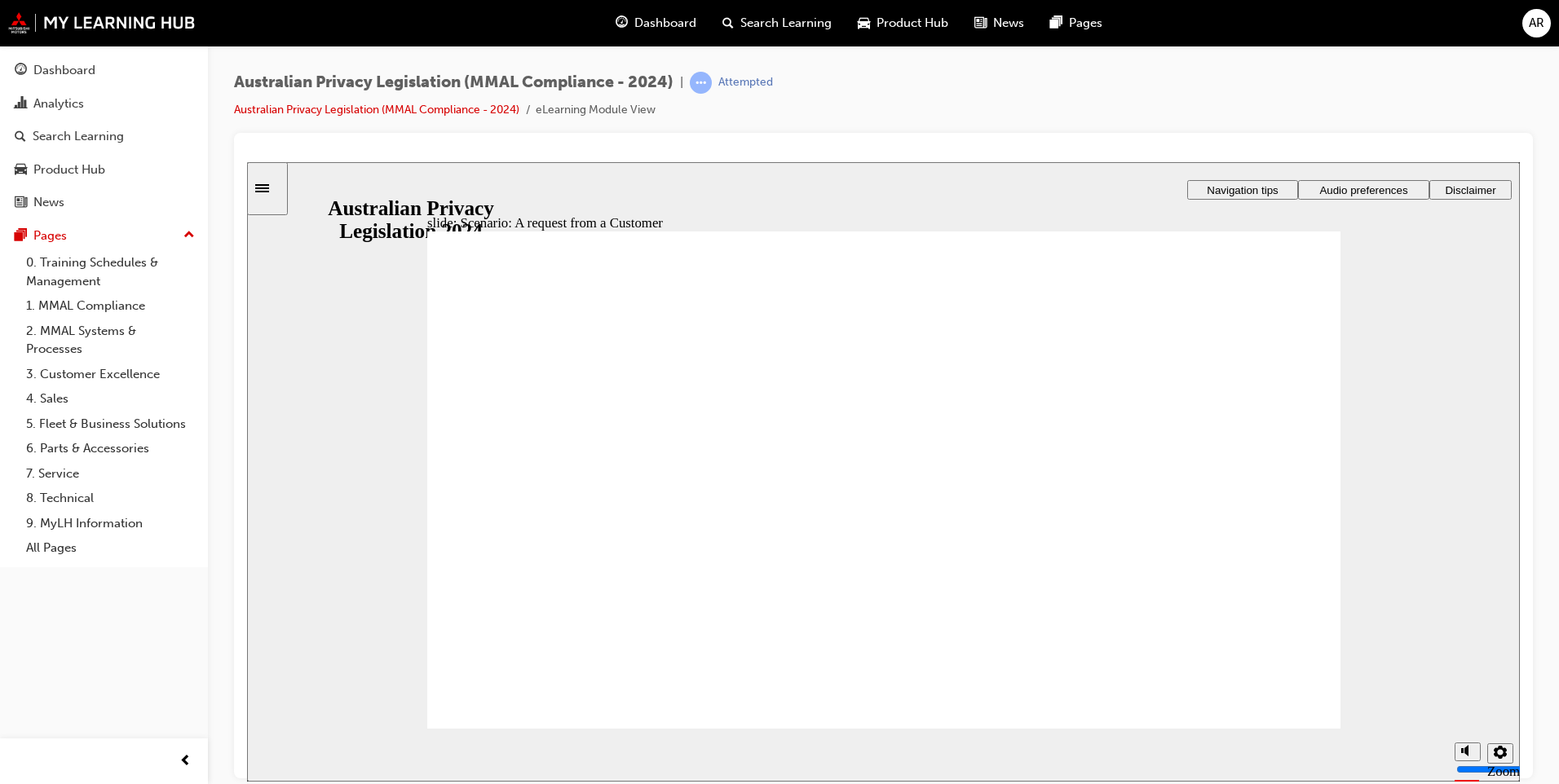
radio input "true"
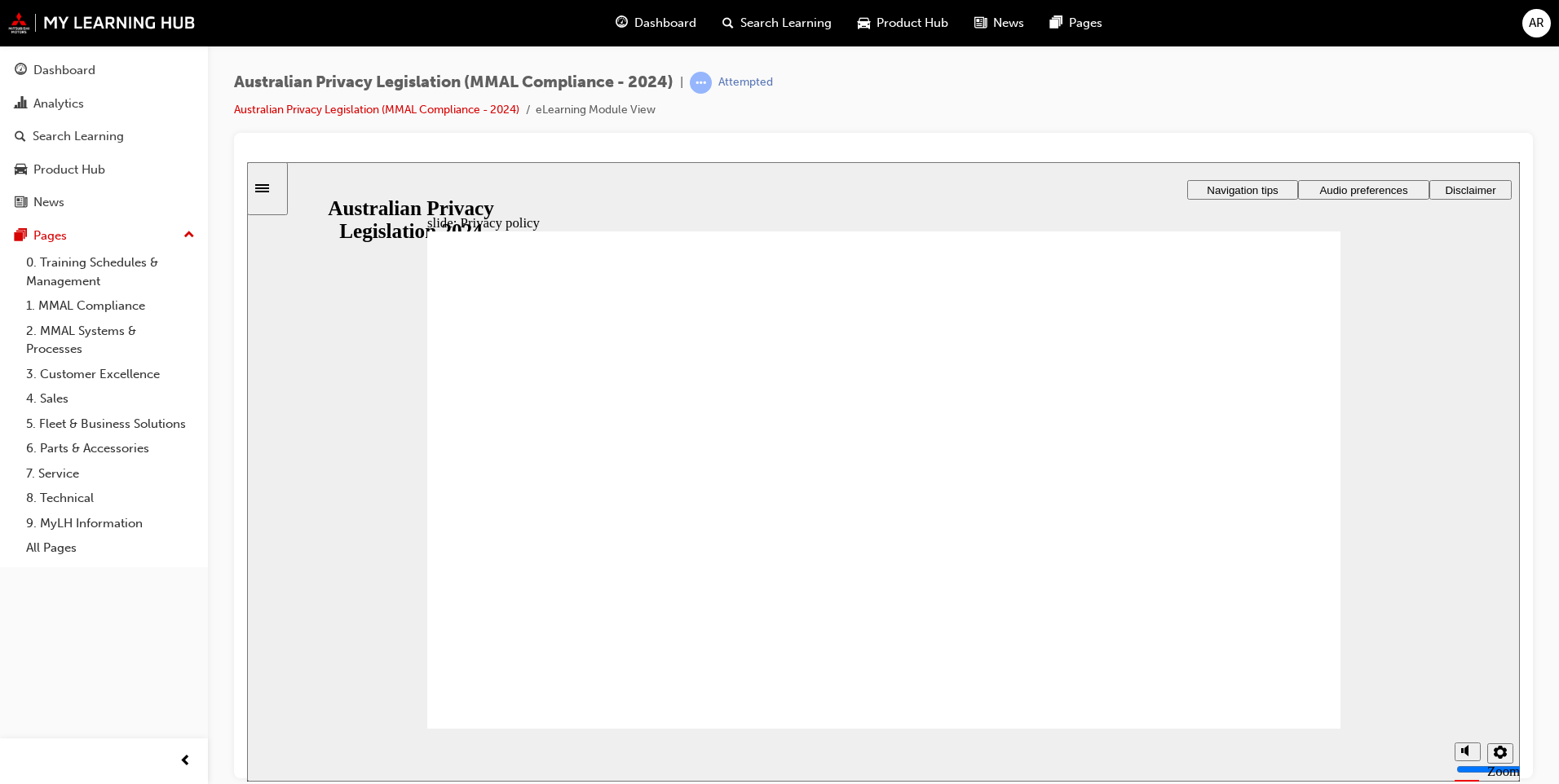
checkbox input "true"
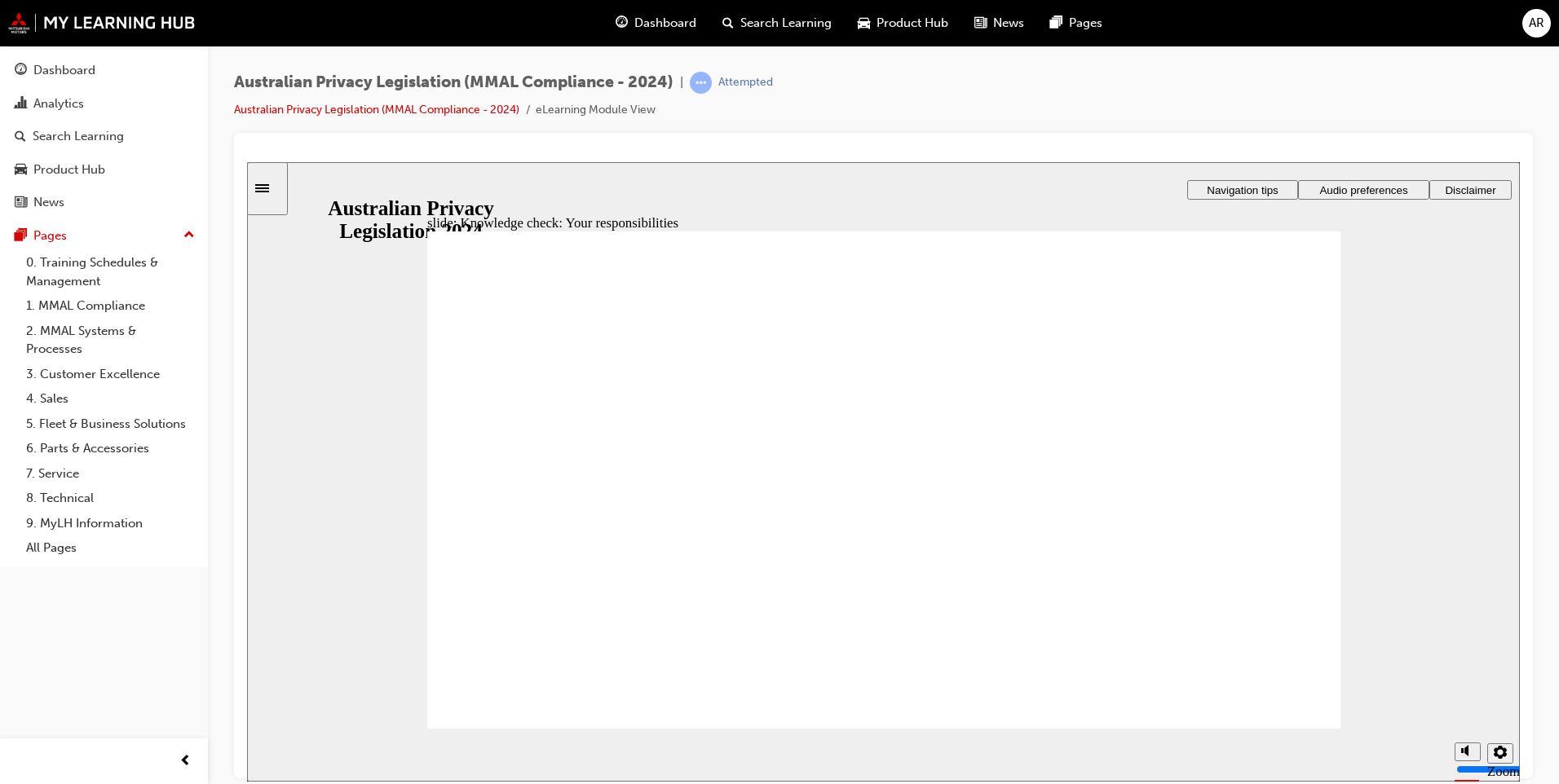
checkbox input "true"
drag, startPoint x: 477, startPoint y: 706, endPoint x: 492, endPoint y: 692, distance: 20.5
